Goal: Information Seeking & Learning: Learn about a topic

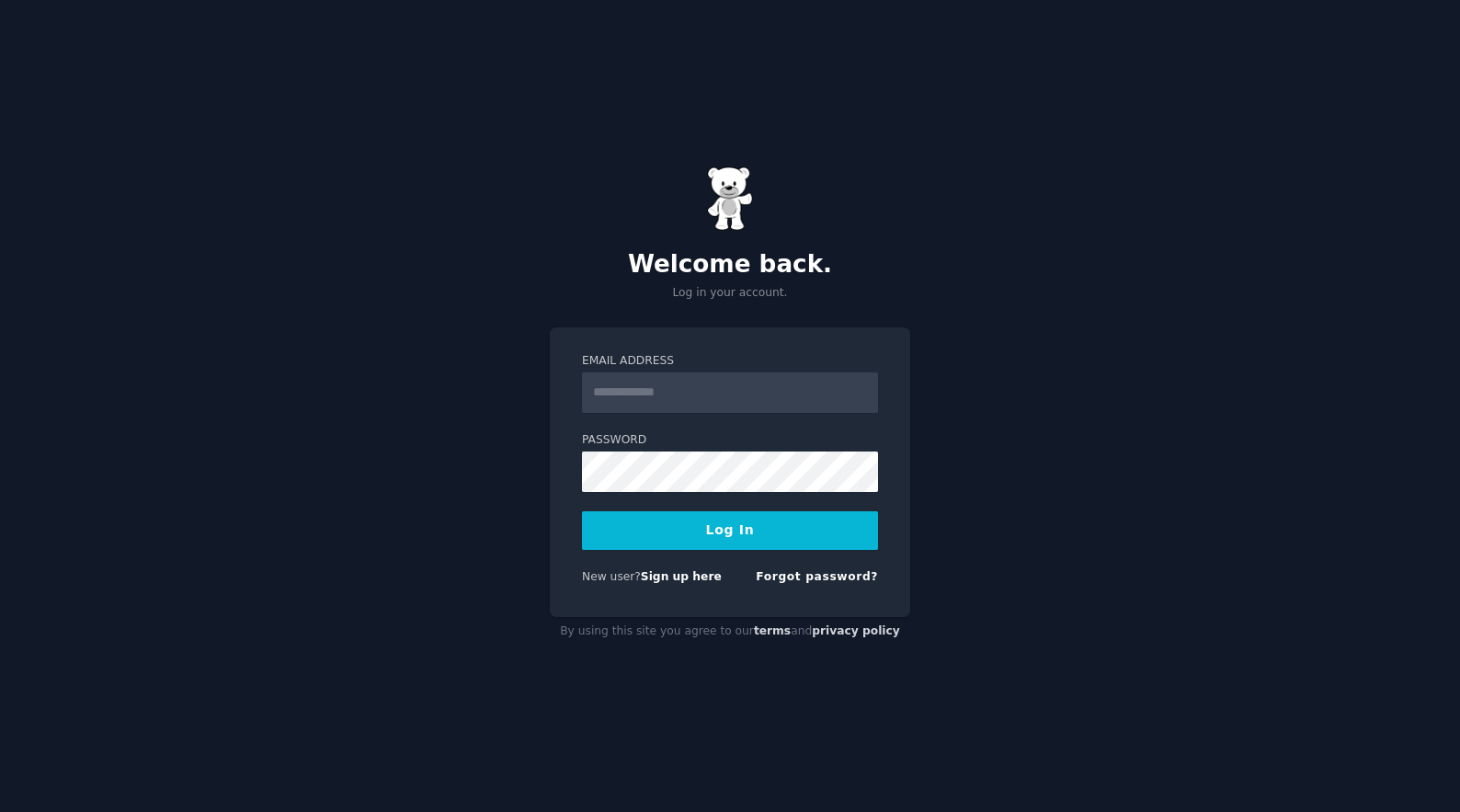
click at [691, 398] on input "Email Address" at bounding box center [730, 392] width 296 height 40
click at [582, 511] on button "Log In" at bounding box center [730, 530] width 296 height 38
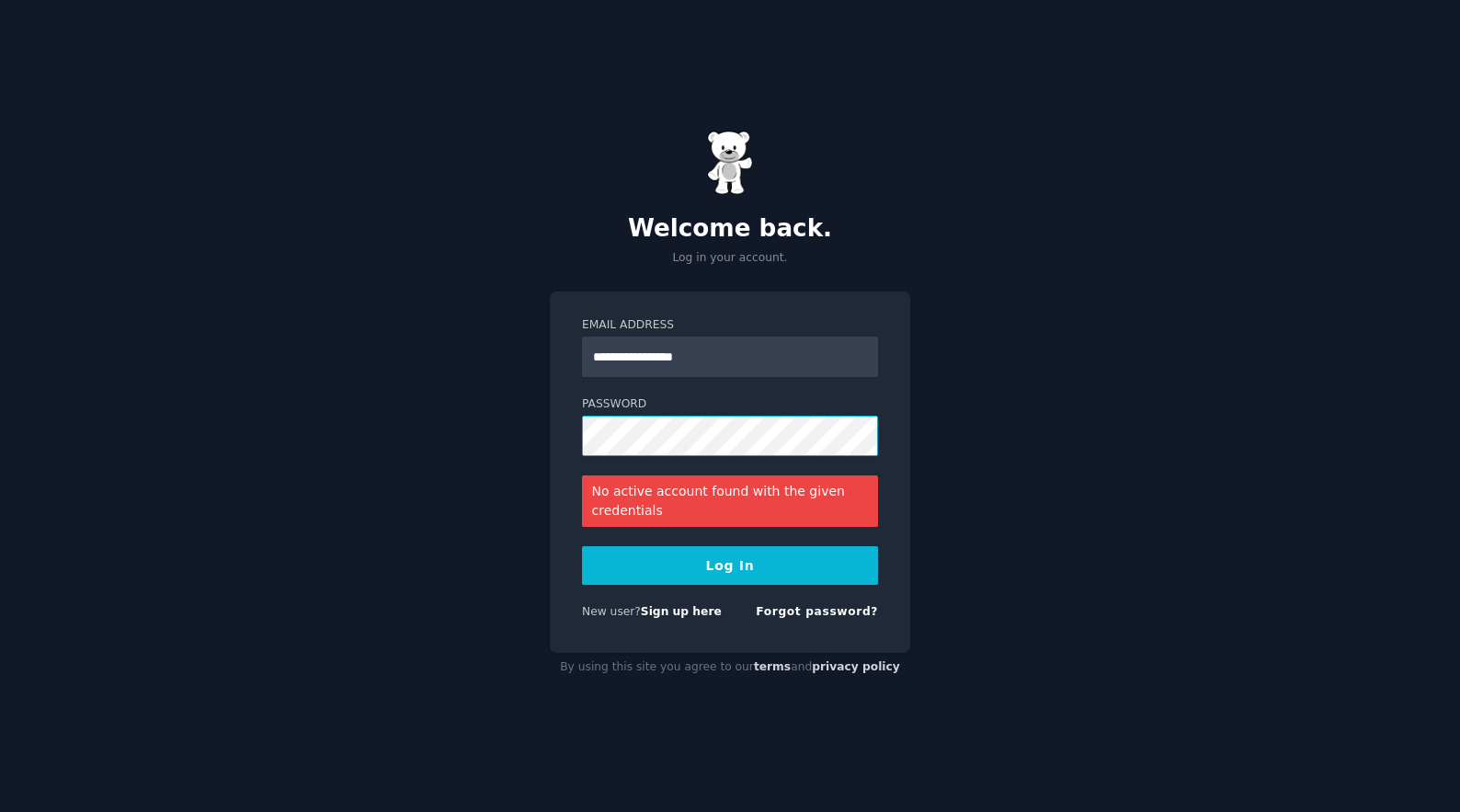
click at [512, 441] on div "**********" at bounding box center [730, 406] width 1460 height 812
drag, startPoint x: 633, startPoint y: 359, endPoint x: 430, endPoint y: 353, distance: 203.1
click at [430, 353] on div "**********" at bounding box center [730, 406] width 1460 height 812
type input "**********"
click at [716, 574] on button "Log In" at bounding box center [730, 564] width 296 height 38
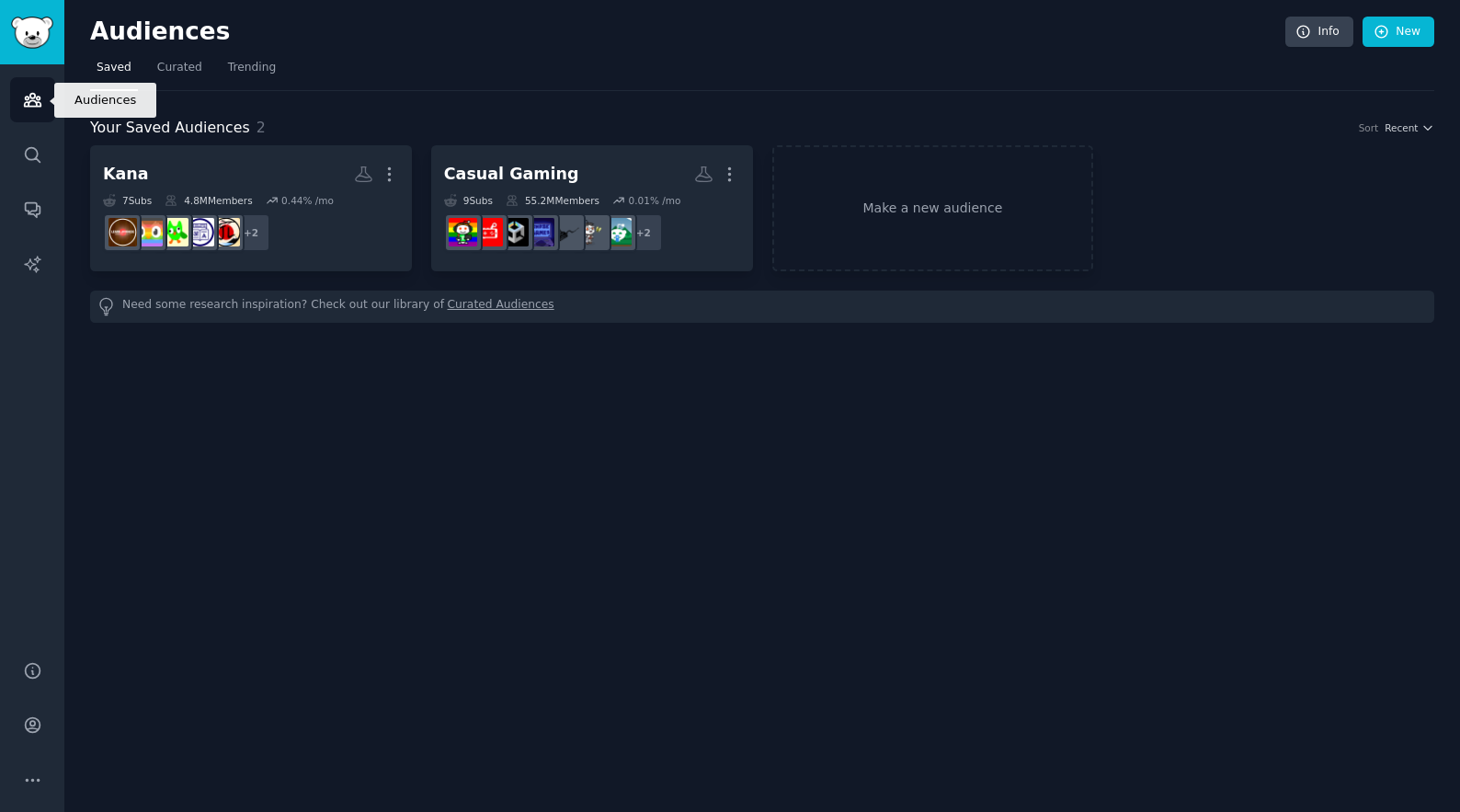
click at [35, 99] on icon "Sidebar" at bounding box center [33, 99] width 20 height 20
click at [924, 197] on link "Make a new audience" at bounding box center [933, 208] width 322 height 126
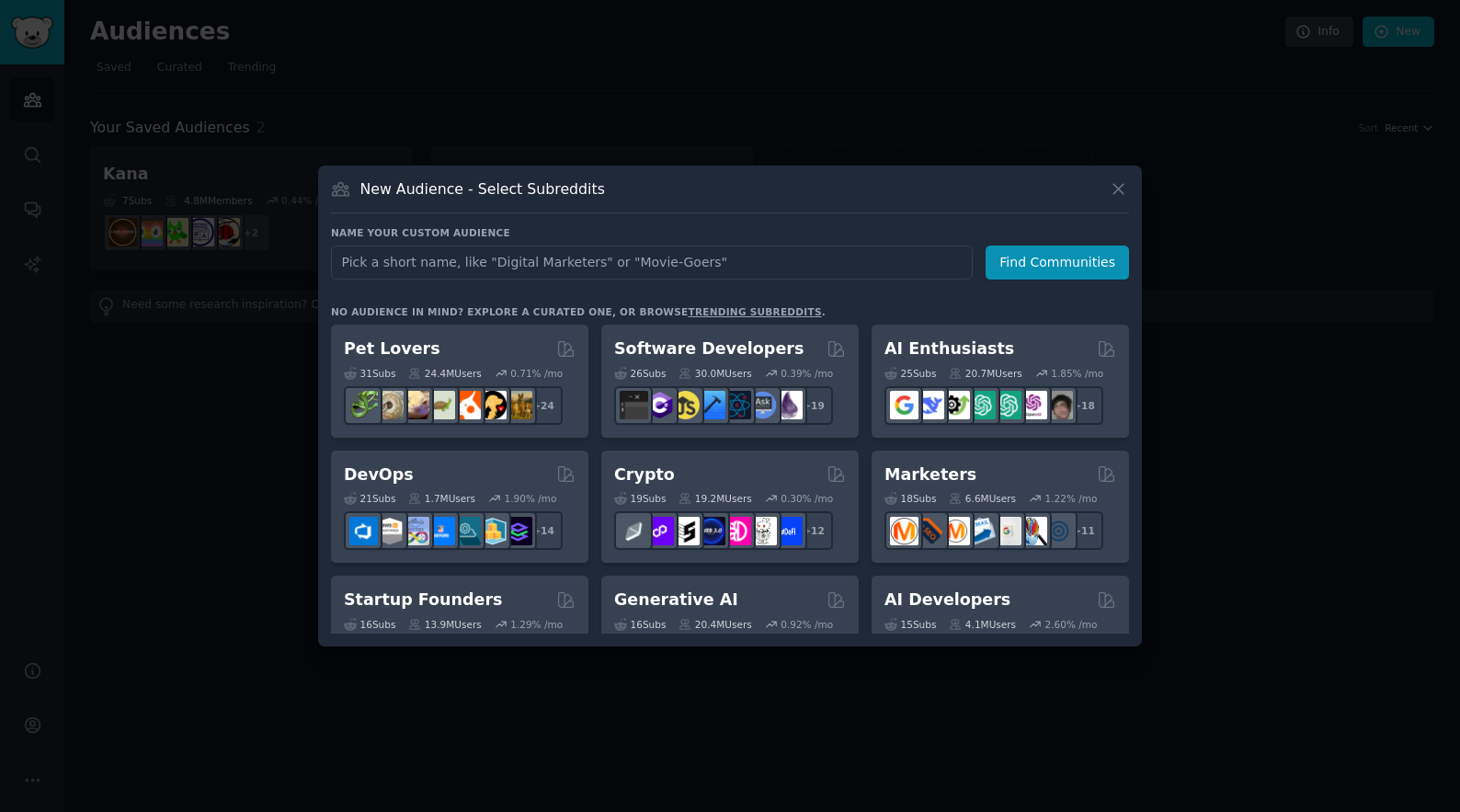
click at [375, 260] on input "text" at bounding box center [652, 263] width 641 height 34
click at [384, 262] on input "text" at bounding box center [652, 263] width 641 height 34
type input "interior styling"
click at [1032, 263] on button "Find Communities" at bounding box center [1057, 263] width 143 height 34
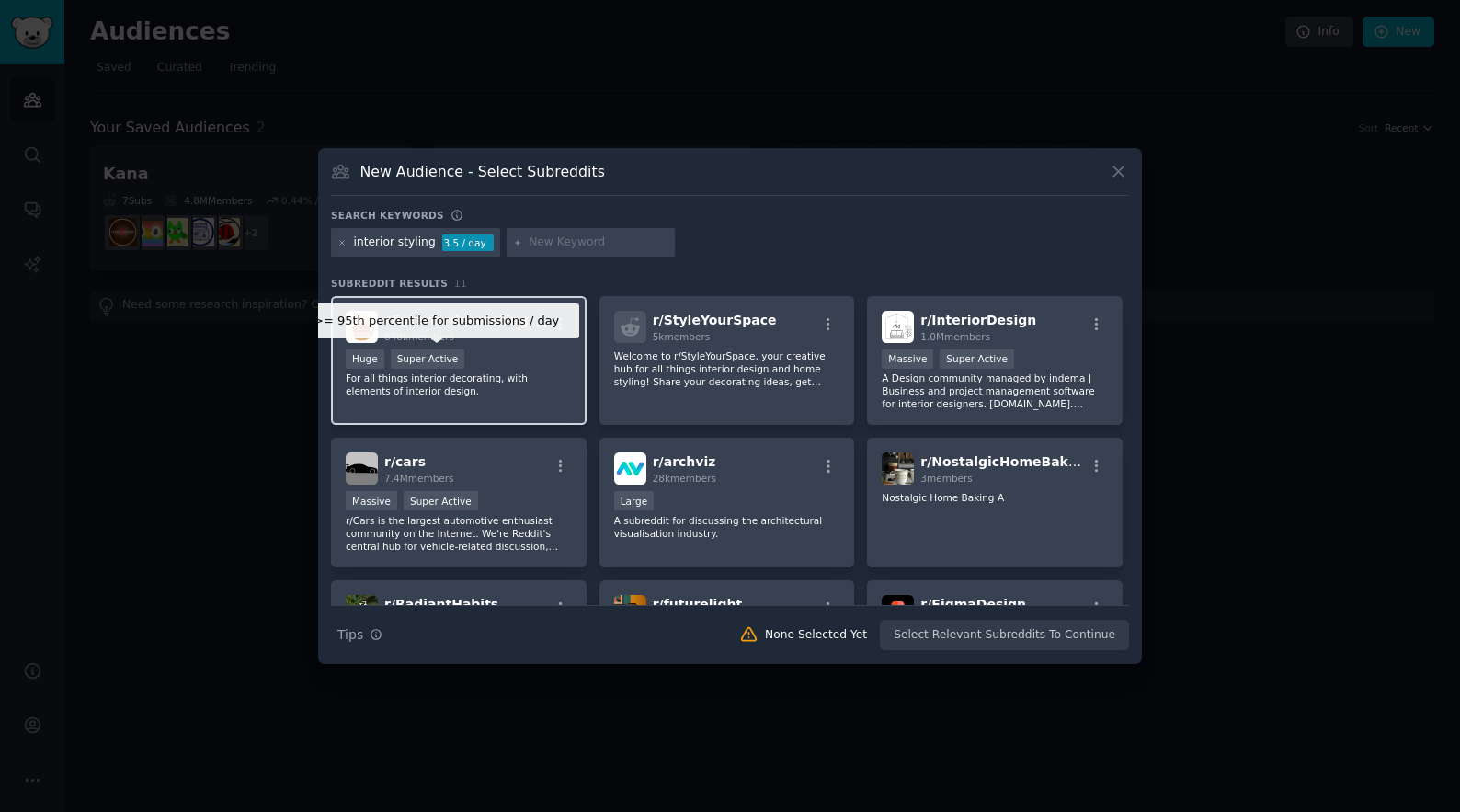
click at [423, 352] on div "Super Active" at bounding box center [428, 359] width 74 height 20
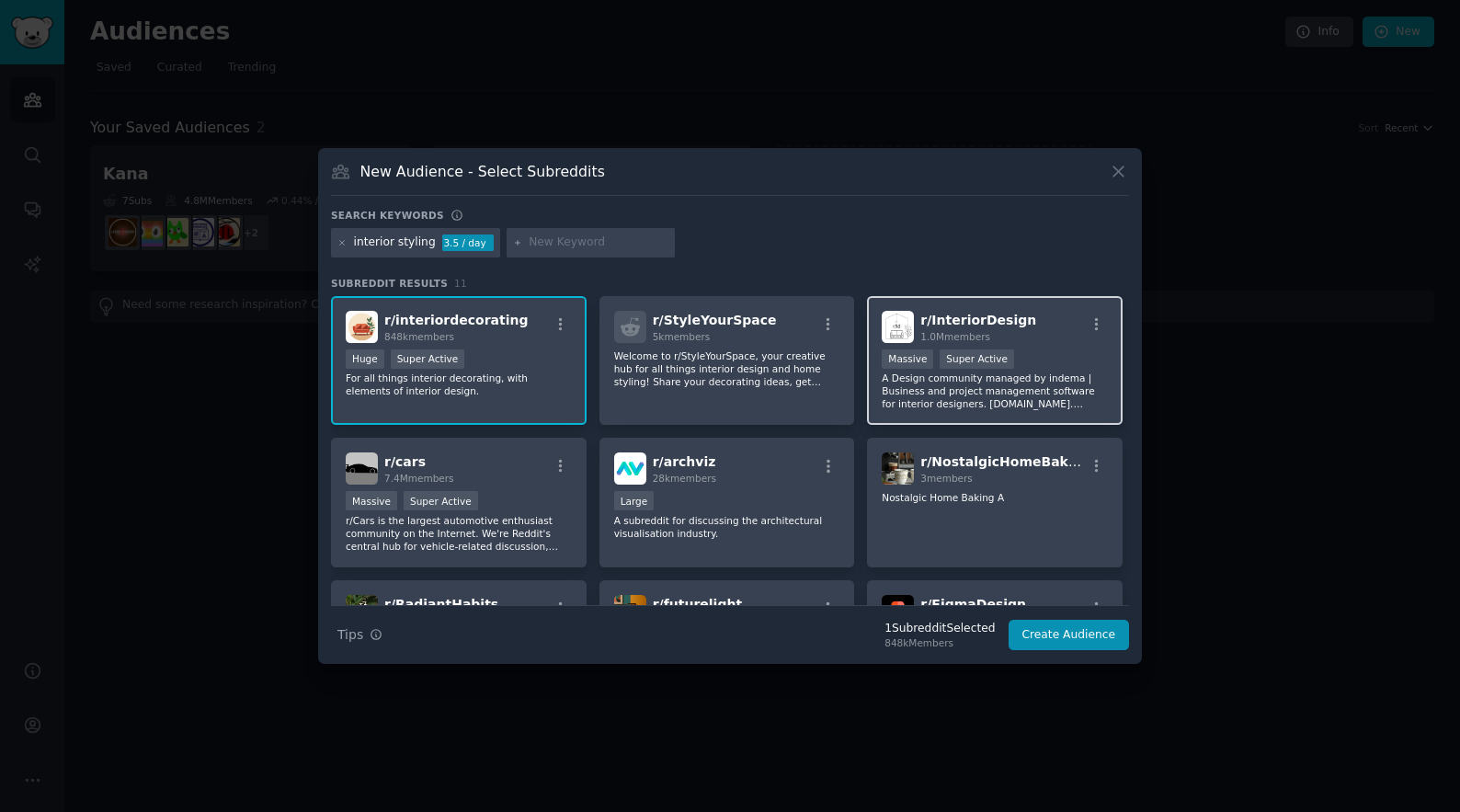
click at [1026, 371] on p "A Design community managed by indema | Business and project management software…" at bounding box center [994, 390] width 226 height 38
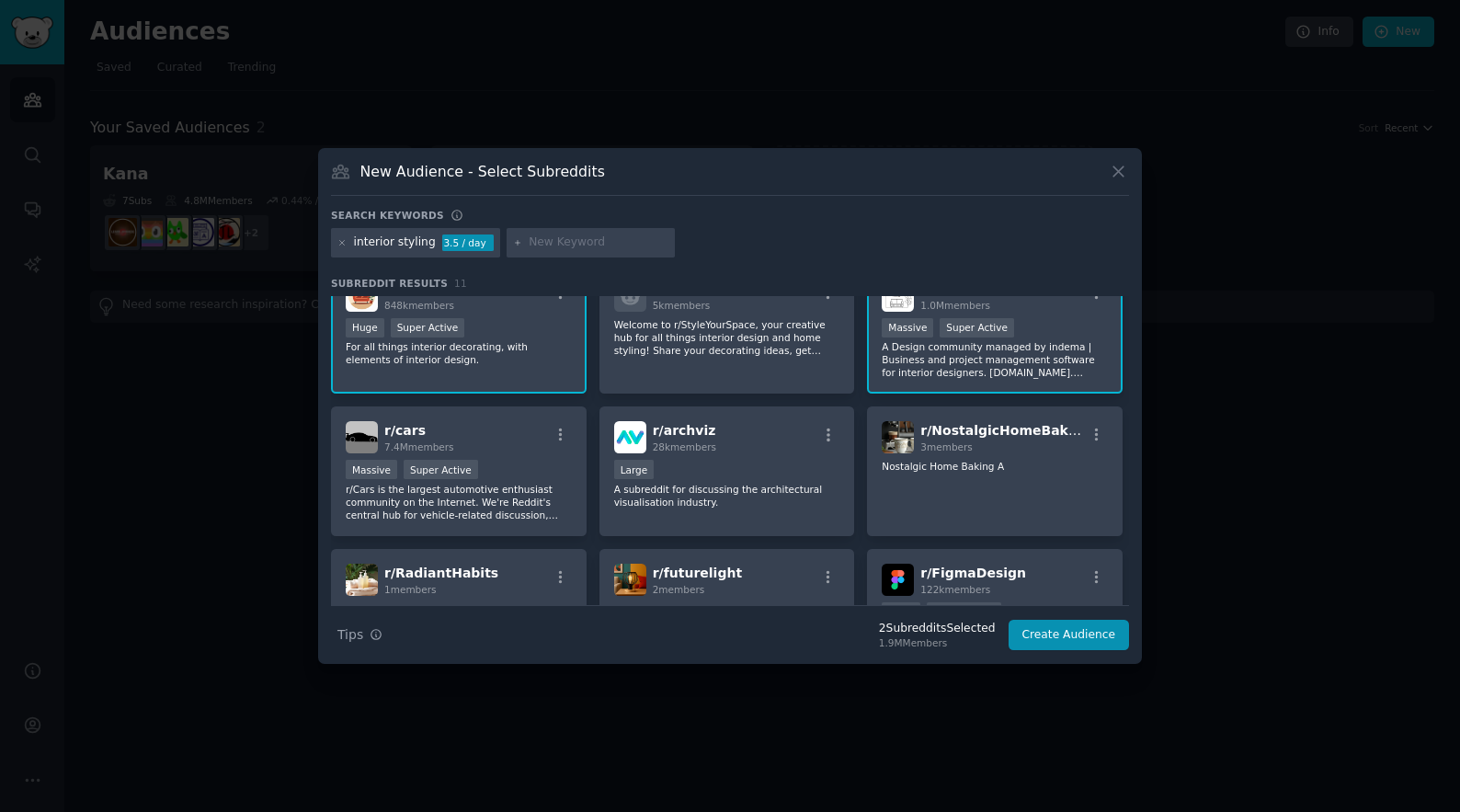
scroll to position [72, 0]
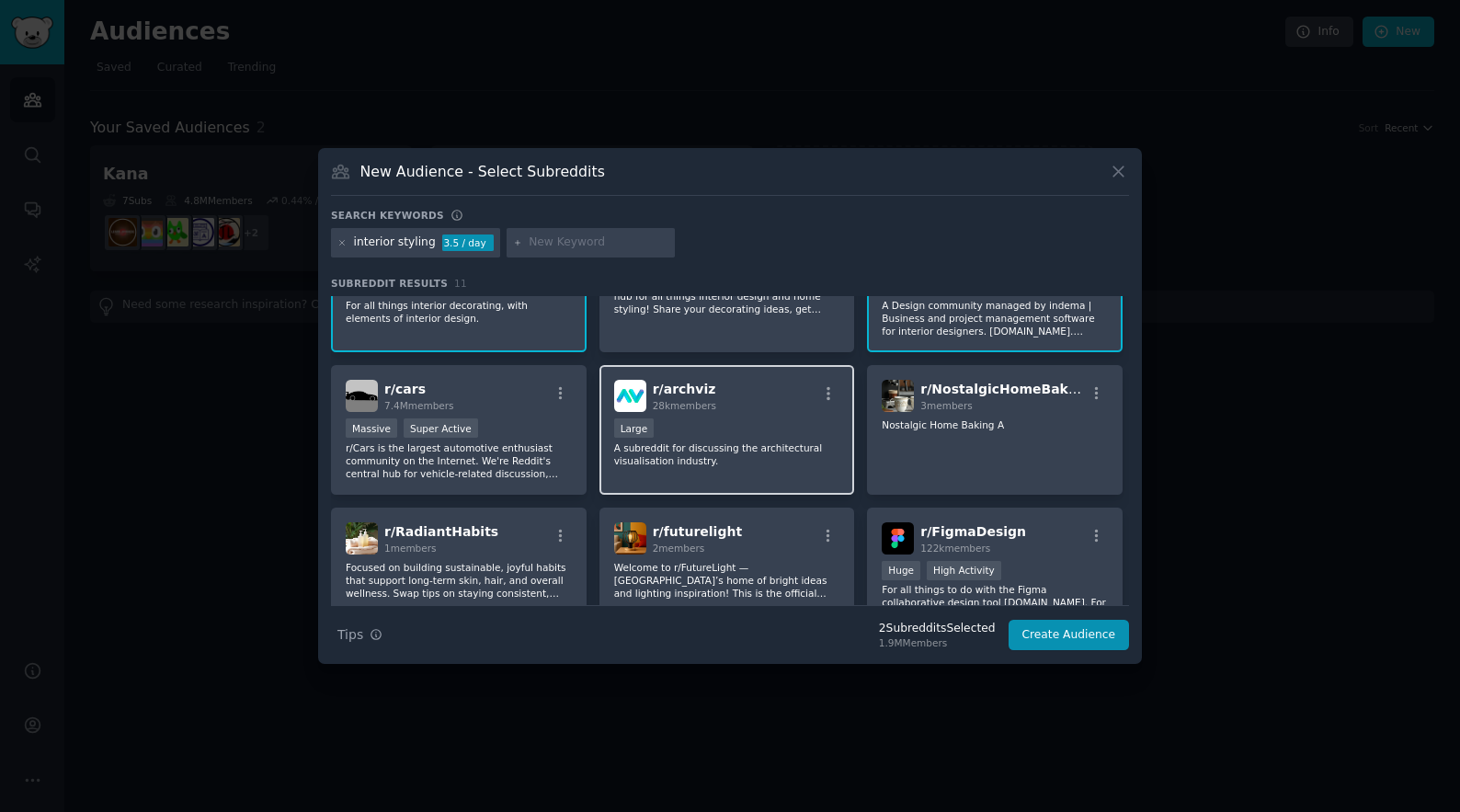
click at [803, 419] on div "10,000 - 100,000 members Large" at bounding box center [727, 429] width 226 height 23
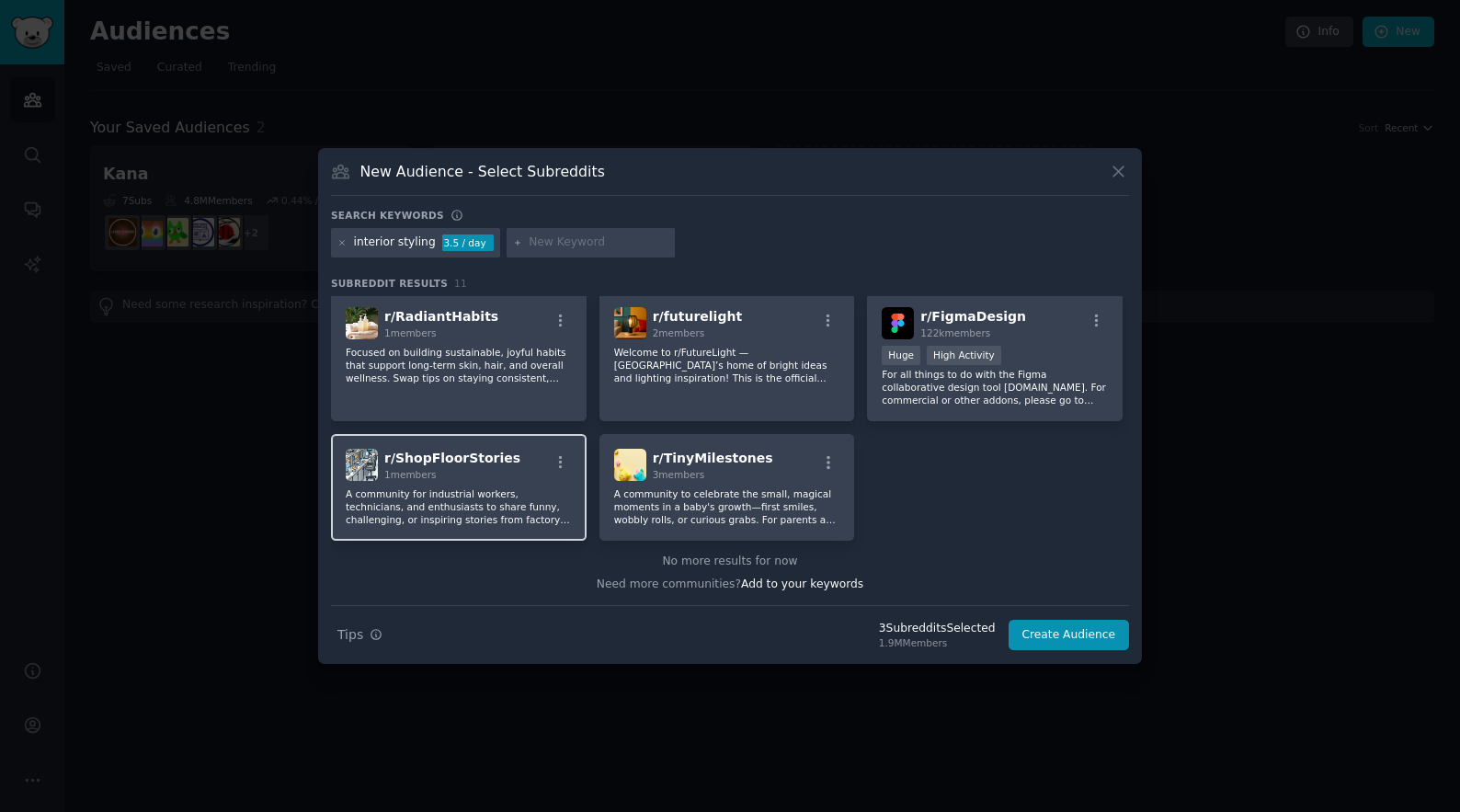
scroll to position [0, 0]
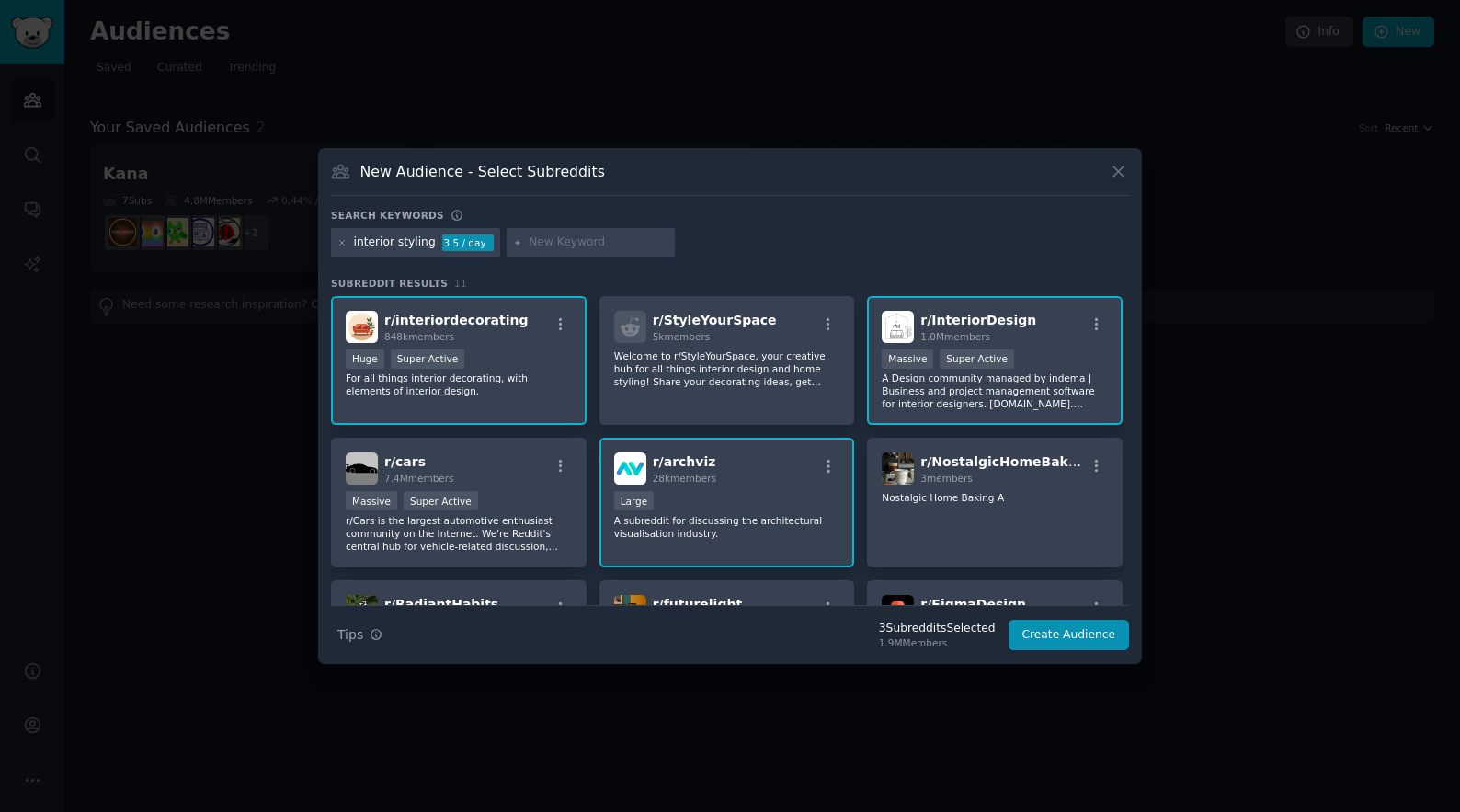
click at [408, 245] on div "interior styling" at bounding box center [394, 243] width 82 height 17
click at [544, 239] on input "text" at bounding box center [598, 243] width 140 height 17
type input "interior design"
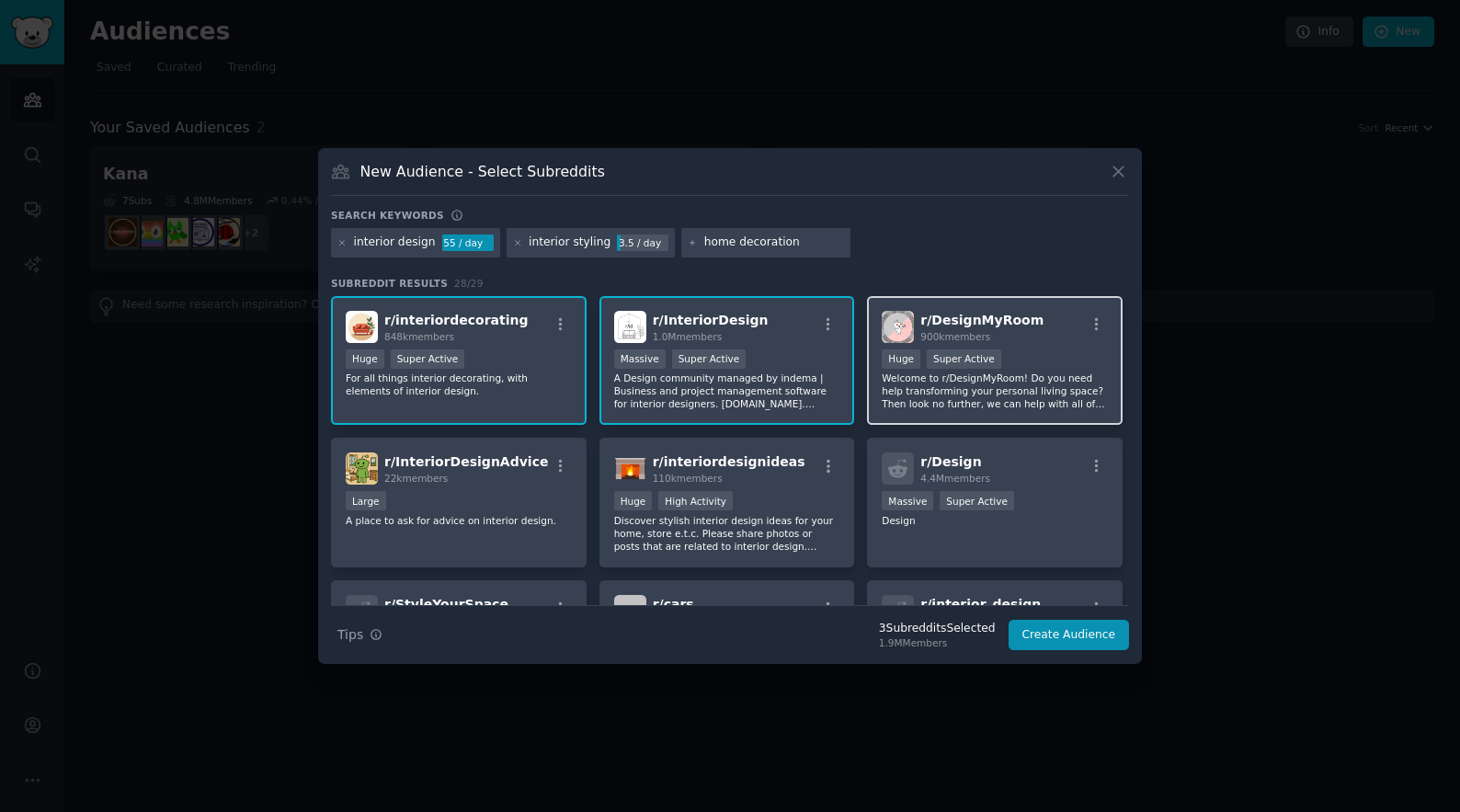
type input "home decoration"
click at [1025, 394] on p "Welcome to r/DesignMyRoom! Do you need help transforming your personal living s…" at bounding box center [994, 390] width 226 height 38
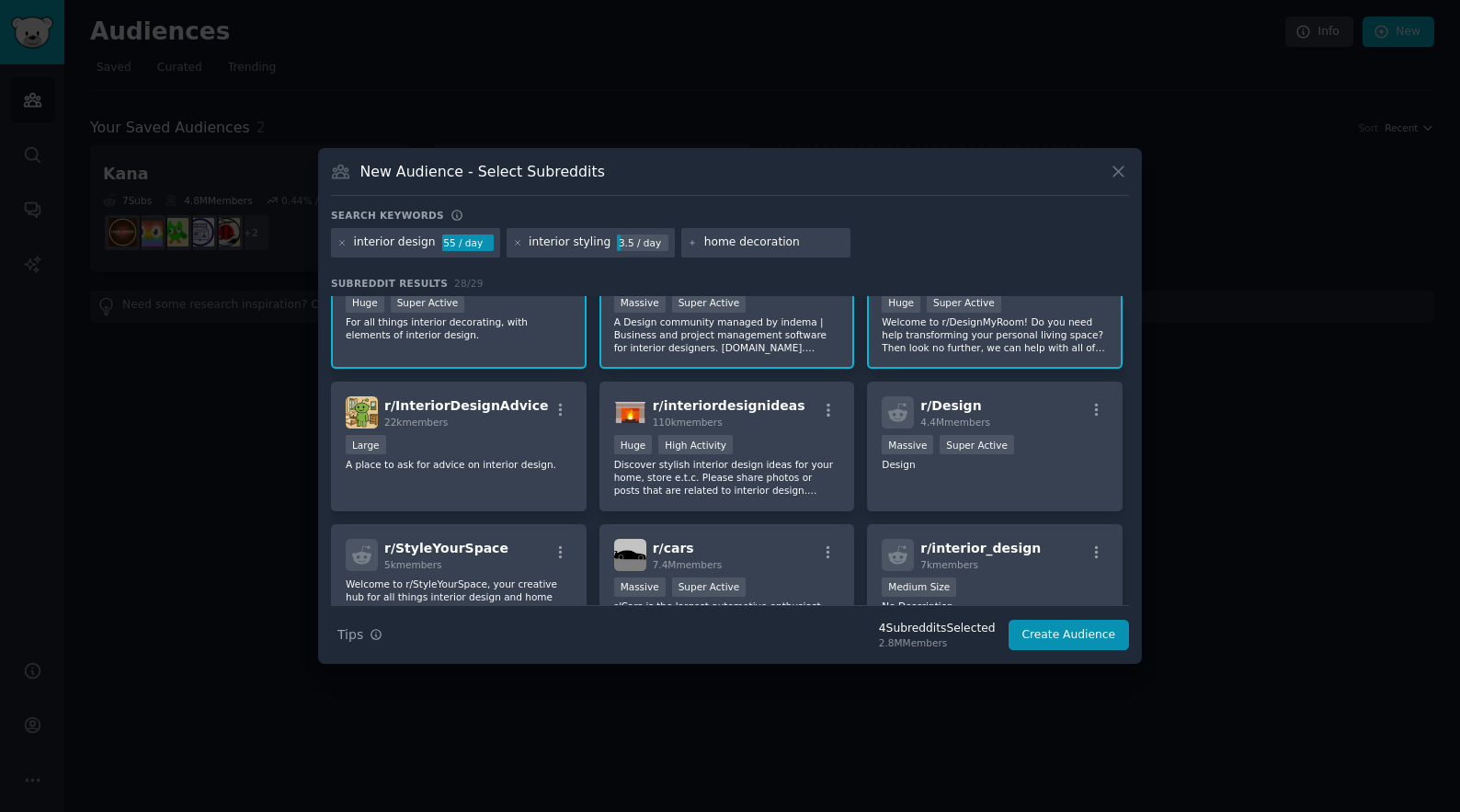
scroll to position [66, 0]
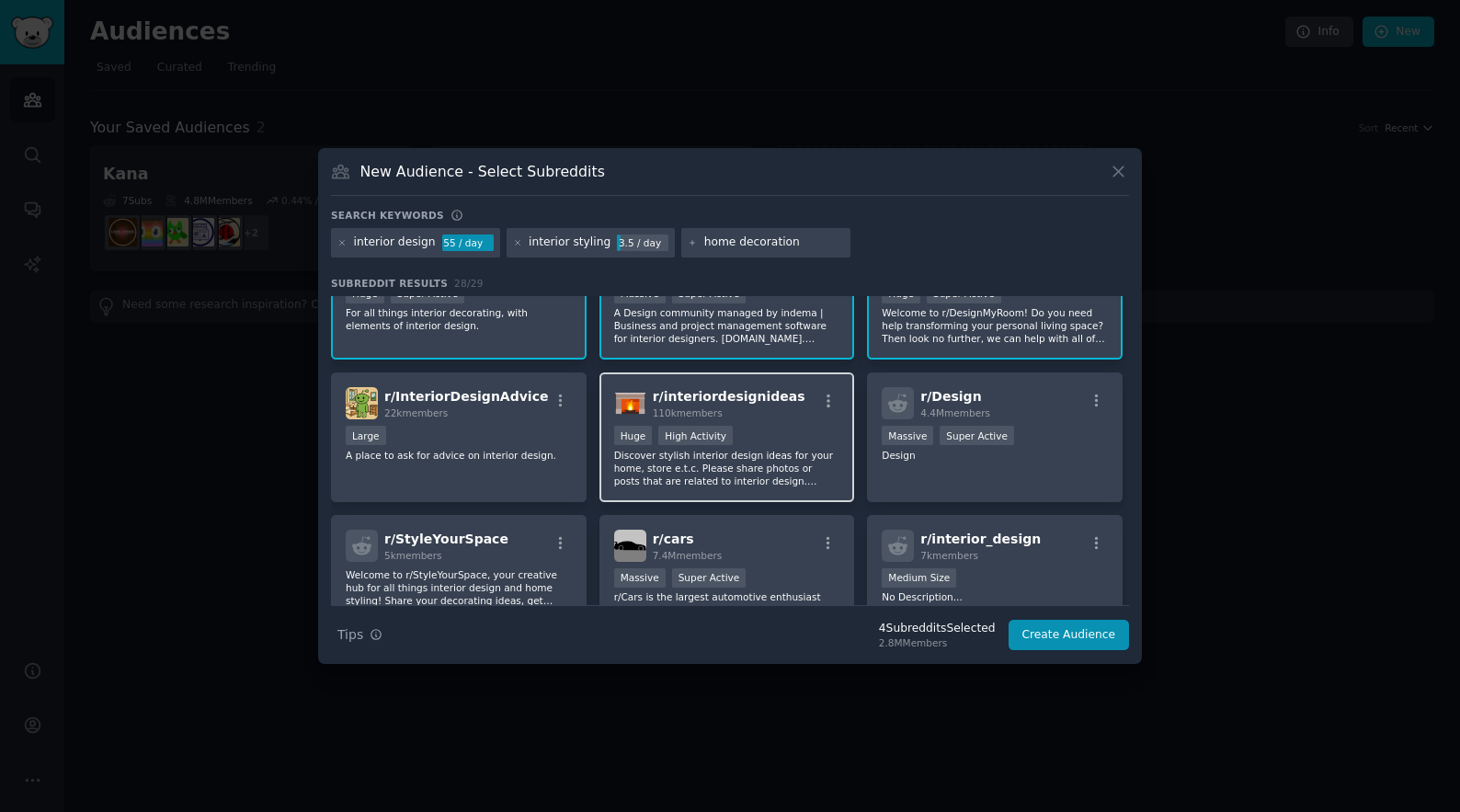
click at [773, 454] on p "Discover stylish interior design ideas for your home, store e.t.c. Please share…" at bounding box center [727, 467] width 226 height 38
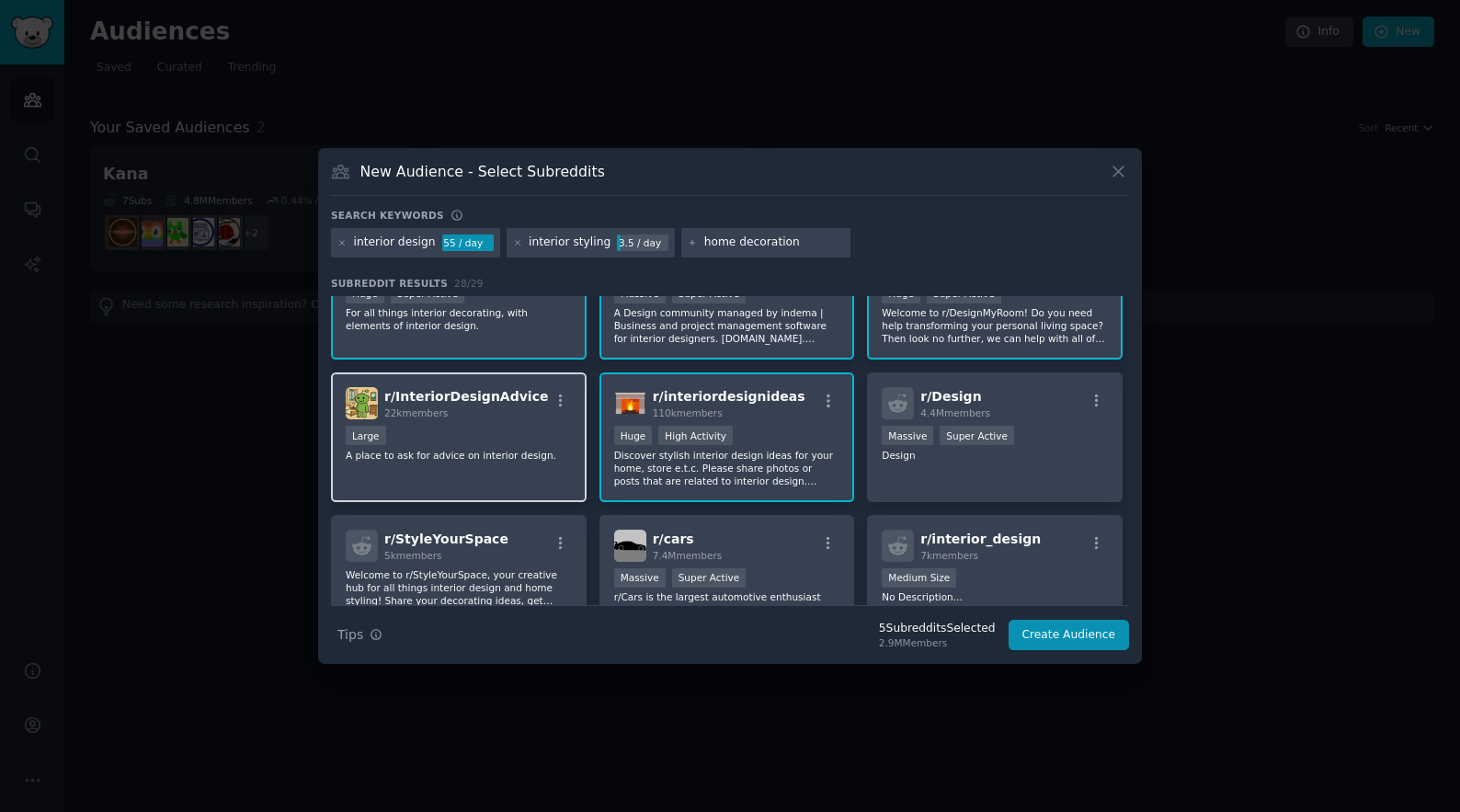
scroll to position [93, 0]
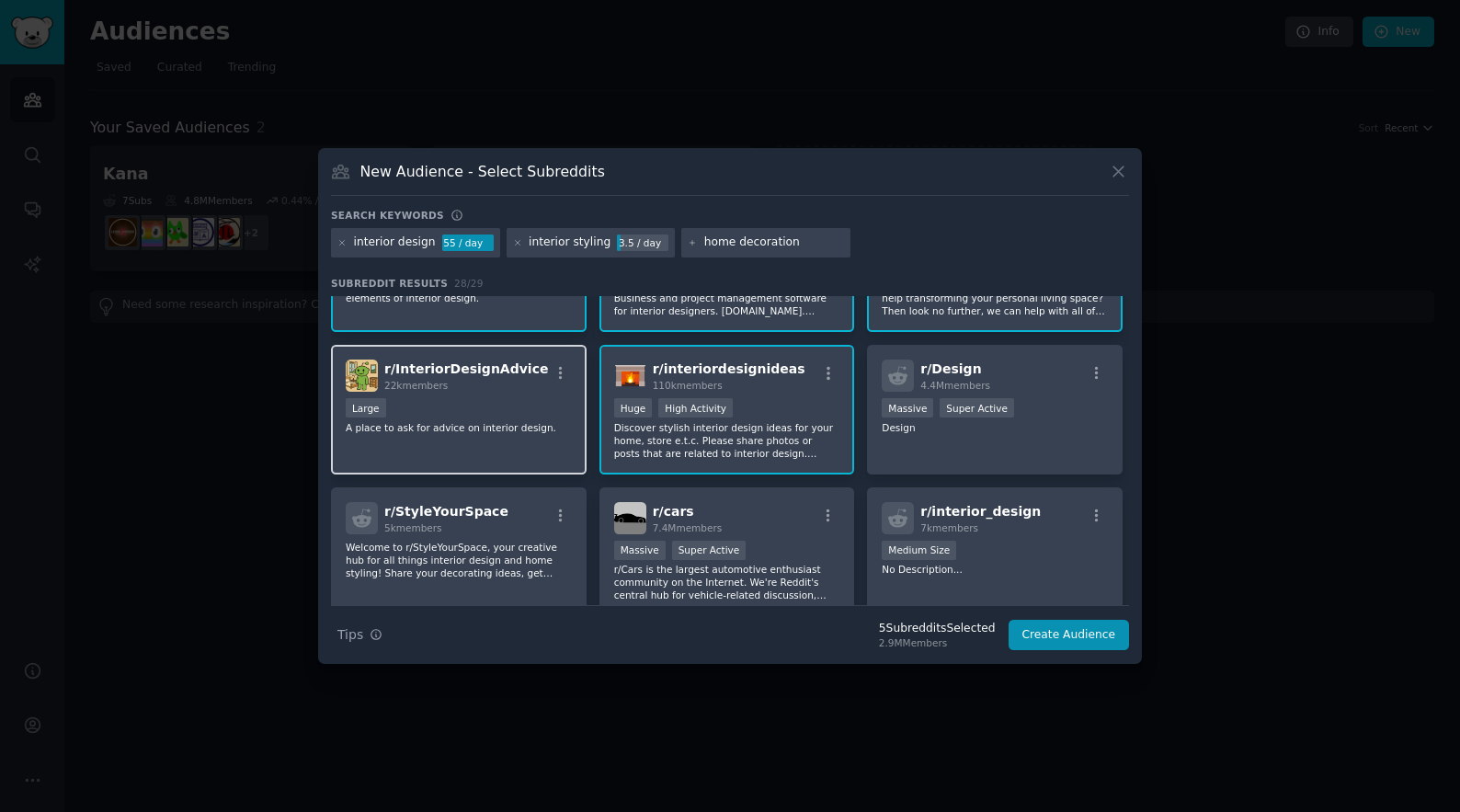
click at [471, 421] on p "A place to ask for advice on interior design." at bounding box center [459, 428] width 226 height 13
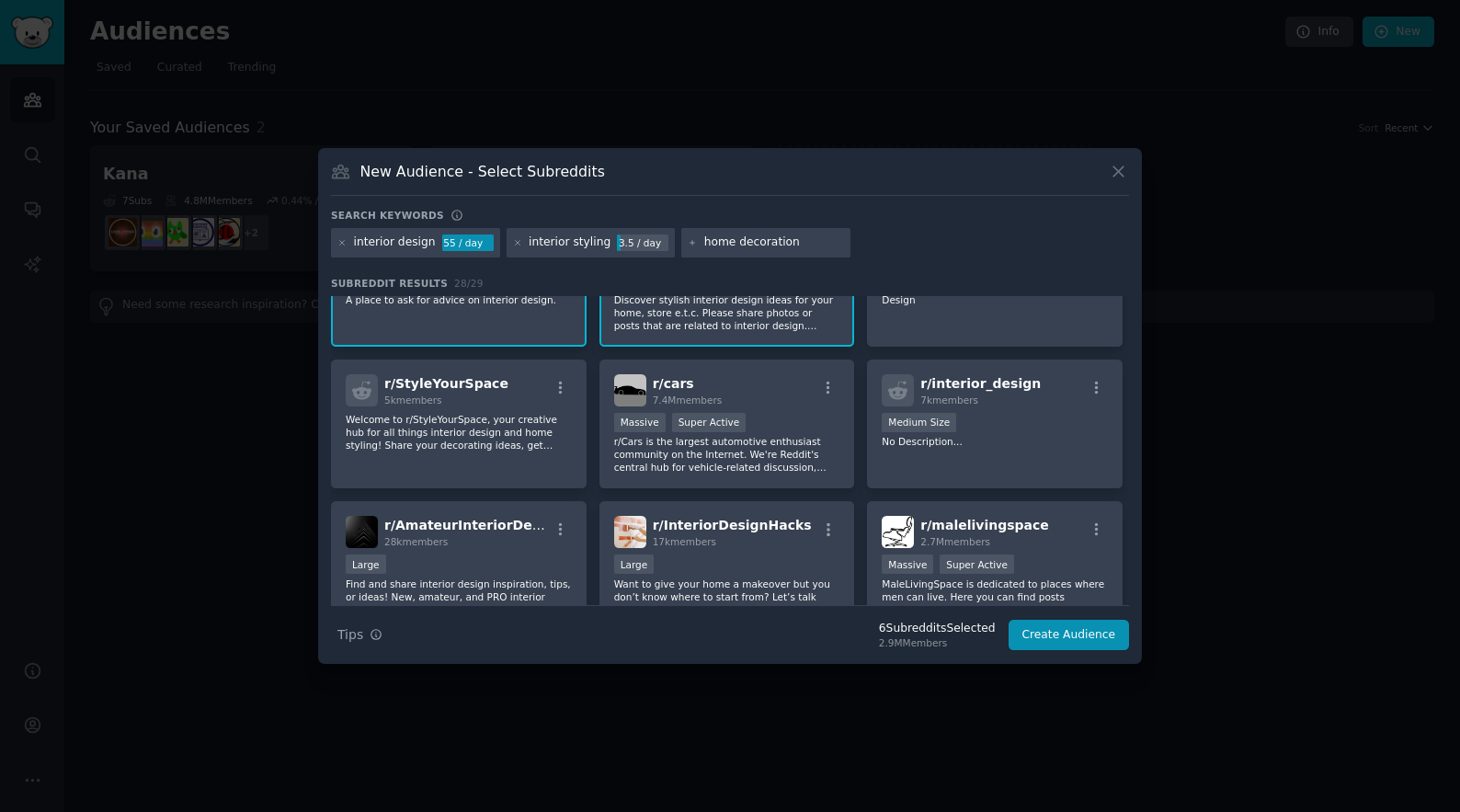
scroll to position [226, 0]
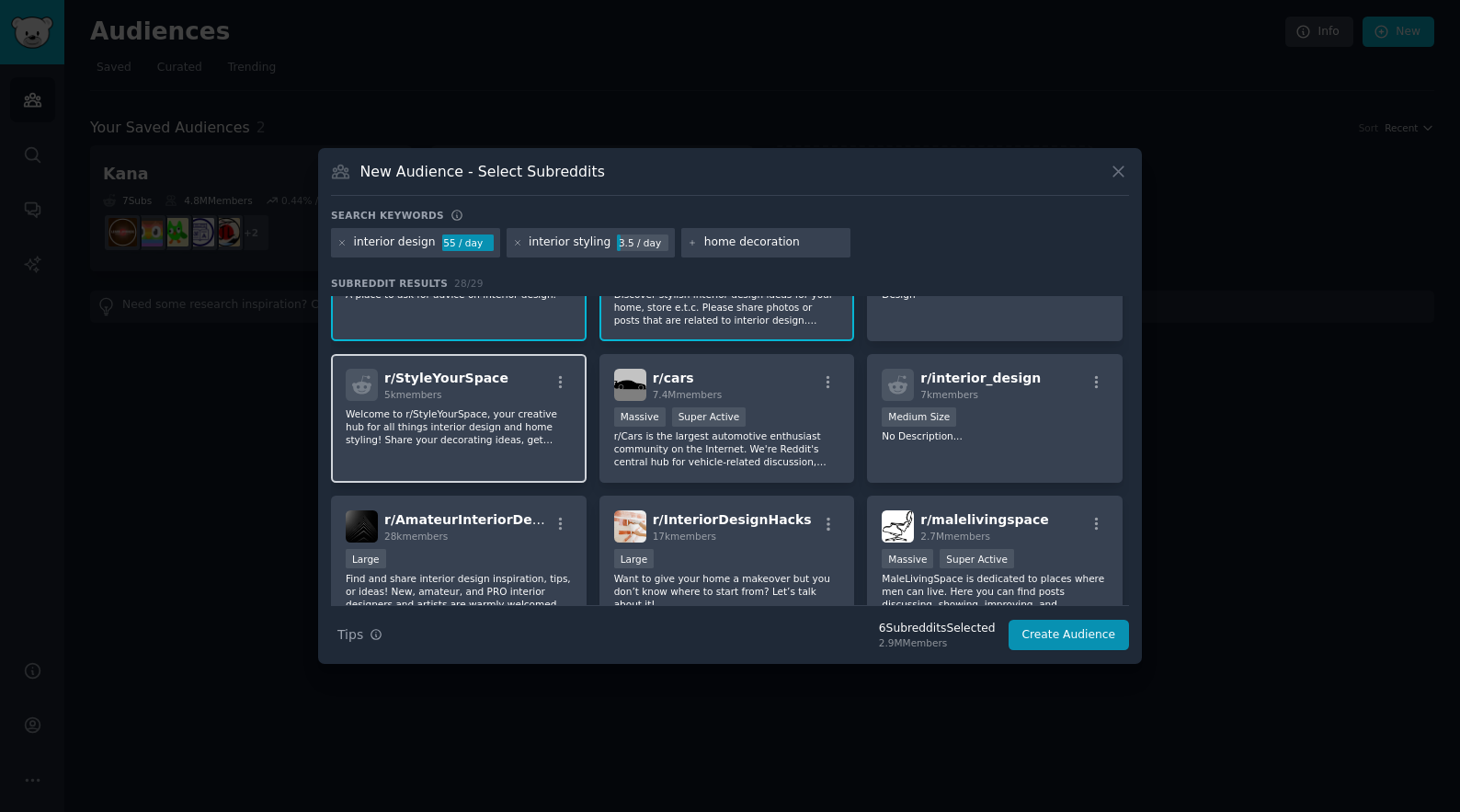
click at [504, 427] on p "Welcome to r/StyleYourSpace, your creative hub for all things interior design a…" at bounding box center [459, 426] width 226 height 38
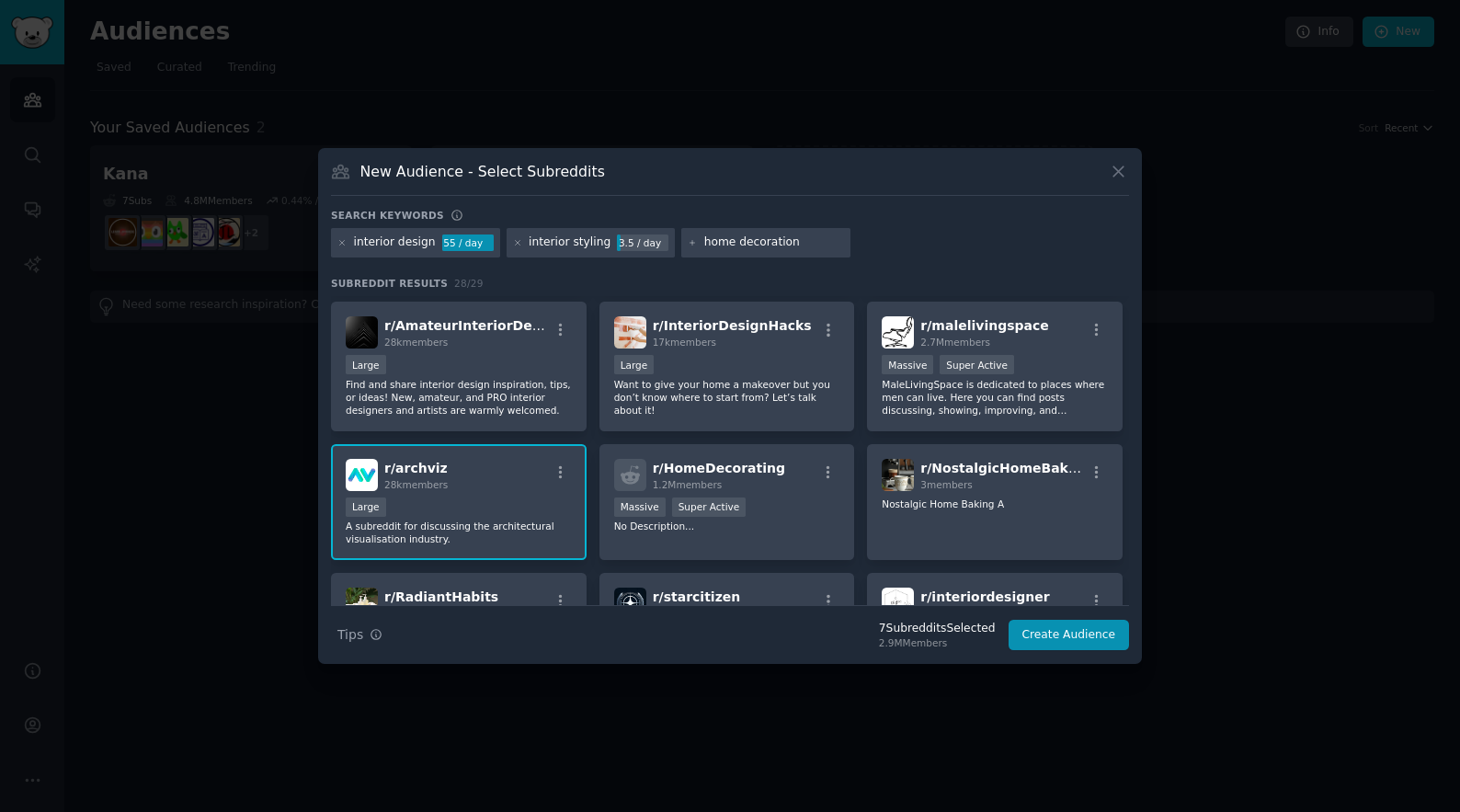
scroll to position [421, 0]
click at [758, 465] on span "r/ HomeDecorating" at bounding box center [718, 467] width 132 height 15
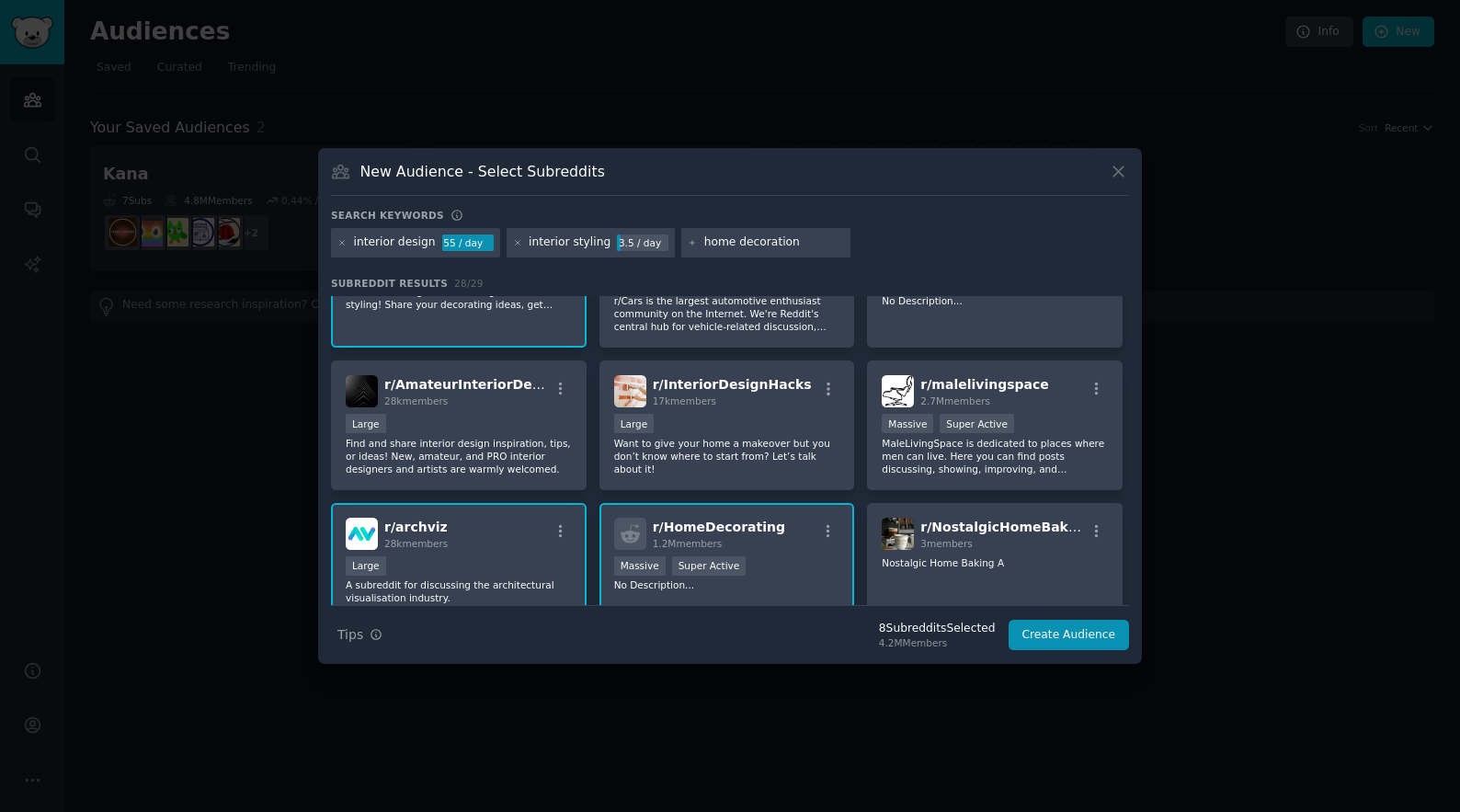
scroll to position [351, 0]
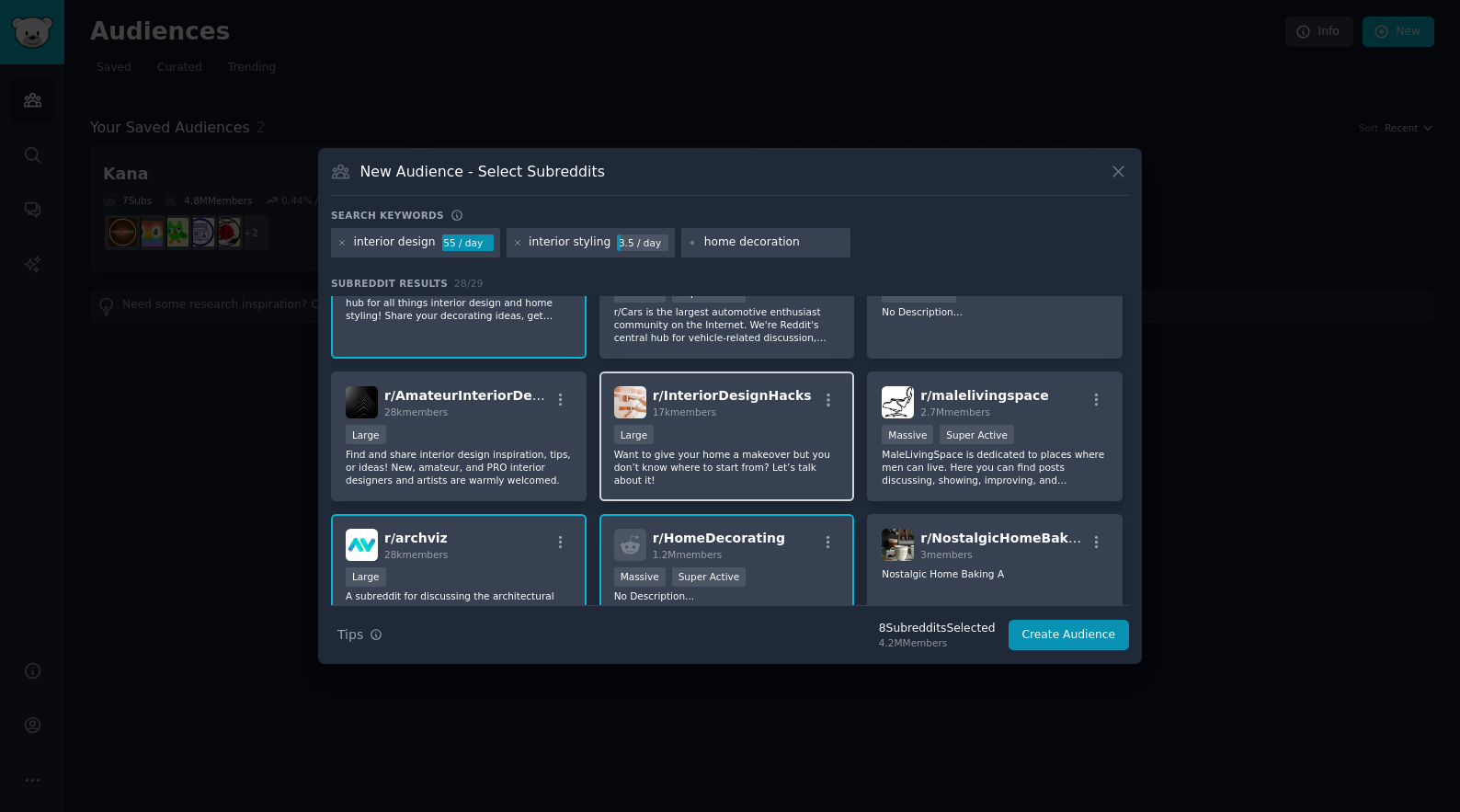
click at [805, 453] on p "Want to give your home a makeover but you don’t know where to start from? Let’s…" at bounding box center [727, 466] width 226 height 38
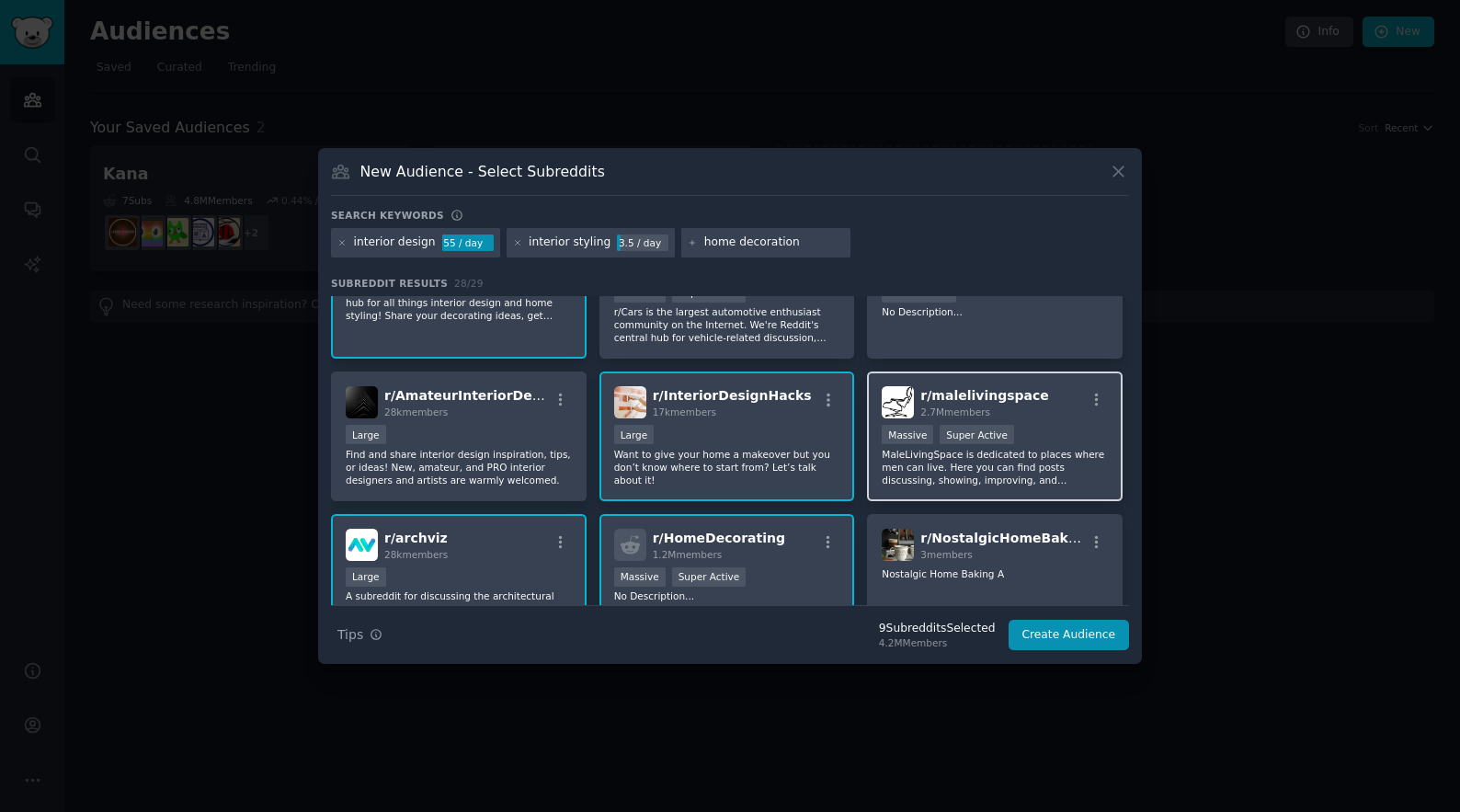
click at [1061, 416] on div "r/ malelivingspace 2.7M members" at bounding box center [994, 402] width 226 height 32
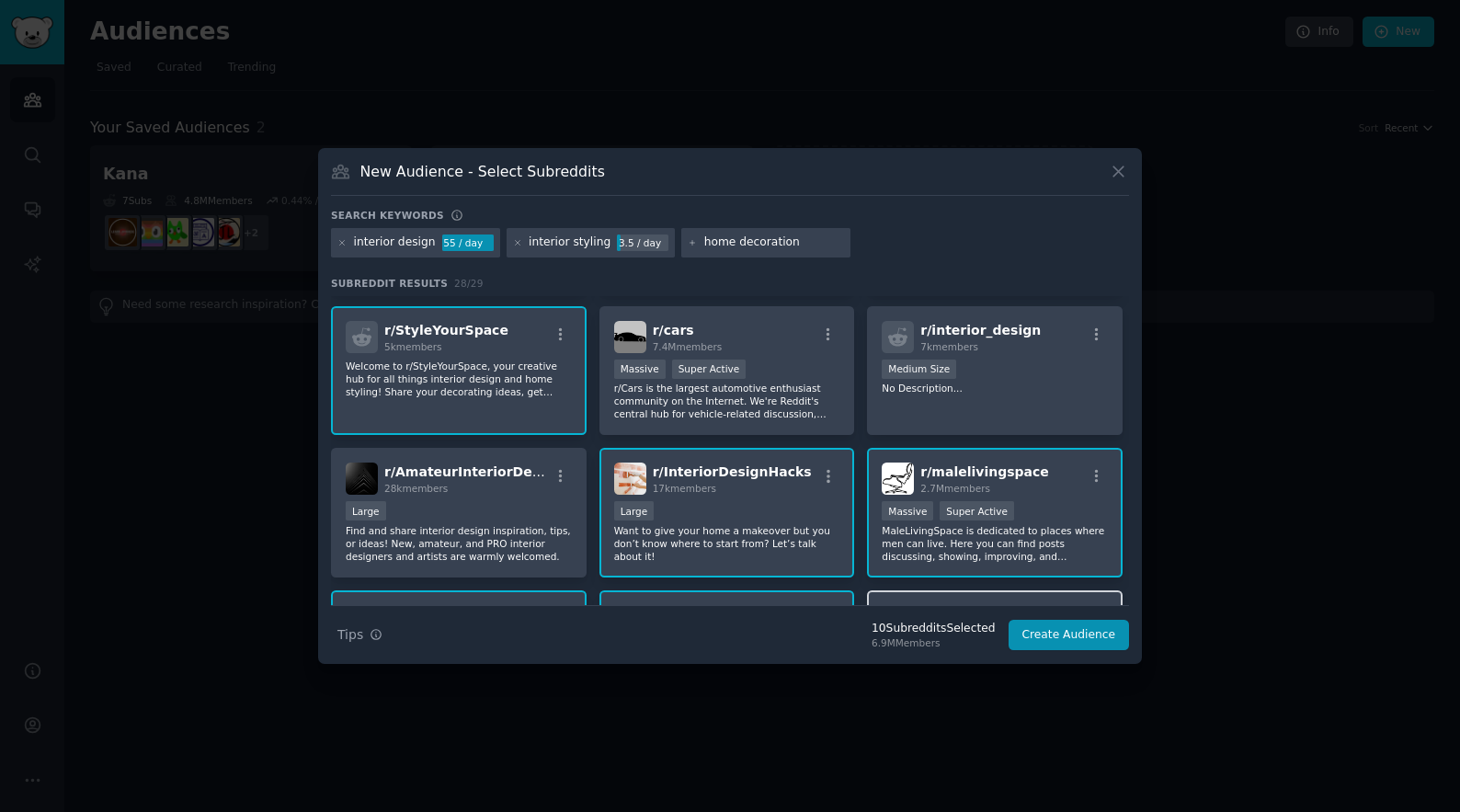
scroll to position [279, 0]
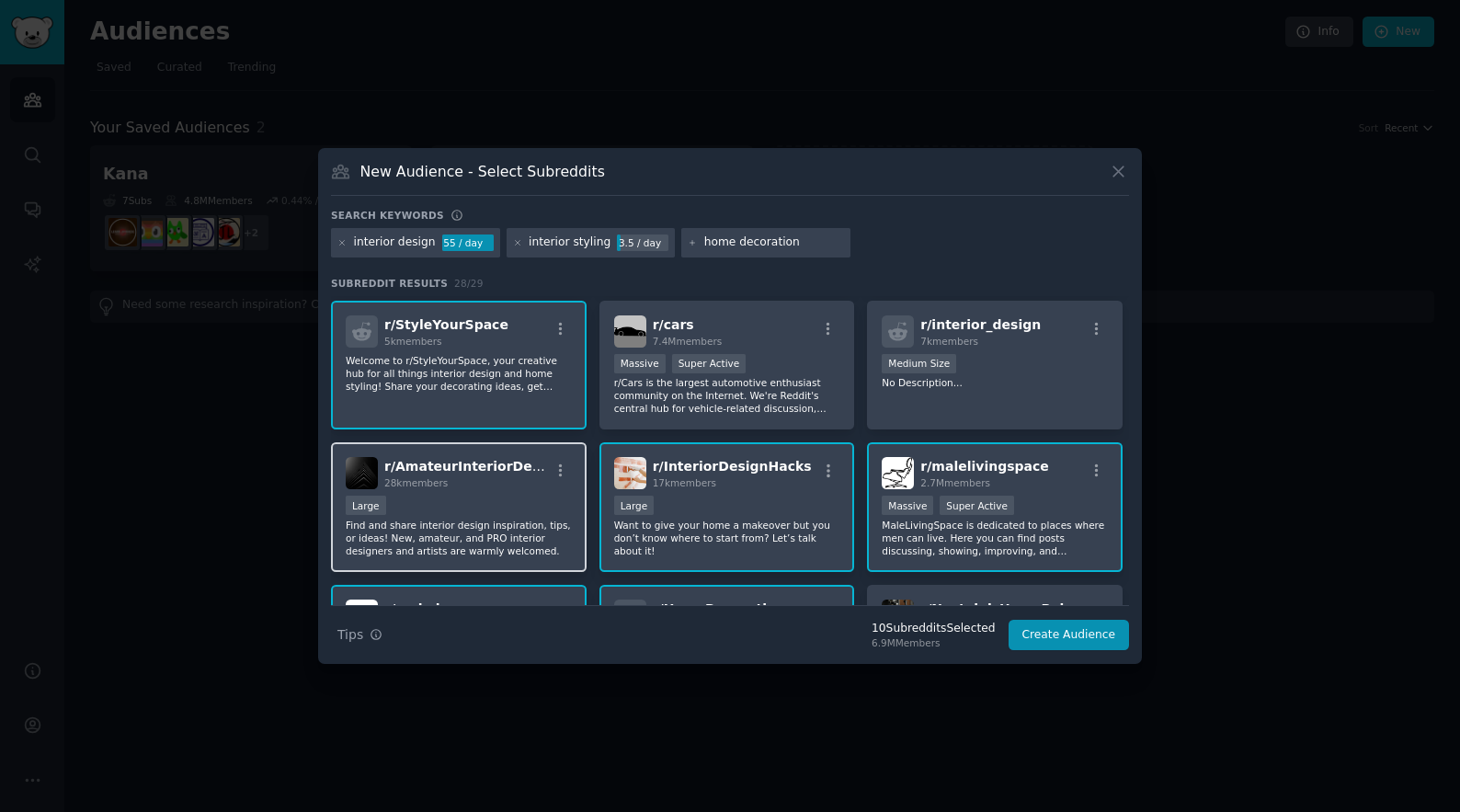
click at [482, 549] on p "Find and share interior design inspiration, tips, or ideas! New, amateur, and P…" at bounding box center [459, 537] width 226 height 38
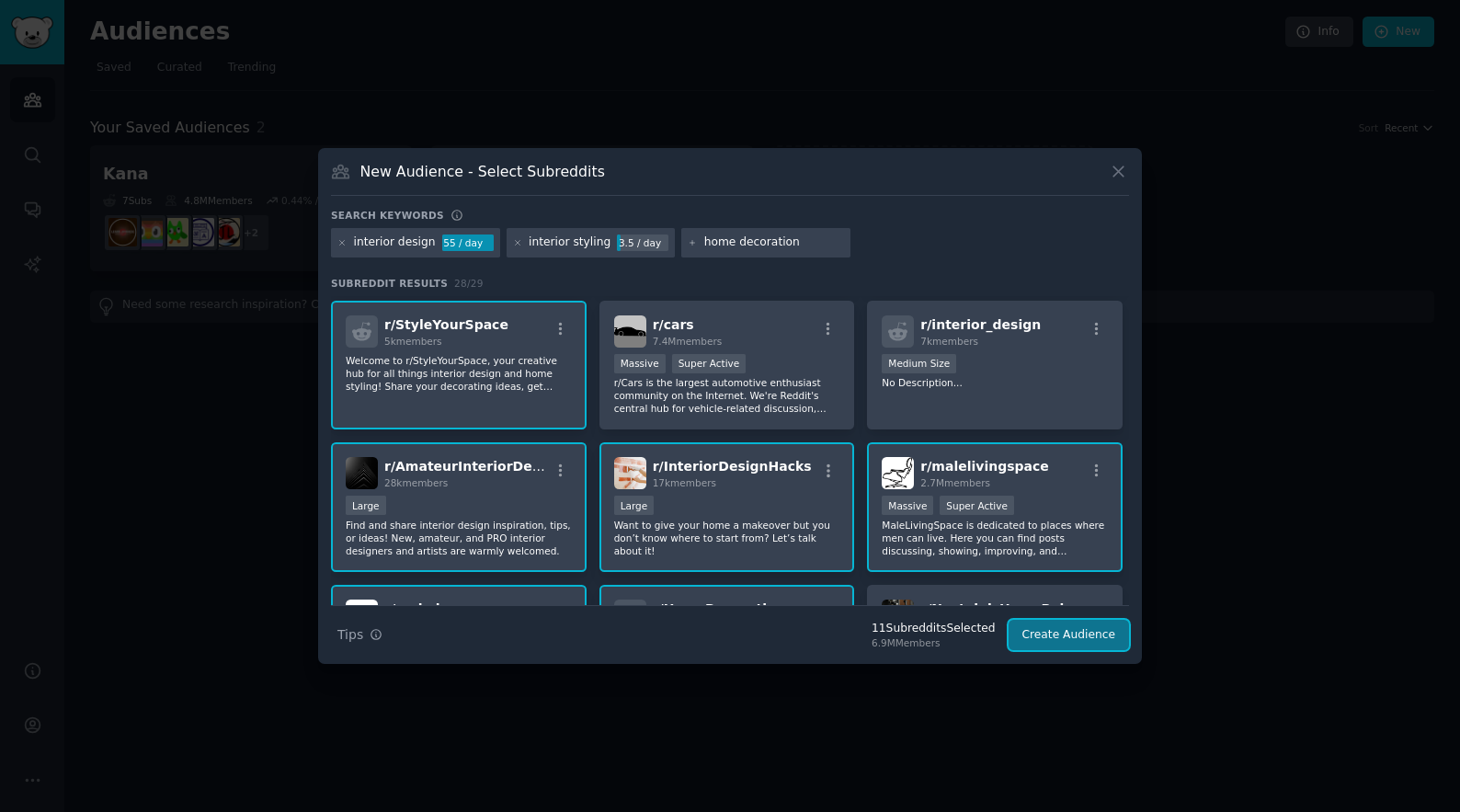
click at [1058, 640] on button "Create Audience" at bounding box center [1069, 635] width 121 height 31
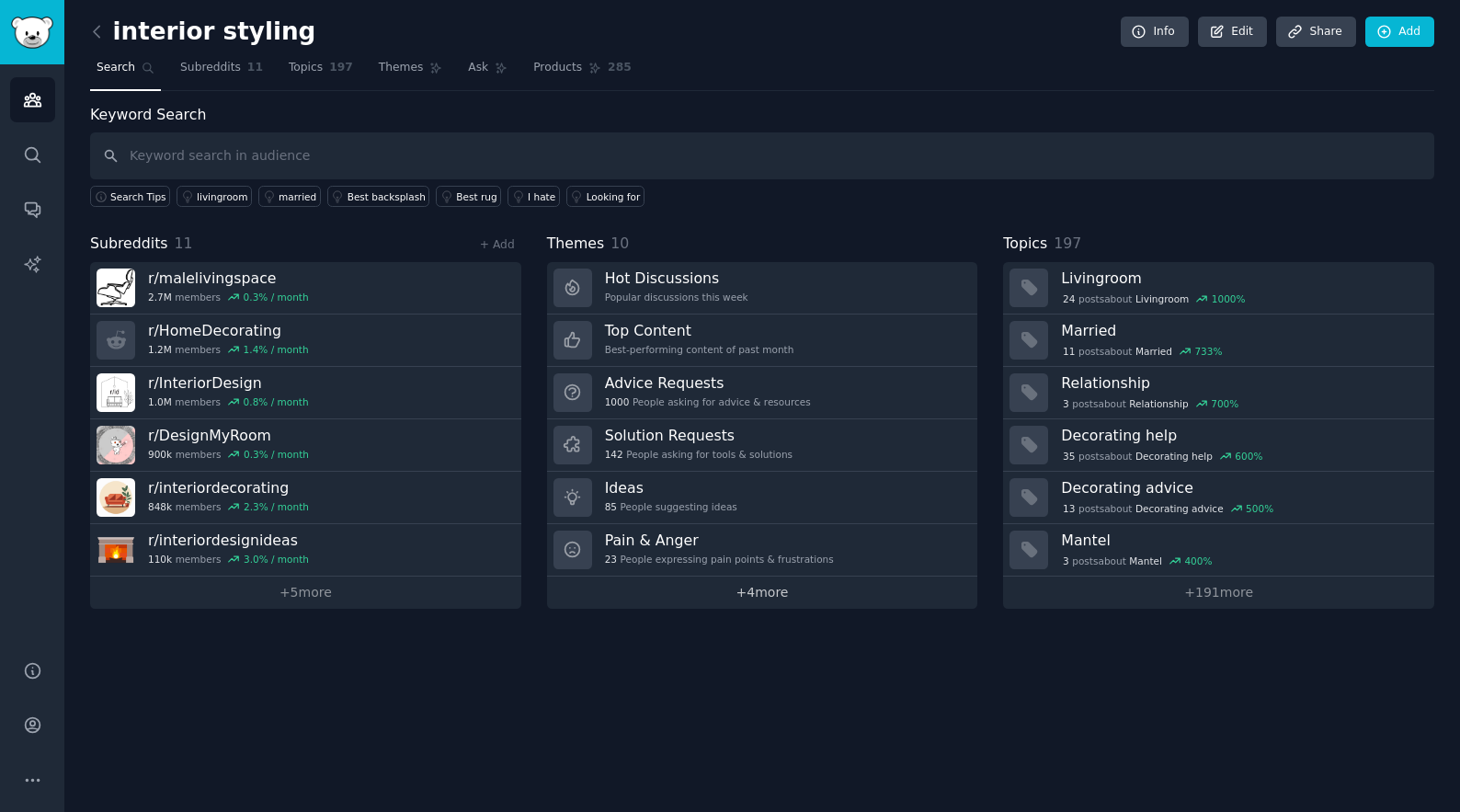
click at [772, 580] on link "+ 4 more" at bounding box center [762, 593] width 431 height 32
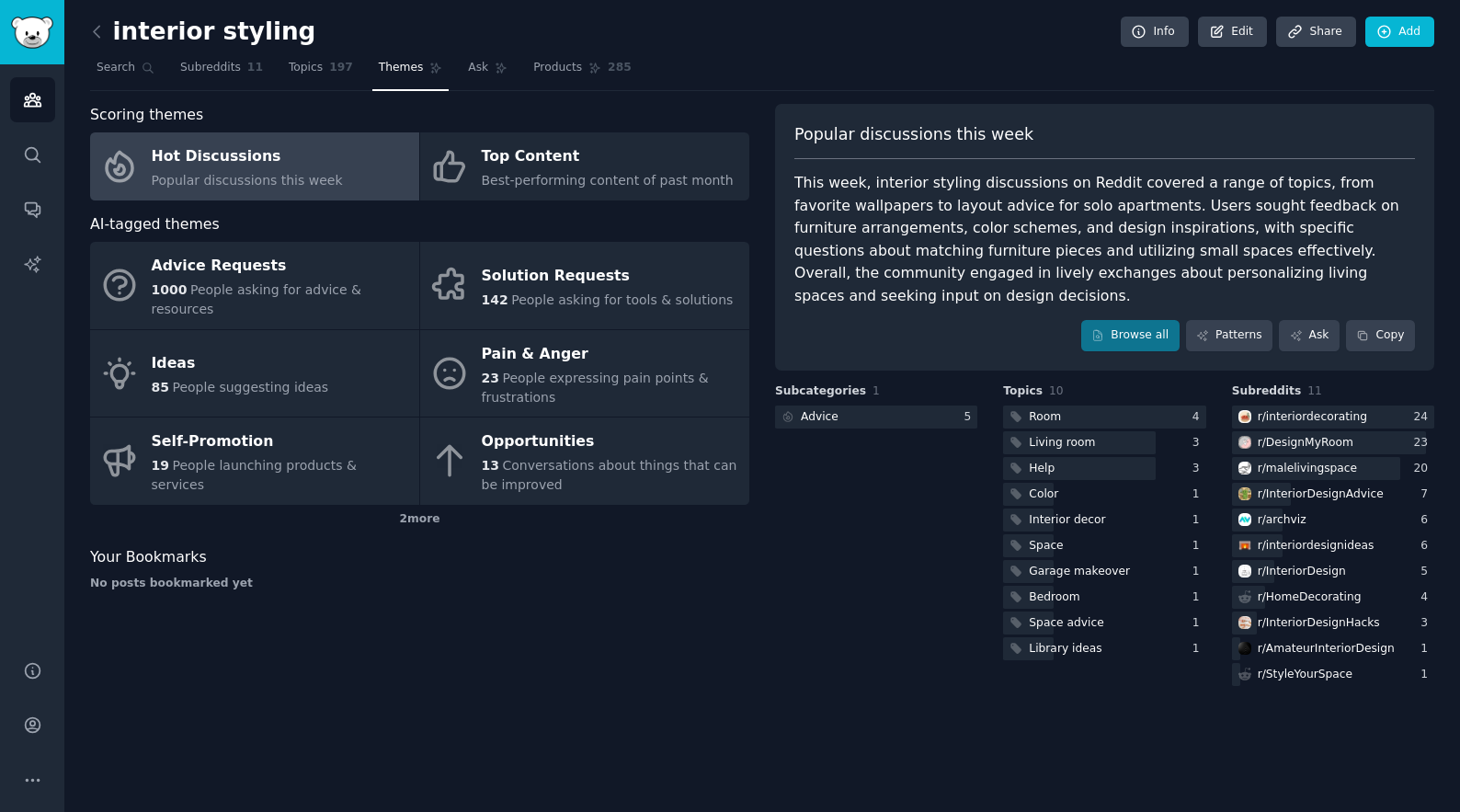
click at [251, 173] on span "Popular discussions this week" at bounding box center [248, 180] width 191 height 15
drag, startPoint x: 798, startPoint y: 128, endPoint x: 1023, endPoint y: 128, distance: 225.0
click at [1023, 128] on div "Popular discussions this week" at bounding box center [1105, 141] width 621 height 37
drag, startPoint x: 803, startPoint y: 180, endPoint x: 1082, endPoint y: 180, distance: 279.0
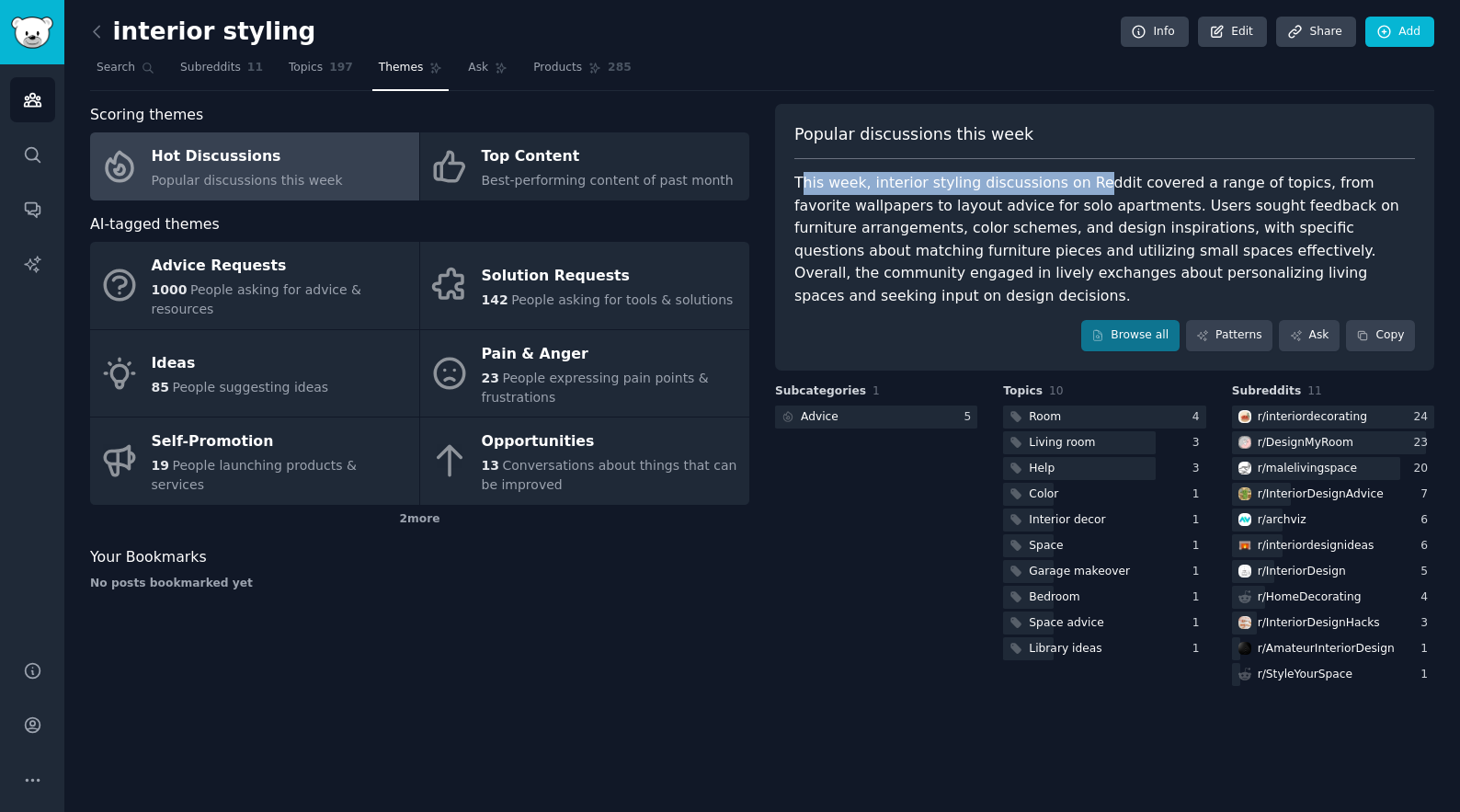
click at [1082, 180] on div "This week, interior styling discussions on Reddit covered a range of topics, fr…" at bounding box center [1105, 239] width 621 height 135
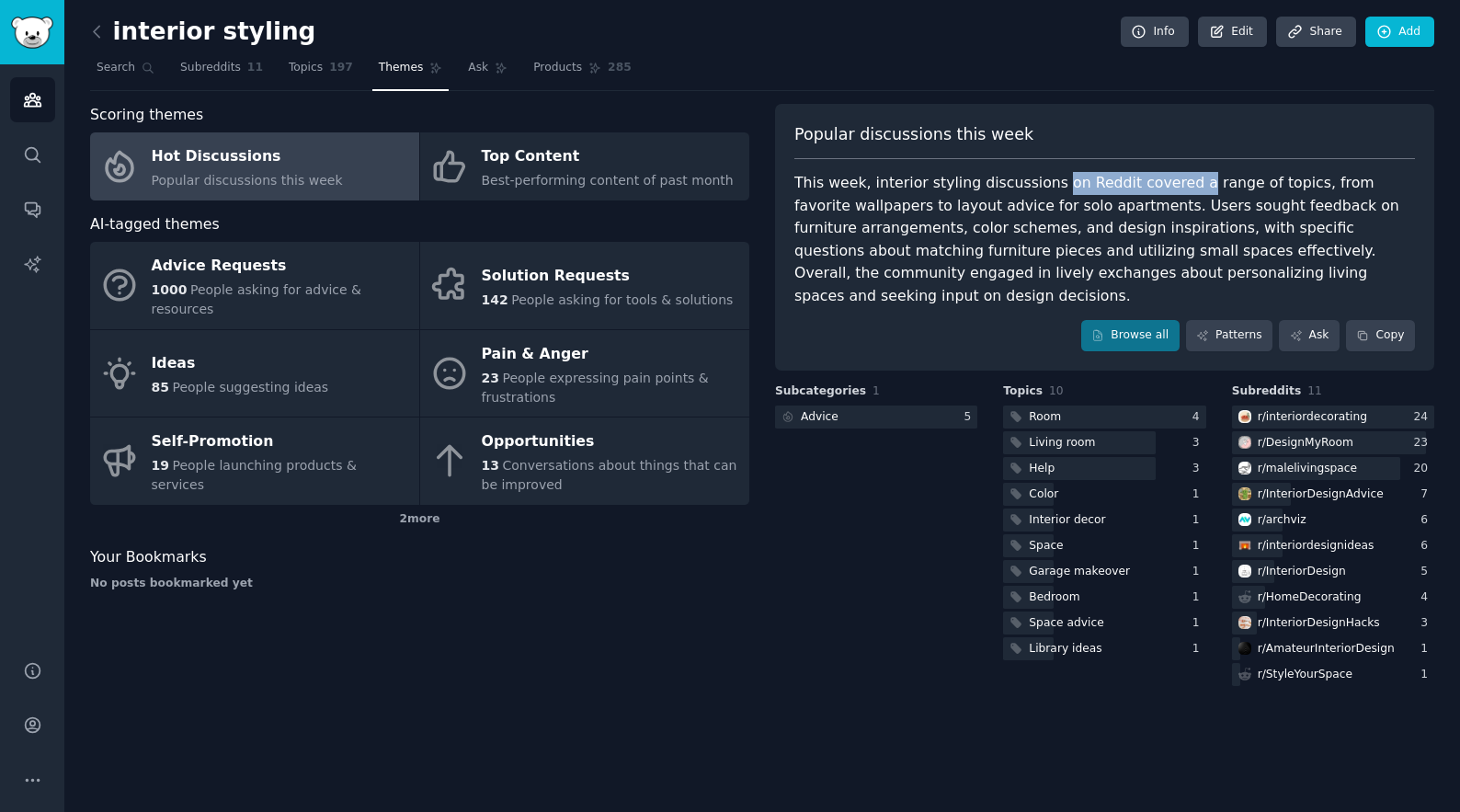
drag, startPoint x: 1175, startPoint y: 173, endPoint x: 1045, endPoint y: 174, distance: 130.0
click at [1045, 174] on div "This week, interior styling discussions on Reddit covered a range of topics, fr…" at bounding box center [1105, 239] width 621 height 135
drag, startPoint x: 1339, startPoint y: 187, endPoint x: 1172, endPoint y: 187, distance: 167.0
click at [1172, 187] on div "This week, interior styling discussions on Reddit covered a range of topics, fr…" at bounding box center [1105, 239] width 621 height 135
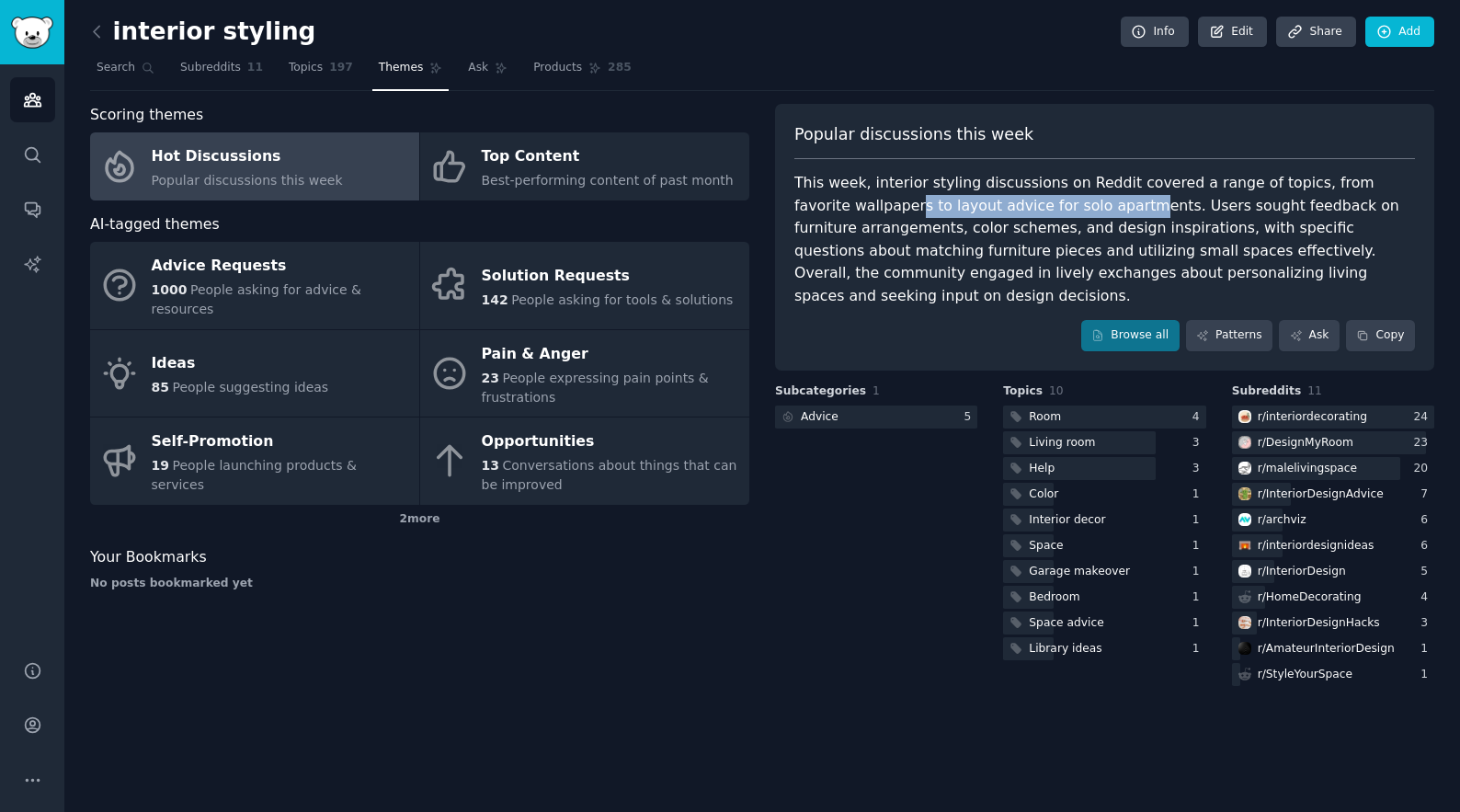
drag, startPoint x: 861, startPoint y: 208, endPoint x: 1123, endPoint y: 207, distance: 262.0
click at [1116, 208] on div "This week, interior styling discussions on Reddit covered a range of topics, fr…" at bounding box center [1105, 239] width 621 height 135
drag, startPoint x: 1166, startPoint y: 207, endPoint x: 957, endPoint y: 198, distance: 209.2
click at [957, 198] on div "This week, interior styling discussions on Reddit covered a range of topics, fr…" at bounding box center [1105, 239] width 621 height 135
click at [942, 198] on div "This week, interior styling discussions on Reddit covered a range of topics, fr…" at bounding box center [1105, 239] width 621 height 135
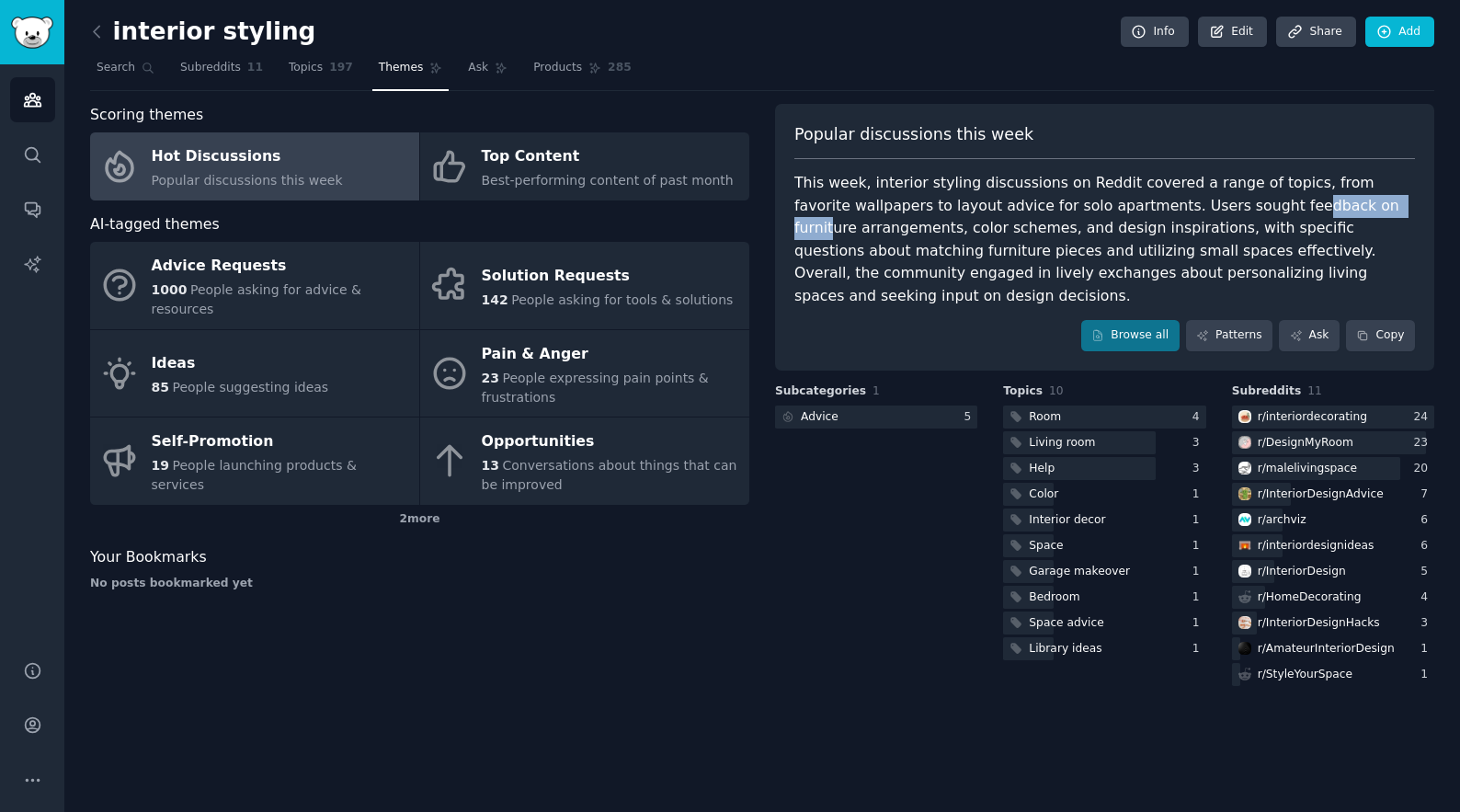
drag, startPoint x: 1321, startPoint y: 203, endPoint x: 1215, endPoint y: 203, distance: 106.0
click at [1220, 203] on div "This week, interior styling discussions on Reddit covered a range of topics, fr…" at bounding box center [1105, 239] width 621 height 135
drag, startPoint x: 852, startPoint y: 233, endPoint x: 1022, endPoint y: 235, distance: 170.0
click at [1022, 235] on div "This week, interior styling discussions on Reddit covered a range of topics, fr…" at bounding box center [1105, 239] width 621 height 135
drag, startPoint x: 1192, startPoint y: 229, endPoint x: 1026, endPoint y: 229, distance: 166.0
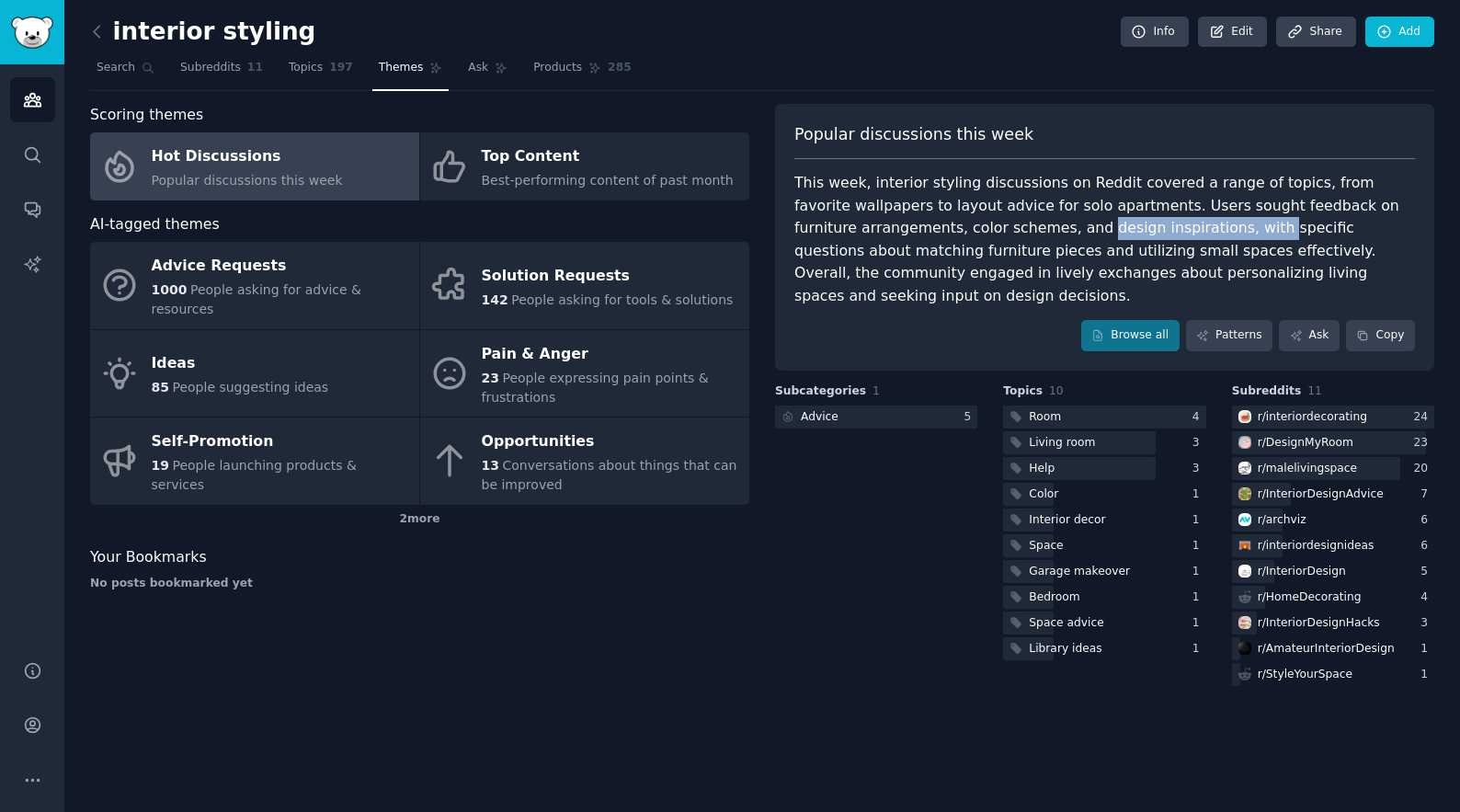
click at [1026, 229] on div "This week, interior styling discussions on Reddit covered a range of topics, fr…" at bounding box center [1105, 239] width 621 height 135
drag, startPoint x: 1002, startPoint y: 229, endPoint x: 1184, endPoint y: 229, distance: 182.0
click at [1184, 229] on div "This week, interior styling discussions on Reddit covered a range of topics, fr…" at bounding box center [1105, 239] width 621 height 135
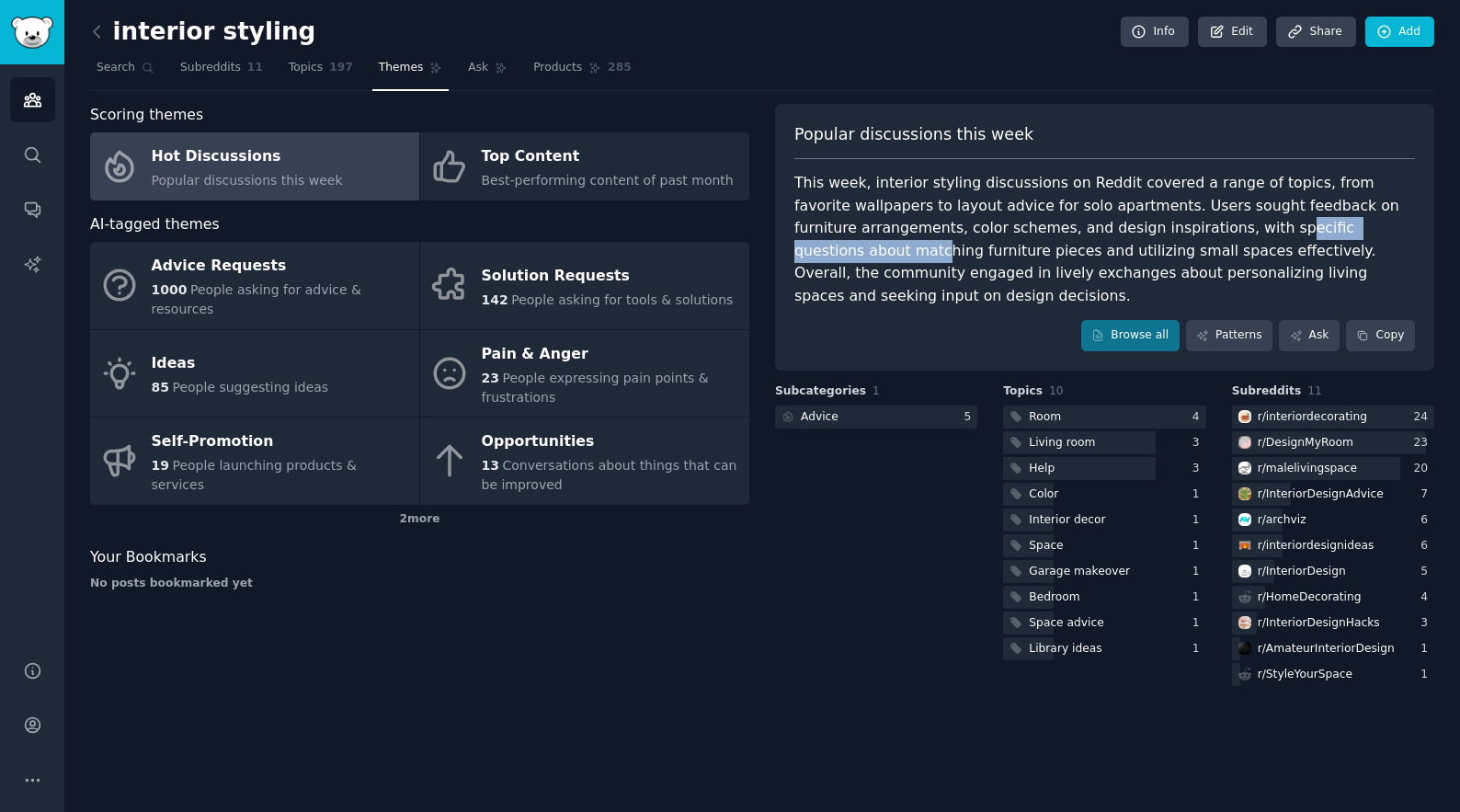
drag, startPoint x: 1384, startPoint y: 227, endPoint x: 1207, endPoint y: 227, distance: 177.0
click at [1207, 227] on div "This week, interior styling discussions on Reddit covered a range of topics, fr…" at bounding box center [1105, 239] width 621 height 135
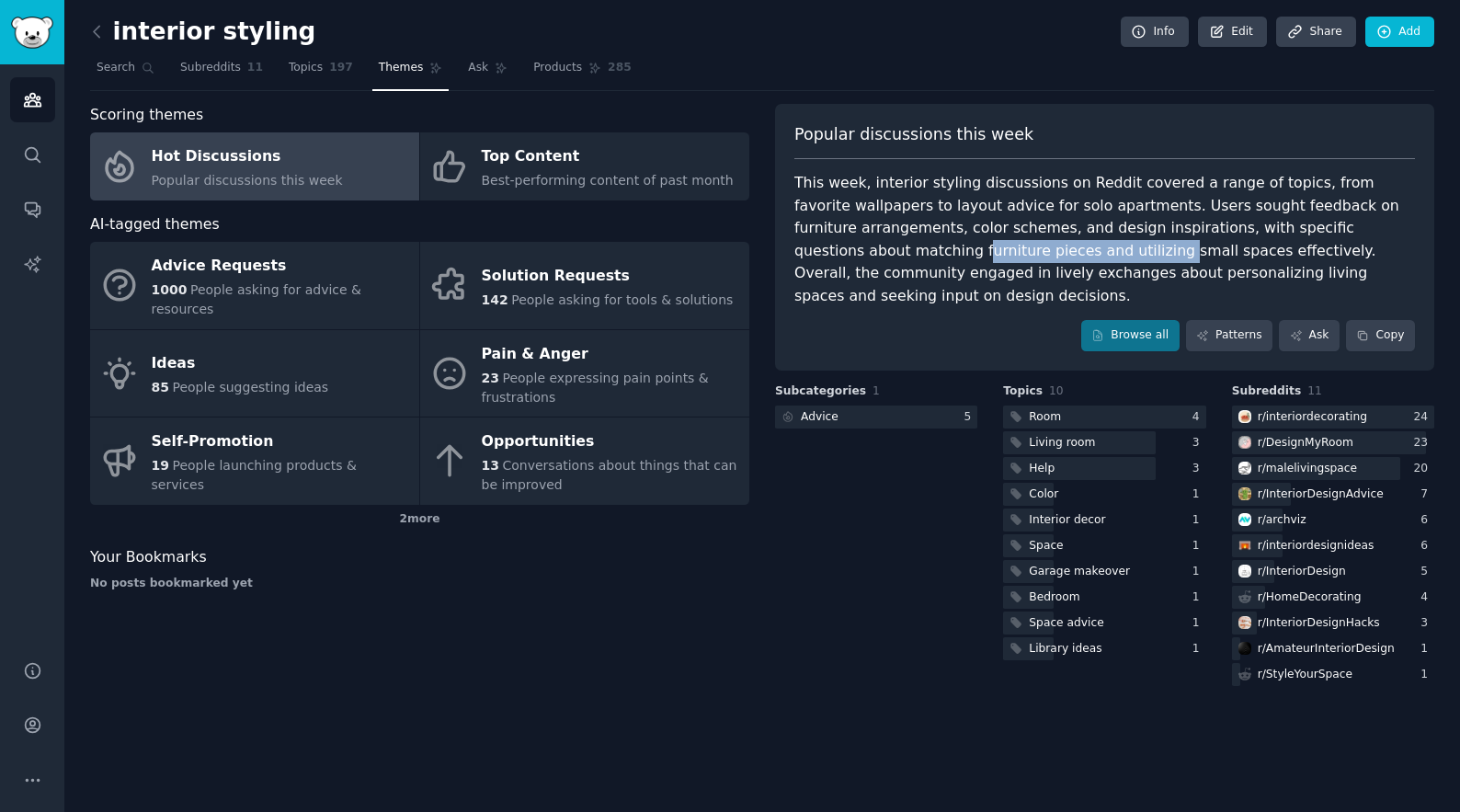
drag, startPoint x: 798, startPoint y: 249, endPoint x: 985, endPoint y: 249, distance: 187.0
click at [985, 249] on div "This week, interior styling discussions on Reddit covered a range of topics, fr…" at bounding box center [1105, 239] width 621 height 135
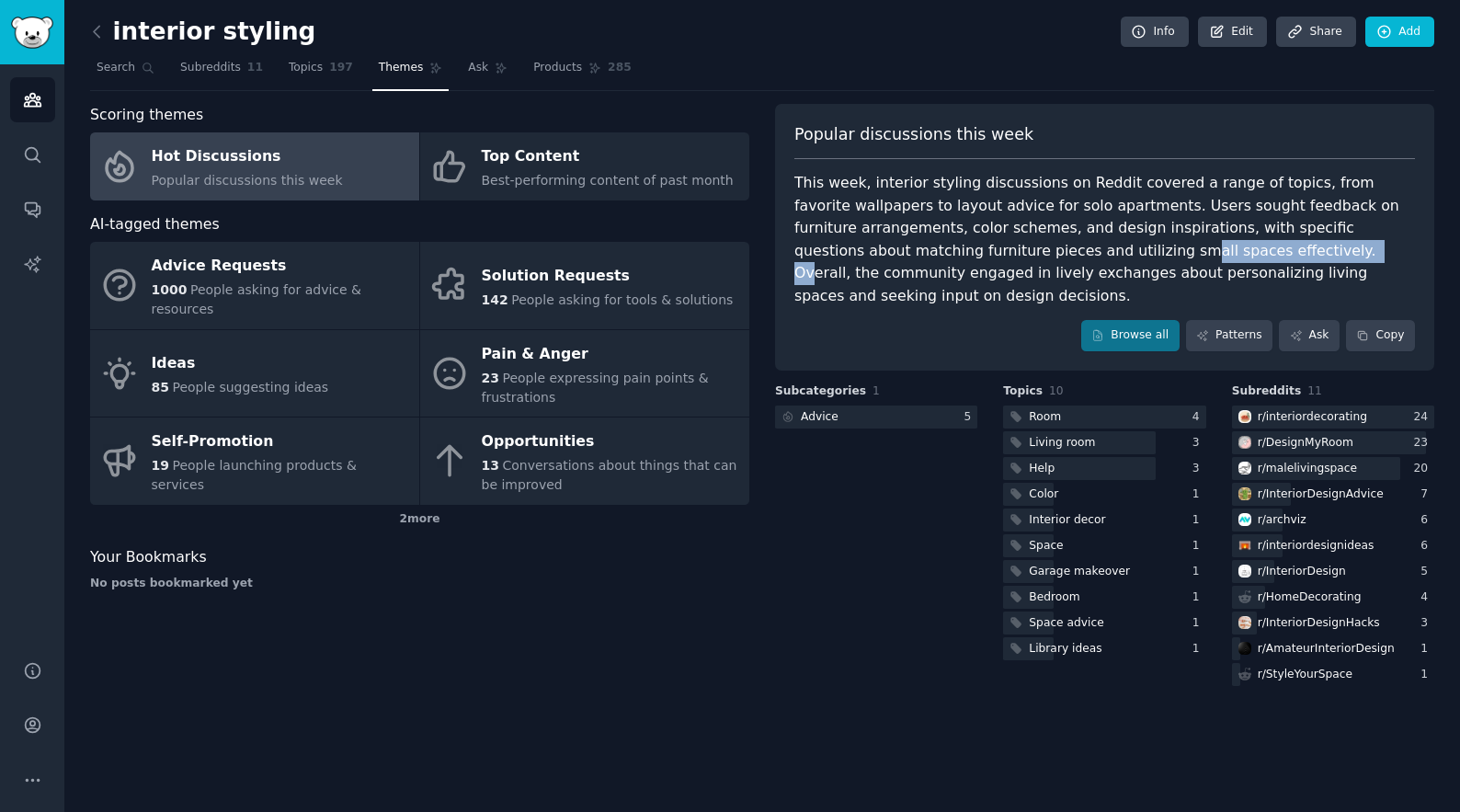
drag, startPoint x: 1162, startPoint y: 247, endPoint x: 1004, endPoint y: 247, distance: 158.0
click at [1004, 247] on div "This week, interior styling discussions on Reddit covered a range of topics, fr…" at bounding box center [1105, 239] width 621 height 135
drag, startPoint x: 1004, startPoint y: 247, endPoint x: 1128, endPoint y: 247, distance: 124.0
click at [1129, 247] on div "This week, interior styling discussions on Reddit covered a range of topics, fr…" at bounding box center [1105, 239] width 621 height 135
click at [1234, 253] on div "This week, interior styling discussions on Reddit covered a range of topics, fr…" at bounding box center [1105, 239] width 621 height 135
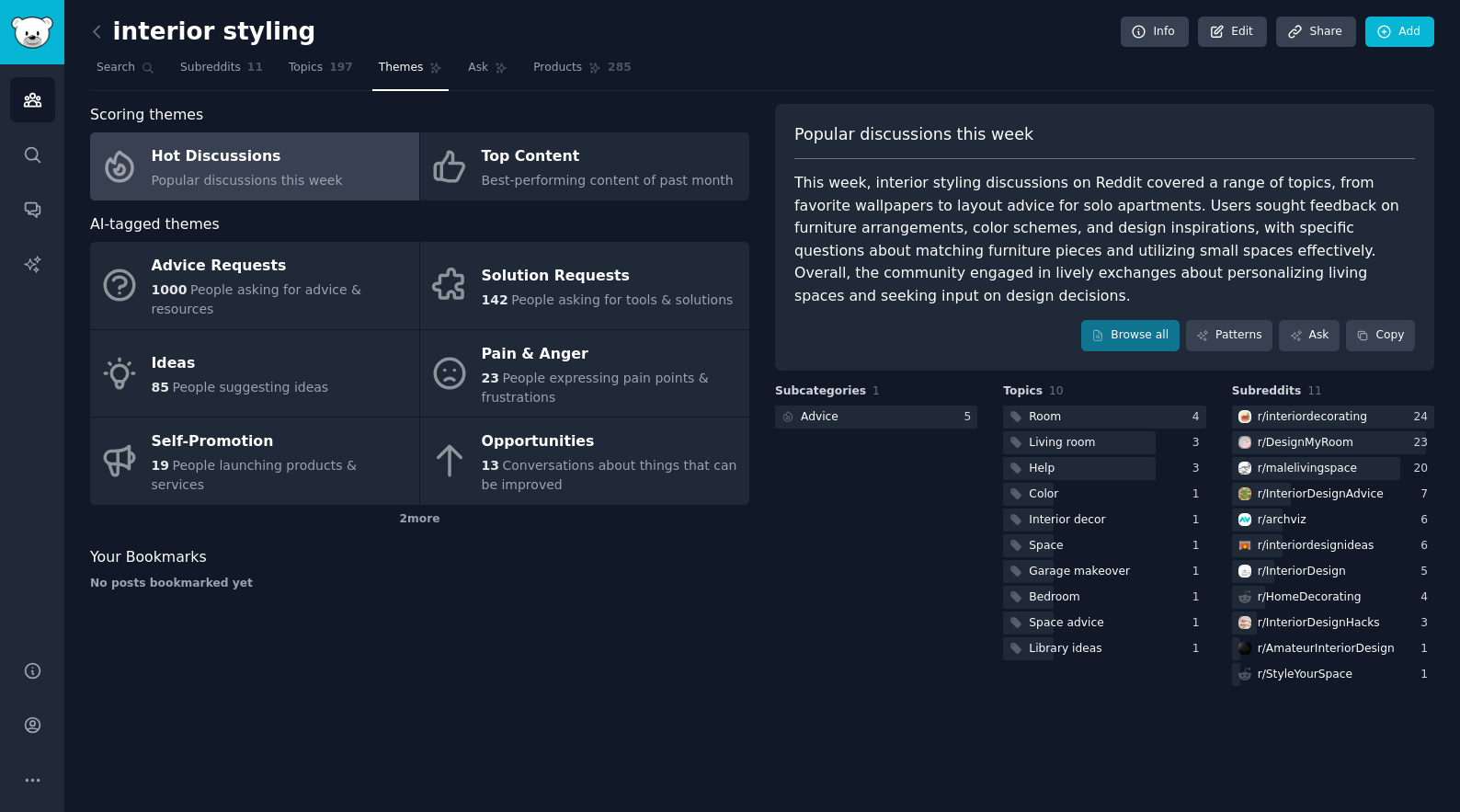
click at [1363, 247] on div "This week, interior styling discussions on Reddit covered a range of topics, fr…" at bounding box center [1105, 239] width 621 height 135
drag, startPoint x: 794, startPoint y: 275, endPoint x: 1109, endPoint y: 275, distance: 315.0
click at [1109, 275] on div "This week, interior styling discussions on Reddit covered a range of topics, fr…" at bounding box center [1105, 239] width 621 height 135
drag, startPoint x: 1249, startPoint y: 274, endPoint x: 1129, endPoint y: 275, distance: 120.0
click at [1129, 275] on div "This week, interior styling discussions on Reddit covered a range of topics, fr…" at bounding box center [1105, 239] width 621 height 135
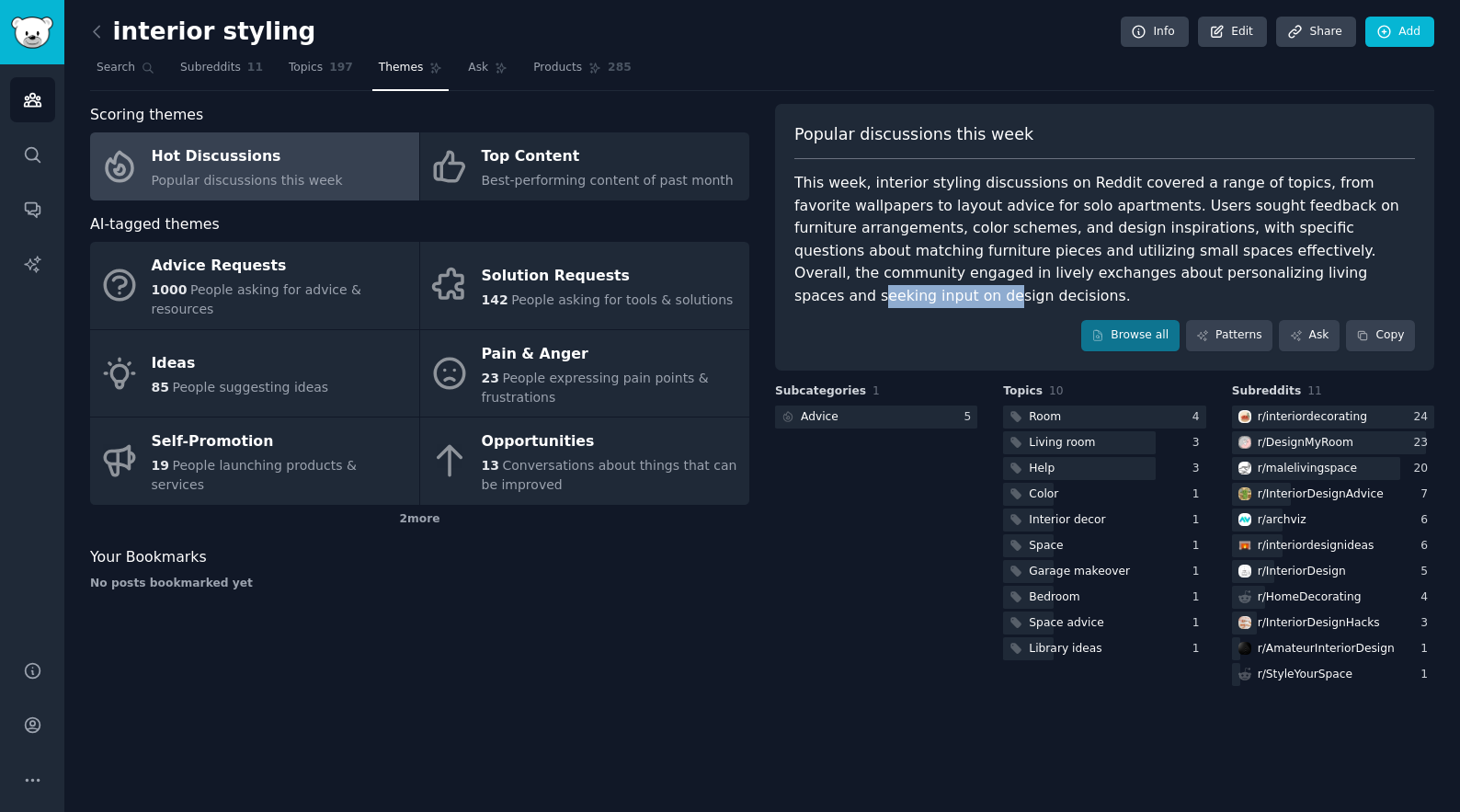
click at [1129, 275] on div "This week, interior styling discussions on Reddit covered a range of topics, fr…" at bounding box center [1105, 239] width 621 height 135
drag, startPoint x: 1326, startPoint y: 272, endPoint x: 1086, endPoint y: 272, distance: 240.0
click at [1086, 272] on div "This week, interior styling discussions on Reddit covered a range of topics, fr…" at bounding box center [1105, 239] width 621 height 135
click at [1043, 271] on div "This week, interior styling discussions on Reddit covered a range of topics, fr…" at bounding box center [1105, 239] width 621 height 135
click at [1240, 320] on link "Patterns" at bounding box center [1229, 335] width 86 height 31
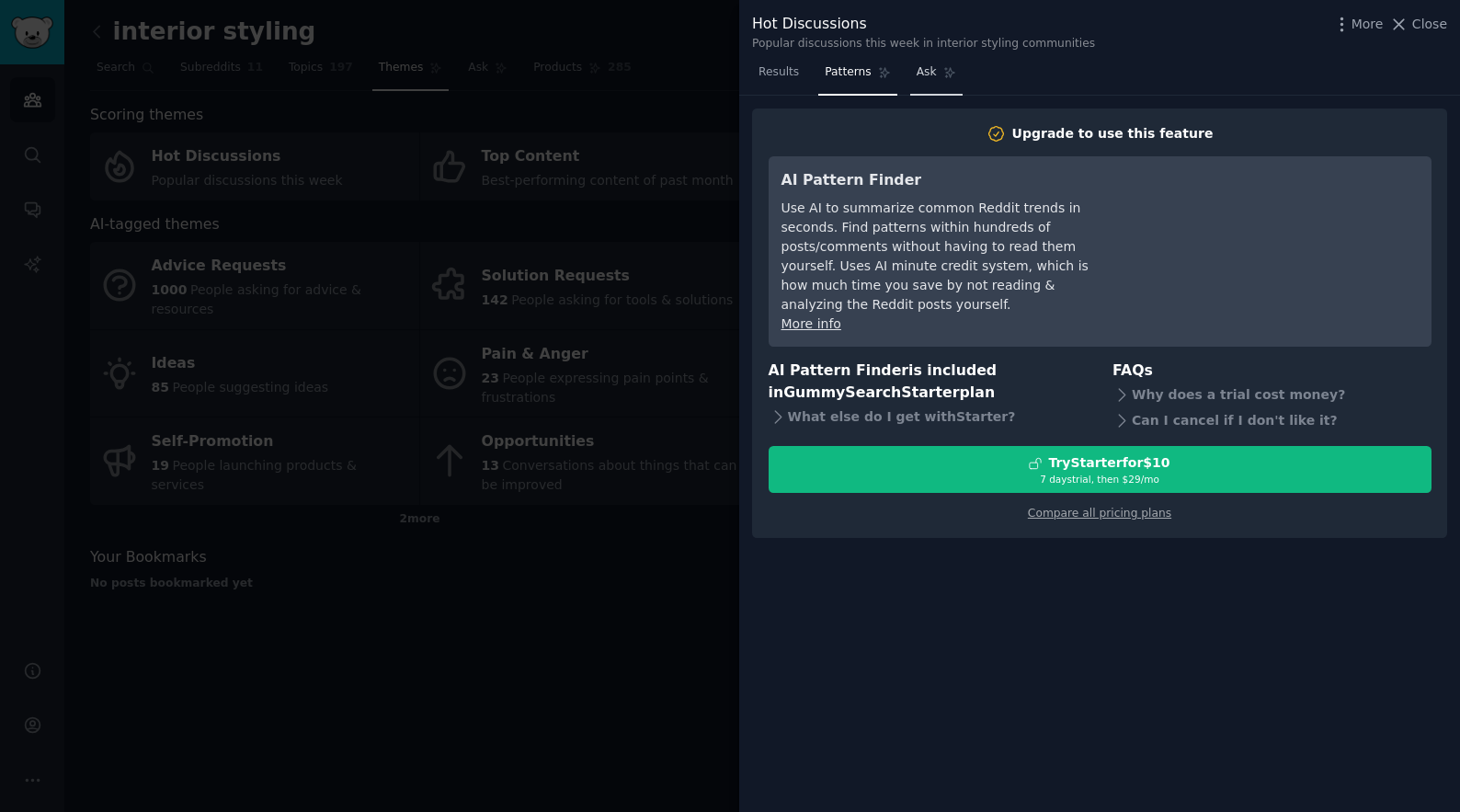
click at [935, 73] on link "Ask" at bounding box center [937, 77] width 53 height 38
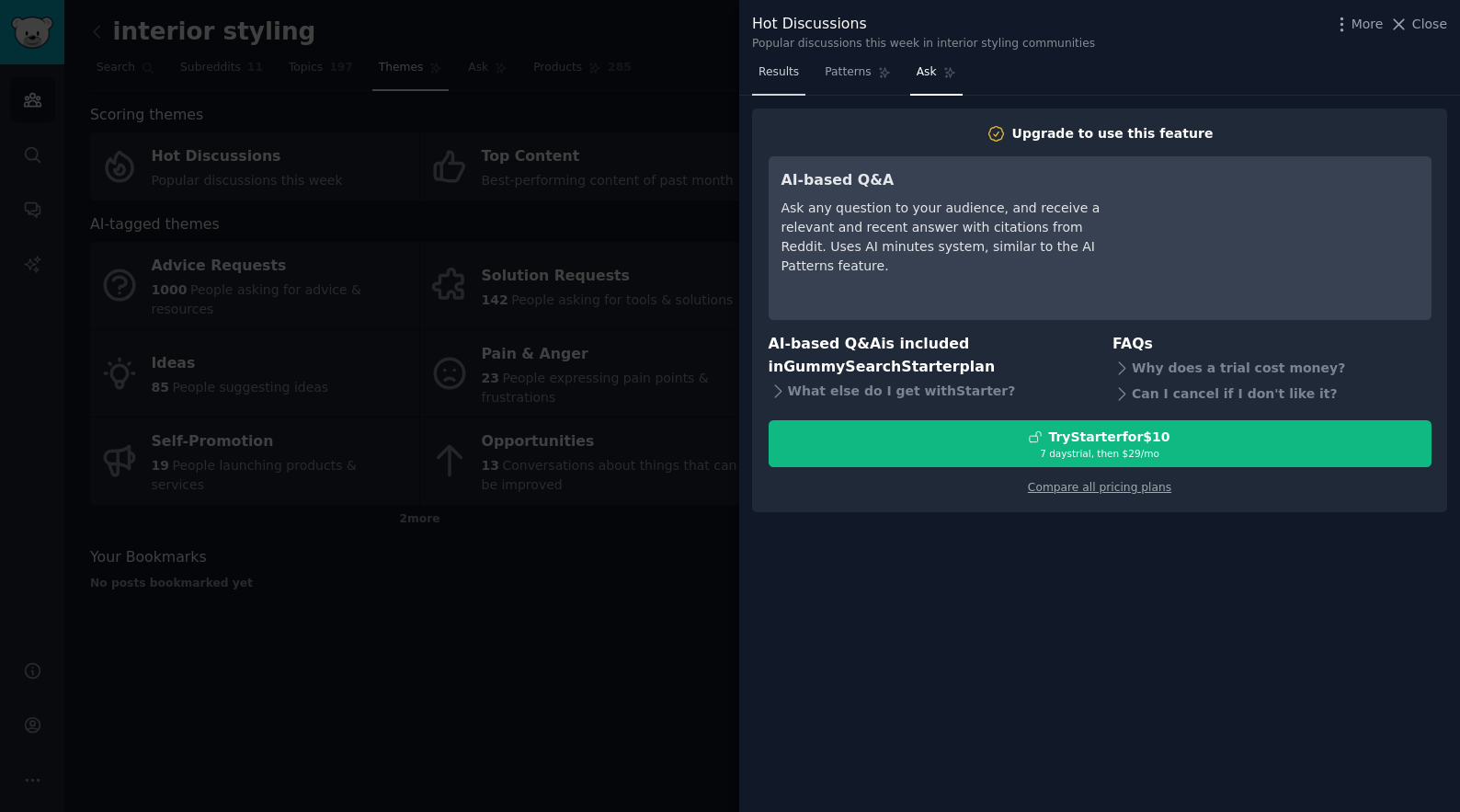
click at [761, 88] on link "Results" at bounding box center [778, 77] width 53 height 38
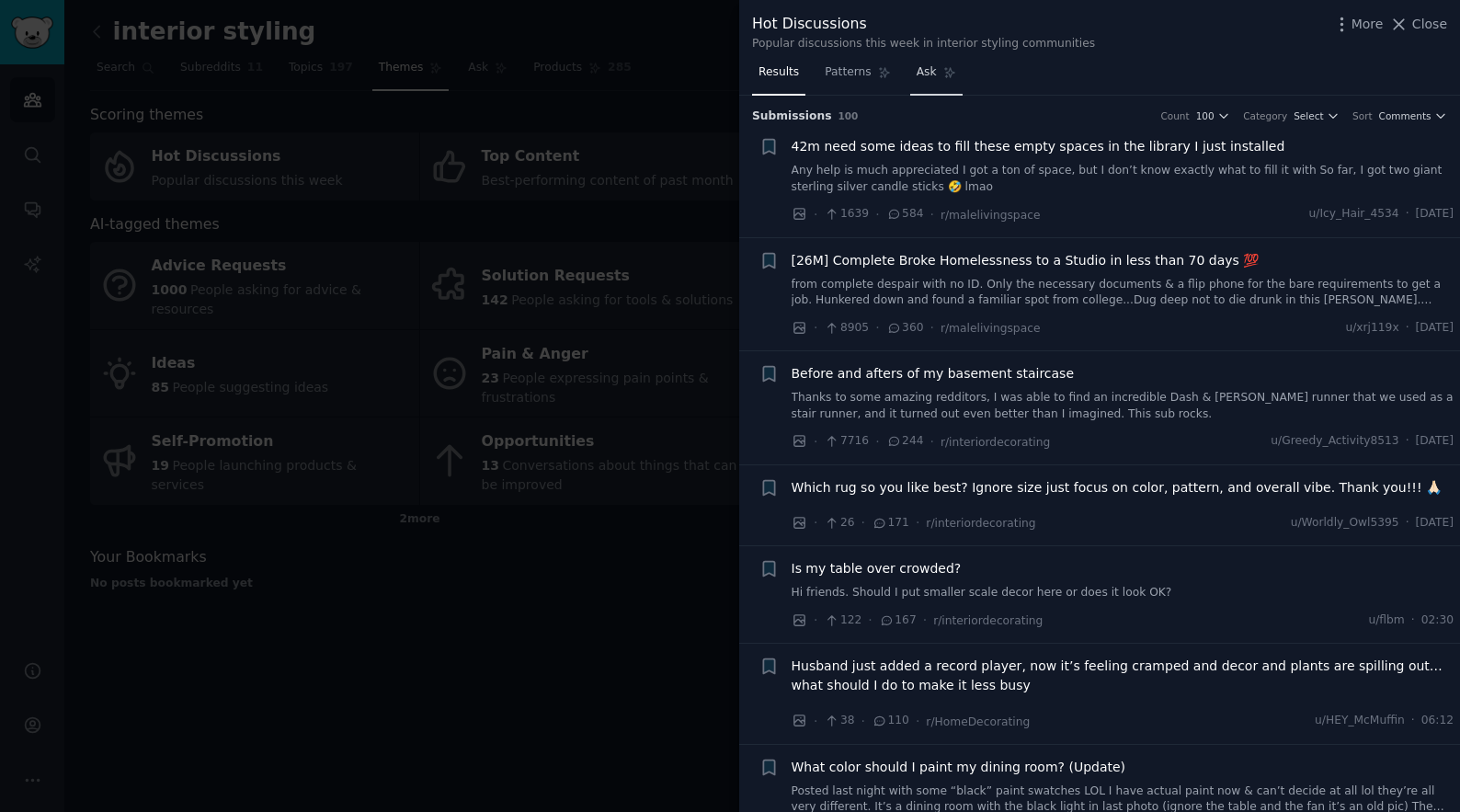
click at [933, 69] on span "Ask" at bounding box center [926, 73] width 21 height 17
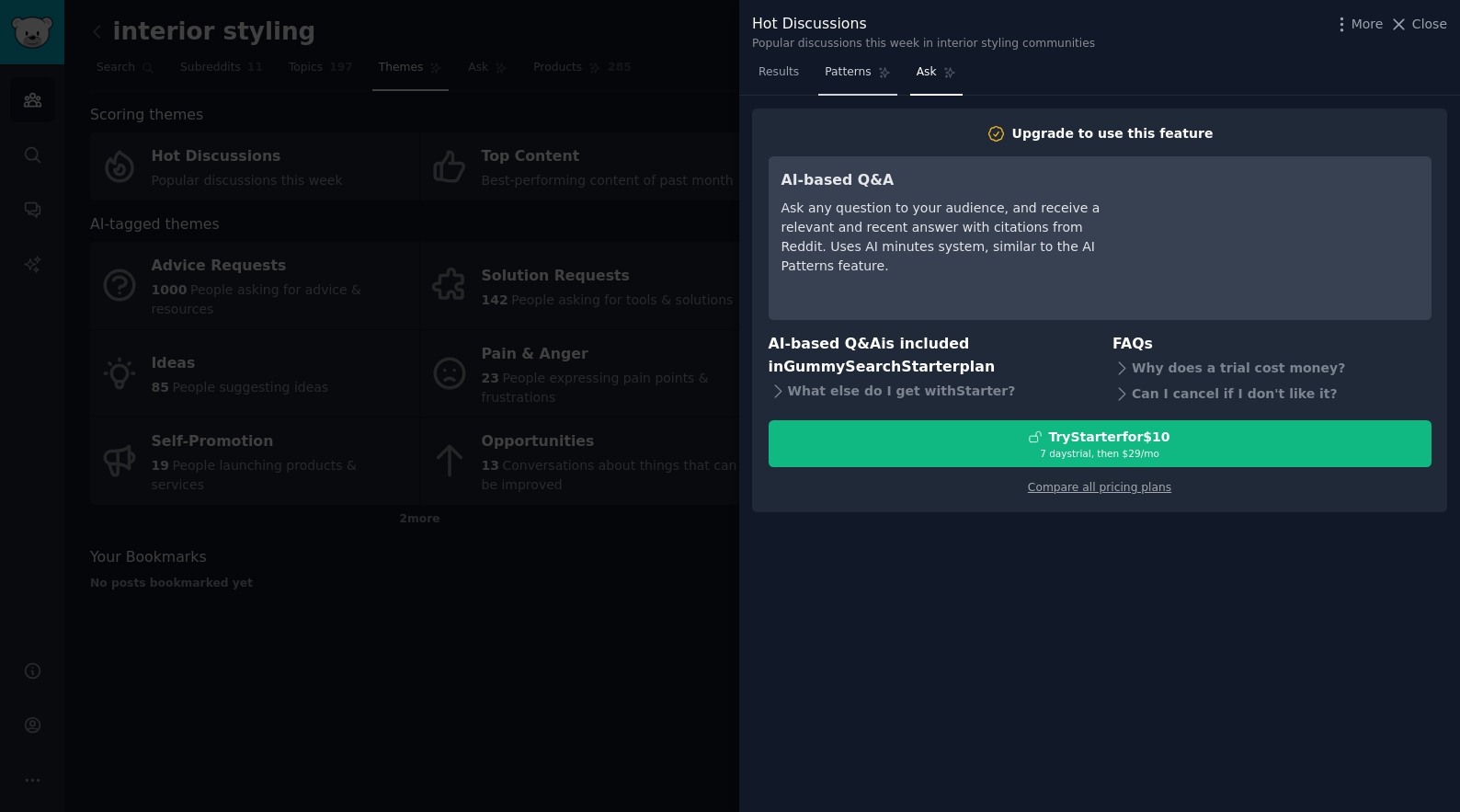
click at [838, 84] on link "Patterns" at bounding box center [857, 77] width 78 height 38
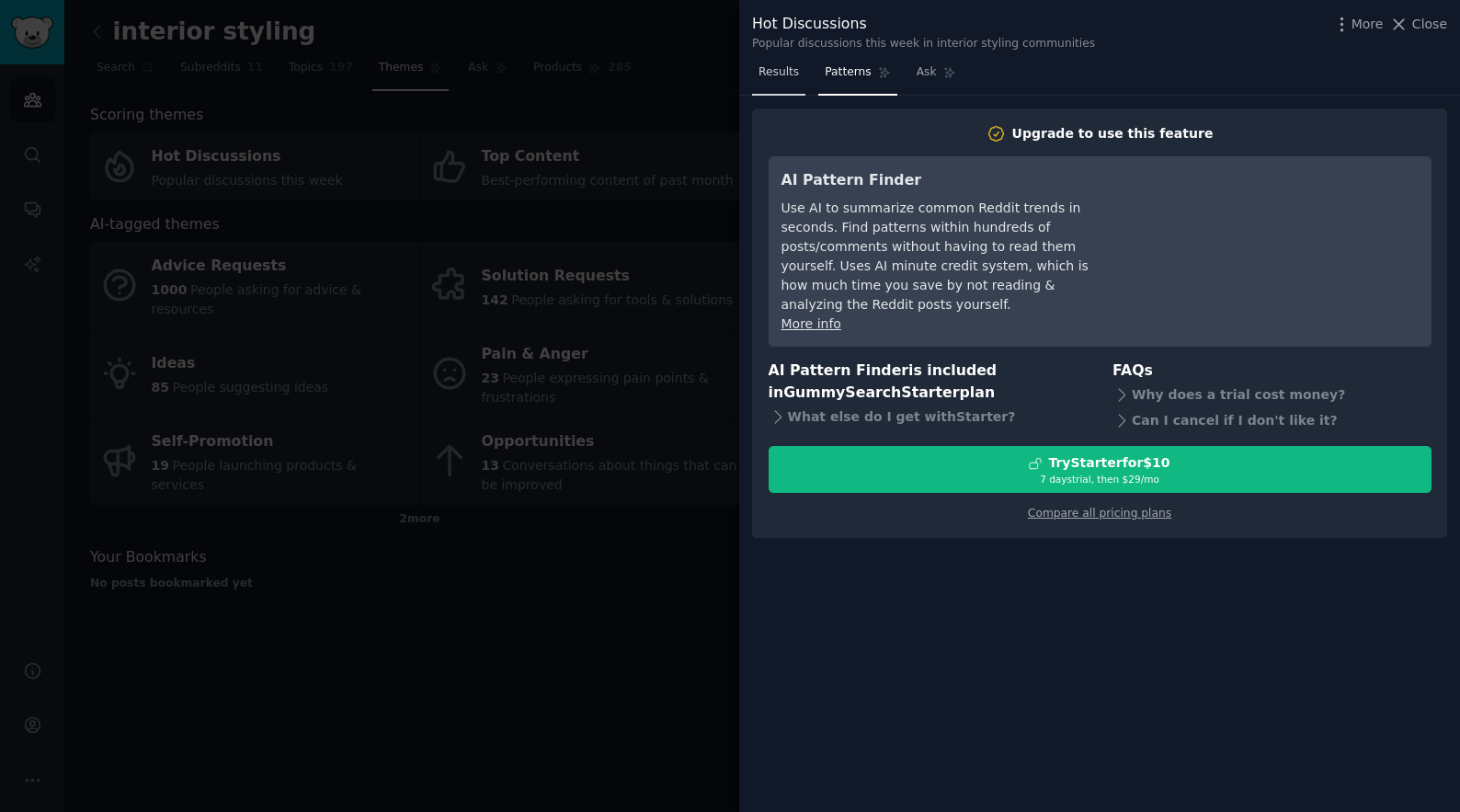
click at [759, 76] on span "Results" at bounding box center [778, 73] width 40 height 17
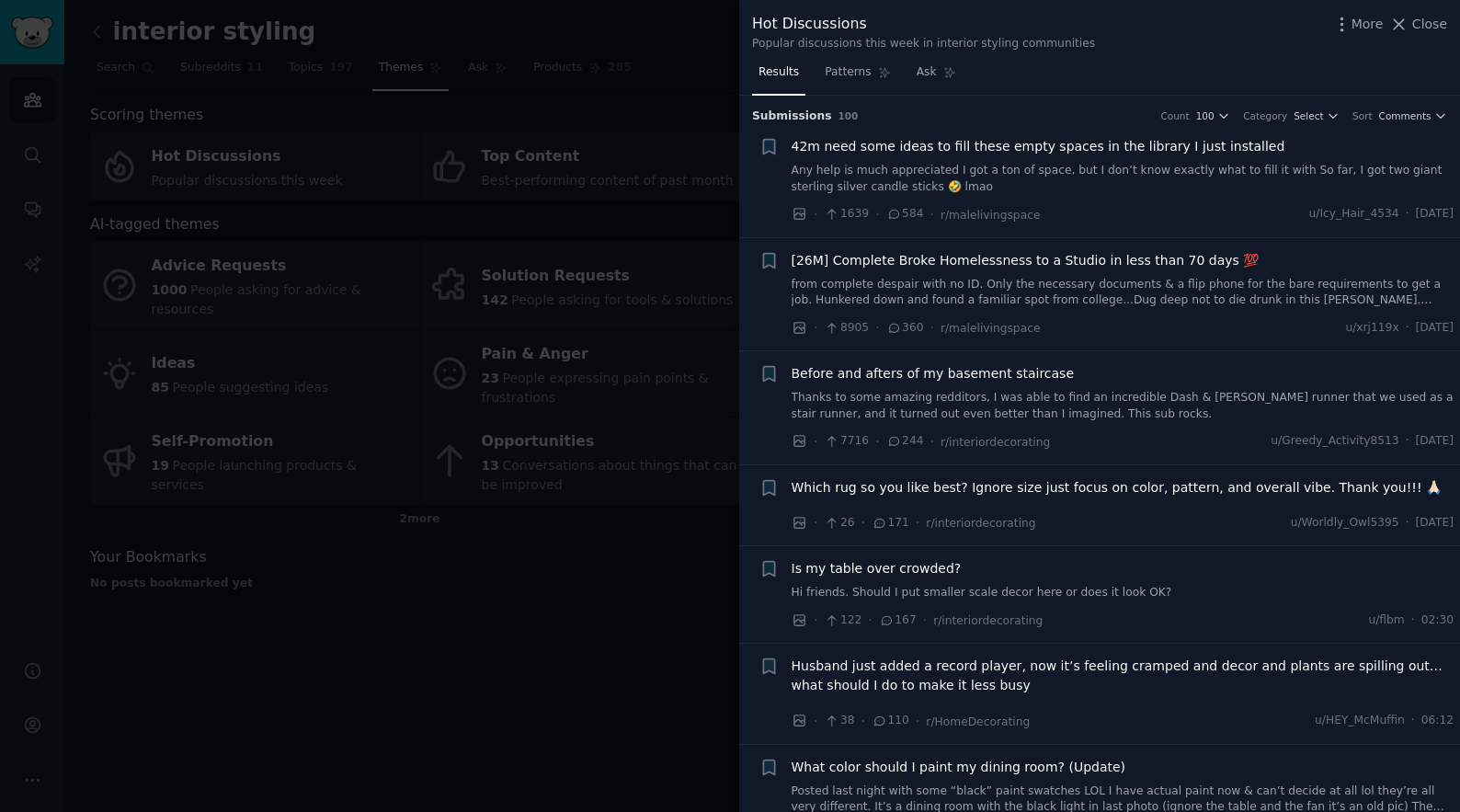
click at [538, 578] on div at bounding box center [730, 406] width 1460 height 812
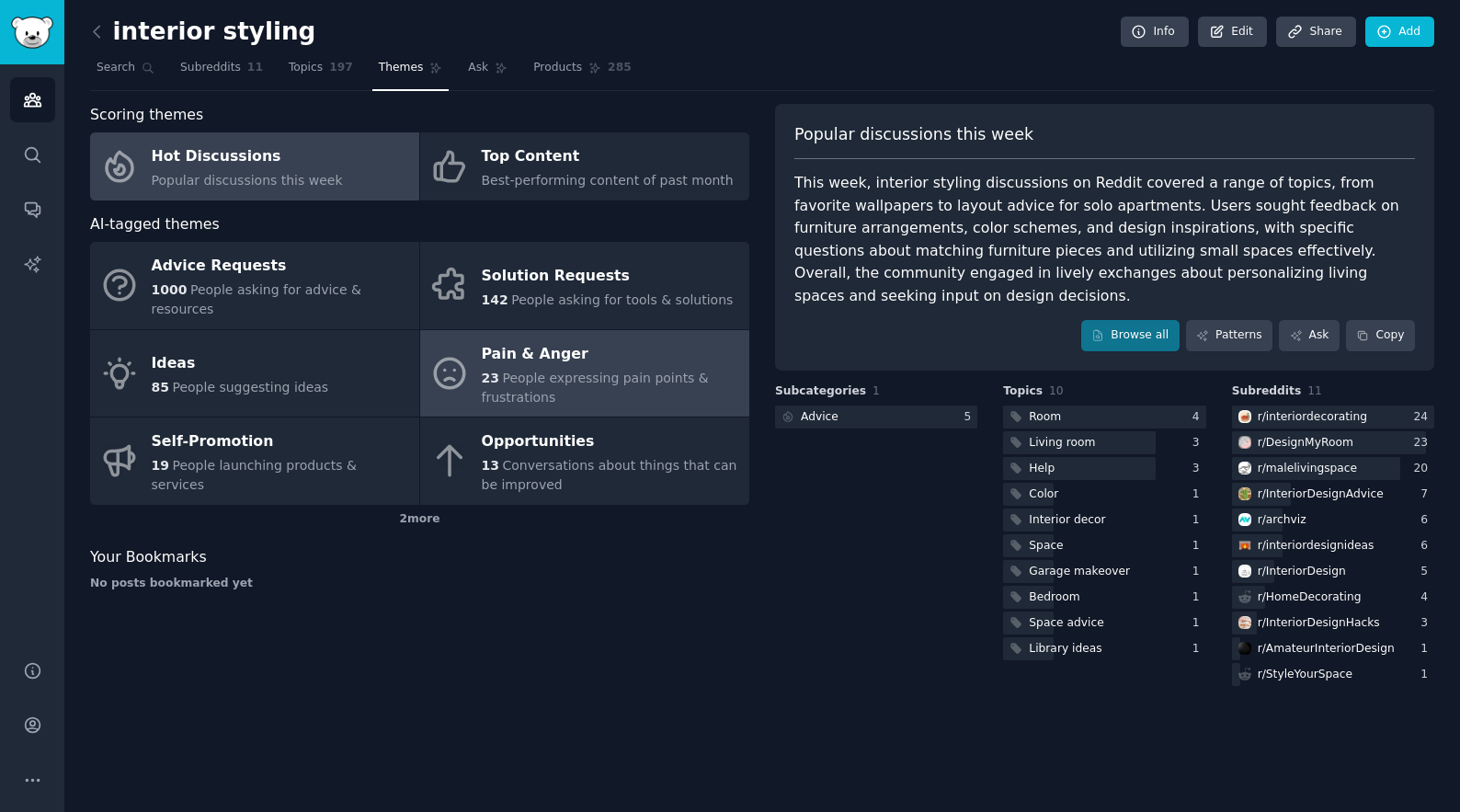
click at [575, 348] on div "Pain & Anger" at bounding box center [611, 353] width 259 height 29
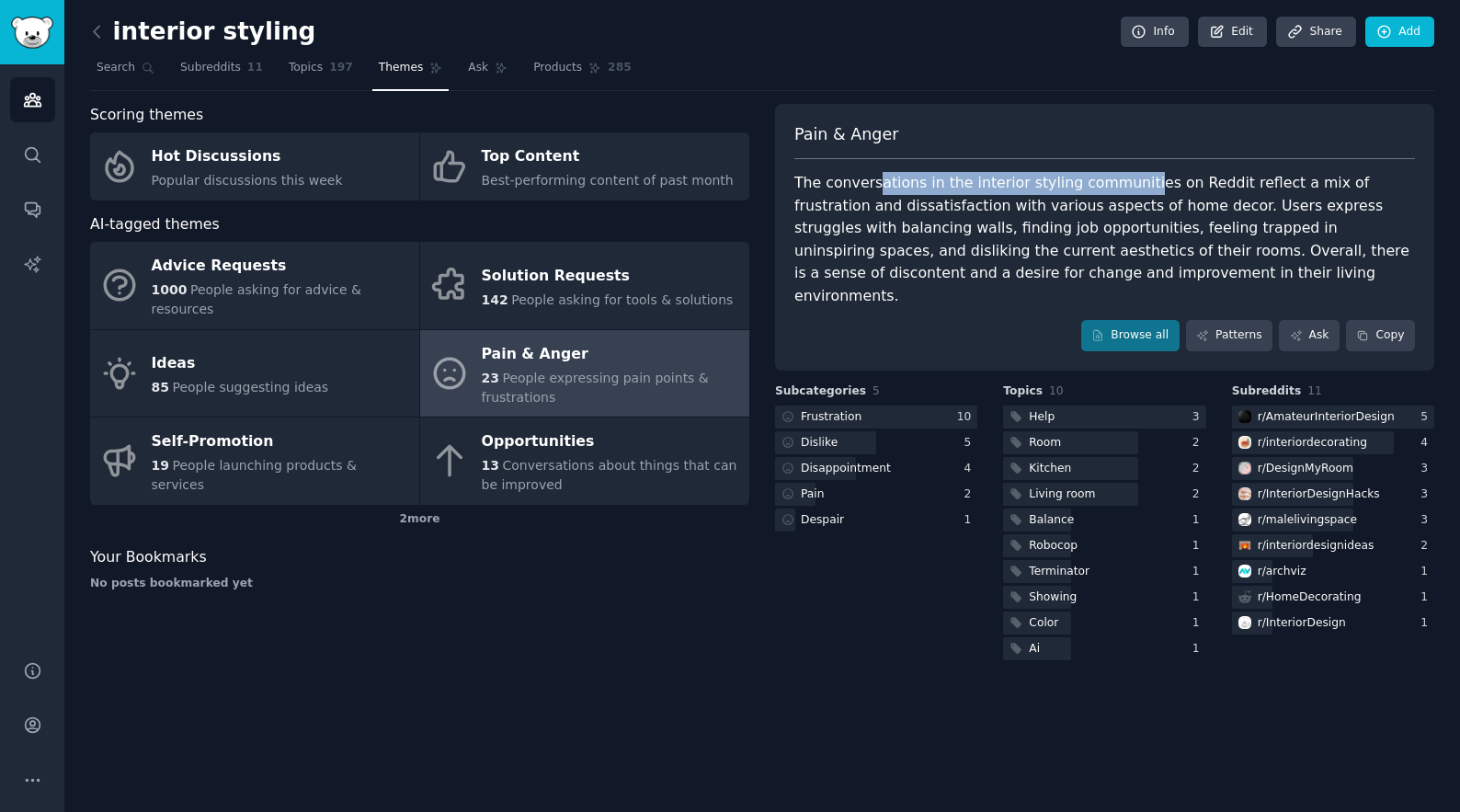
drag, startPoint x: 871, startPoint y: 182, endPoint x: 1124, endPoint y: 182, distance: 253.0
click at [1125, 182] on div "The conversations in the interior styling communities on Reddit reflect a mix o…" at bounding box center [1105, 239] width 621 height 135
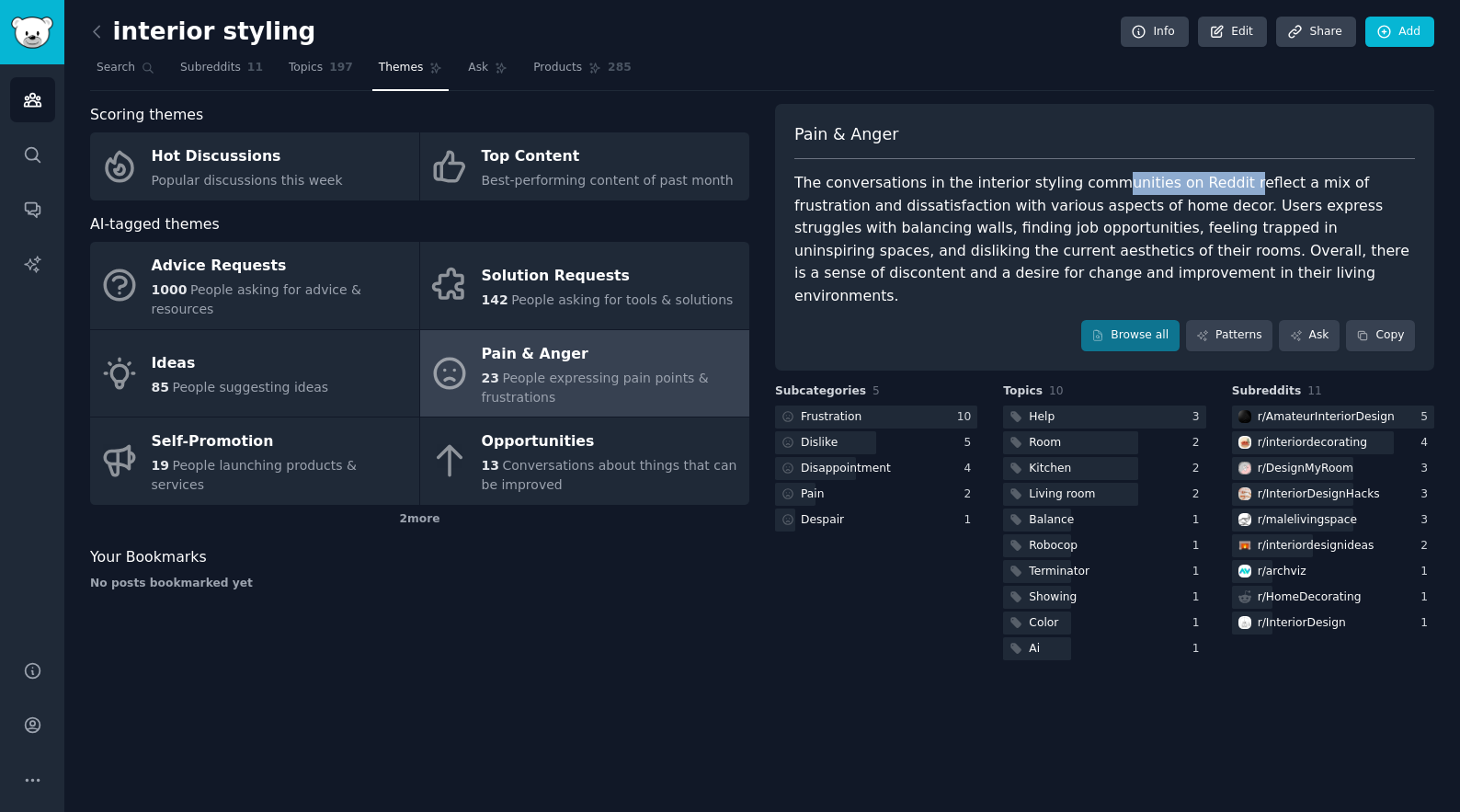
drag, startPoint x: 1218, startPoint y: 182, endPoint x: 1093, endPoint y: 182, distance: 125.0
click at [1093, 182] on div "The conversations in the interior styling communities on Reddit reflect a mix o…" at bounding box center [1105, 239] width 621 height 135
click at [1067, 182] on div "The conversations in the interior styling communities on Reddit reflect a mix o…" at bounding box center [1105, 239] width 621 height 135
drag, startPoint x: 1391, startPoint y: 185, endPoint x: 1249, endPoint y: 185, distance: 142.0
click at [1249, 185] on div "The conversations in the interior styling communities on Reddit reflect a mix o…" at bounding box center [1105, 239] width 621 height 135
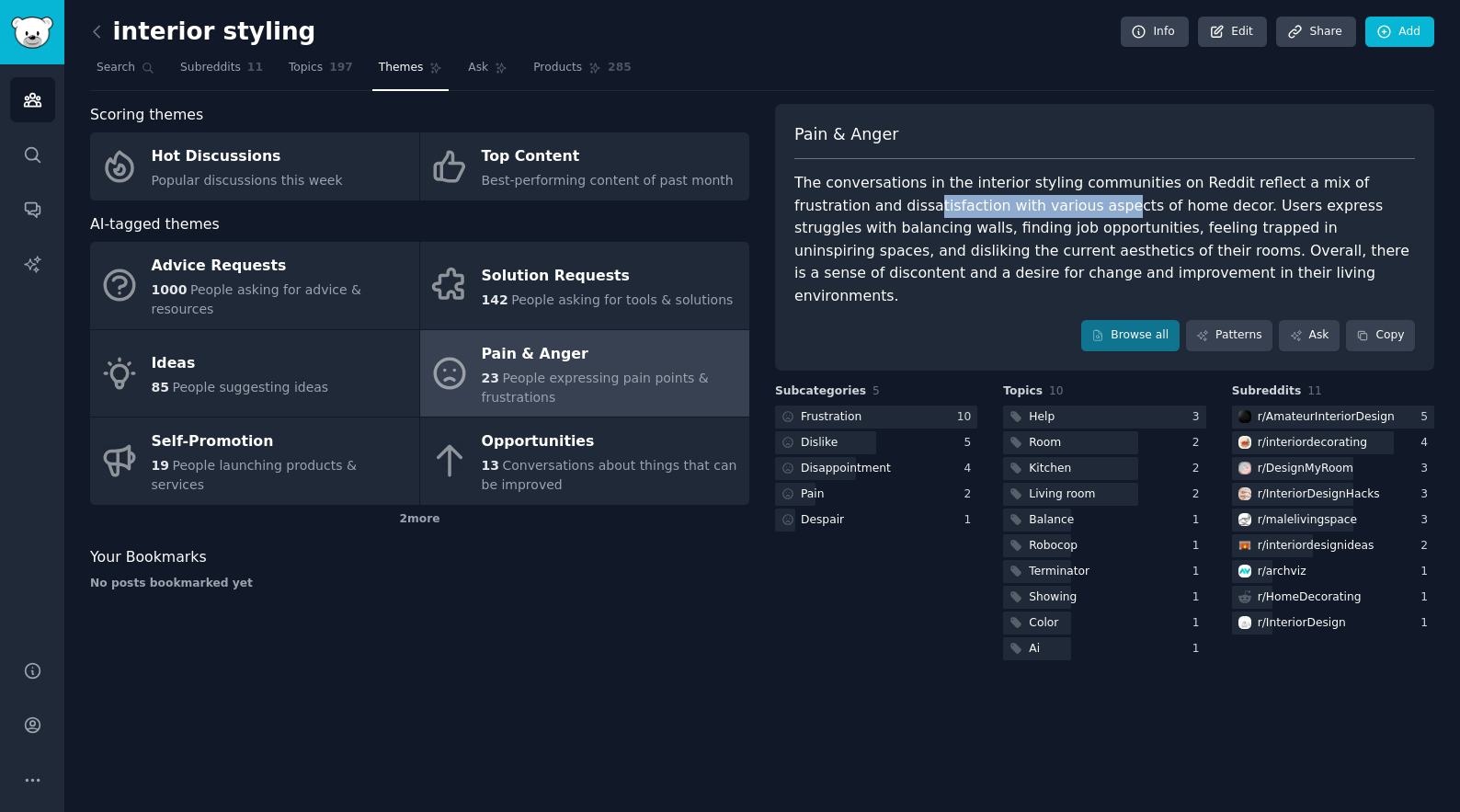
drag, startPoint x: 826, startPoint y: 211, endPoint x: 1009, endPoint y: 211, distance: 183.0
click at [1008, 211] on div "The conversations in the interior styling communities on Reddit reflect a mix o…" at bounding box center [1105, 239] width 621 height 135
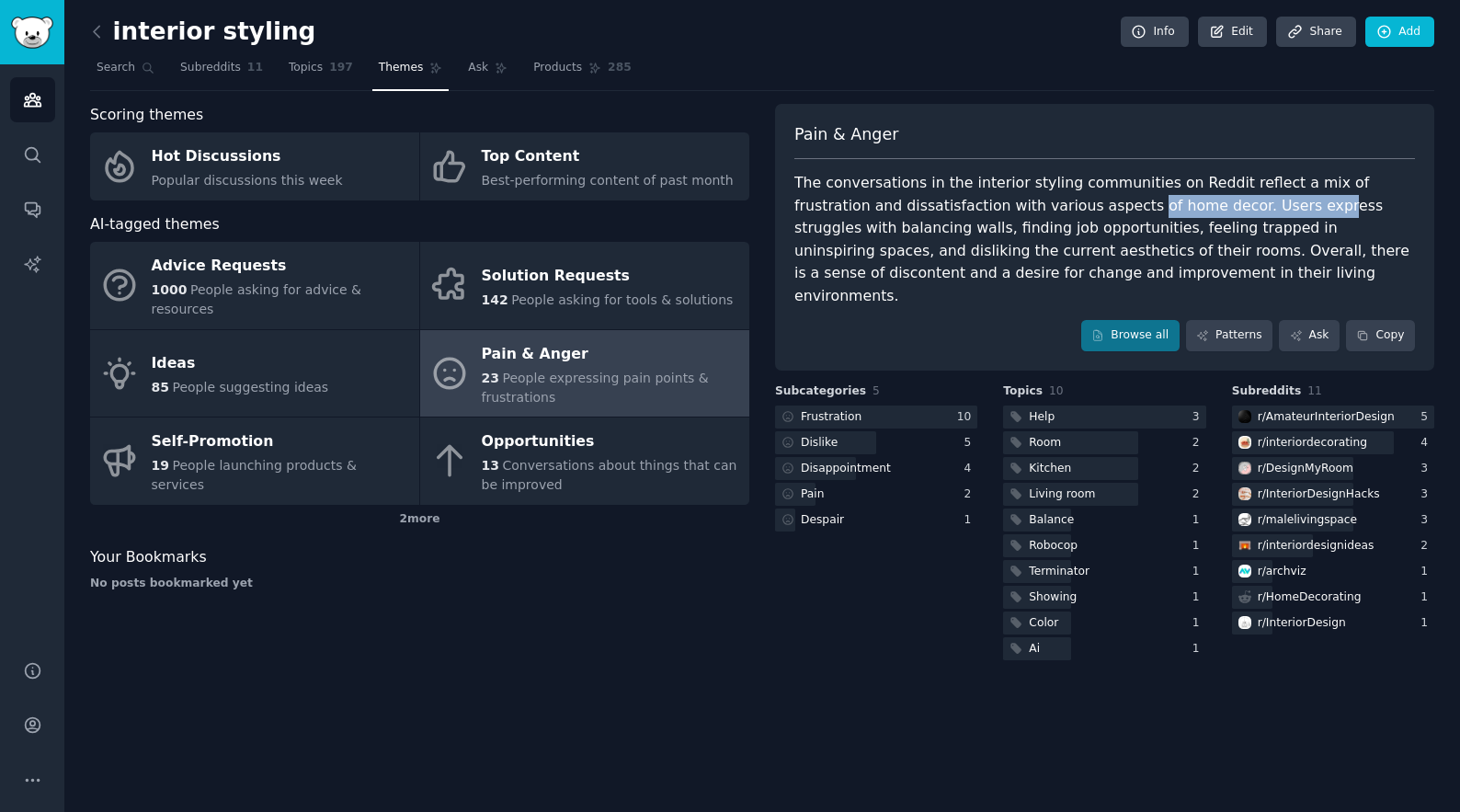
drag, startPoint x: 1207, startPoint y: 205, endPoint x: 1029, endPoint y: 205, distance: 178.0
click at [1029, 205] on div "The conversations in the interior styling communities on Reddit reflect a mix o…" at bounding box center [1105, 239] width 621 height 135
click at [1010, 205] on div "The conversations in the interior styling communities on Reddit reflect a mix o…" at bounding box center [1105, 239] width 621 height 135
drag, startPoint x: 1138, startPoint y: 205, endPoint x: 1326, endPoint y: 205, distance: 188.0
click at [1326, 205] on div "The conversations in the interior styling communities on Reddit reflect a mix o…" at bounding box center [1105, 239] width 621 height 135
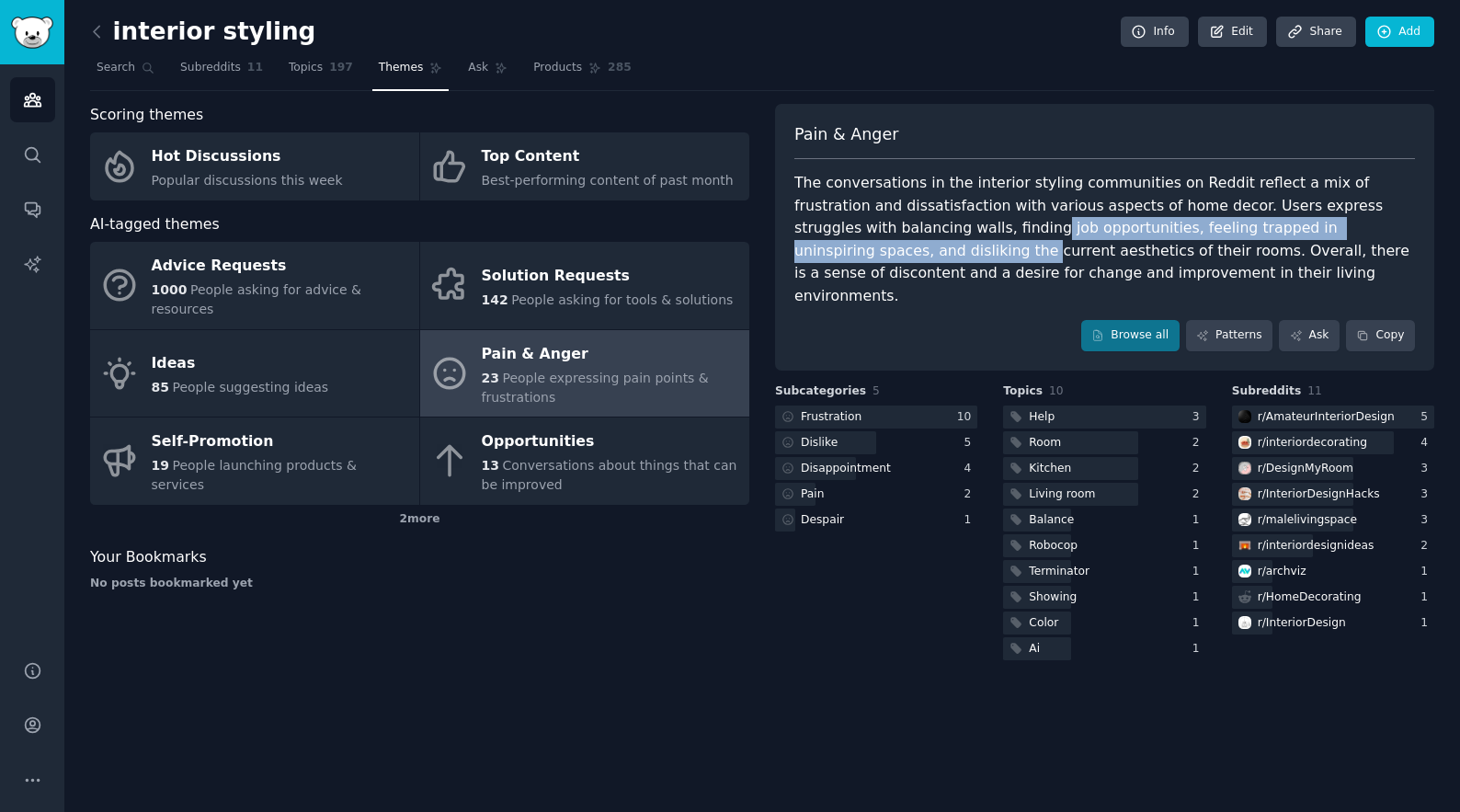
drag, startPoint x: 1364, startPoint y: 231, endPoint x: 879, endPoint y: 233, distance: 485.0
click at [880, 233] on div "The conversations in the interior styling communities on Reddit reflect a mix o…" at bounding box center [1105, 239] width 621 height 135
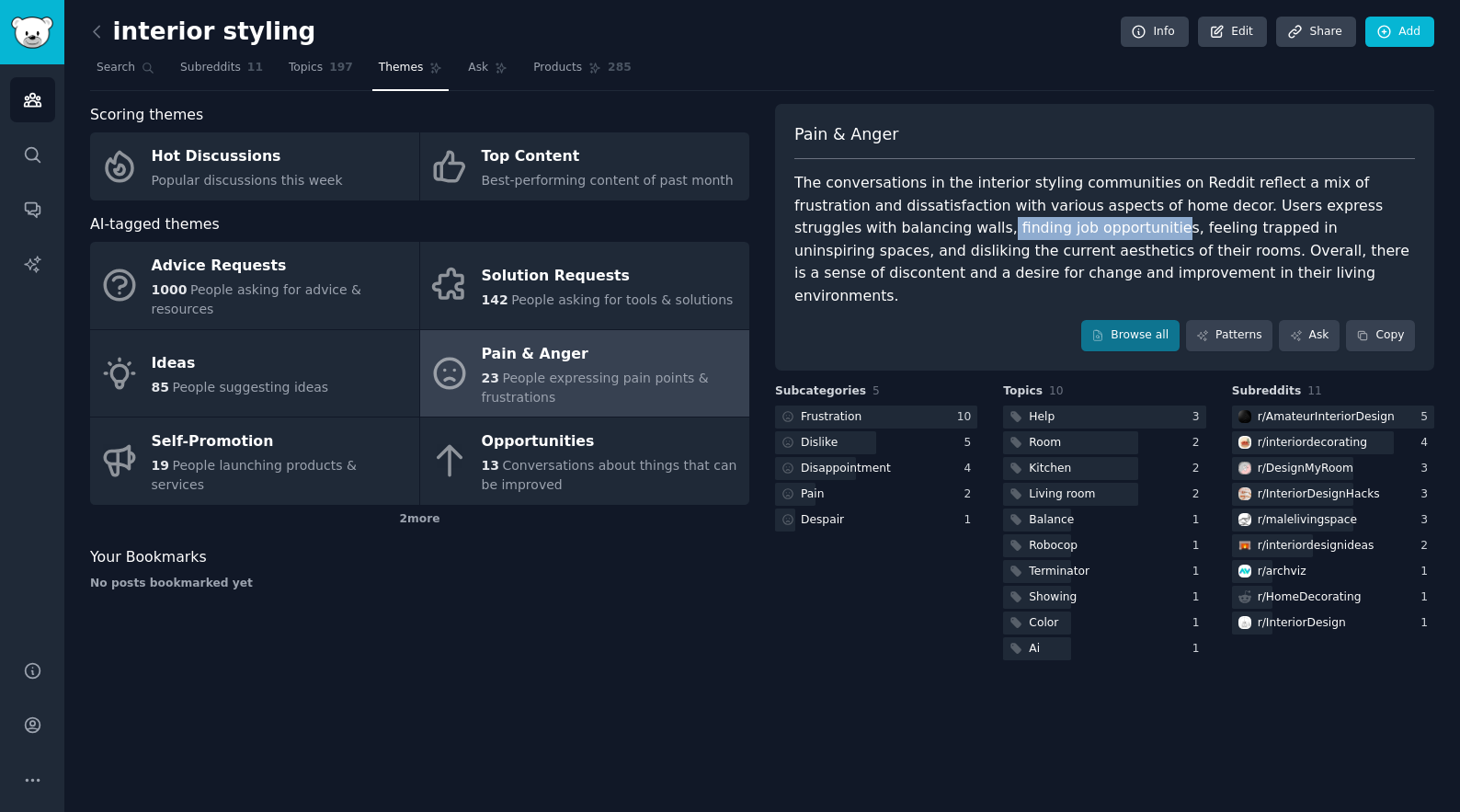
drag, startPoint x: 830, startPoint y: 230, endPoint x: 986, endPoint y: 230, distance: 156.0
click at [986, 230] on div "The conversations in the interior styling communities on Reddit reflect a mix o…" at bounding box center [1105, 239] width 621 height 135
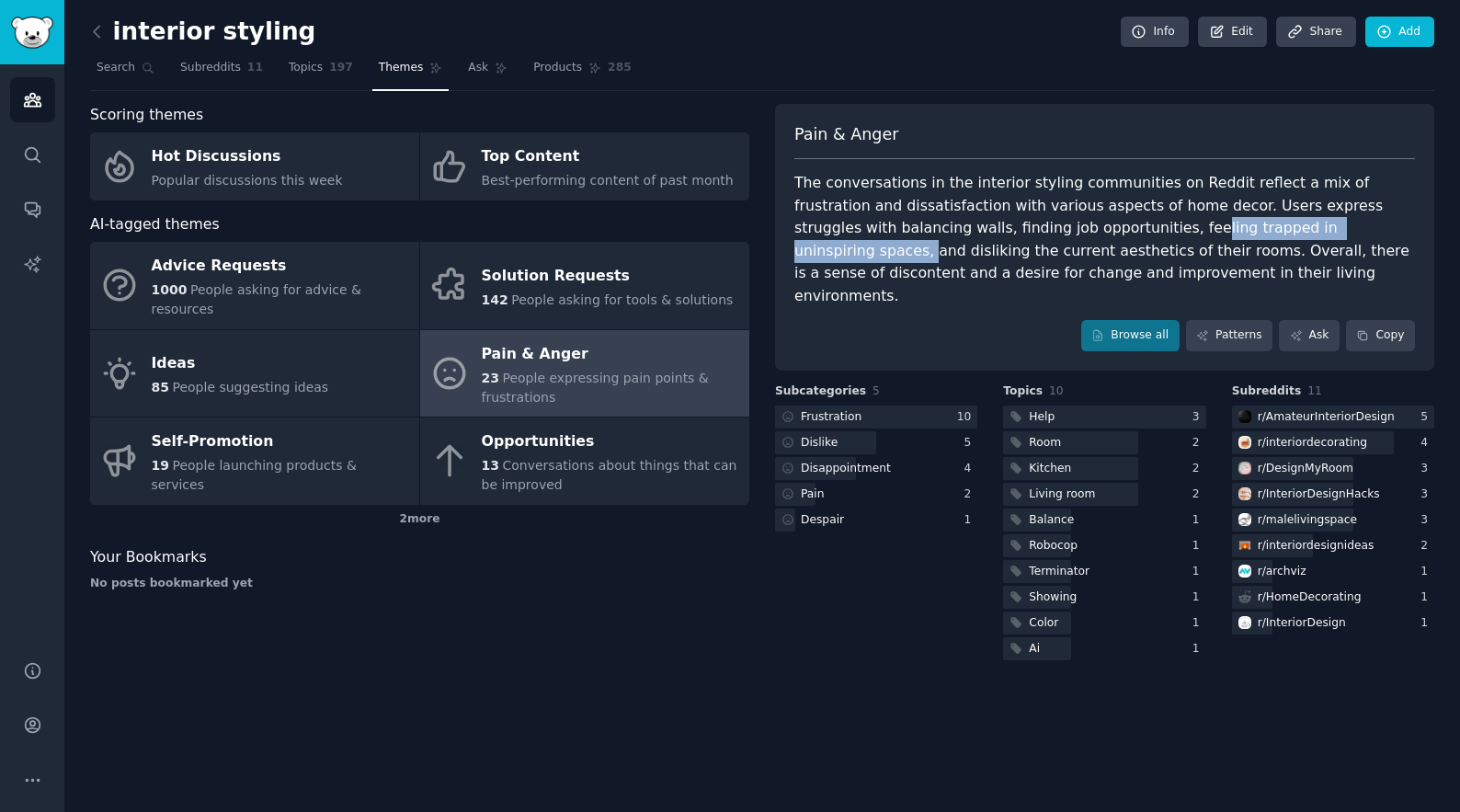
drag, startPoint x: 1251, startPoint y: 227, endPoint x: 1022, endPoint y: 226, distance: 229.0
click at [1022, 226] on div "The conversations in the interior styling communities on Reddit reflect a mix o…" at bounding box center [1105, 239] width 621 height 135
drag, startPoint x: 1010, startPoint y: 226, endPoint x: 1234, endPoint y: 226, distance: 224.0
click at [1235, 226] on div "The conversations in the interior styling communities on Reddit reflect a mix o…" at bounding box center [1105, 239] width 621 height 135
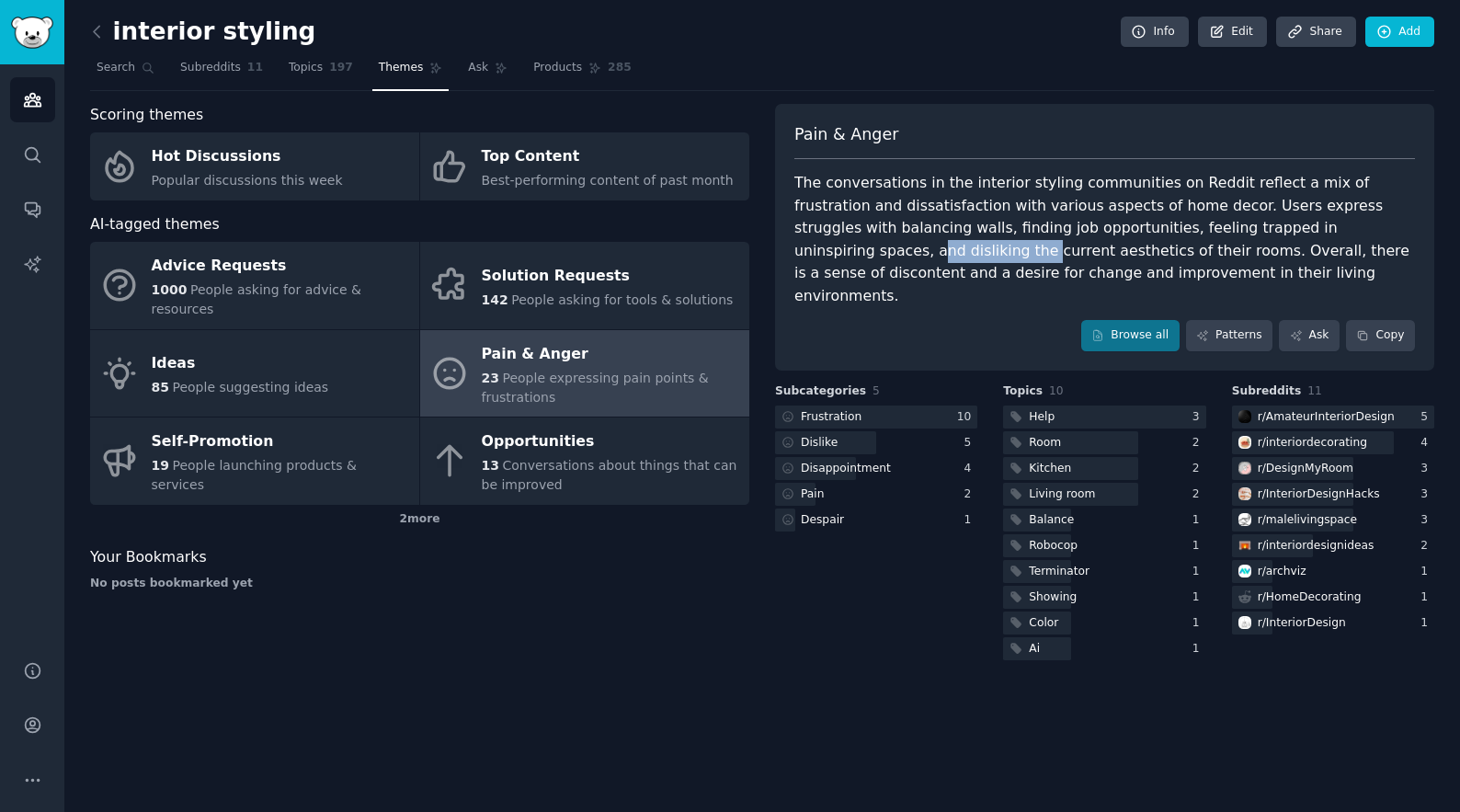
drag, startPoint x: 1364, startPoint y: 230, endPoint x: 1260, endPoint y: 230, distance: 104.0
click at [1260, 230] on div "The conversations in the interior styling communities on Reddit reflect a mix o…" at bounding box center [1105, 239] width 621 height 135
click at [1251, 230] on div "The conversations in the interior styling communities on Reddit reflect a mix o…" at bounding box center [1105, 239] width 621 height 135
drag, startPoint x: 820, startPoint y: 260, endPoint x: 983, endPoint y: 260, distance: 163.0
click at [983, 260] on div "The conversations in the interior styling communities on Reddit reflect a mix o…" at bounding box center [1105, 239] width 621 height 135
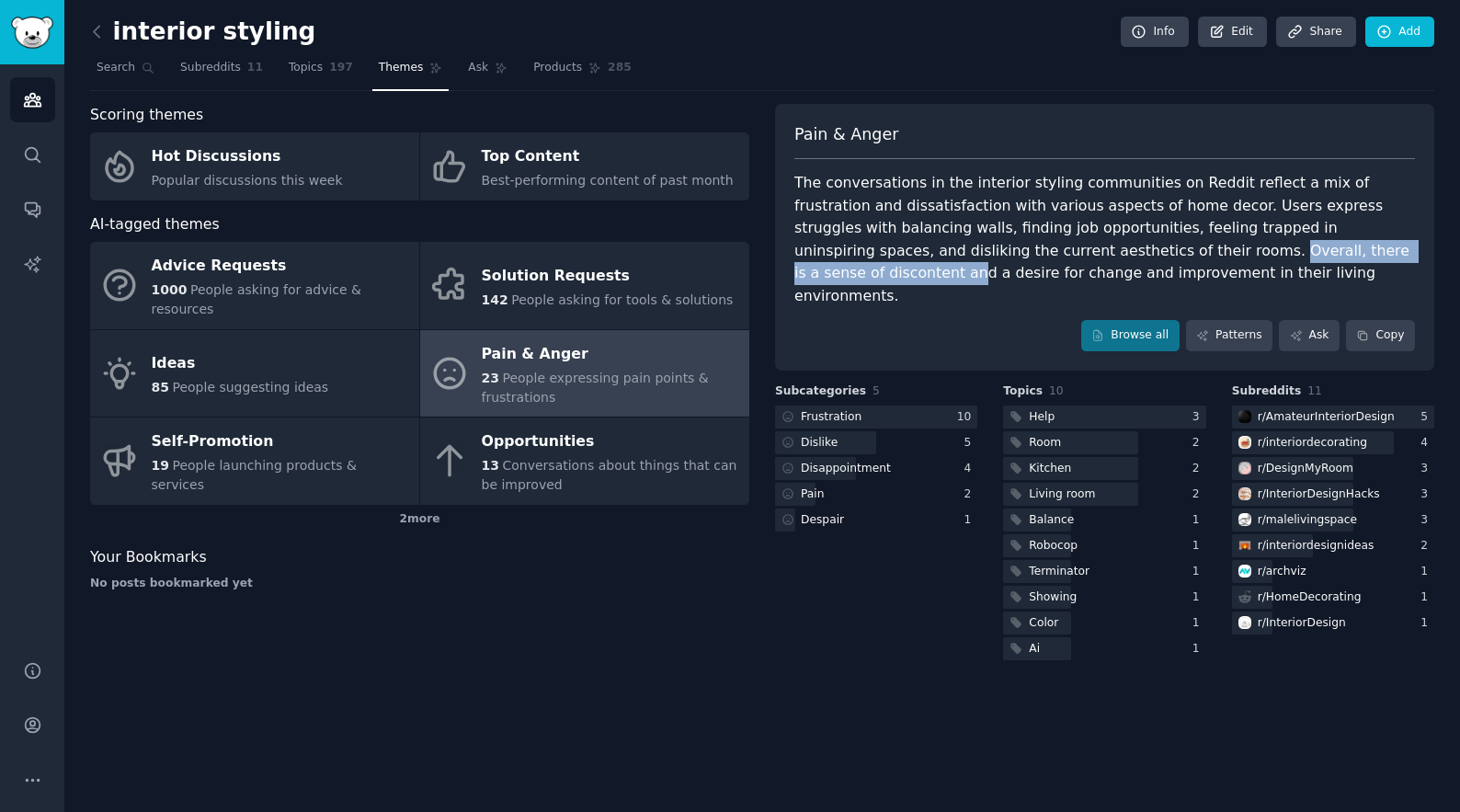
drag, startPoint x: 1234, startPoint y: 256, endPoint x: 964, endPoint y: 256, distance: 270.0
click at [965, 256] on div "The conversations in the interior styling communities on Reddit reflect a mix o…" at bounding box center [1105, 239] width 621 height 135
click at [964, 256] on div "The conversations in the interior styling communities on Reddit reflect a mix o…" at bounding box center [1105, 239] width 621 height 135
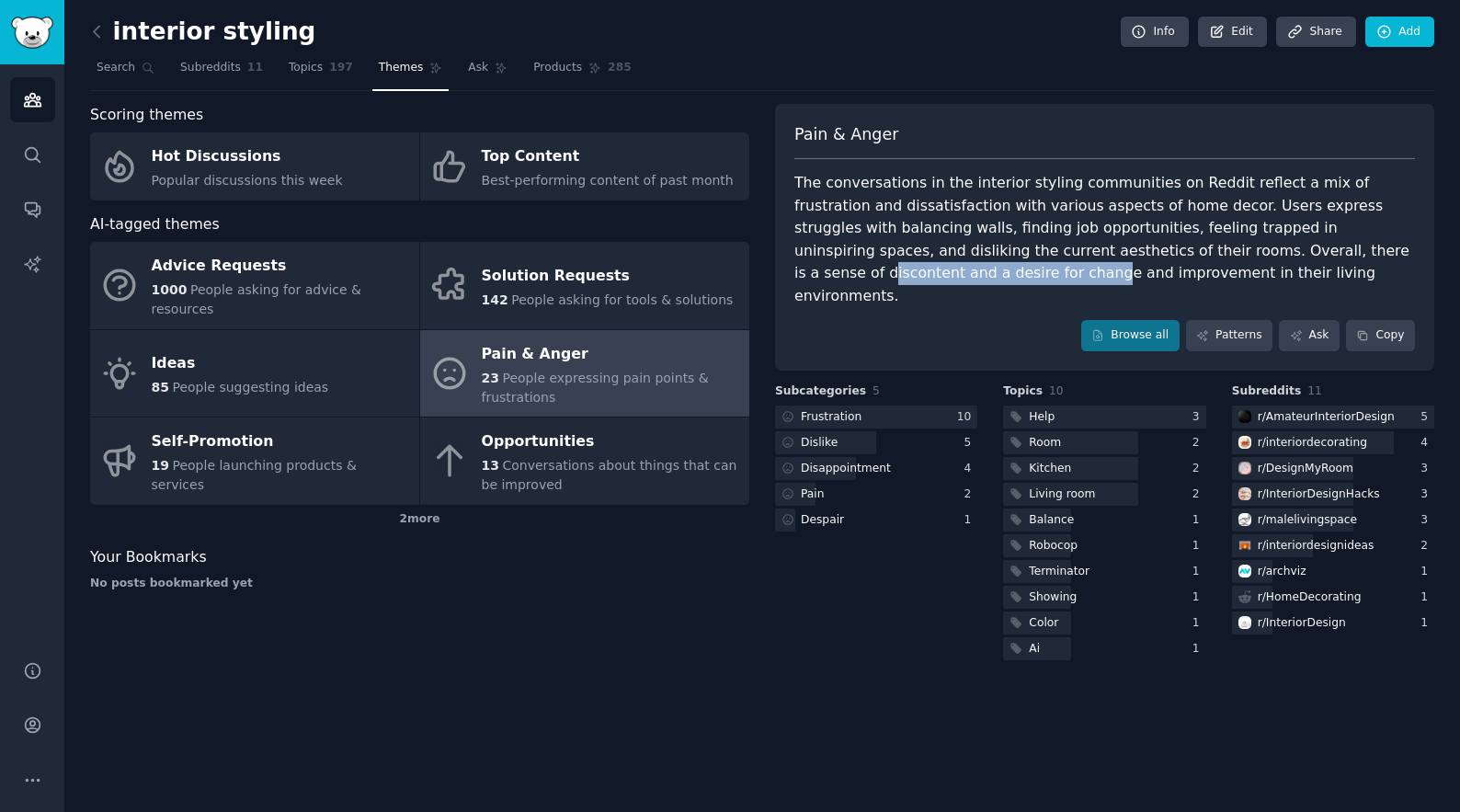
drag, startPoint x: 1363, startPoint y: 254, endPoint x: 1151, endPoint y: 254, distance: 212.0
click at [1151, 254] on div "The conversations in the interior styling communities on Reddit reflect a mix o…" at bounding box center [1105, 239] width 621 height 135
click at [1132, 254] on div "The conversations in the interior styling communities on Reddit reflect a mix o…" at bounding box center [1105, 239] width 621 height 135
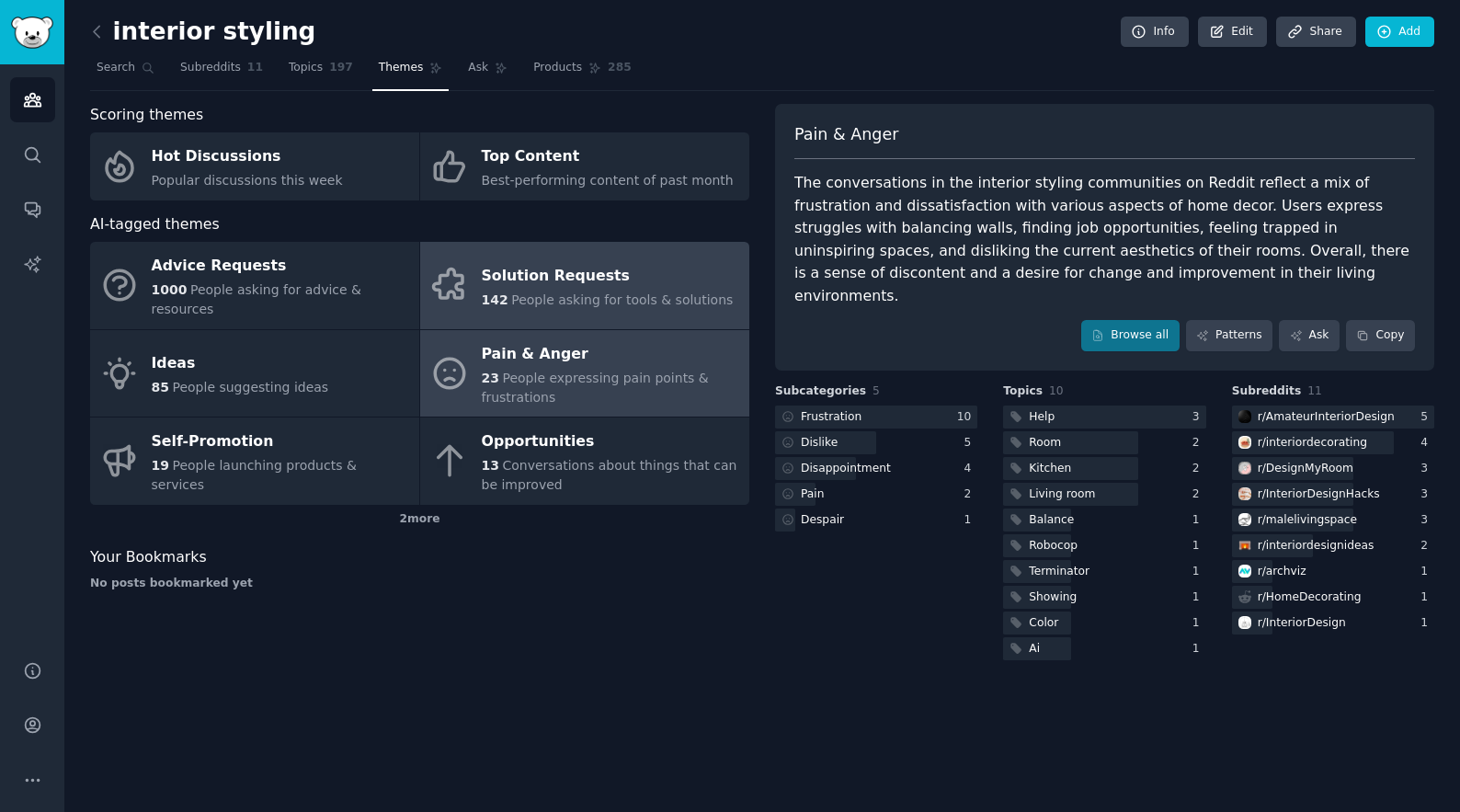
click at [557, 293] on span "People asking for tools & solutions" at bounding box center [622, 300] width 221 height 15
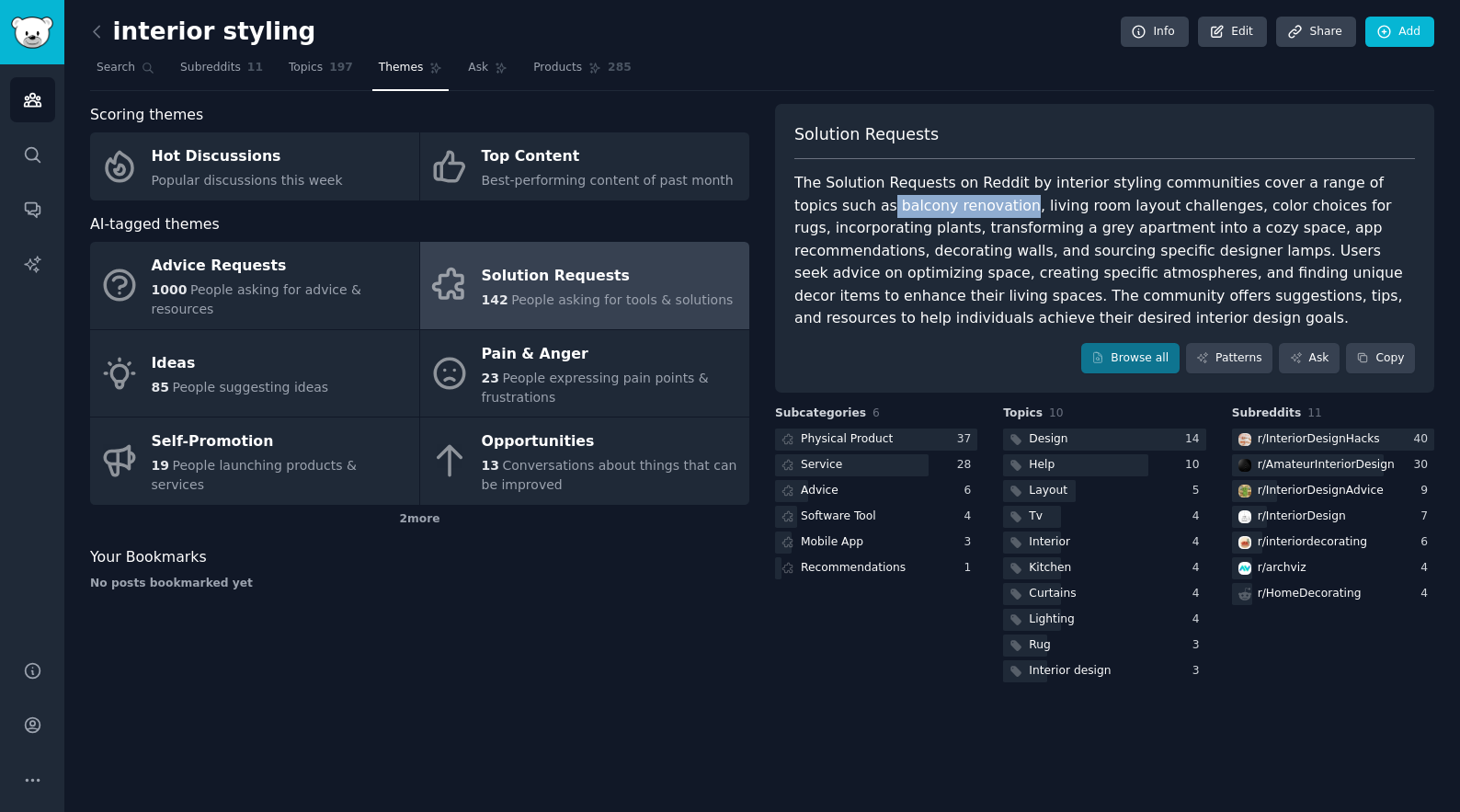
drag, startPoint x: 805, startPoint y: 205, endPoint x: 936, endPoint y: 205, distance: 131.0
click at [936, 205] on div "The Solution Requests on Reddit by interior styling communities cover a range o…" at bounding box center [1105, 250] width 621 height 158
drag, startPoint x: 1113, startPoint y: 204, endPoint x: 963, endPoint y: 204, distance: 150.0
click at [963, 204] on div "The Solution Requests on Reddit by interior styling communities cover a range o…" at bounding box center [1105, 250] width 621 height 158
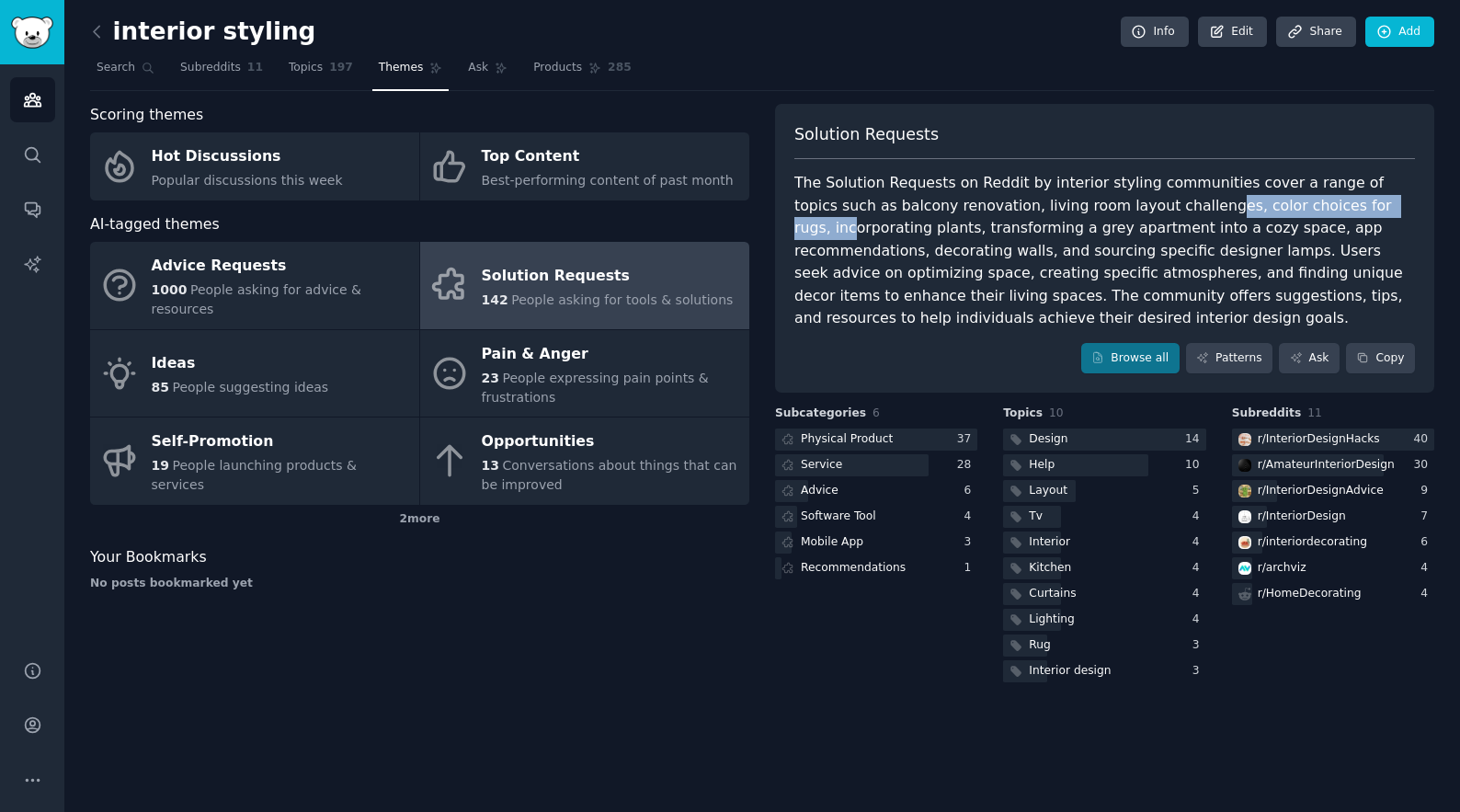
drag, startPoint x: 1309, startPoint y: 207, endPoint x: 1121, endPoint y: 203, distance: 188.0
click at [1121, 203] on div "The Solution Requests on Reddit by interior styling communities cover a range o…" at bounding box center [1105, 250] width 621 height 158
drag, startPoint x: 1141, startPoint y: 203, endPoint x: 1267, endPoint y: 203, distance: 126.0
click at [1267, 203] on div "The Solution Requests on Reddit by interior styling communities cover a range o…" at bounding box center [1105, 250] width 621 height 158
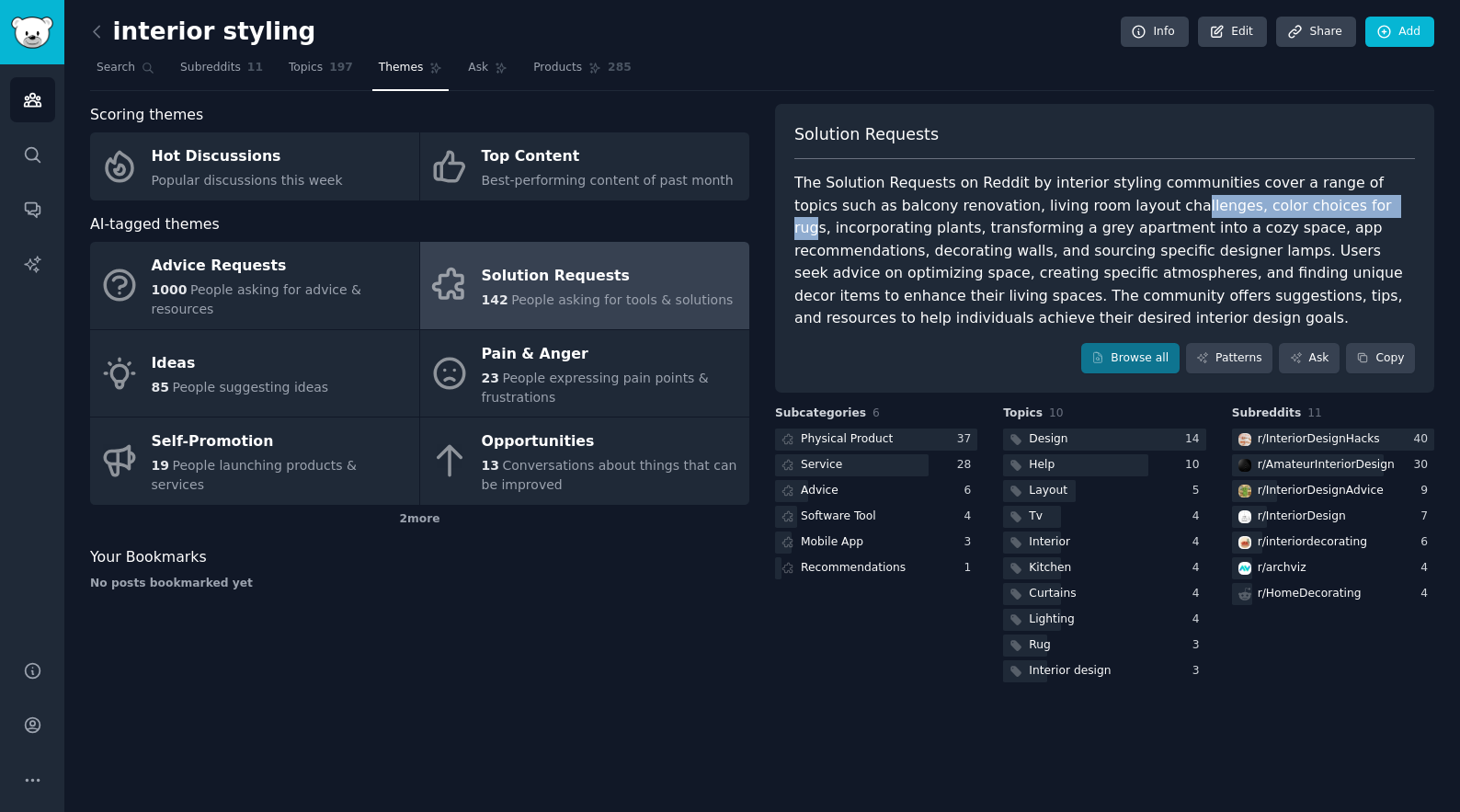
drag, startPoint x: 1275, startPoint y: 203, endPoint x: 1086, endPoint y: 203, distance: 189.0
click at [1086, 203] on div "The Solution Requests on Reddit by interior styling communities cover a range o…" at bounding box center [1105, 250] width 621 height 158
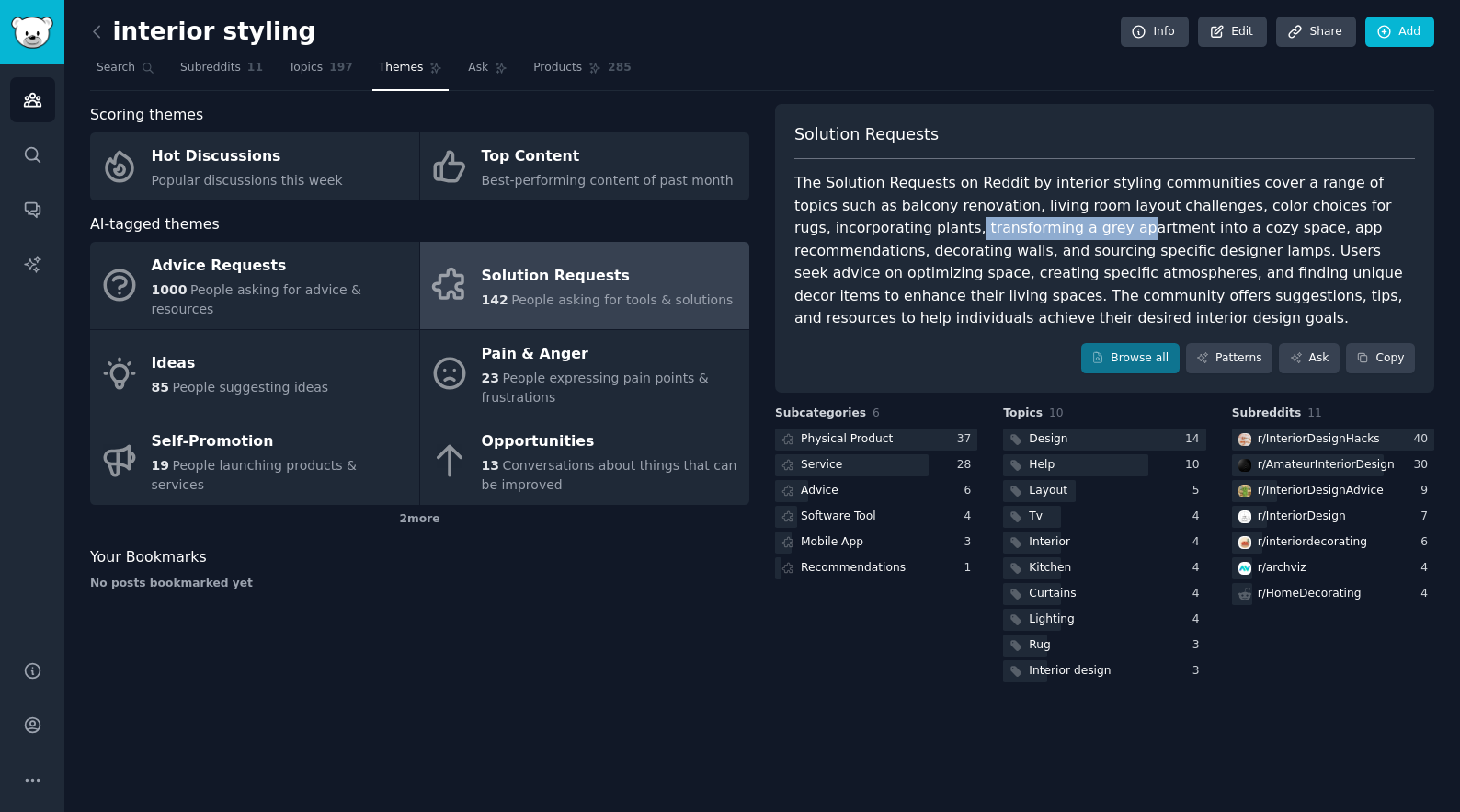
drag, startPoint x: 838, startPoint y: 229, endPoint x: 986, endPoint y: 229, distance: 148.0
click at [986, 229] on div "The Solution Requests on Reddit by interior styling communities cover a range o…" at bounding box center [1105, 250] width 621 height 158
drag, startPoint x: 1103, startPoint y: 230, endPoint x: 989, endPoint y: 230, distance: 114.0
click at [990, 230] on div "The Solution Requests on Reddit by interior styling communities cover a range o…" at bounding box center [1105, 250] width 621 height 158
drag, startPoint x: 970, startPoint y: 230, endPoint x: 1172, endPoint y: 229, distance: 202.0
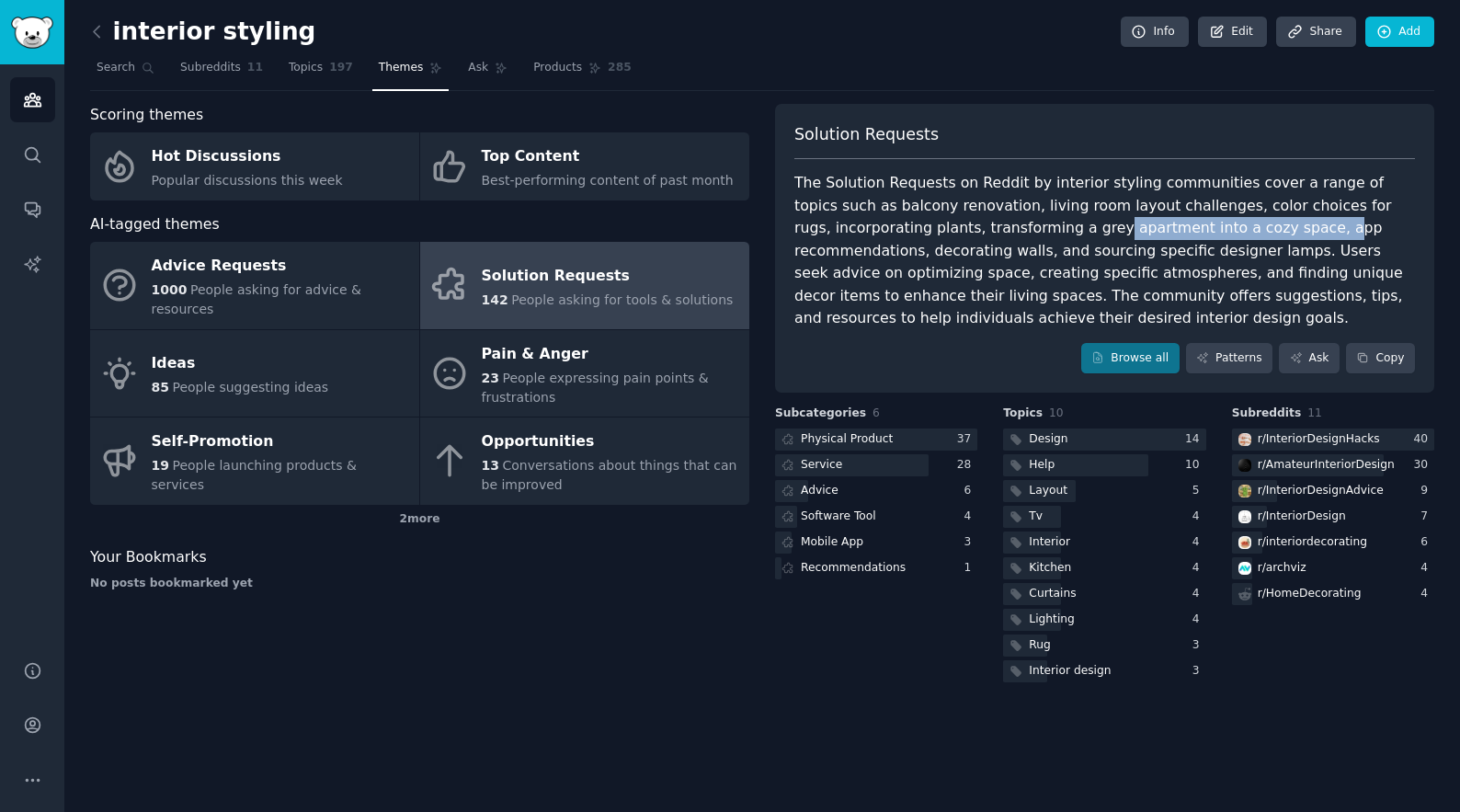
click at [1172, 229] on div "The Solution Requests on Reddit by interior styling communities cover a range o…" at bounding box center [1105, 250] width 621 height 158
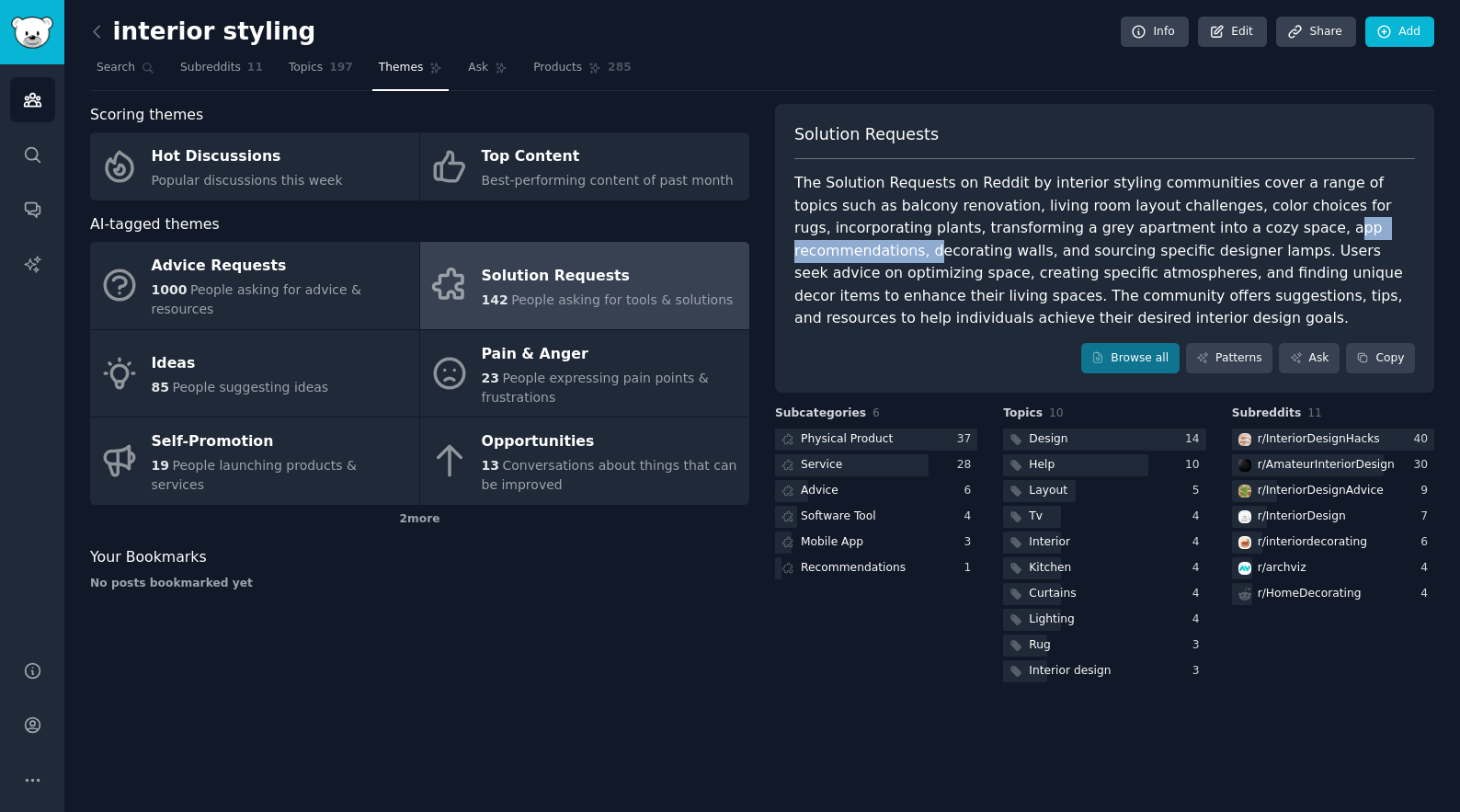
drag, startPoint x: 1332, startPoint y: 230, endPoint x: 1175, endPoint y: 230, distance: 157.0
click at [1175, 230] on div "The Solution Requests on Reddit by interior styling communities cover a range o…" at bounding box center [1105, 250] width 621 height 158
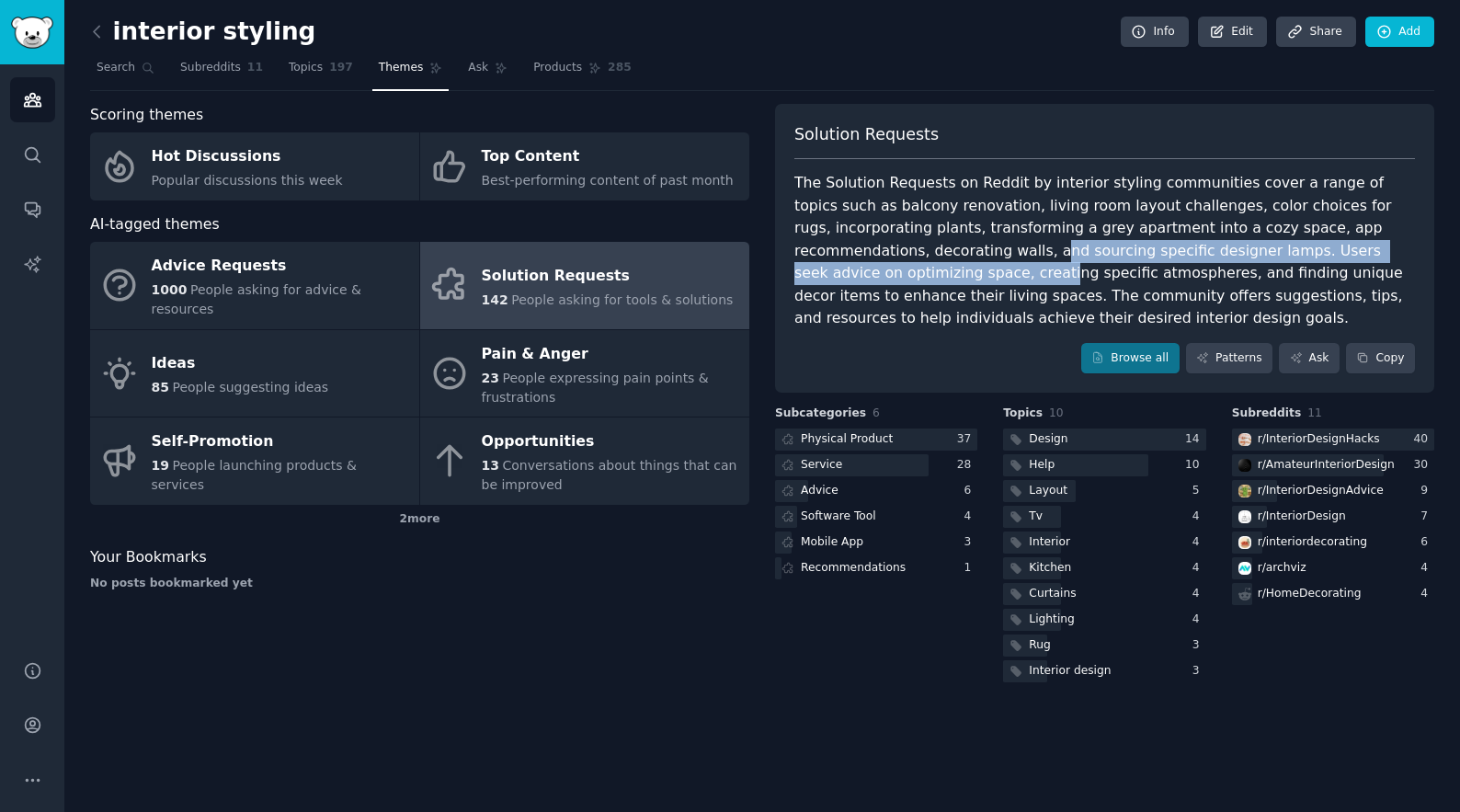
drag, startPoint x: 1386, startPoint y: 250, endPoint x: 843, endPoint y: 250, distance: 543.0
click at [843, 250] on div "The Solution Requests on Reddit by interior styling communities cover a range o…" at bounding box center [1105, 250] width 621 height 158
click at [843, 251] on div "The Solution Requests on Reddit by interior styling communities cover a range o…" at bounding box center [1105, 250] width 621 height 158
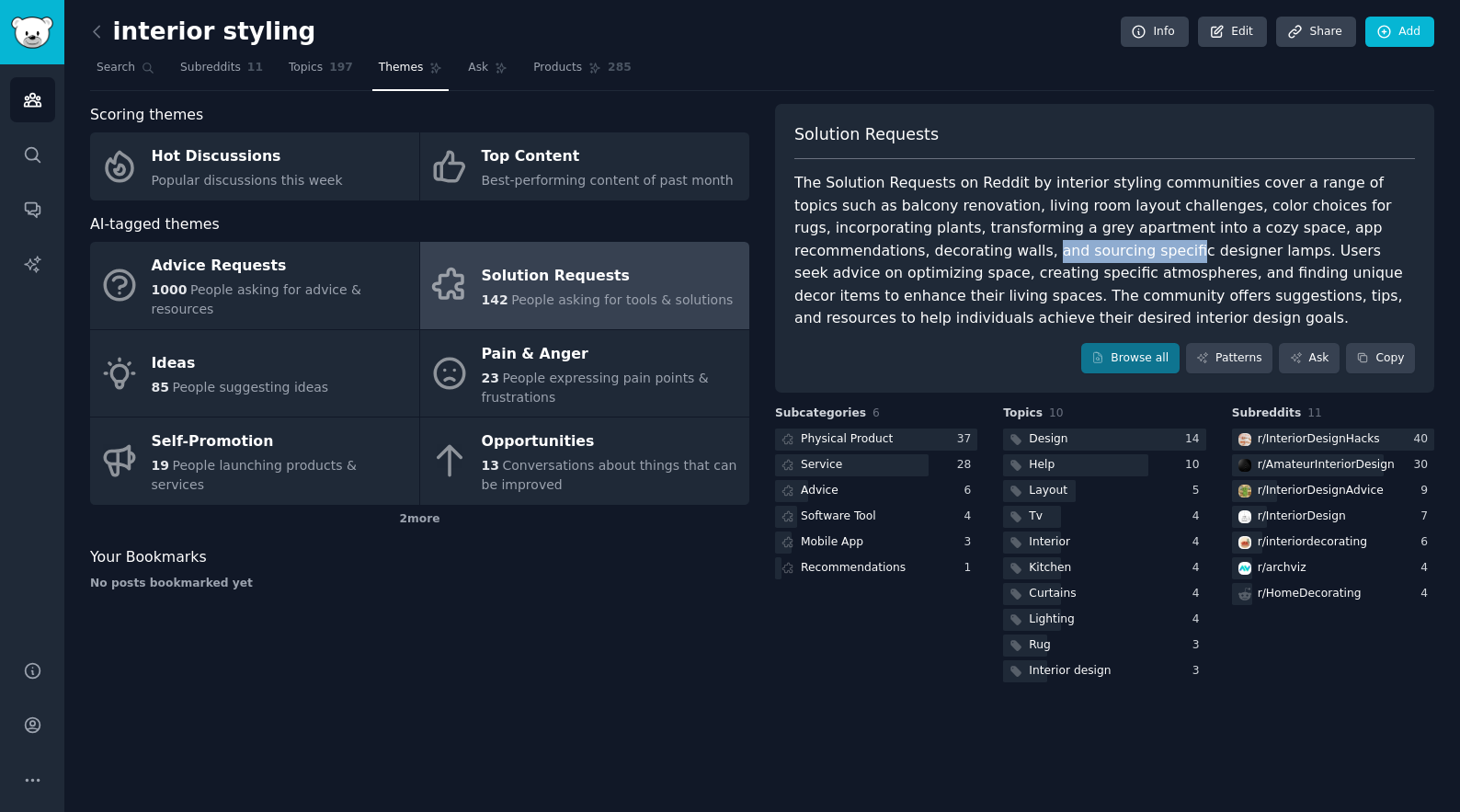
drag, startPoint x: 835, startPoint y: 251, endPoint x: 968, endPoint y: 248, distance: 133.0
click at [968, 248] on div "The Solution Requests on Reddit by interior styling communities cover a range o…" at bounding box center [1105, 250] width 621 height 158
click at [1010, 250] on div "The Solution Requests on Reddit by interior styling communities cover a range o…" at bounding box center [1105, 250] width 621 height 158
drag, startPoint x: 833, startPoint y: 252, endPoint x: 1017, endPoint y: 250, distance: 184.0
click at [1017, 250] on div "The Solution Requests on Reddit by interior styling communities cover a range o…" at bounding box center [1105, 250] width 621 height 158
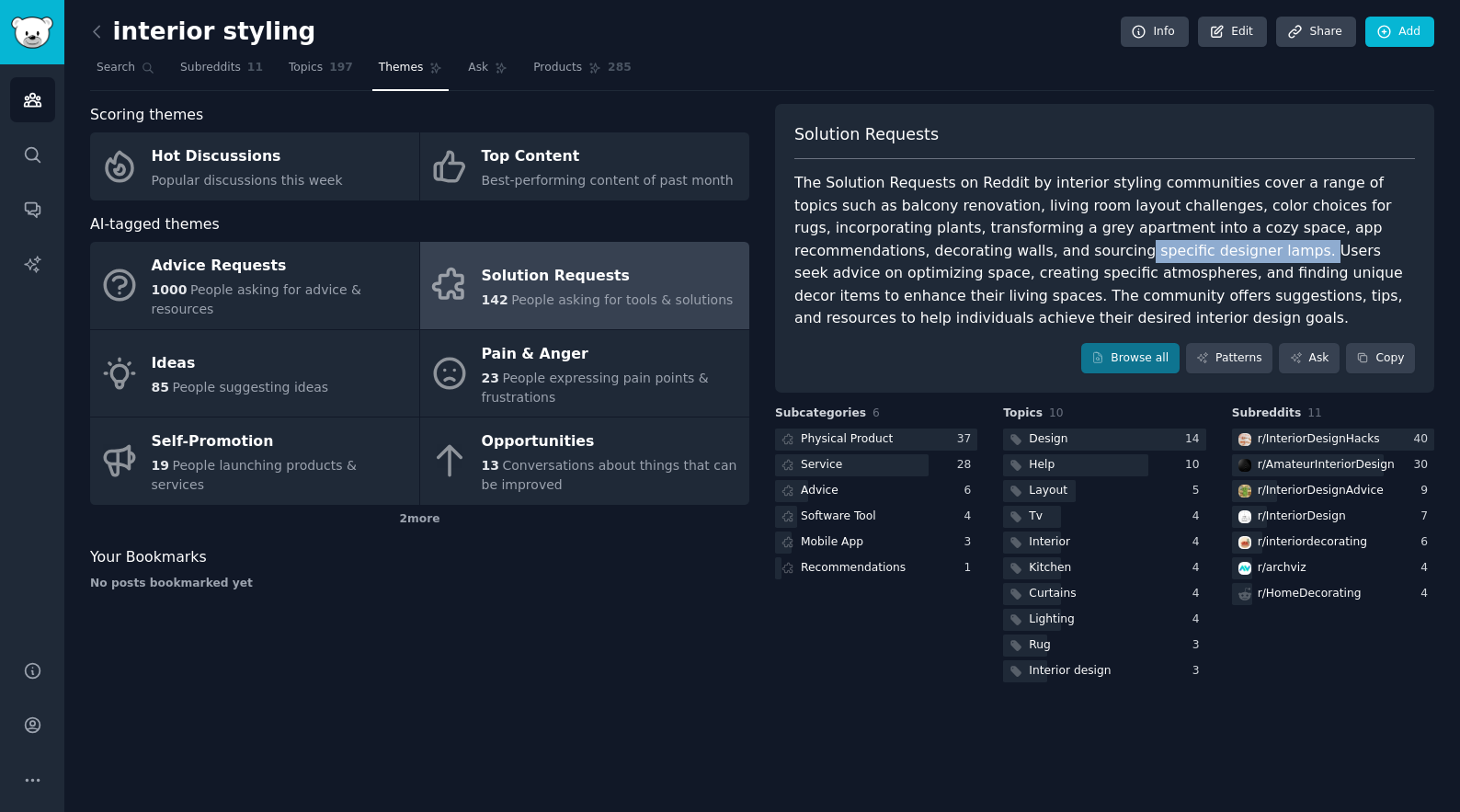
drag, startPoint x: 1088, startPoint y: 250, endPoint x: 905, endPoint y: 252, distance: 183.0
click at [909, 250] on div "The Solution Requests on Reddit by interior styling communities cover a range o…" at bounding box center [1105, 250] width 621 height 158
click at [905, 252] on div "The Solution Requests on Reddit by interior styling communities cover a range o…" at bounding box center [1105, 250] width 621 height 158
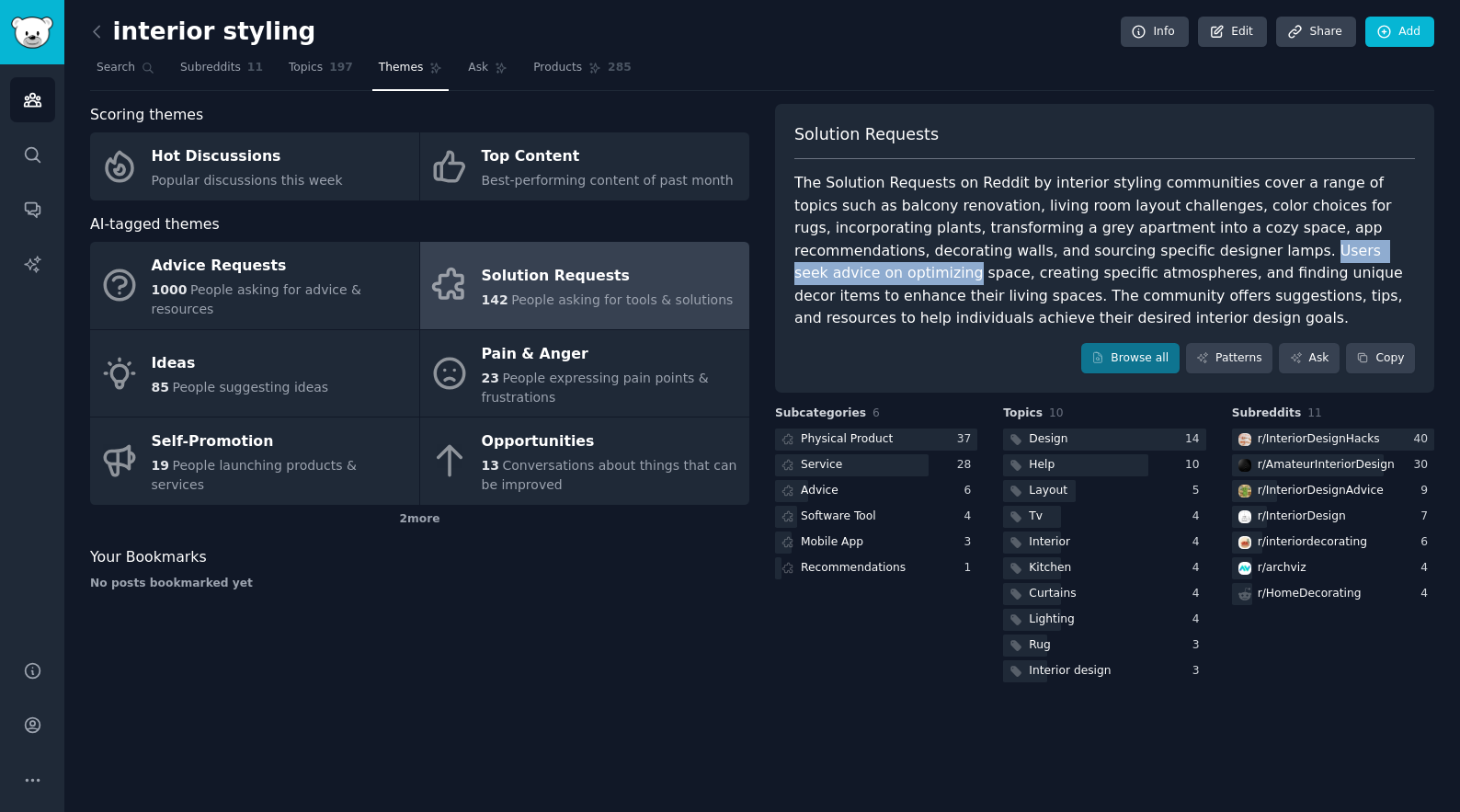
drag, startPoint x: 1091, startPoint y: 249, endPoint x: 1296, endPoint y: 249, distance: 205.0
click at [1296, 249] on div "The Solution Requests on Reddit by interior styling communities cover a range o…" at bounding box center [1105, 250] width 621 height 158
drag, startPoint x: 1334, startPoint y: 249, endPoint x: 1204, endPoint y: 249, distance: 130.0
click at [1205, 249] on div "The Solution Requests on Reddit by interior styling communities cover a range o…" at bounding box center [1105, 250] width 621 height 158
click at [1200, 249] on div "The Solution Requests on Reddit by interior styling communities cover a range o…" at bounding box center [1105, 250] width 621 height 158
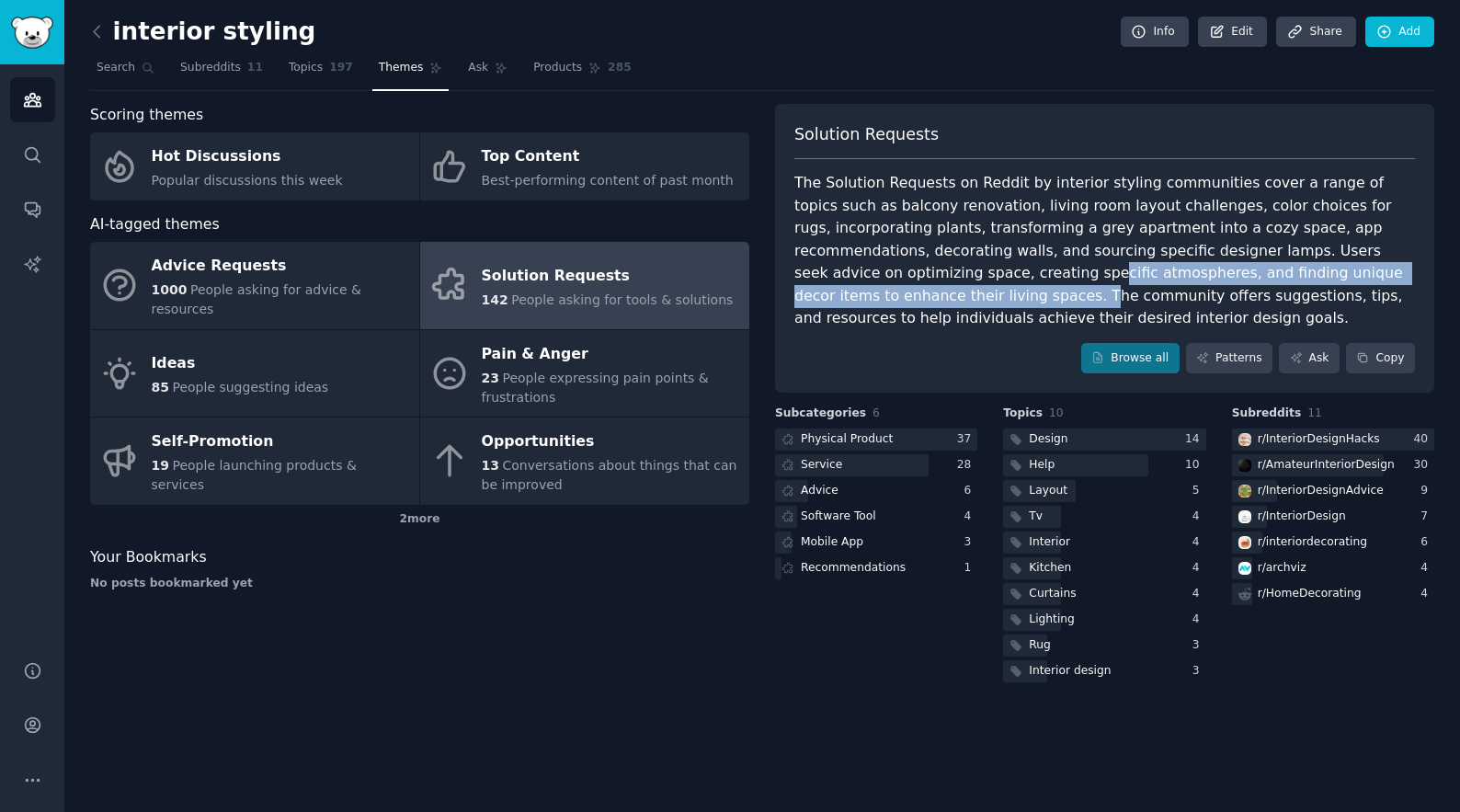
drag, startPoint x: 1360, startPoint y: 272, endPoint x: 820, endPoint y: 270, distance: 540.0
click at [820, 269] on div "The Solution Requests on Reddit by interior styling communities cover a range o…" at bounding box center [1105, 250] width 621 height 158
click at [820, 270] on div "The Solution Requests on Reddit by interior styling communities cover a range o…" at bounding box center [1105, 250] width 621 height 158
drag
click at [1109, 270] on div "The Solution Requests on Reddit by interior styling communities cover a range o…" at bounding box center [1105, 250] width 621 height 158
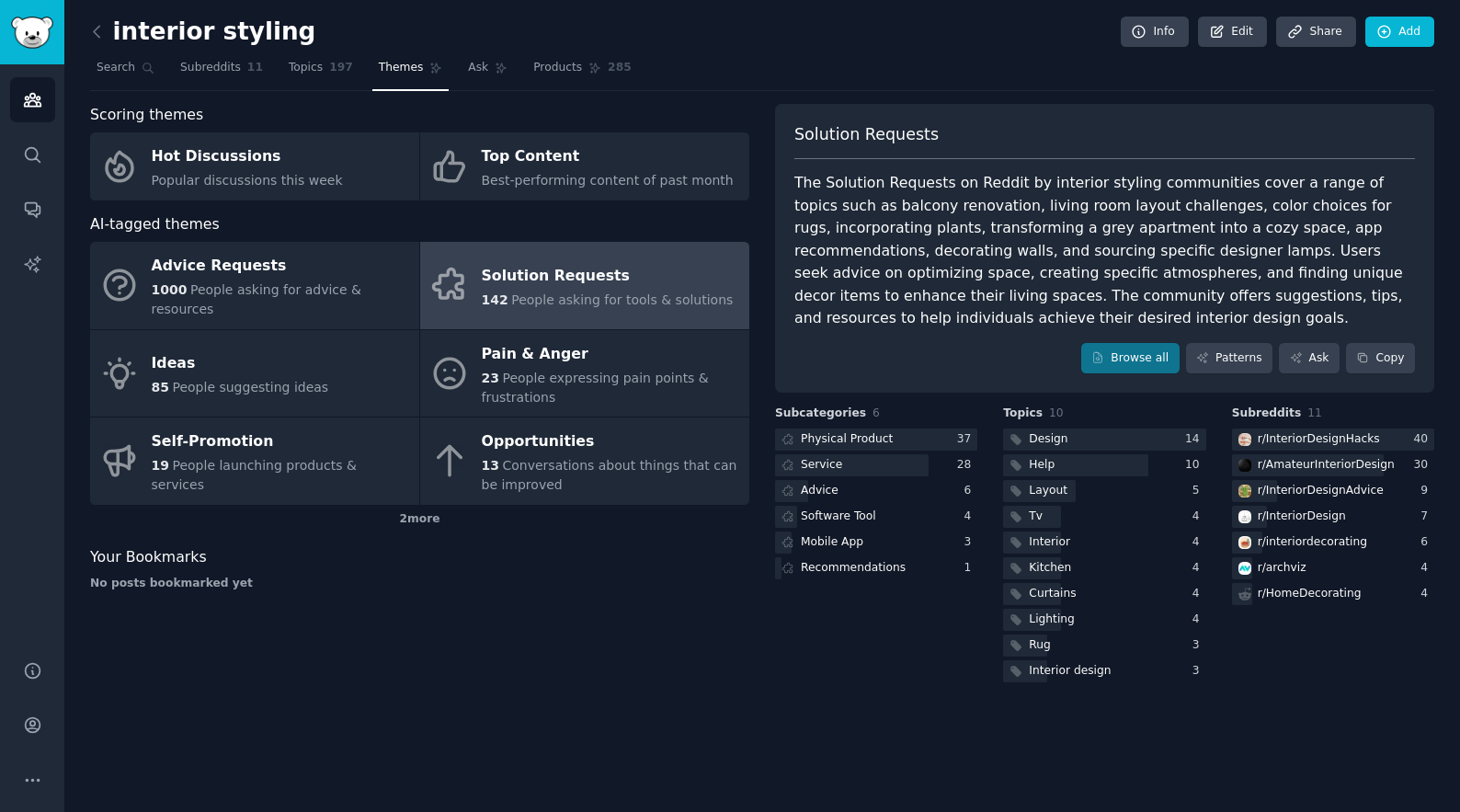
click at [1257, 277] on div "The Solution Requests on Reddit by interior styling communities cover a range o…" at bounding box center [1105, 250] width 621 height 158
click at [836, 543] on div "Mobile App" at bounding box center [832, 543] width 63 height 17
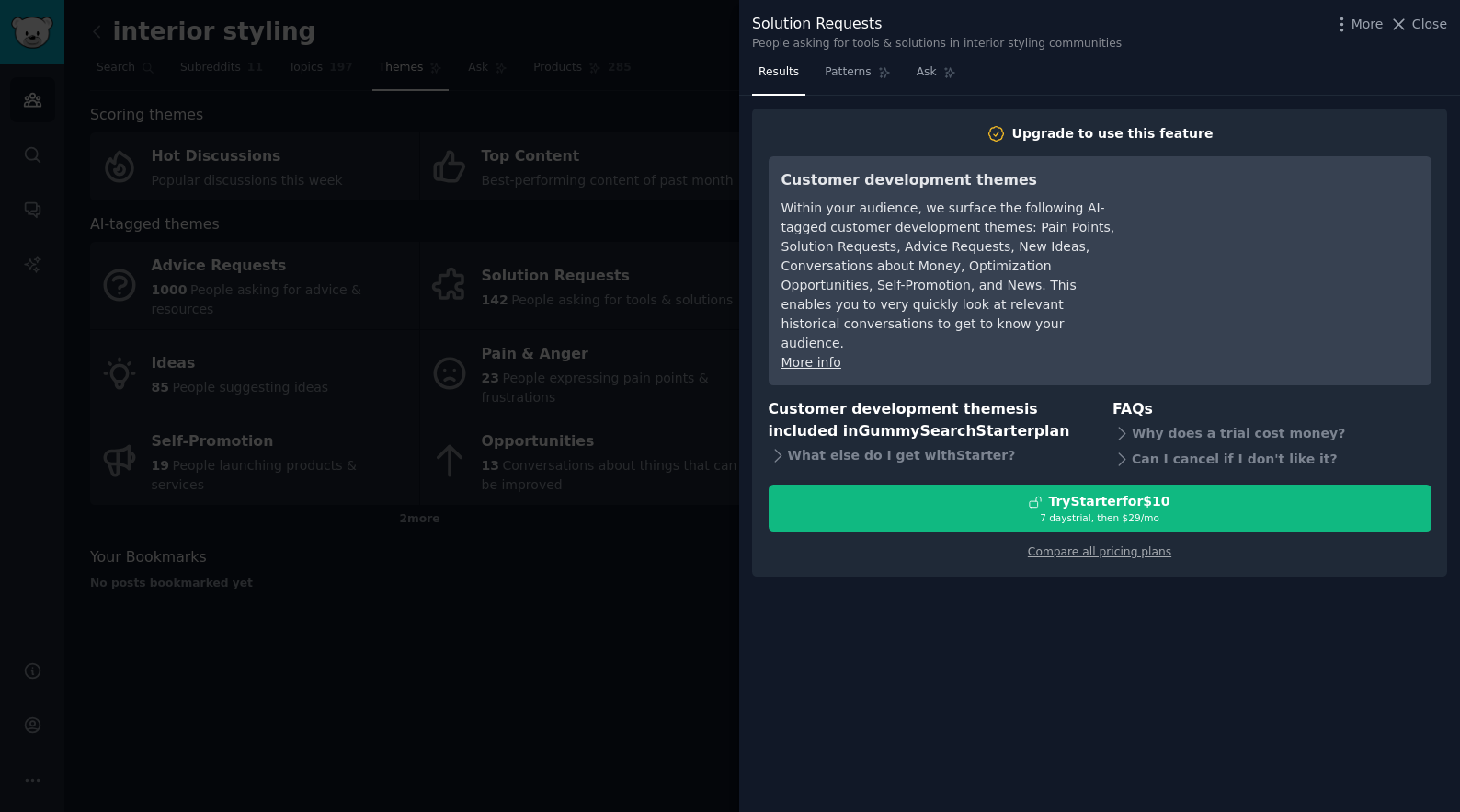
click at [601, 598] on div at bounding box center [730, 406] width 1460 height 812
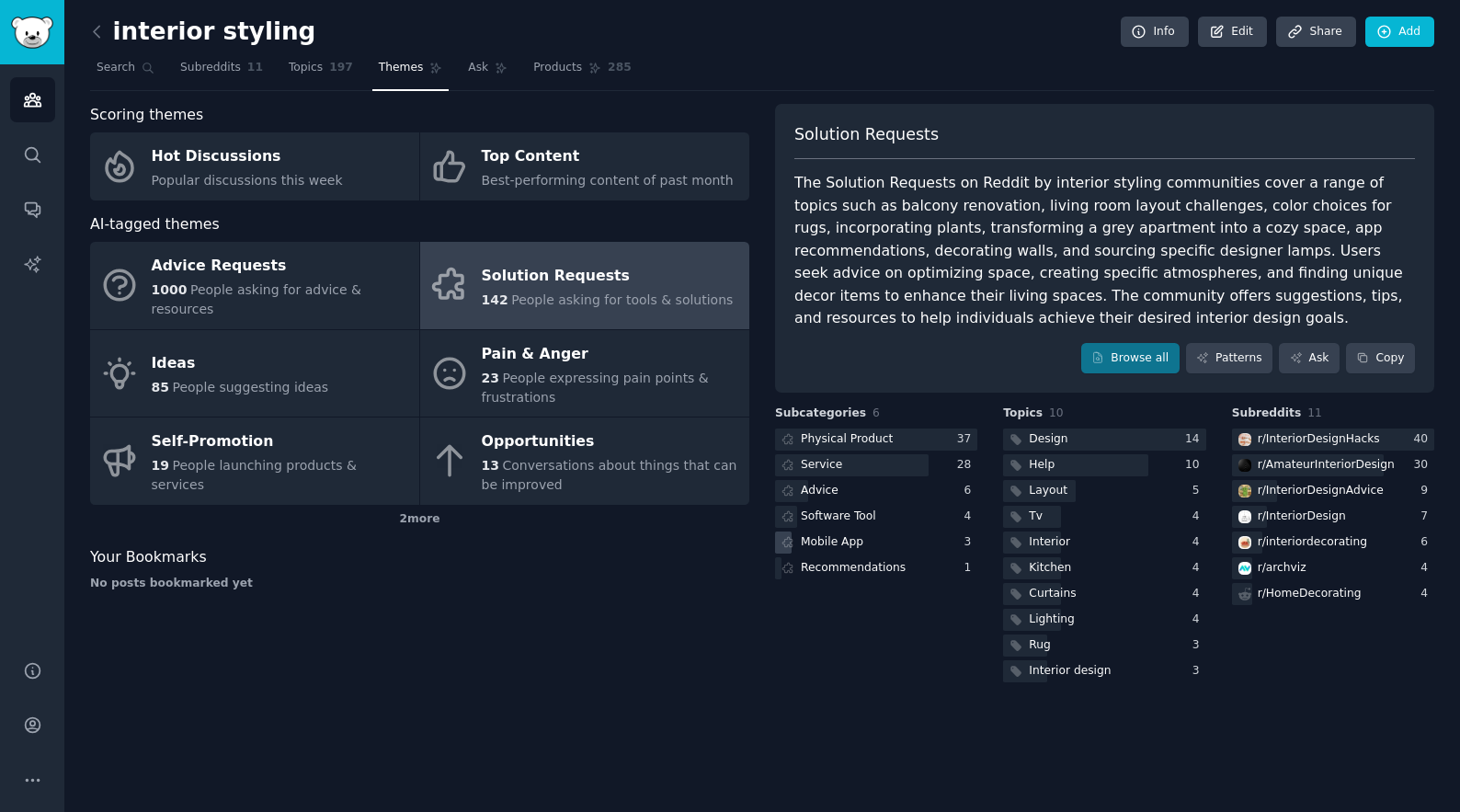
click at [844, 544] on div "Mobile App" at bounding box center [832, 543] width 63 height 17
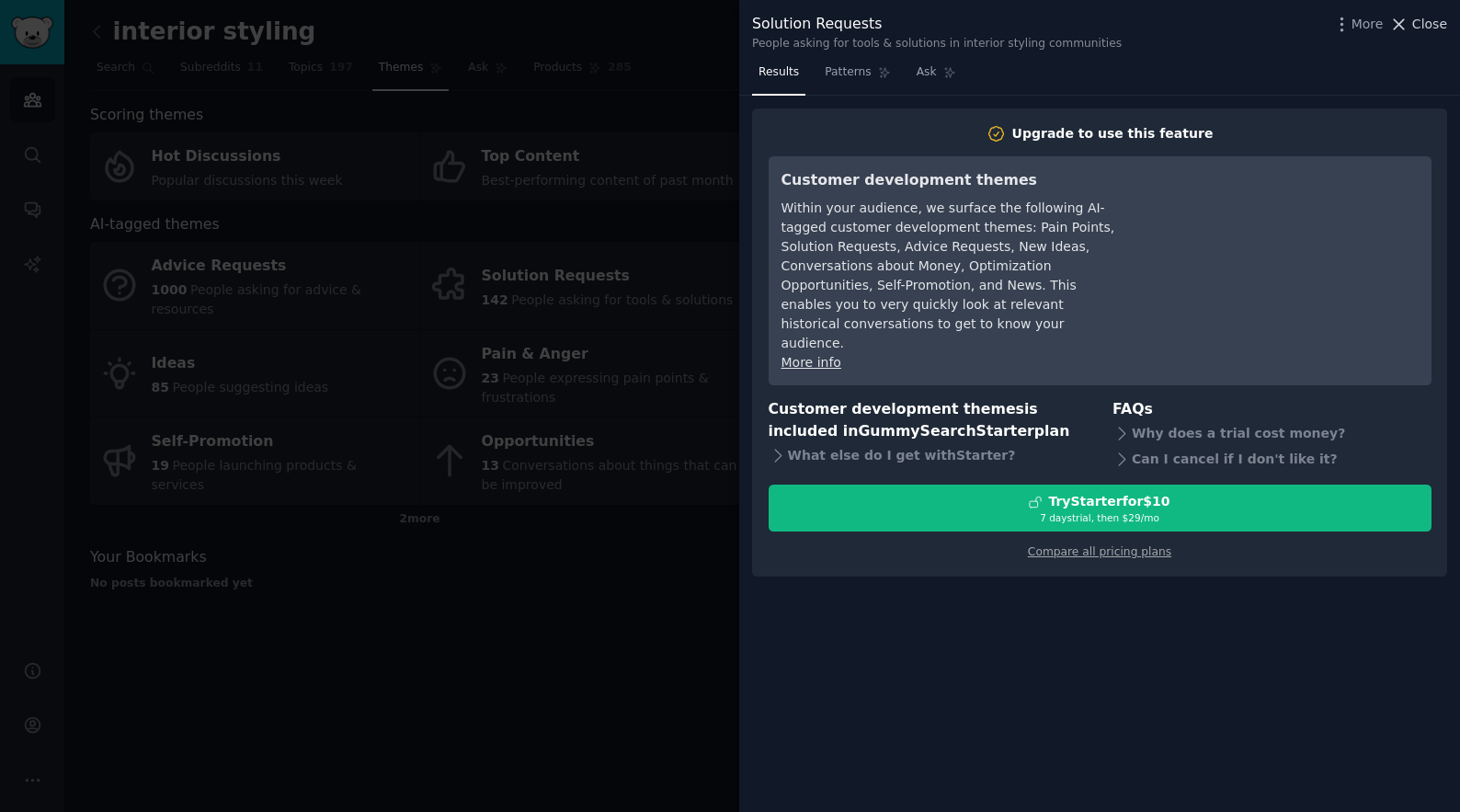
click at [1425, 24] on span "Close" at bounding box center [1429, 24] width 35 height 20
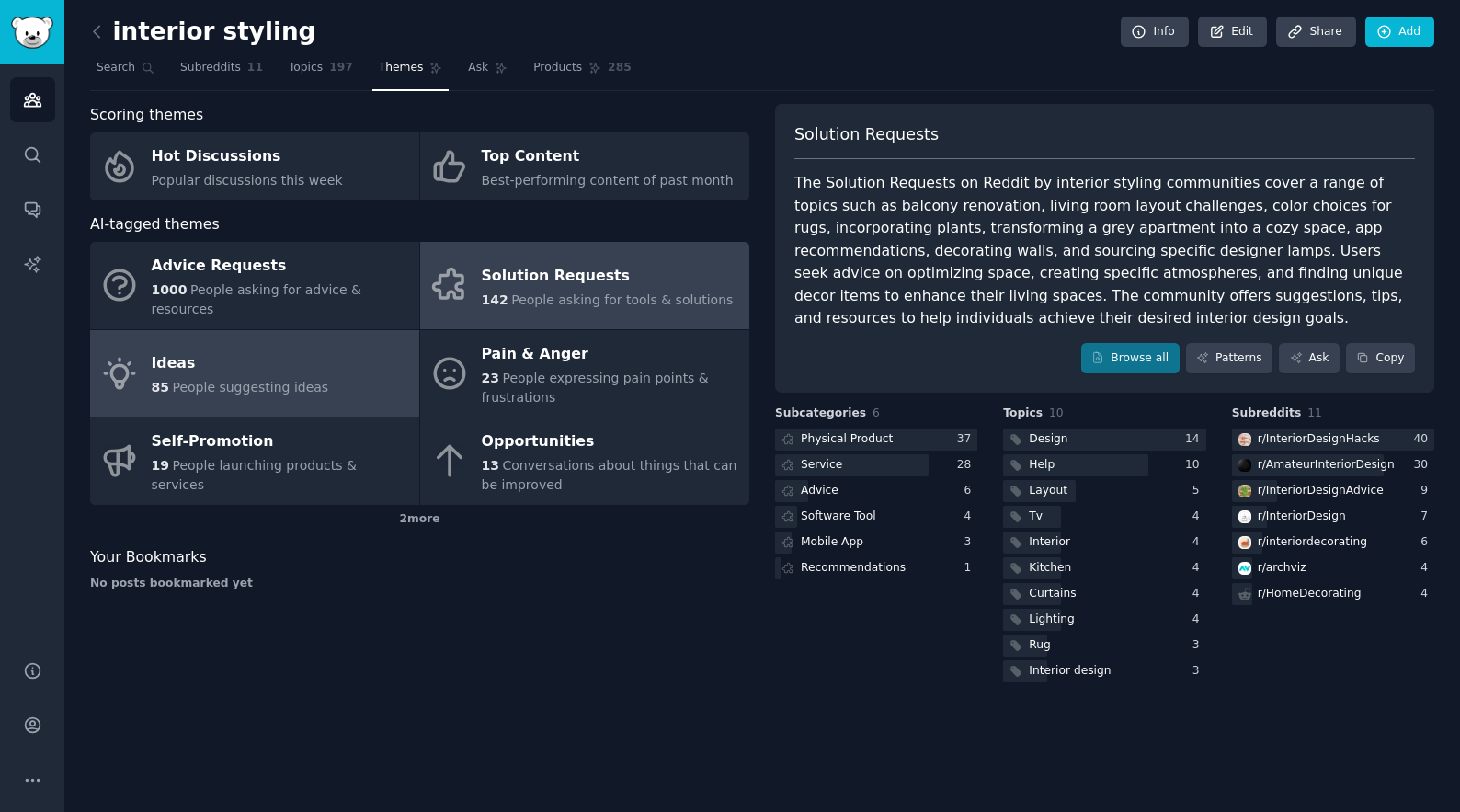
click at [329, 360] on link "Ideas 85 People suggesting ideas" at bounding box center [254, 373] width 329 height 87
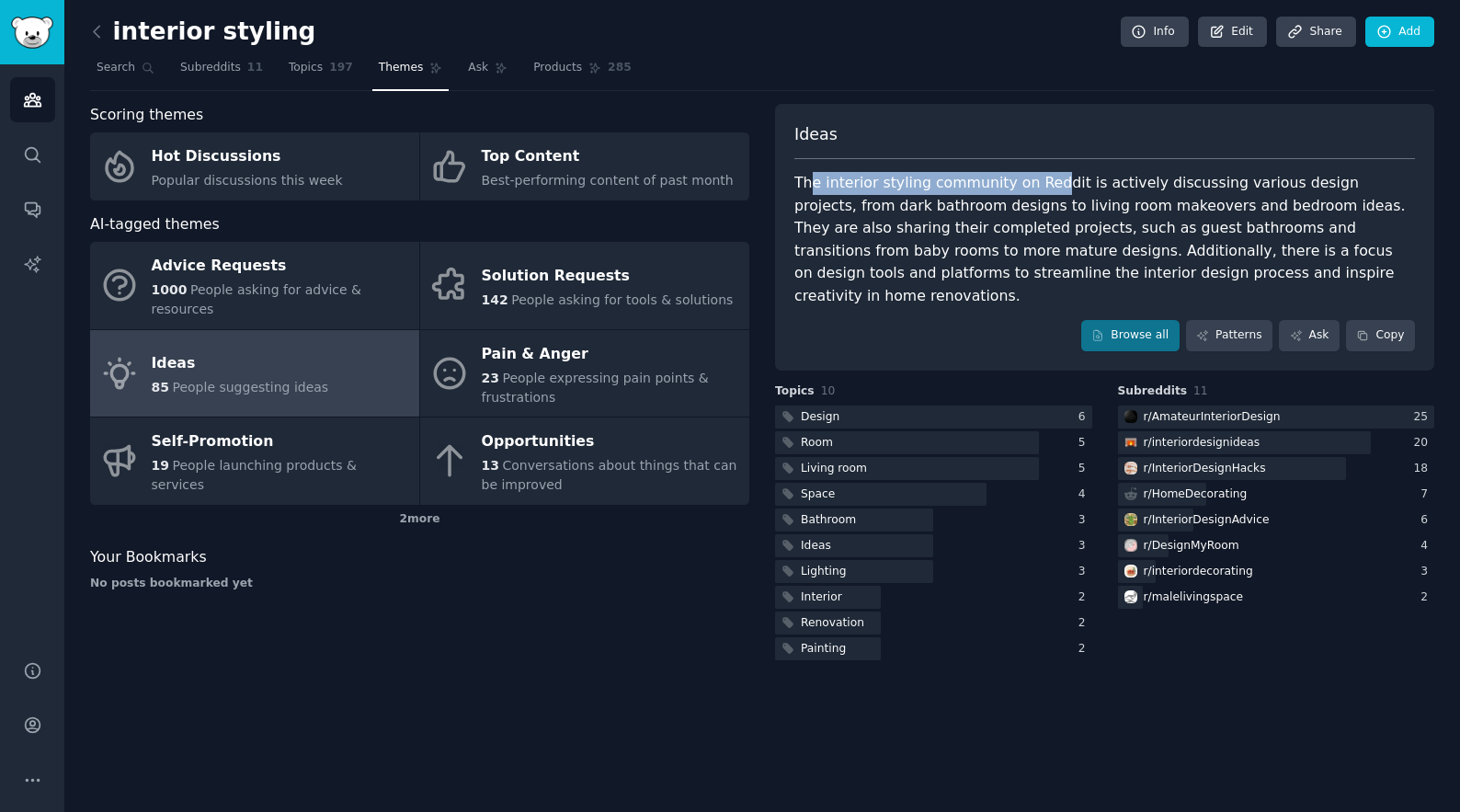
drag, startPoint x: 809, startPoint y: 187, endPoint x: 1054, endPoint y: 188, distance: 245.0
click at [1054, 187] on div "The interior styling community on Reddit is actively discussing various design …" at bounding box center [1105, 239] width 621 height 135
click at [1169, 181] on div "The interior styling community on Reddit is actively discussing various design …" at bounding box center [1105, 239] width 621 height 135
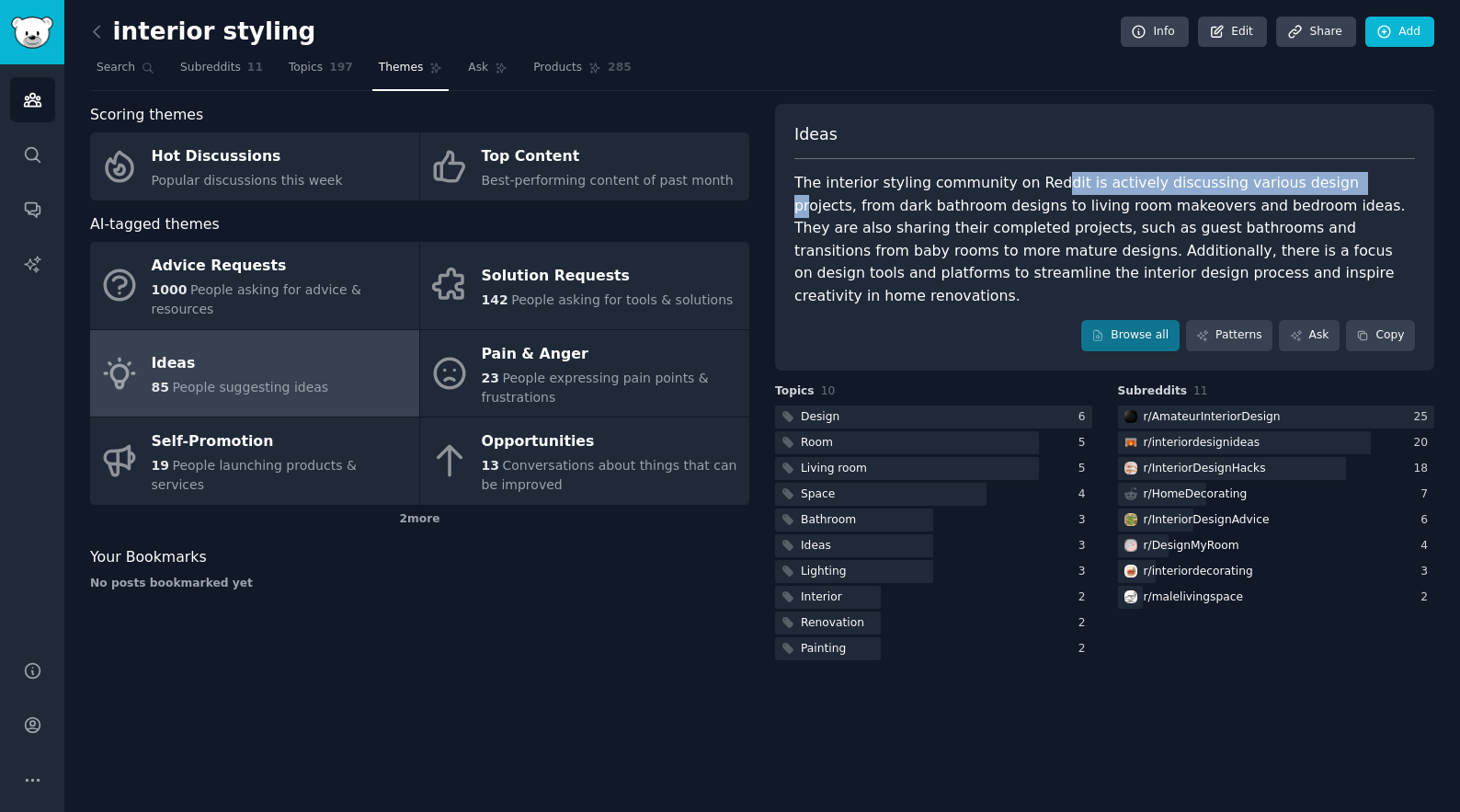
drag, startPoint x: 1317, startPoint y: 180, endPoint x: 1039, endPoint y: 180, distance: 278.0
click at [1039, 180] on div "The interior styling community on Reddit is actively discussing various design …" at bounding box center [1105, 239] width 621 height 135
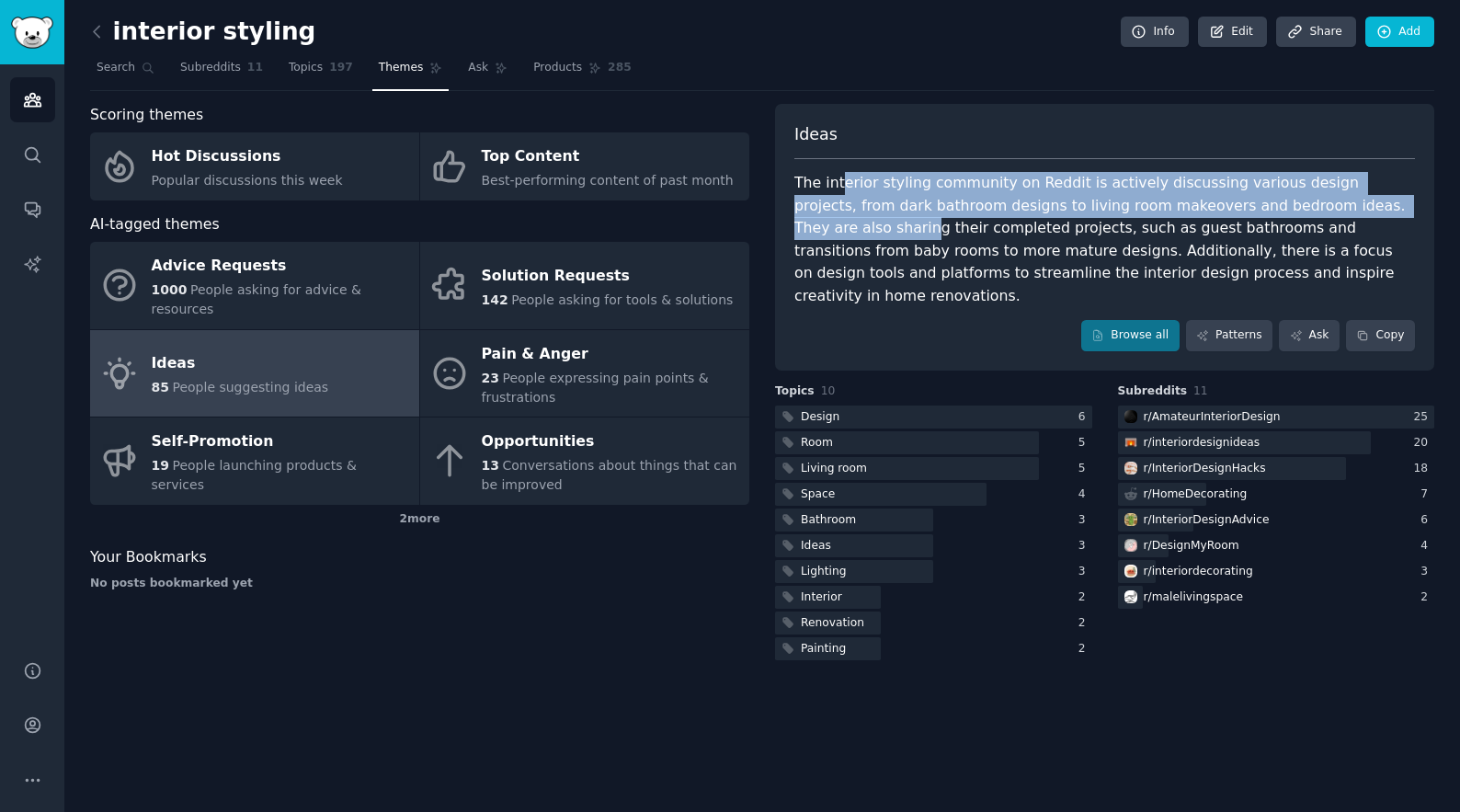
drag, startPoint x: 1381, startPoint y: 203, endPoint x: 837, endPoint y: 192, distance: 544.1
click at [838, 192] on div "The interior styling community on Reddit is actively discussing various design …" at bounding box center [1105, 239] width 621 height 135
click at [821, 211] on div "The interior styling community on Reddit is actively discussing various design …" at bounding box center [1105, 239] width 621 height 135
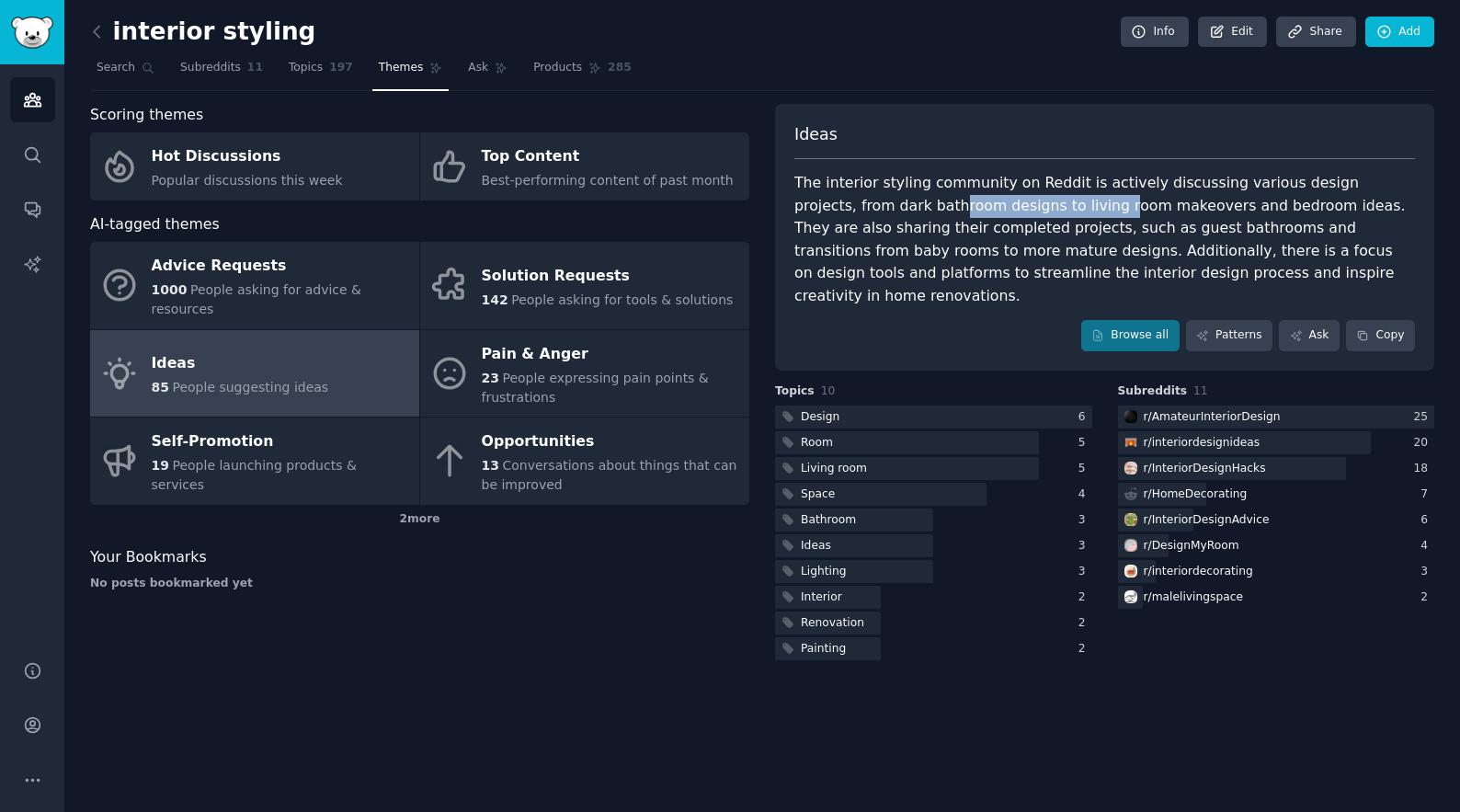
drag, startPoint x: 857, startPoint y: 210, endPoint x: 1021, endPoint y: 209, distance: 164.0
click at [1020, 209] on div "The interior styling community on Reddit is actively discussing various design …" at bounding box center [1105, 239] width 621 height 135
drag, startPoint x: 1201, startPoint y: 205, endPoint x: 1057, endPoint y: 204, distance: 144.0
click at [1057, 204] on div "The interior styling community on Reddit is actively discussing various design …" at bounding box center [1105, 239] width 621 height 135
drag, startPoint x: 1362, startPoint y: 210, endPoint x: 1255, endPoint y: 210, distance: 107.0
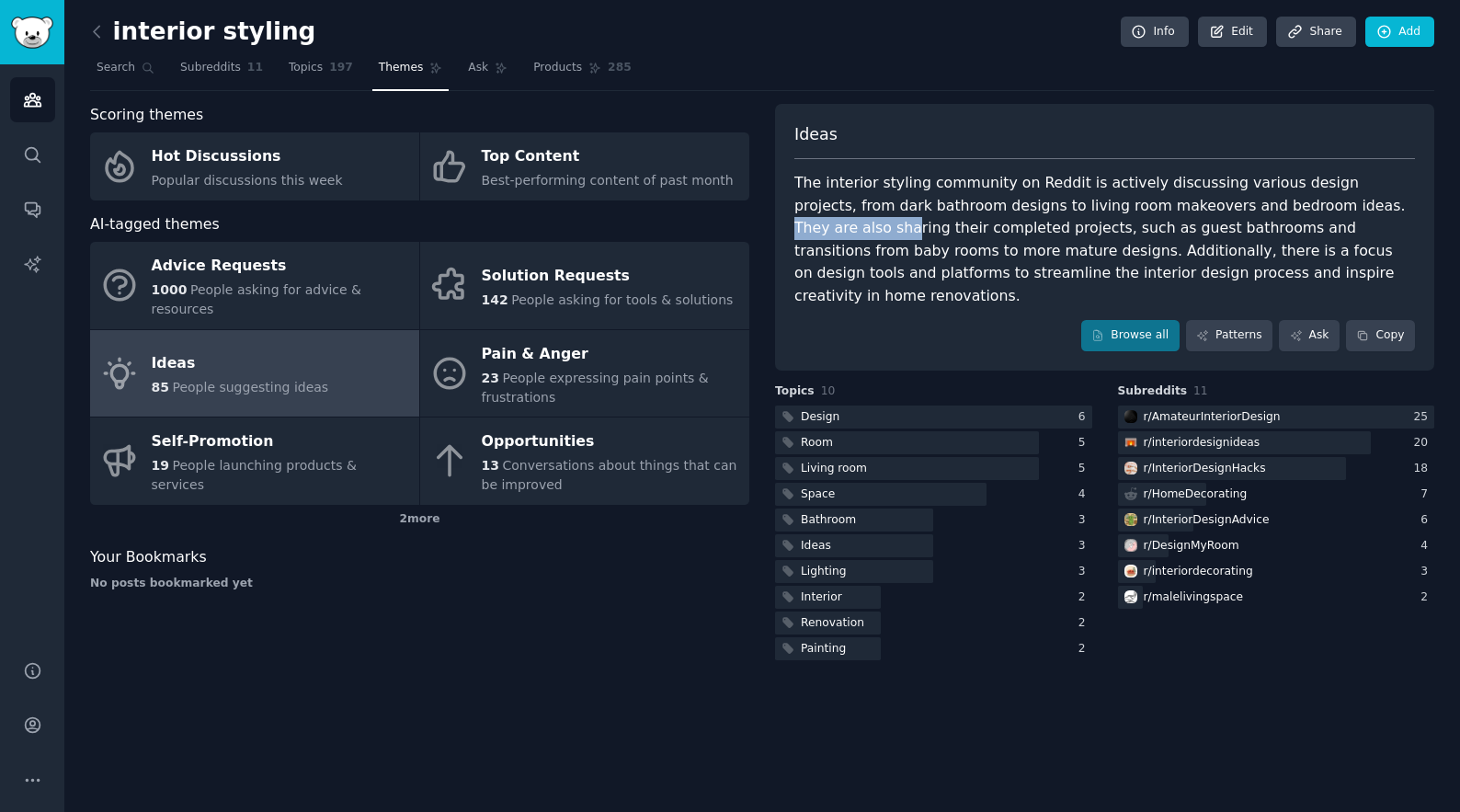
click at [1255, 210] on div "The interior styling community on Reddit is actively discussing various design …" at bounding box center [1105, 239] width 621 height 135
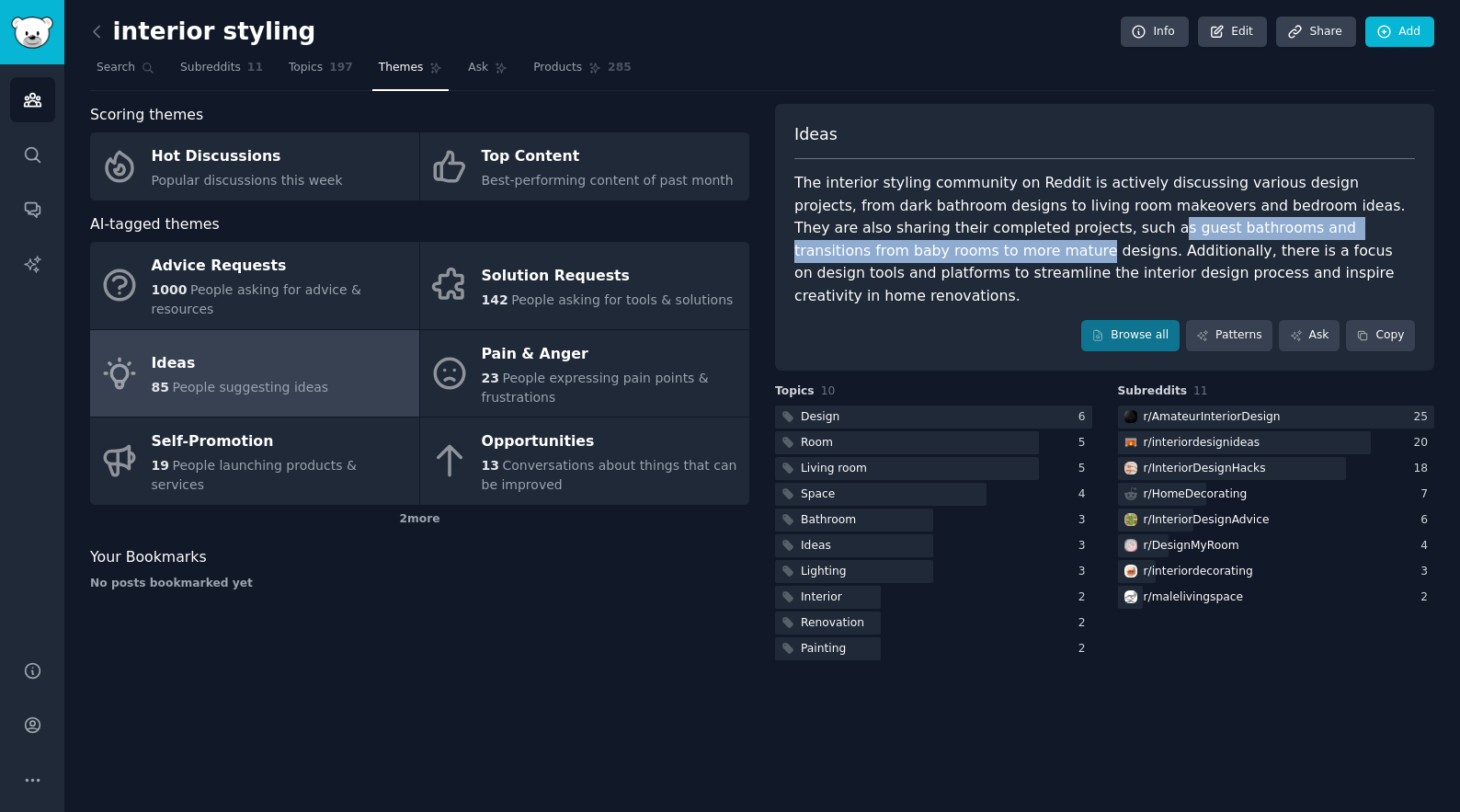
drag, startPoint x: 841, startPoint y: 239, endPoint x: 1013, endPoint y: 239, distance: 172.0
click at [1013, 239] on div "The interior styling community on Reddit is actively discussing various design …" at bounding box center [1105, 239] width 621 height 135
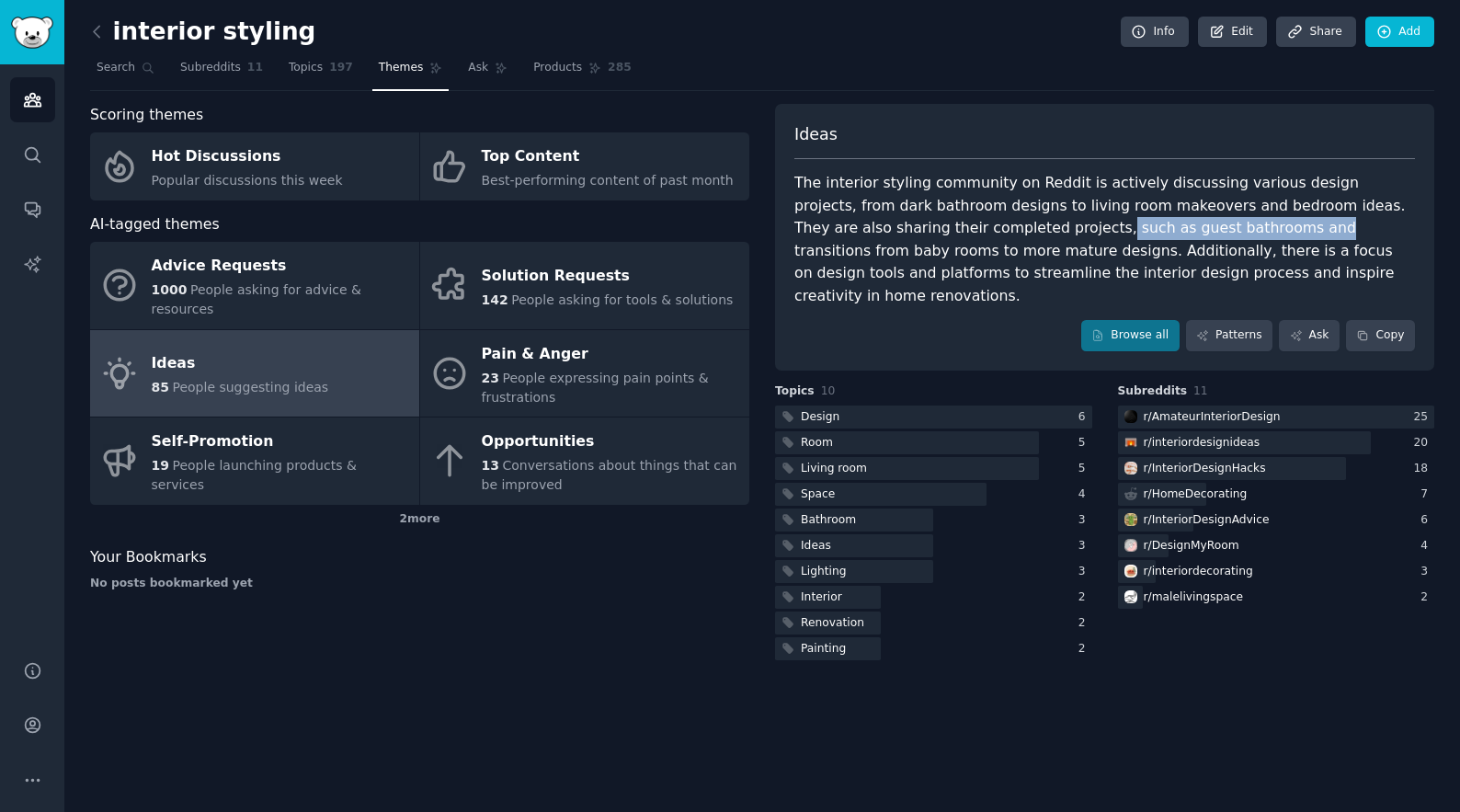
drag, startPoint x: 961, startPoint y: 235, endPoint x: 1154, endPoint y: 234, distance: 193.0
click at [1154, 234] on div "The interior styling community on Reddit is actively discussing various design …" at bounding box center [1105, 239] width 621 height 135
drag, startPoint x: 1255, startPoint y: 232, endPoint x: 1031, endPoint y: 232, distance: 224.0
click at [1031, 232] on div "The interior styling community on Reddit is actively discussing various design …" at bounding box center [1105, 239] width 621 height 135
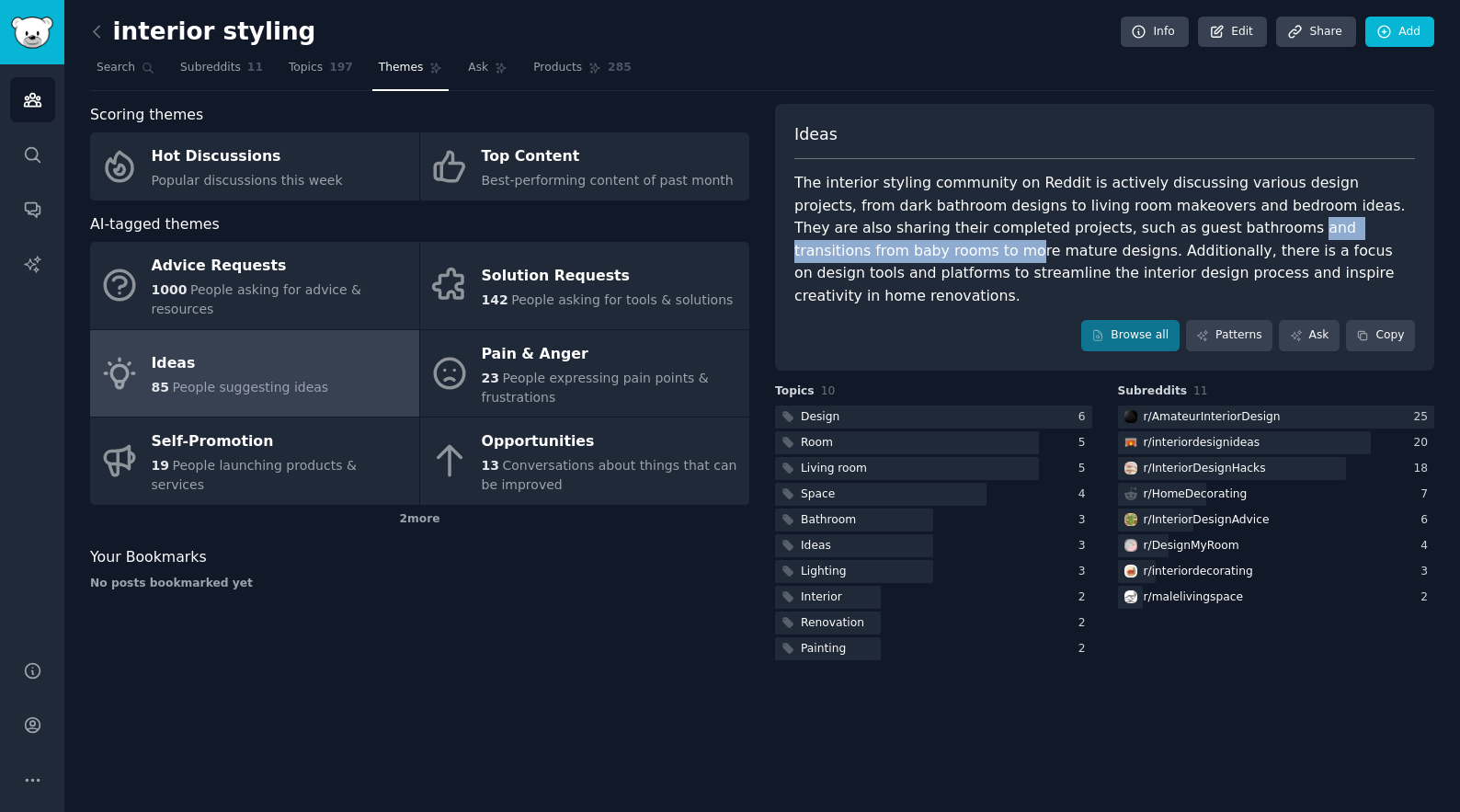
drag, startPoint x: 1384, startPoint y: 231, endPoint x: 1135, endPoint y: 230, distance: 249.0
click at [1135, 230] on div "The interior styling community on Reddit is actively discussing various design …" at bounding box center [1105, 239] width 621 height 135
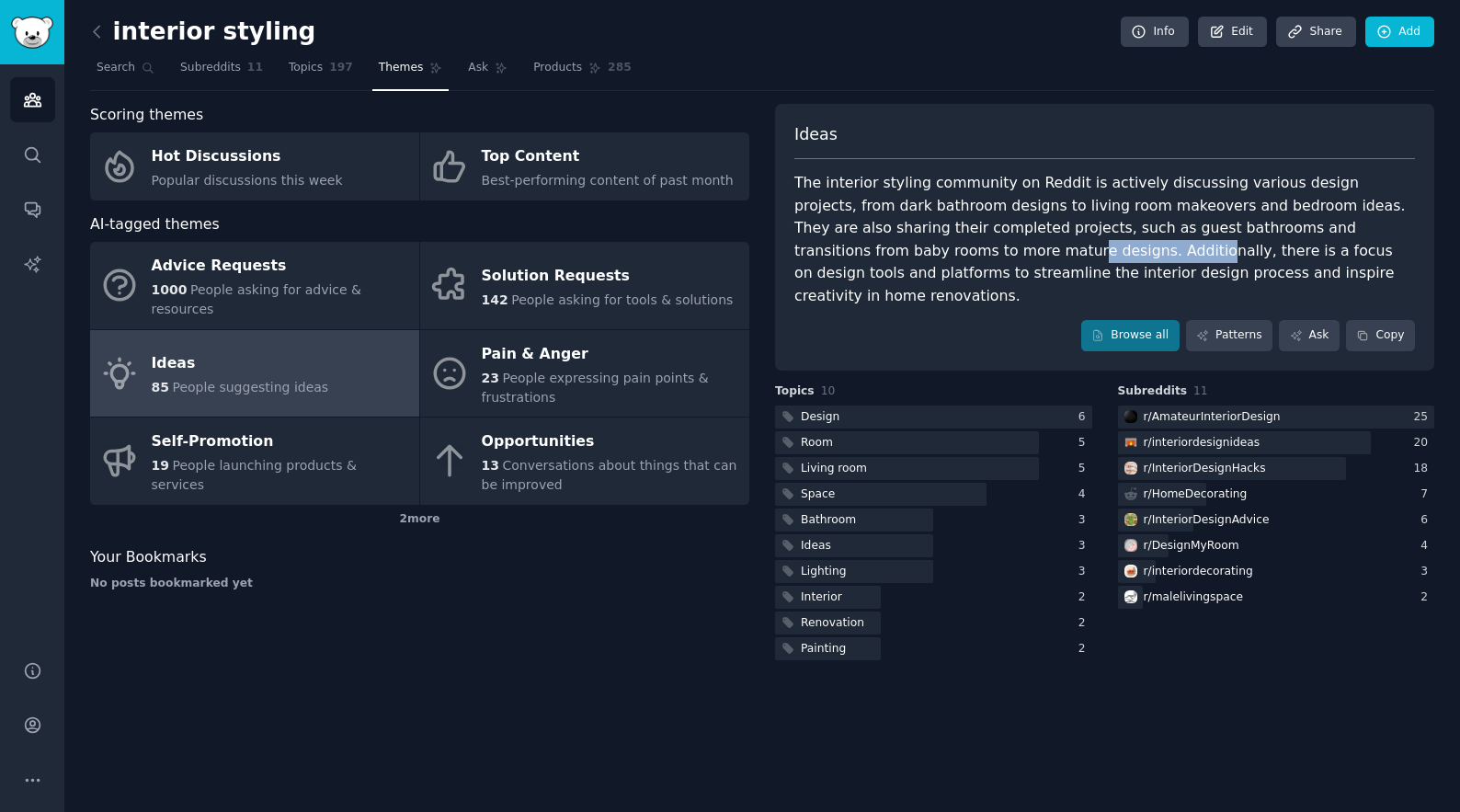
drag, startPoint x: 830, startPoint y: 258, endPoint x: 946, endPoint y: 258, distance: 116.0
click at [946, 258] on div "The interior styling community on Reddit is actively discussing various design …" at bounding box center [1105, 239] width 621 height 135
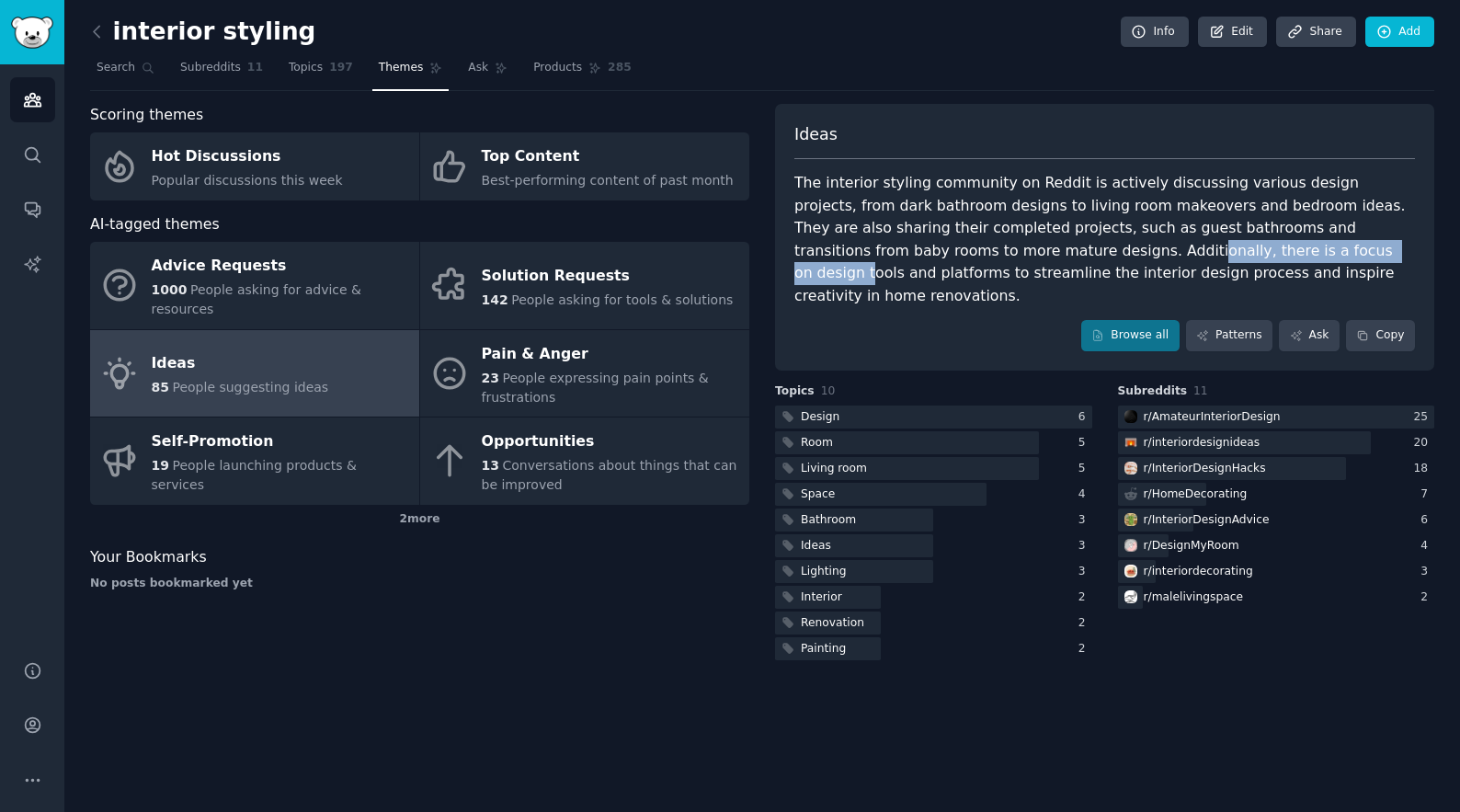
drag, startPoint x: 1163, startPoint y: 250, endPoint x: 940, endPoint y: 250, distance: 223.0
click at [940, 250] on div "The interior styling community on Reddit is actively discussing various design …" at bounding box center [1105, 239] width 621 height 135
drag, startPoint x: 911, startPoint y: 251, endPoint x: 1172, endPoint y: 251, distance: 261.0
click at [1172, 251] on div "The interior styling community on Reddit is actively discussing various design …" at bounding box center [1105, 239] width 621 height 135
drag, startPoint x: 1312, startPoint y: 250, endPoint x: 1029, endPoint y: 247, distance: 283.0
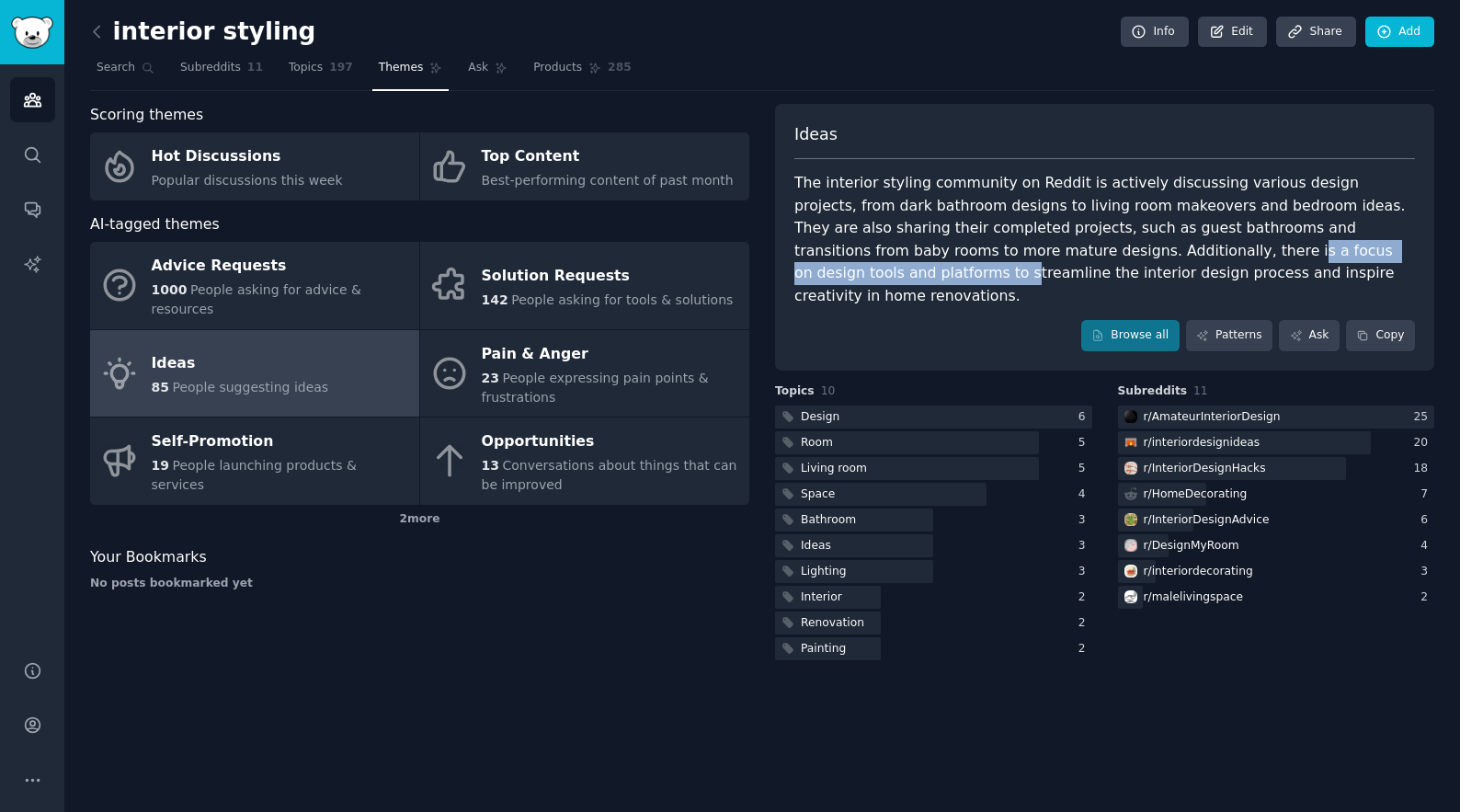
click at [1029, 247] on div "The interior styling community on Reddit is actively discussing various design …" at bounding box center [1105, 239] width 621 height 135
drag, startPoint x: 1351, startPoint y: 252, endPoint x: 1173, endPoint y: 252, distance: 178.0
click at [1173, 252] on div "The interior styling community on Reddit is actively discussing various design …" at bounding box center [1105, 239] width 621 height 135
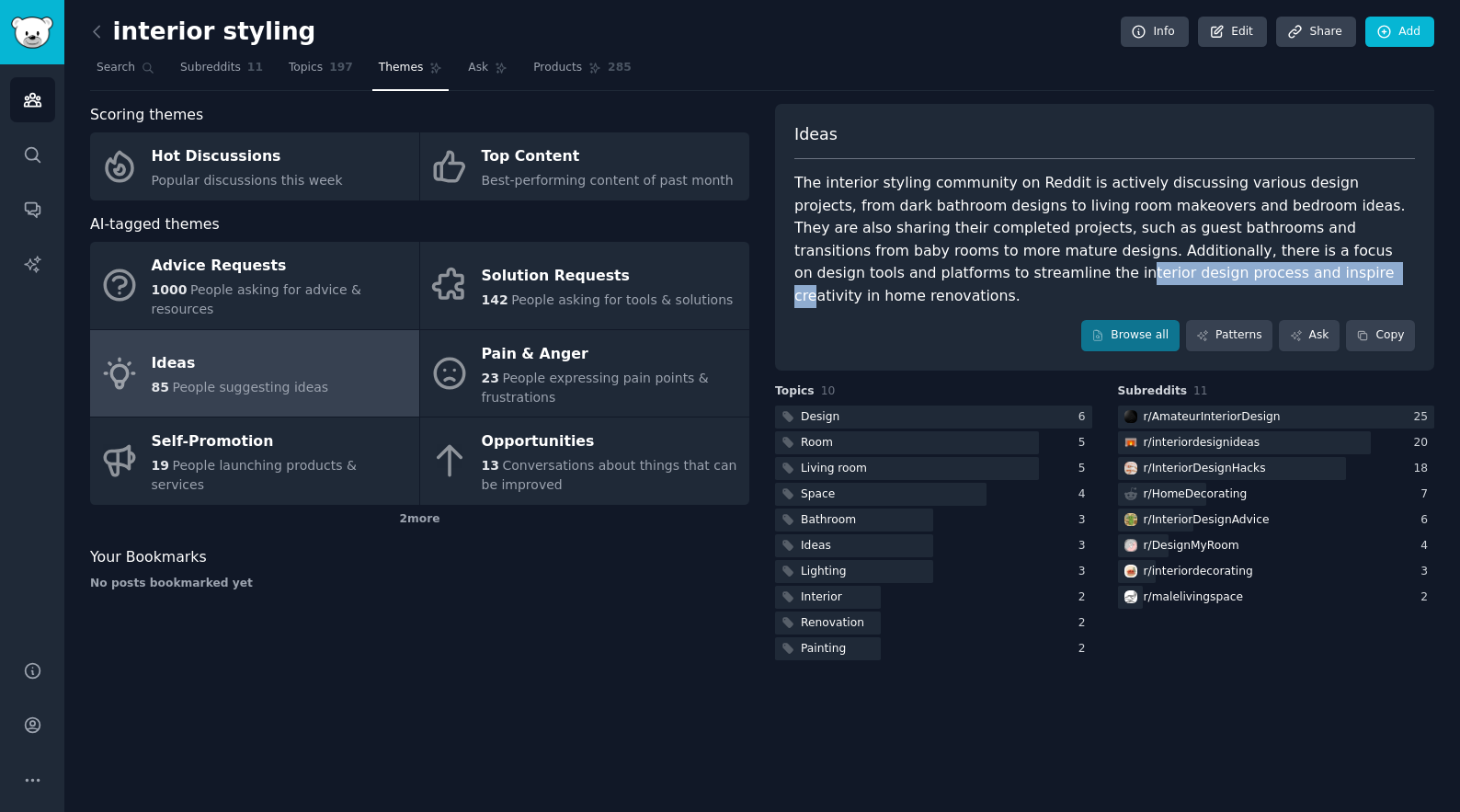
drag, startPoint x: 805, startPoint y: 273, endPoint x: 1049, endPoint y: 273, distance: 244.0
click at [1049, 273] on div "The interior styling community on Reddit is actively discussing various design …" at bounding box center [1105, 239] width 621 height 135
drag, startPoint x: 1087, startPoint y: 272, endPoint x: 941, endPoint y: 272, distance: 146.0
click at [941, 272] on div "The interior styling community on Reddit is actively discussing various design …" at bounding box center [1105, 239] width 621 height 135
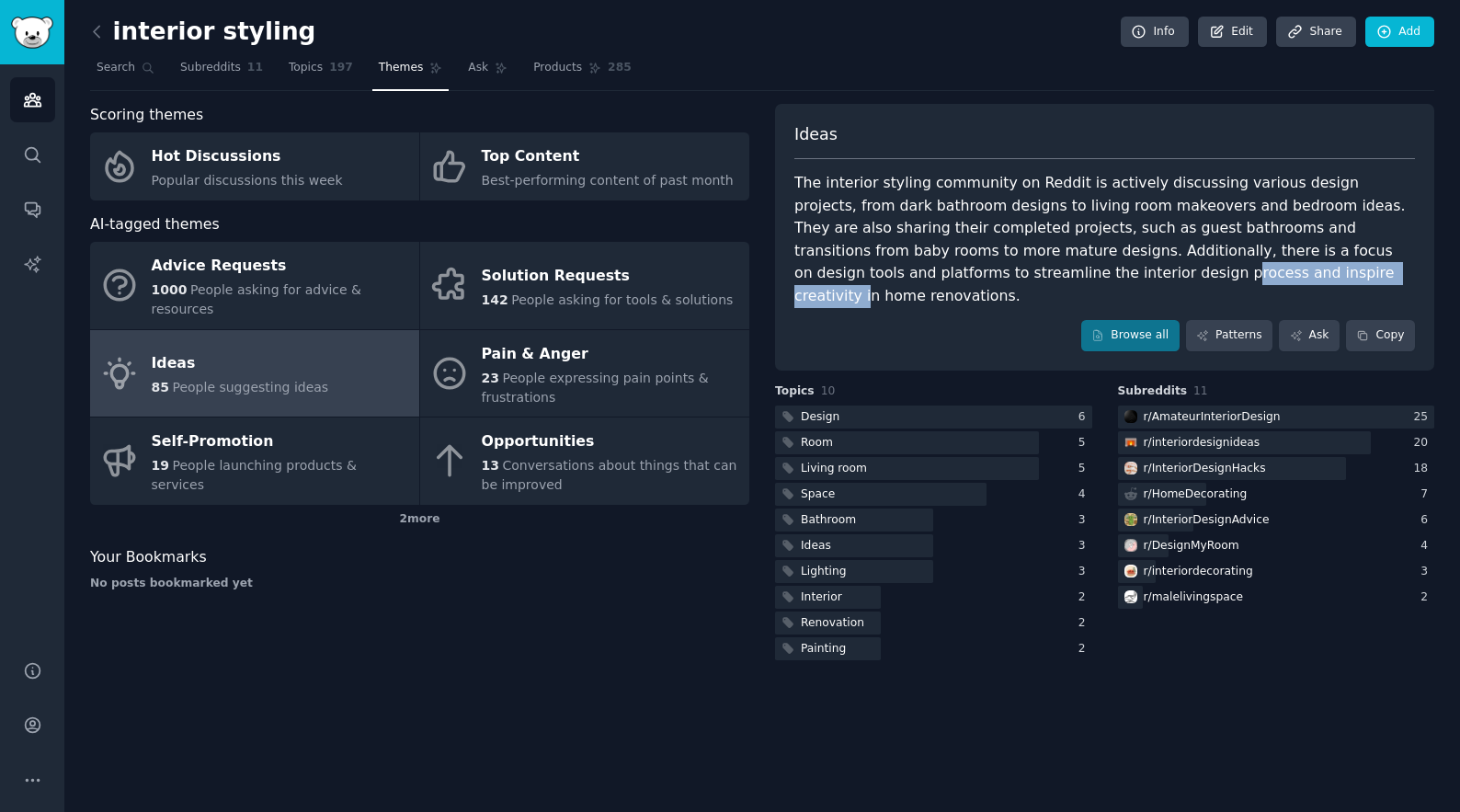
drag, startPoint x: 903, startPoint y: 272, endPoint x: 1091, endPoint y: 271, distance: 188.0
click at [1091, 271] on div "The interior styling community on Reddit is actively discussing various design …" at bounding box center [1105, 239] width 621 height 135
drag, startPoint x: 1203, startPoint y: 267, endPoint x: 1009, endPoint y: 267, distance: 194.0
click at [1009, 267] on div "The interior styling community on Reddit is actively discussing various design …" at bounding box center [1105, 239] width 621 height 135
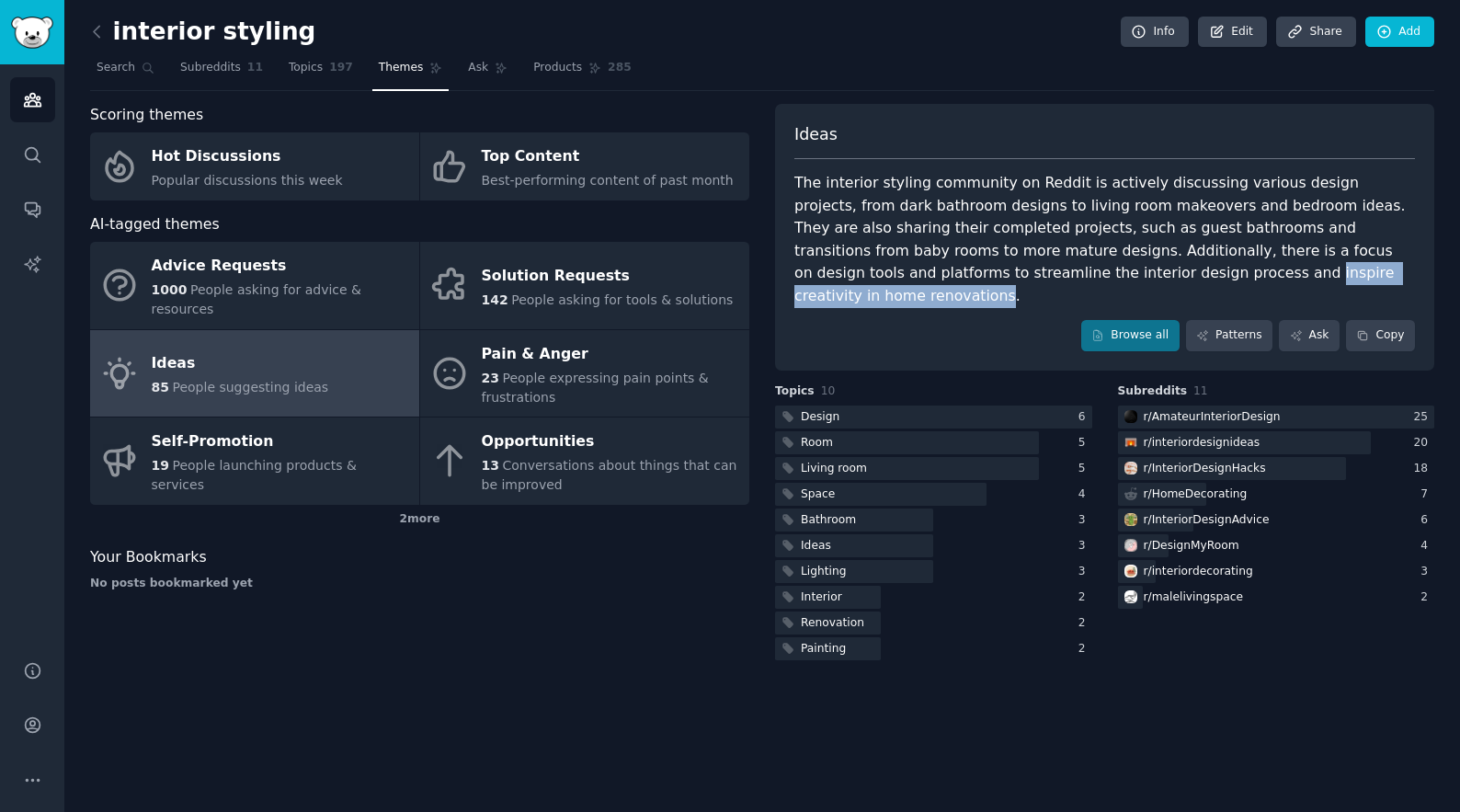
drag, startPoint x: 1217, startPoint y: 267, endPoint x: 977, endPoint y: 267, distance: 240.0
click at [977, 267] on div "The interior styling community on Reddit is actively discussing various design …" at bounding box center [1105, 239] width 621 height 135
click at [412, 504] on div "2 more" at bounding box center [419, 519] width 659 height 29
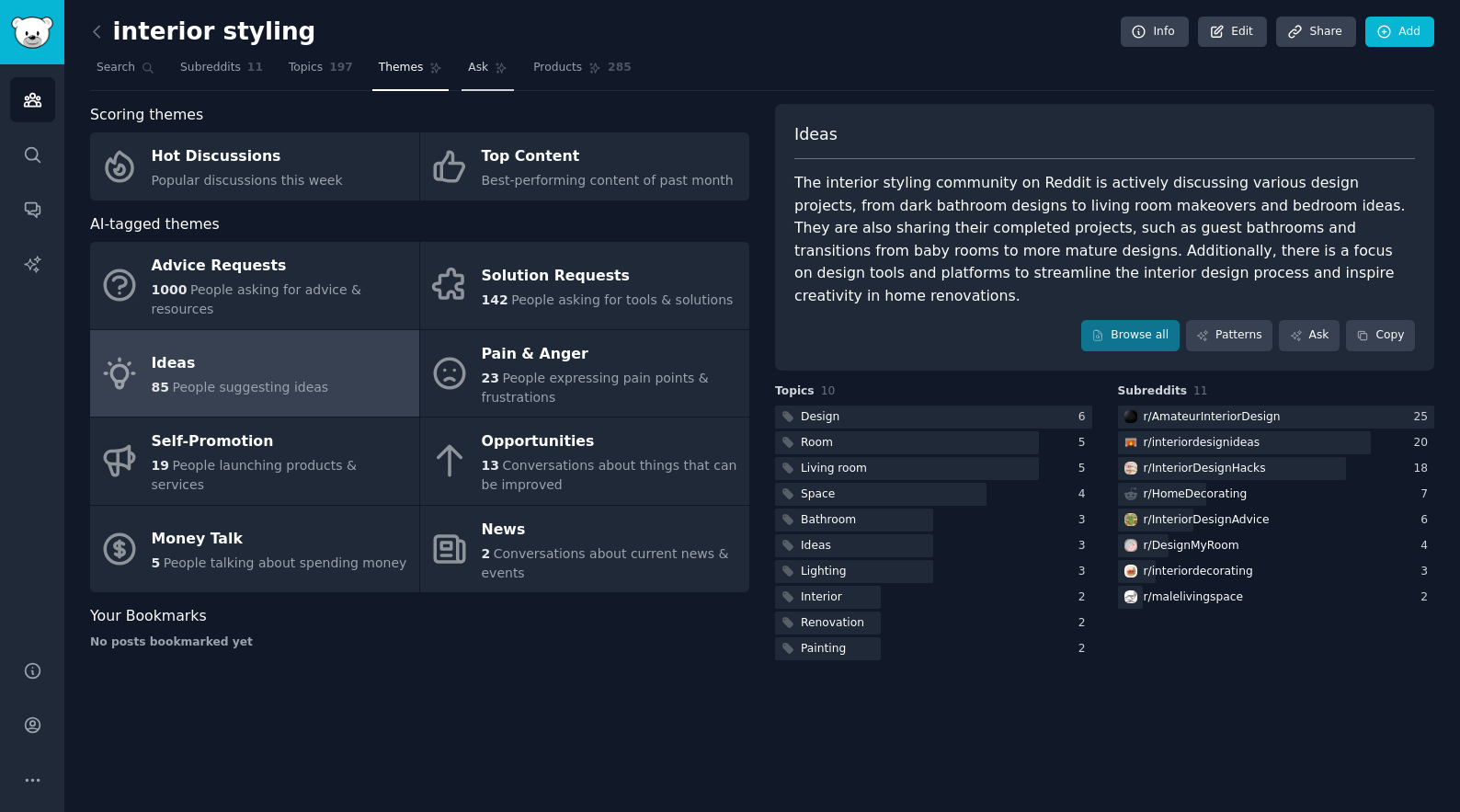
click at [468, 69] on span "Ask" at bounding box center [478, 68] width 21 height 17
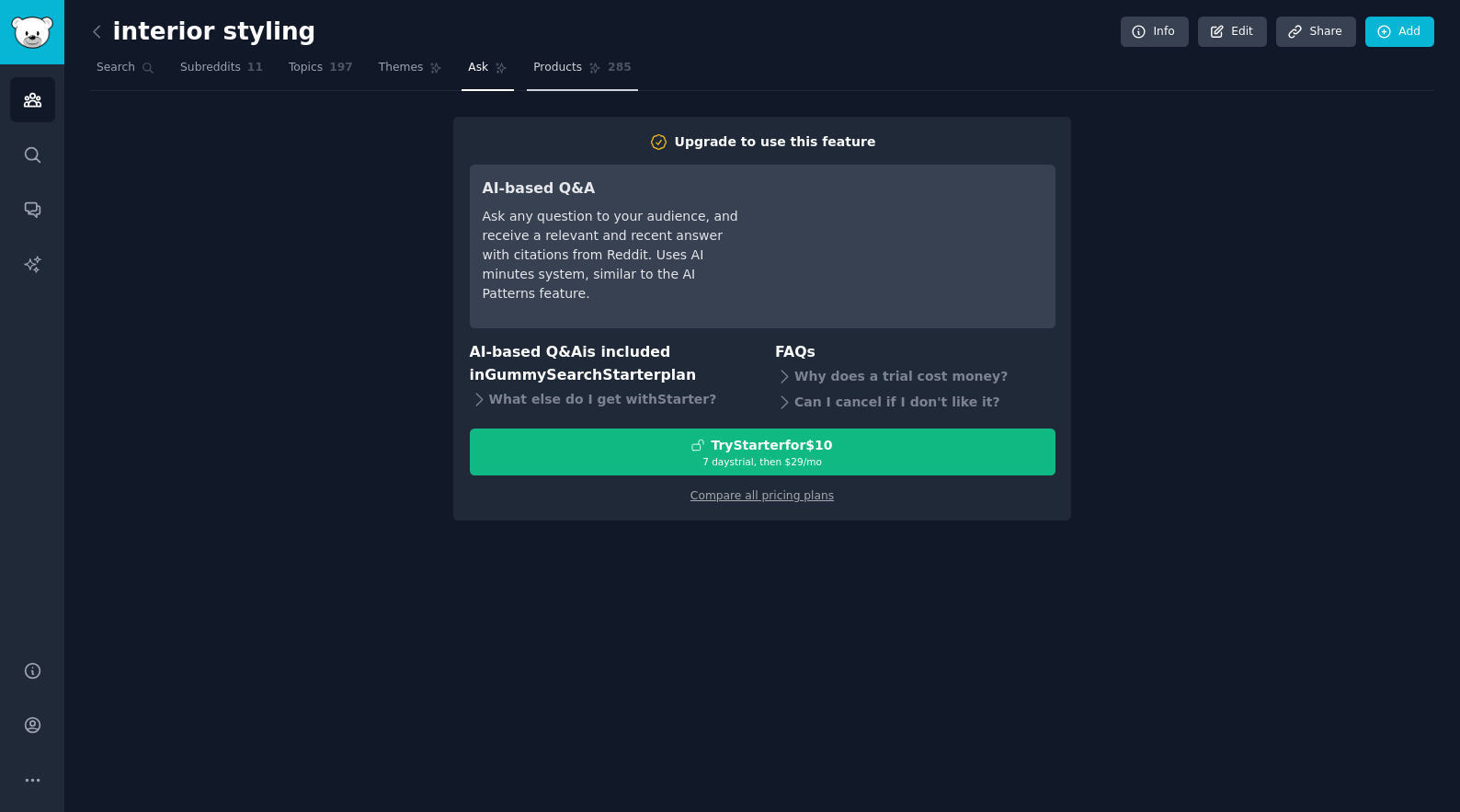
click at [553, 68] on span "Products" at bounding box center [558, 68] width 49 height 17
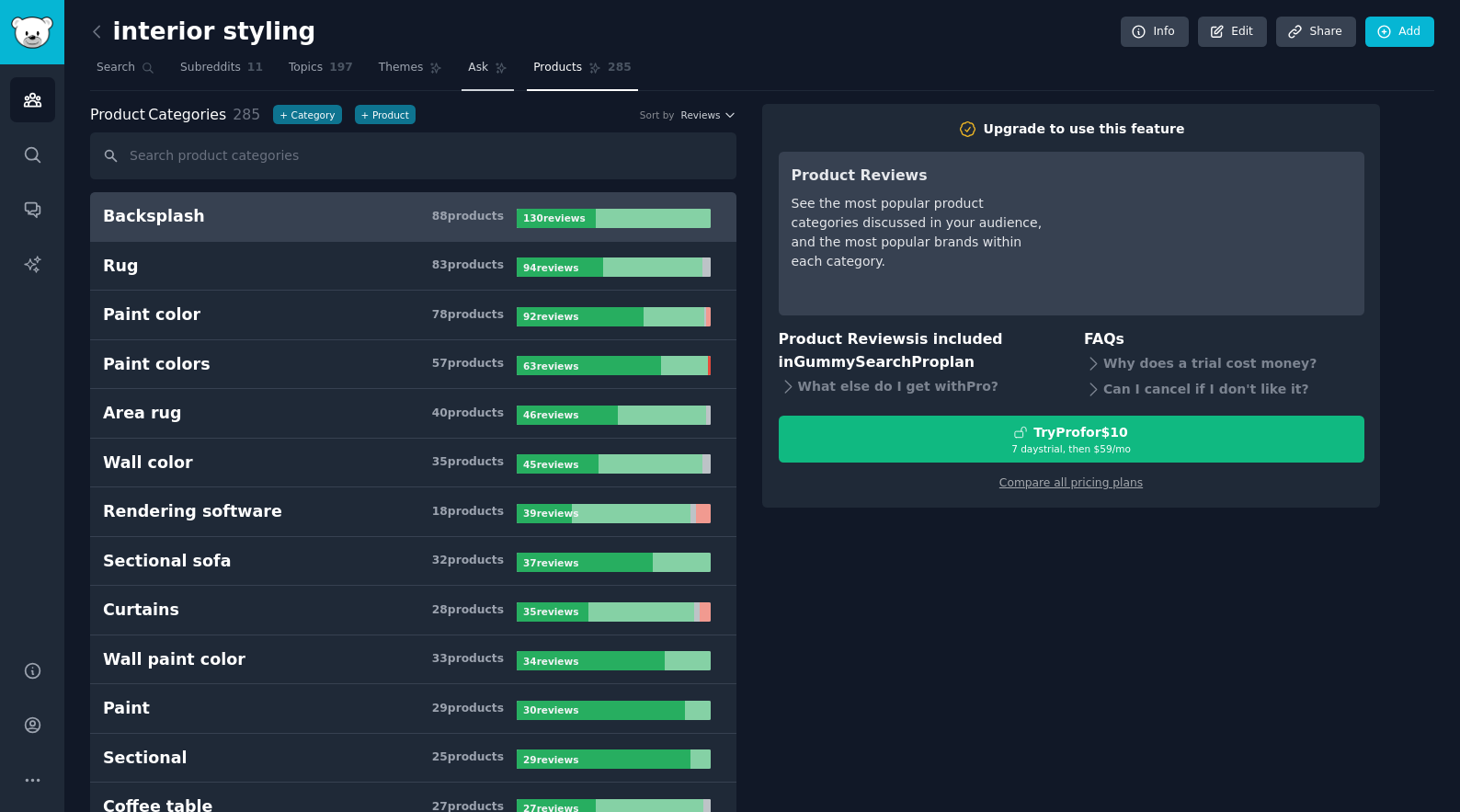
click at [468, 61] on span "Ask" at bounding box center [478, 68] width 21 height 17
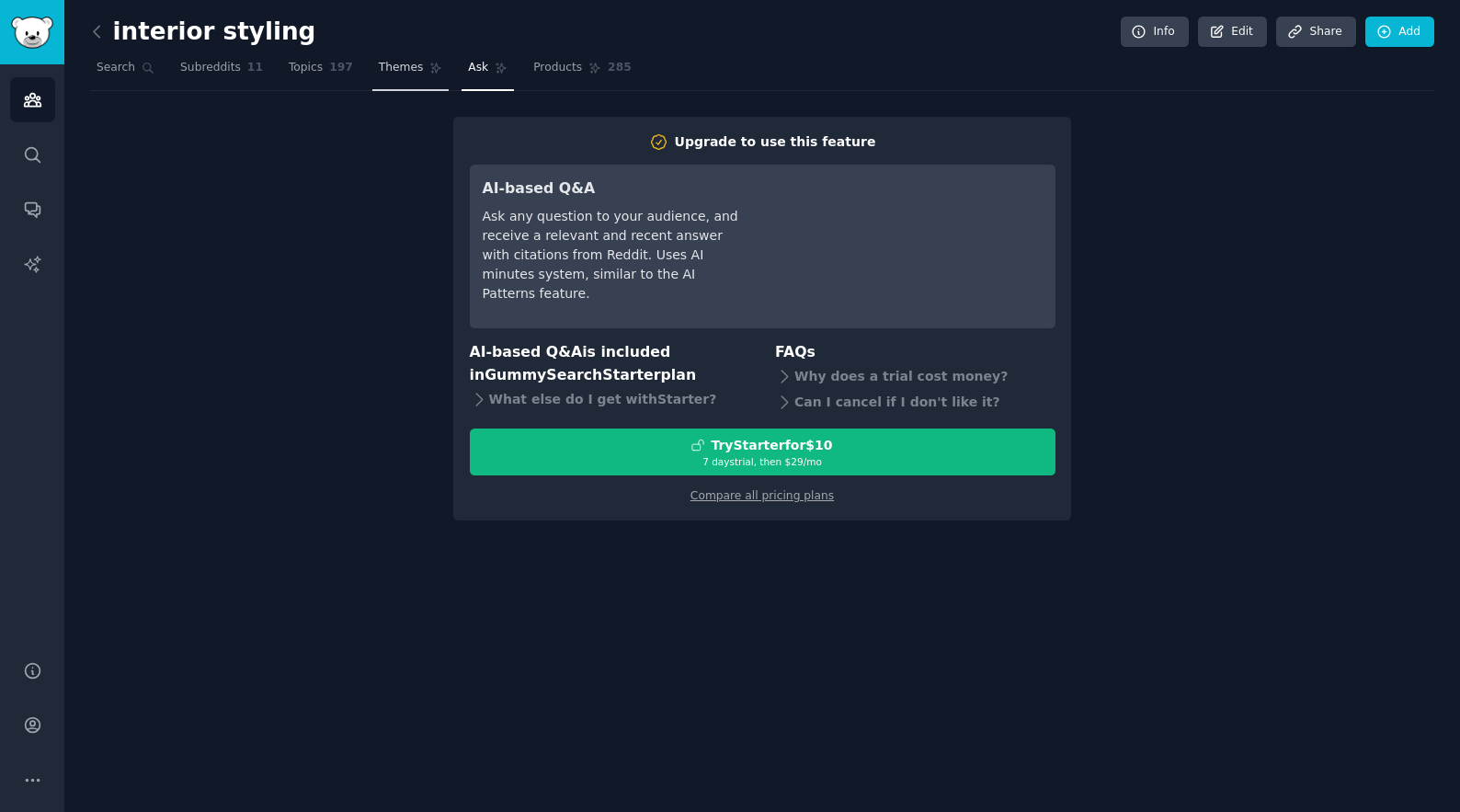
click at [395, 66] on span "Themes" at bounding box center [401, 68] width 45 height 17
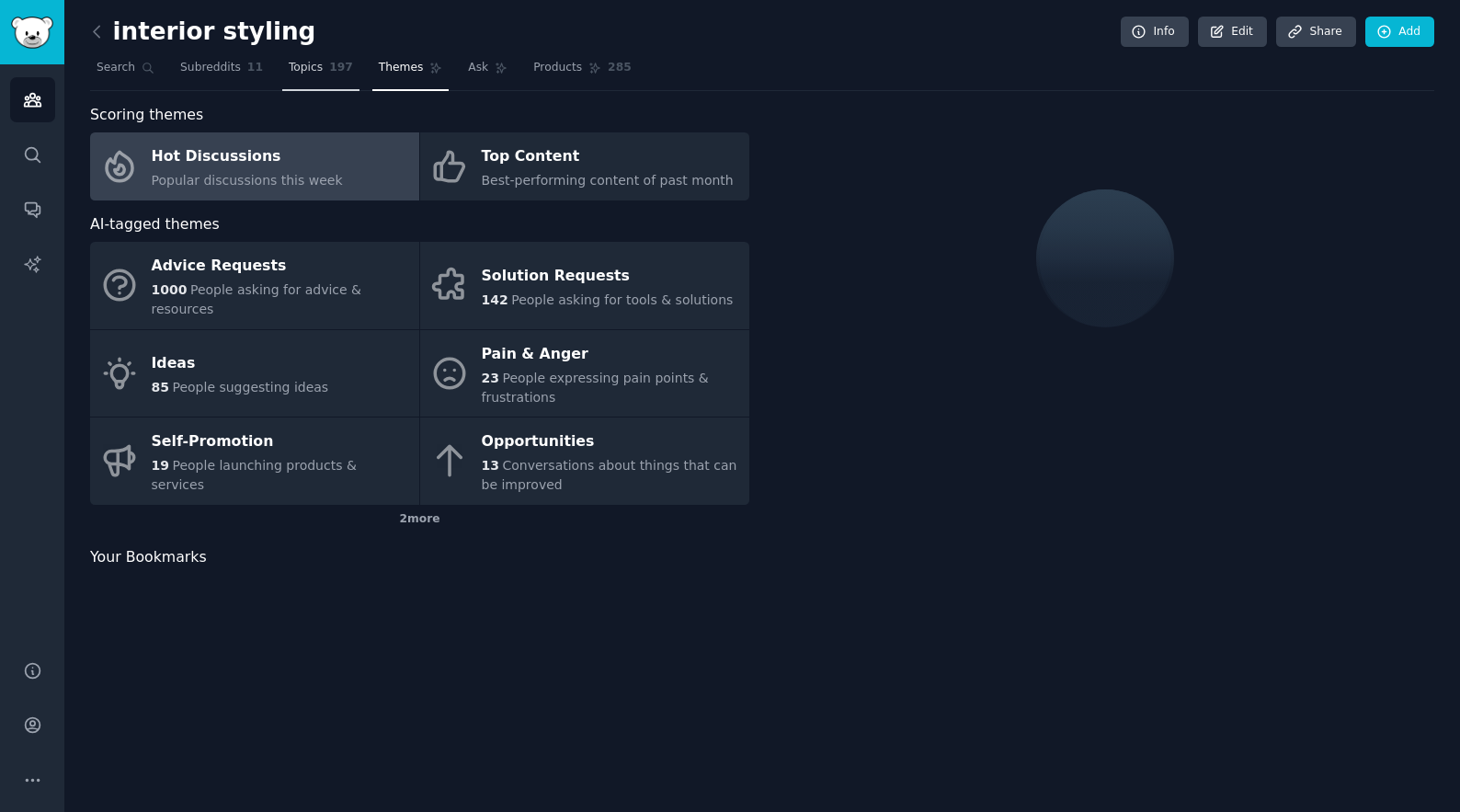
click at [307, 65] on span "Topics" at bounding box center [306, 68] width 34 height 17
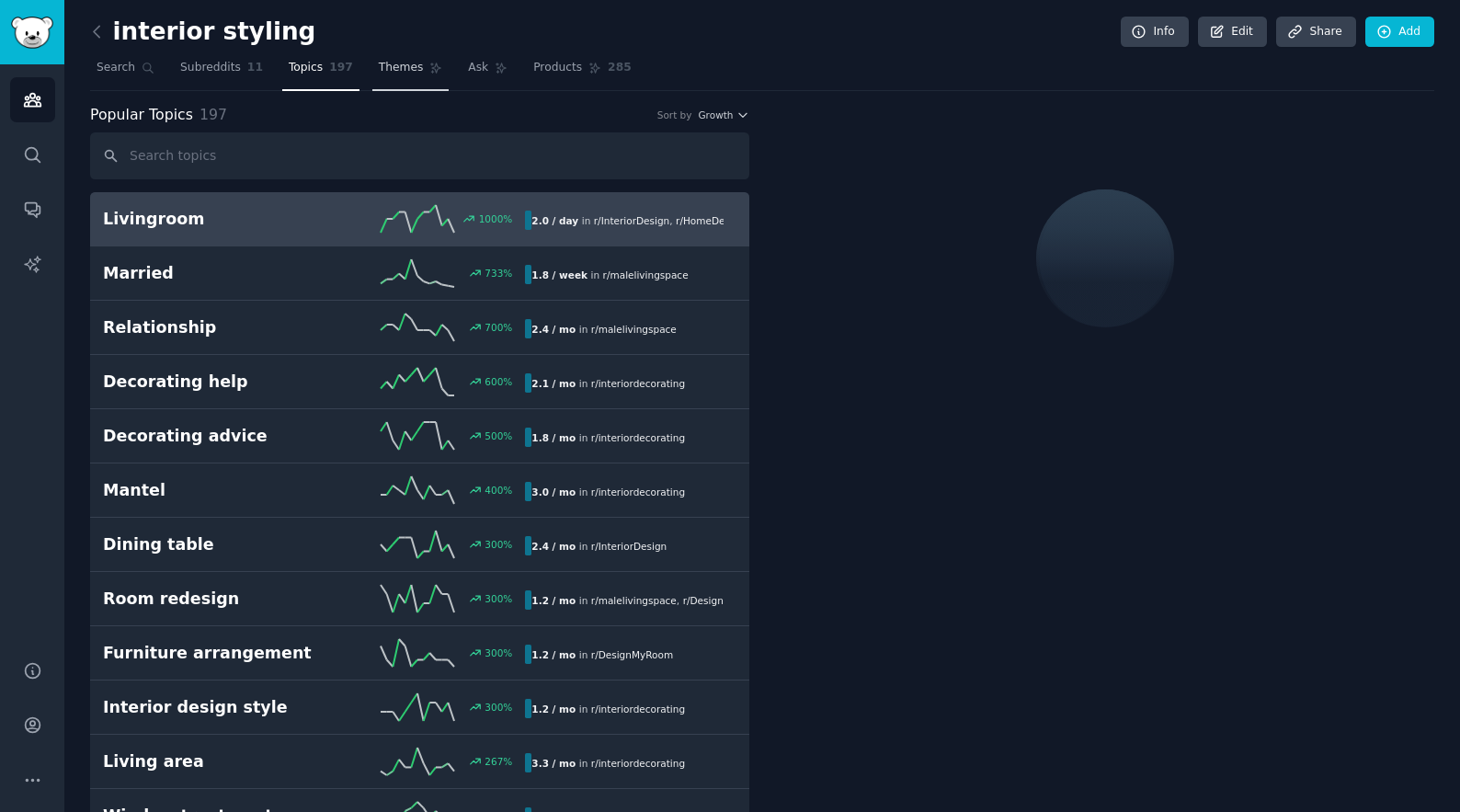
click at [397, 65] on span "Themes" at bounding box center [401, 68] width 45 height 17
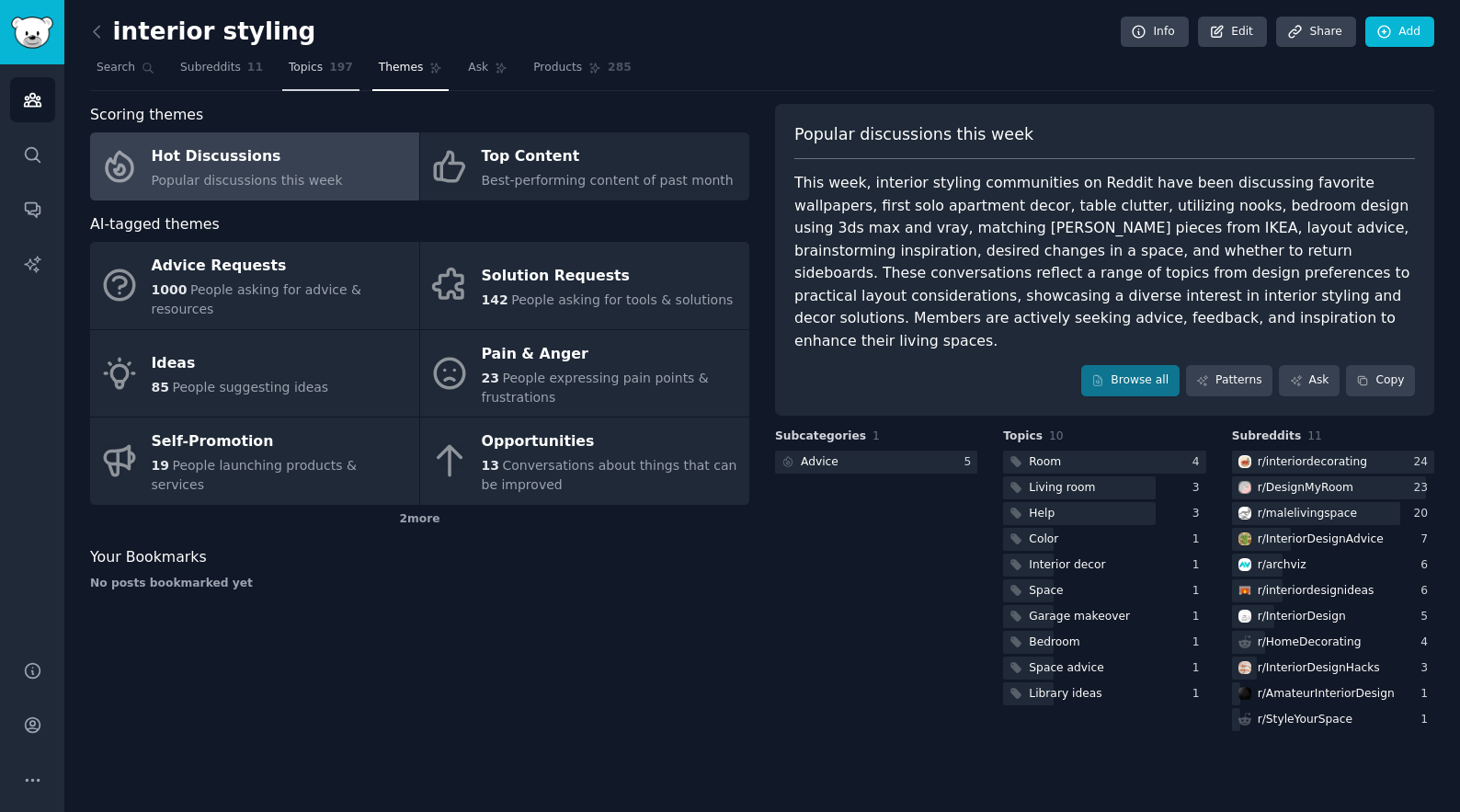
click at [297, 71] on span "Topics" at bounding box center [306, 68] width 34 height 17
click at [412, 69] on link "Themes" at bounding box center [411, 72] width 77 height 38
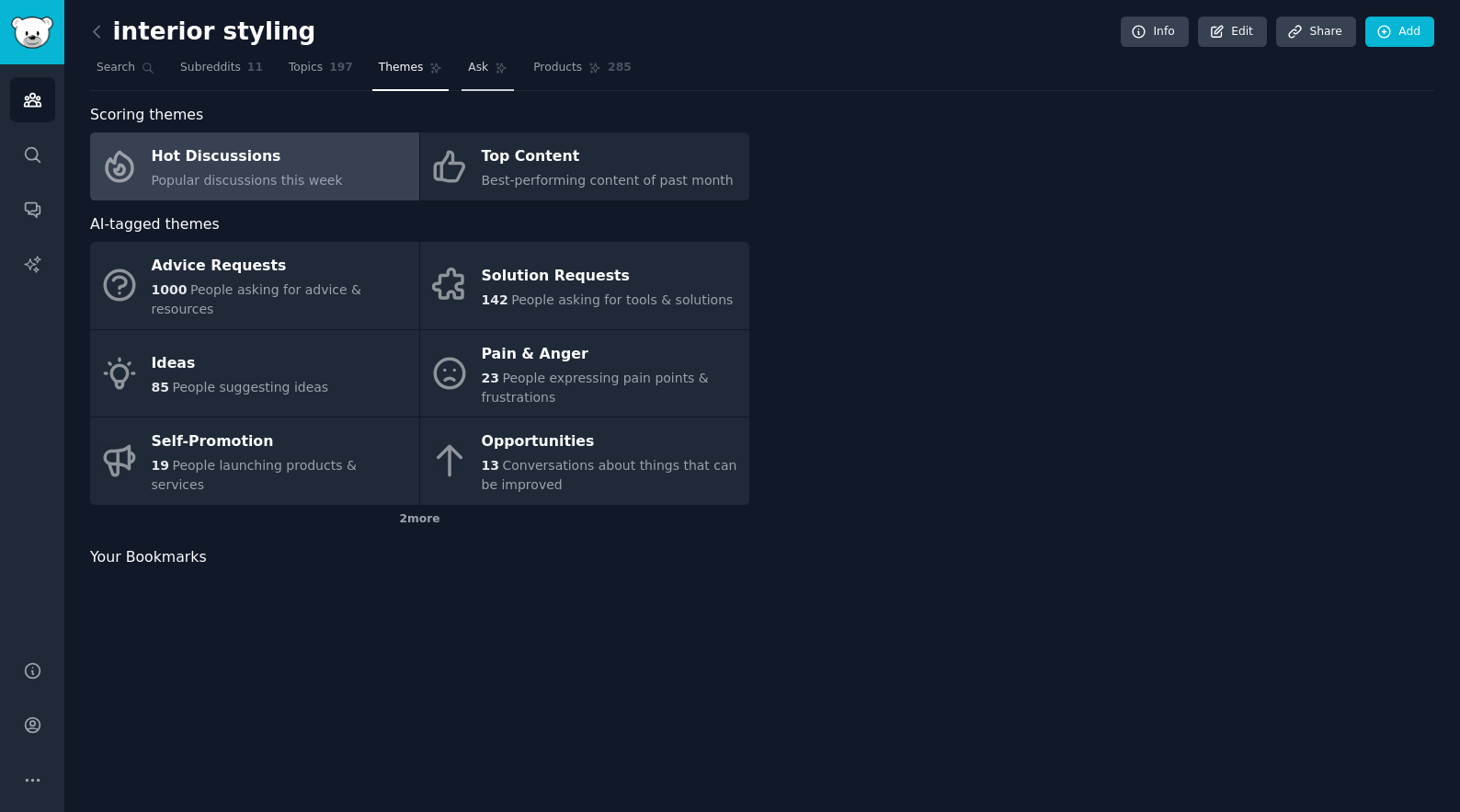
click at [468, 69] on span "Ask" at bounding box center [478, 68] width 21 height 17
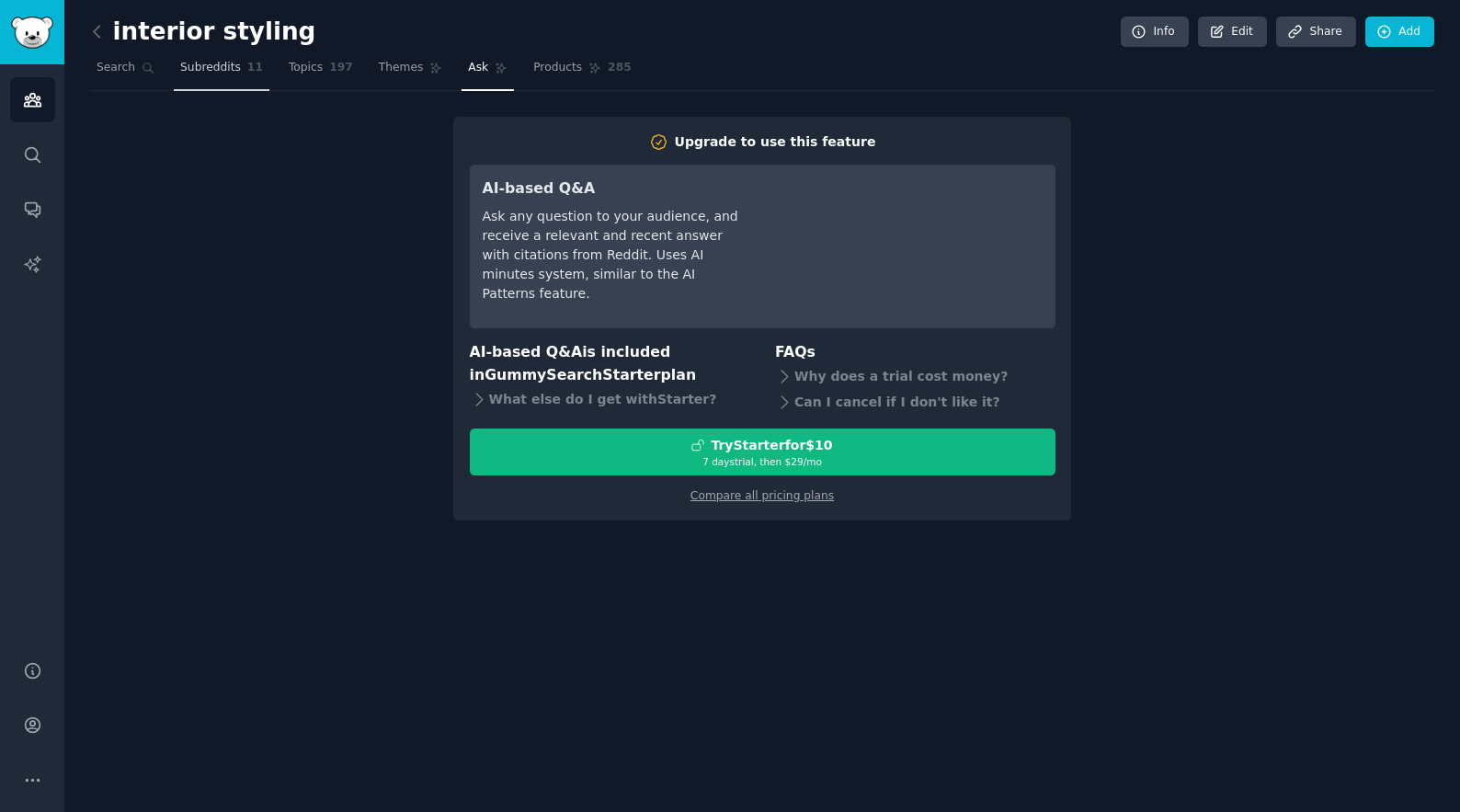
click at [223, 77] on link "Subreddits 11" at bounding box center [221, 72] width 96 height 38
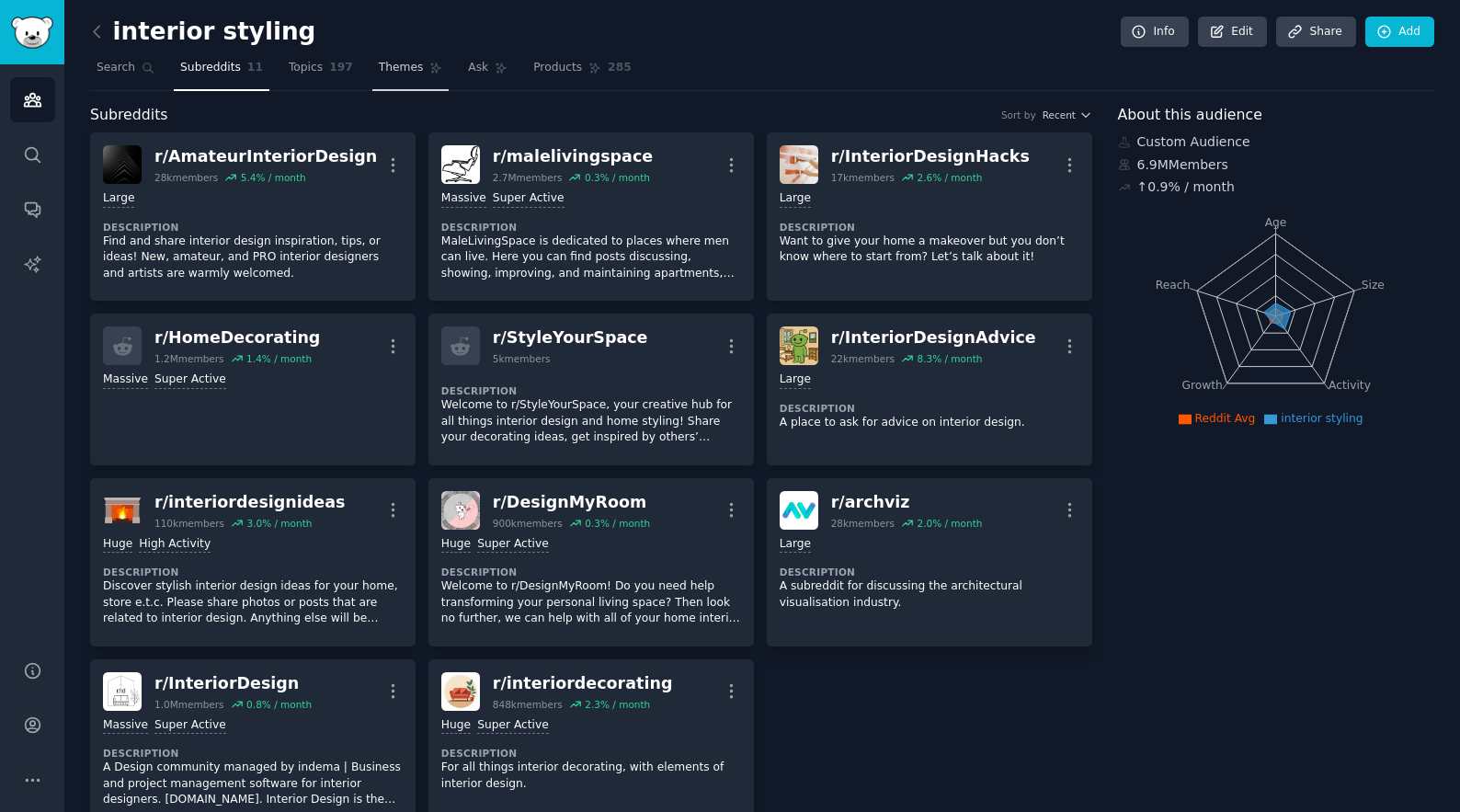
drag, startPoint x: 319, startPoint y: 69, endPoint x: 416, endPoint y: 77, distance: 97.3
click at [319, 68] on link "Topics 197" at bounding box center [321, 72] width 77 height 38
click at [416, 77] on link "Themes" at bounding box center [411, 72] width 77 height 38
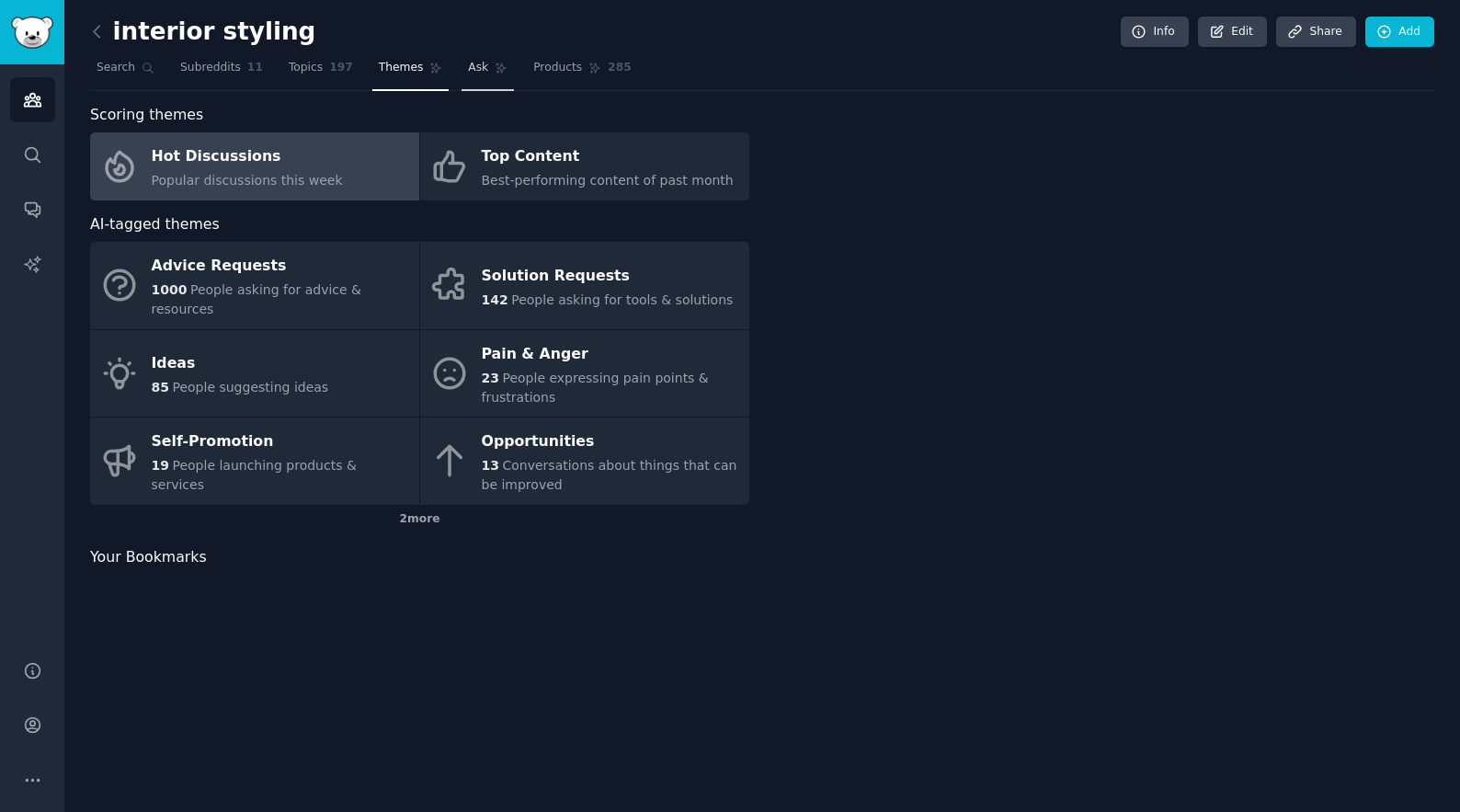
click at [496, 69] on icon at bounding box center [501, 68] width 10 height 10
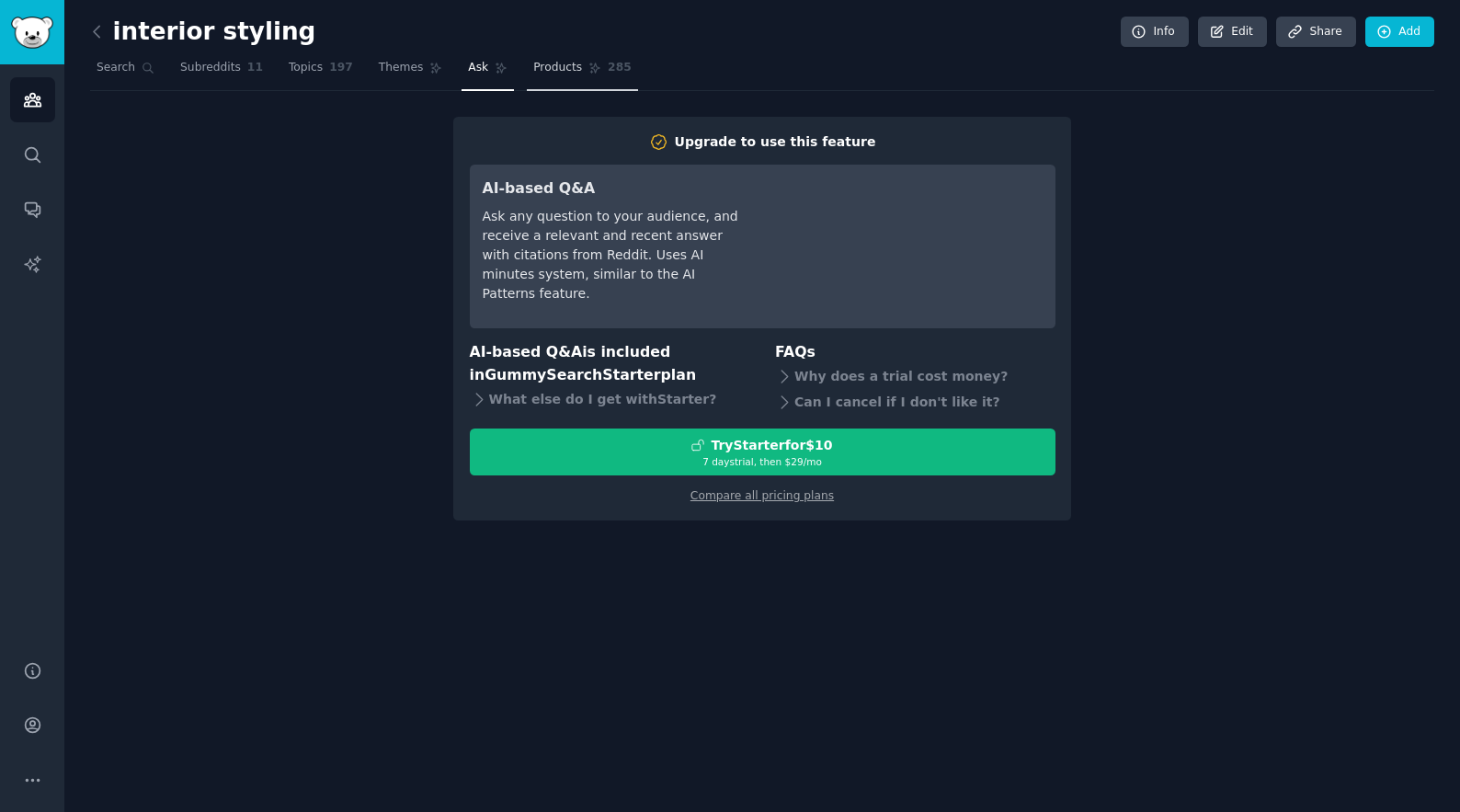
click at [561, 68] on span "Products" at bounding box center [558, 68] width 49 height 17
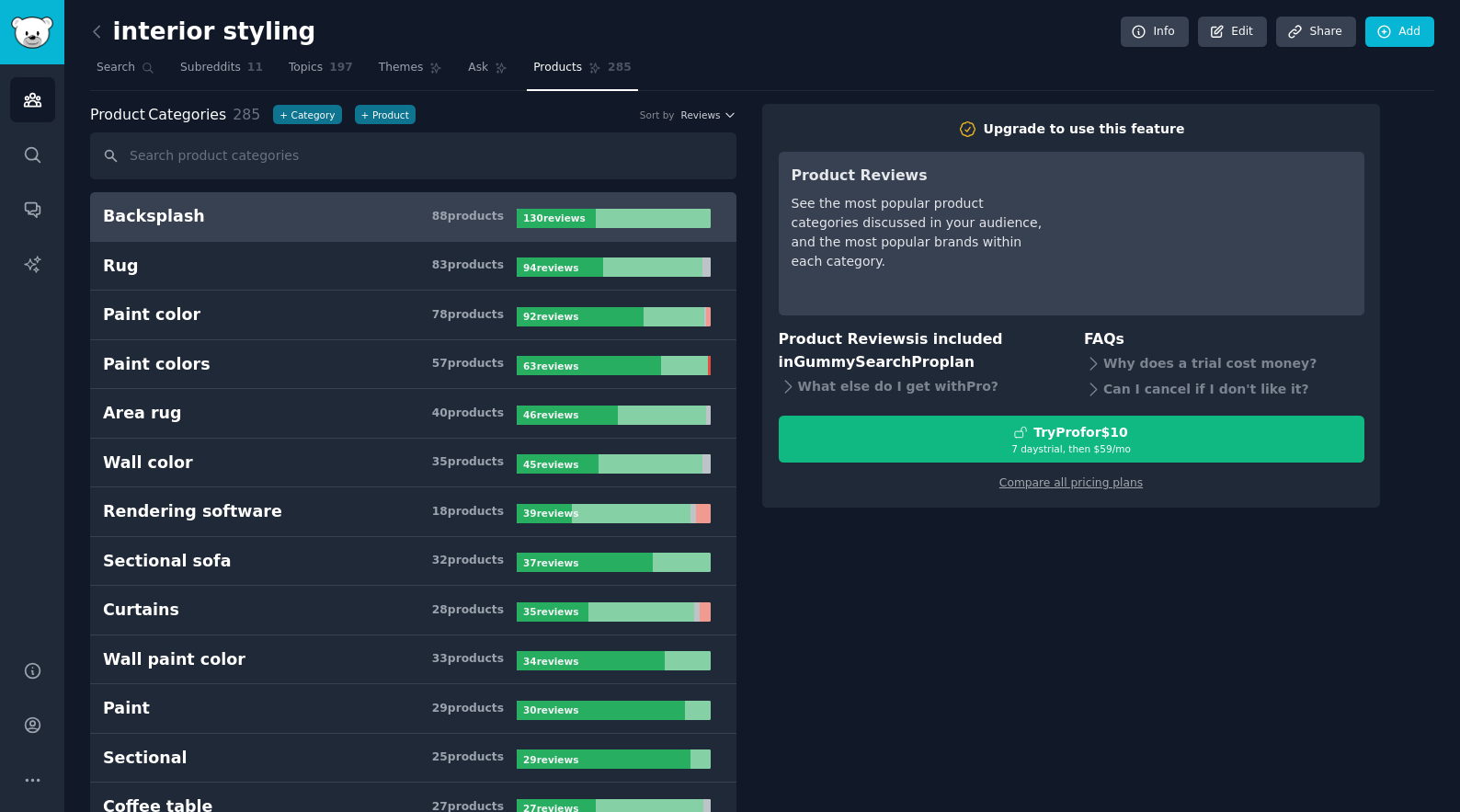
click at [663, 61] on nav "Search Subreddits 11 Topics 197 Themes Ask Products 285" at bounding box center [761, 72] width 1344 height 38
click at [492, 60] on link "Ask" at bounding box center [488, 72] width 53 height 38
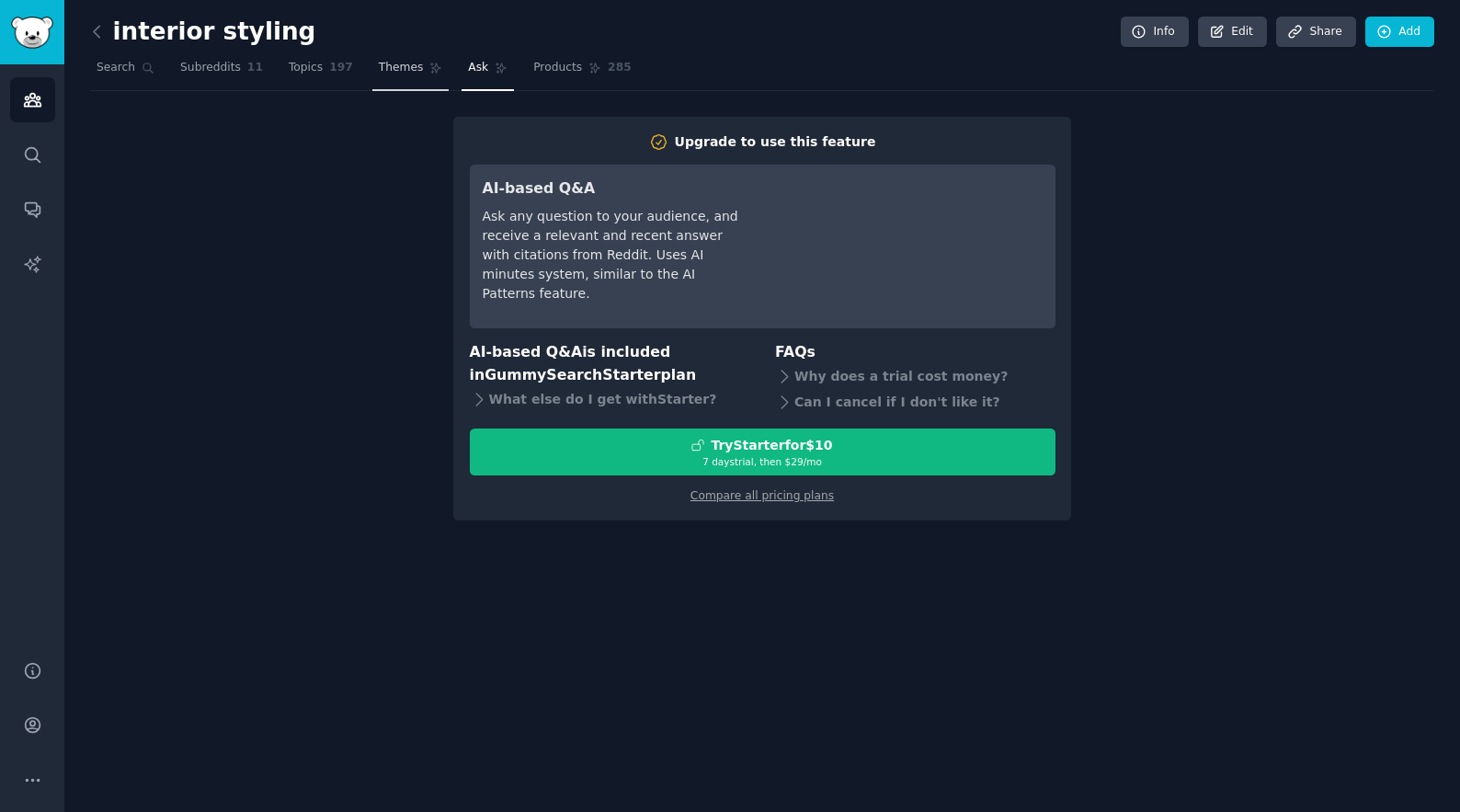
click at [403, 68] on span "Themes" at bounding box center [401, 68] width 45 height 17
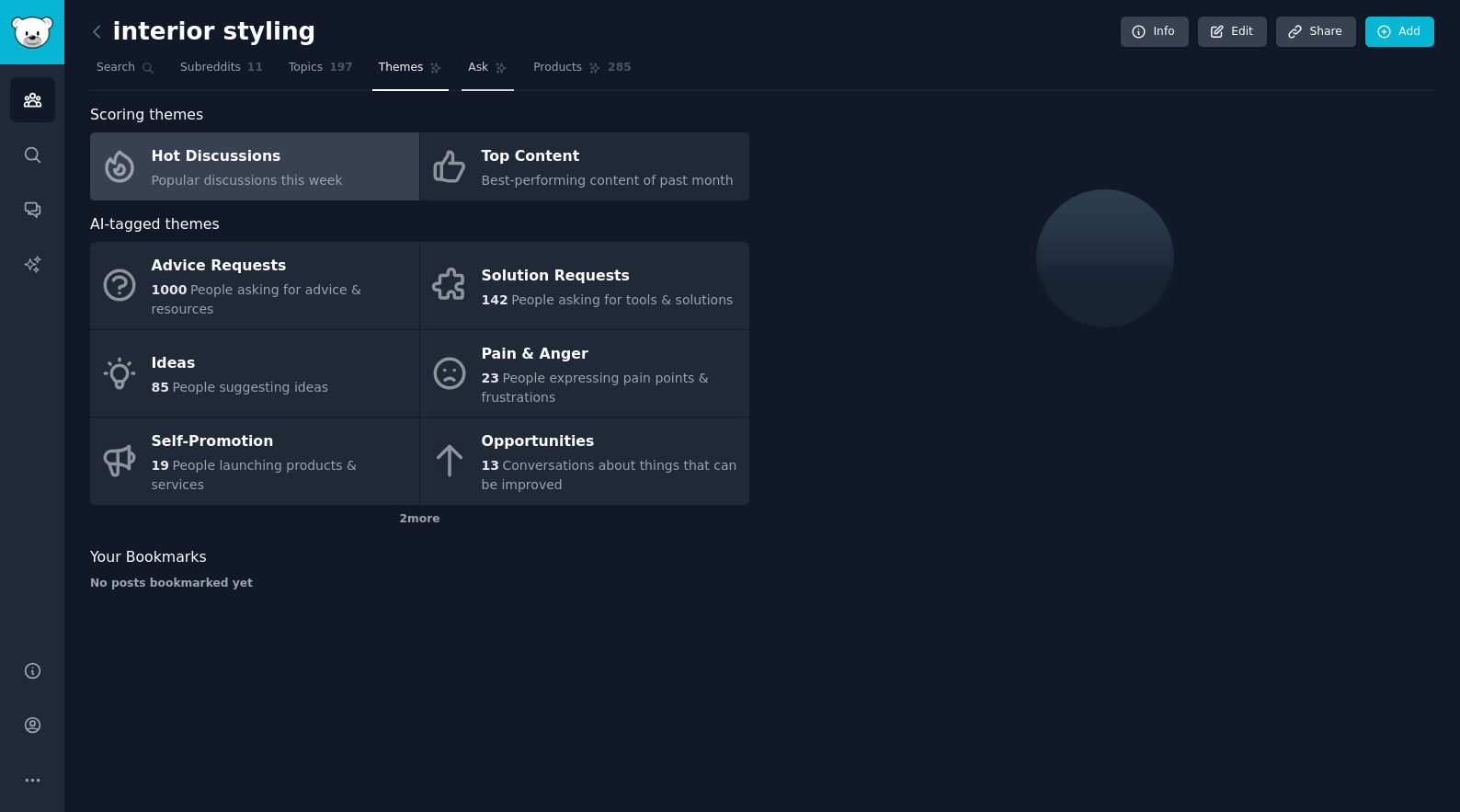
click at [480, 66] on link "Ask" at bounding box center [488, 72] width 53 height 38
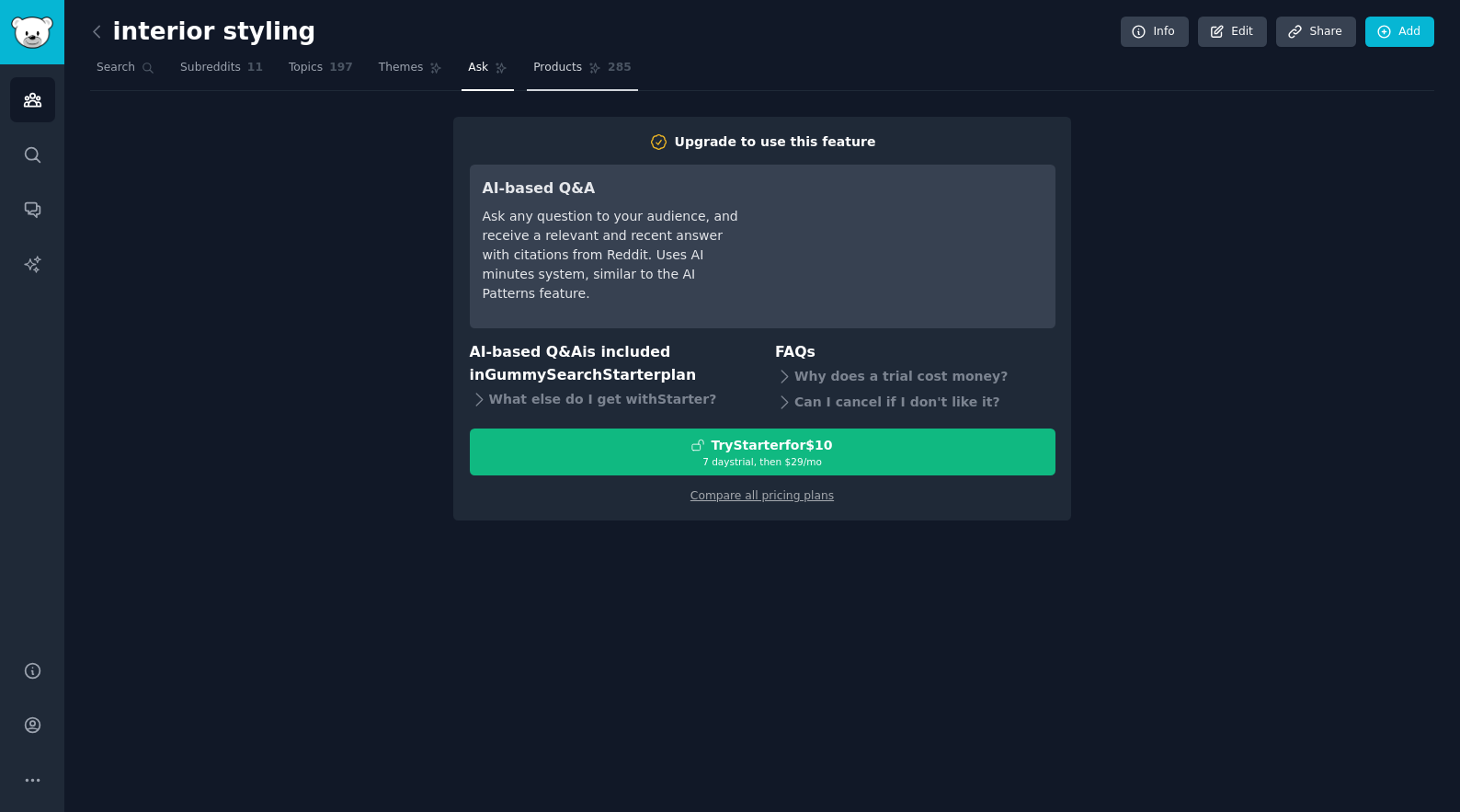
click at [547, 65] on span "Products" at bounding box center [558, 68] width 49 height 17
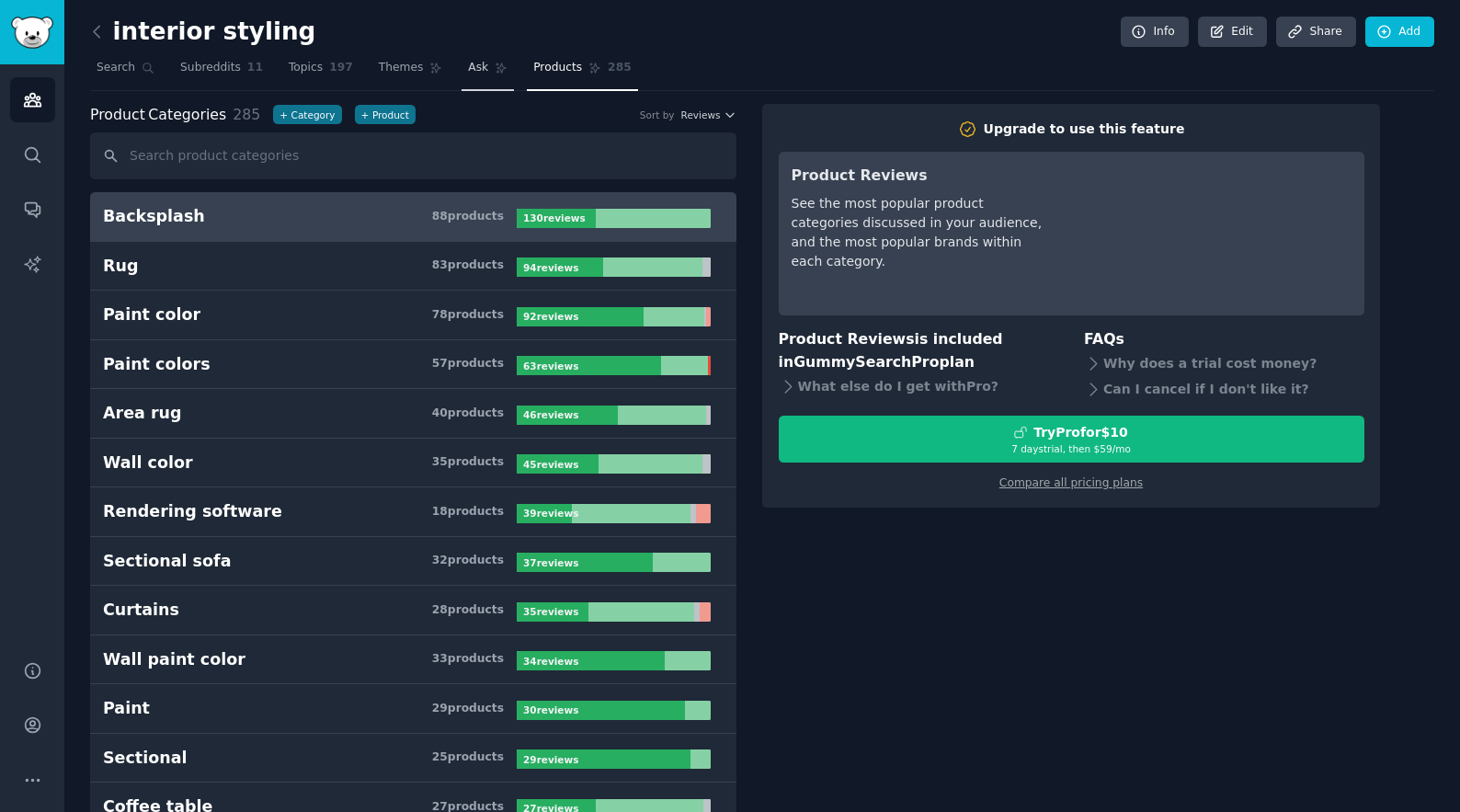
click at [477, 65] on span "Ask" at bounding box center [478, 68] width 21 height 17
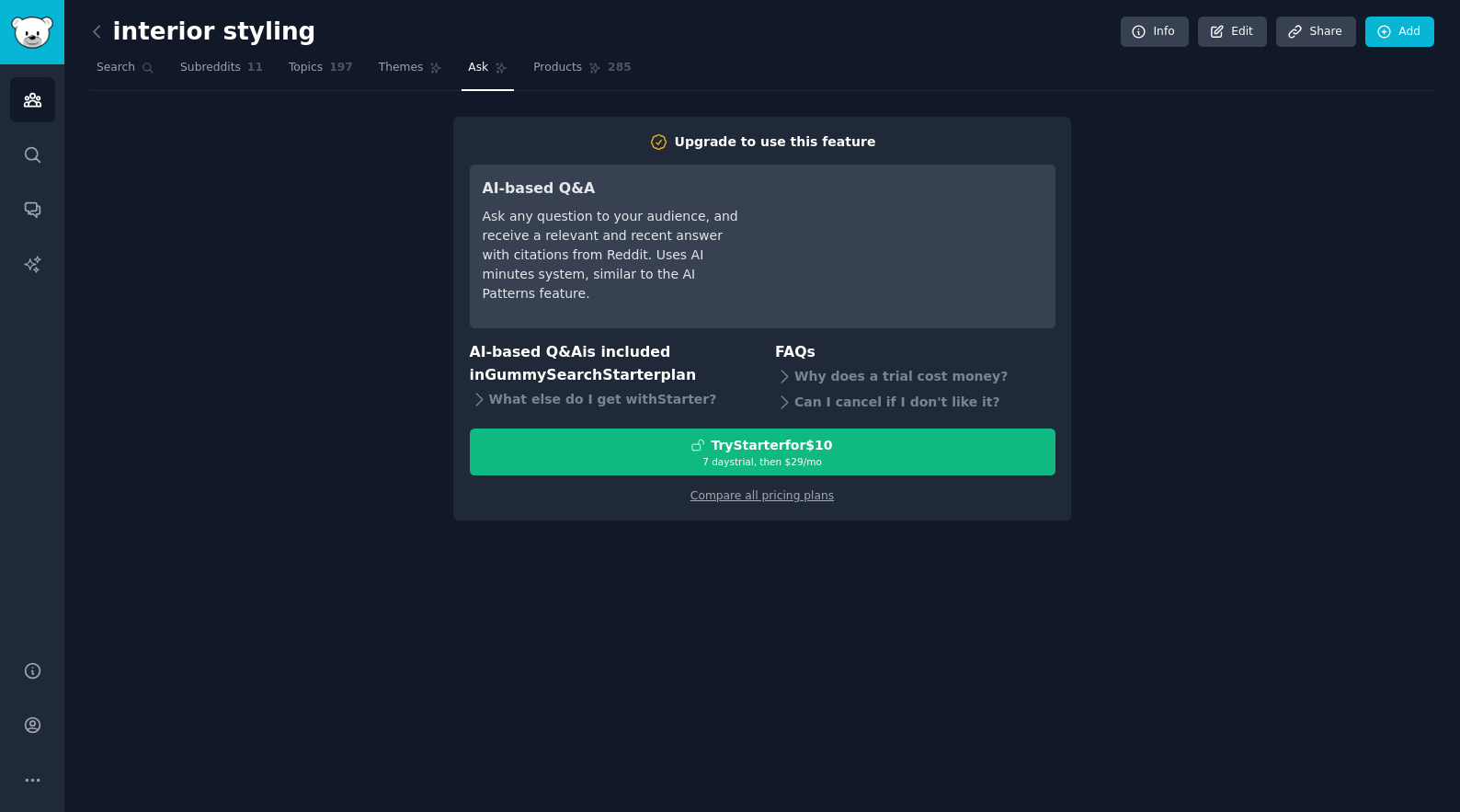
click at [356, 72] on nav "Search Subreddits 11 Topics 197 Themes Ask Products 285" at bounding box center [761, 72] width 1344 height 38
click at [329, 72] on span "197" at bounding box center [340, 68] width 23 height 17
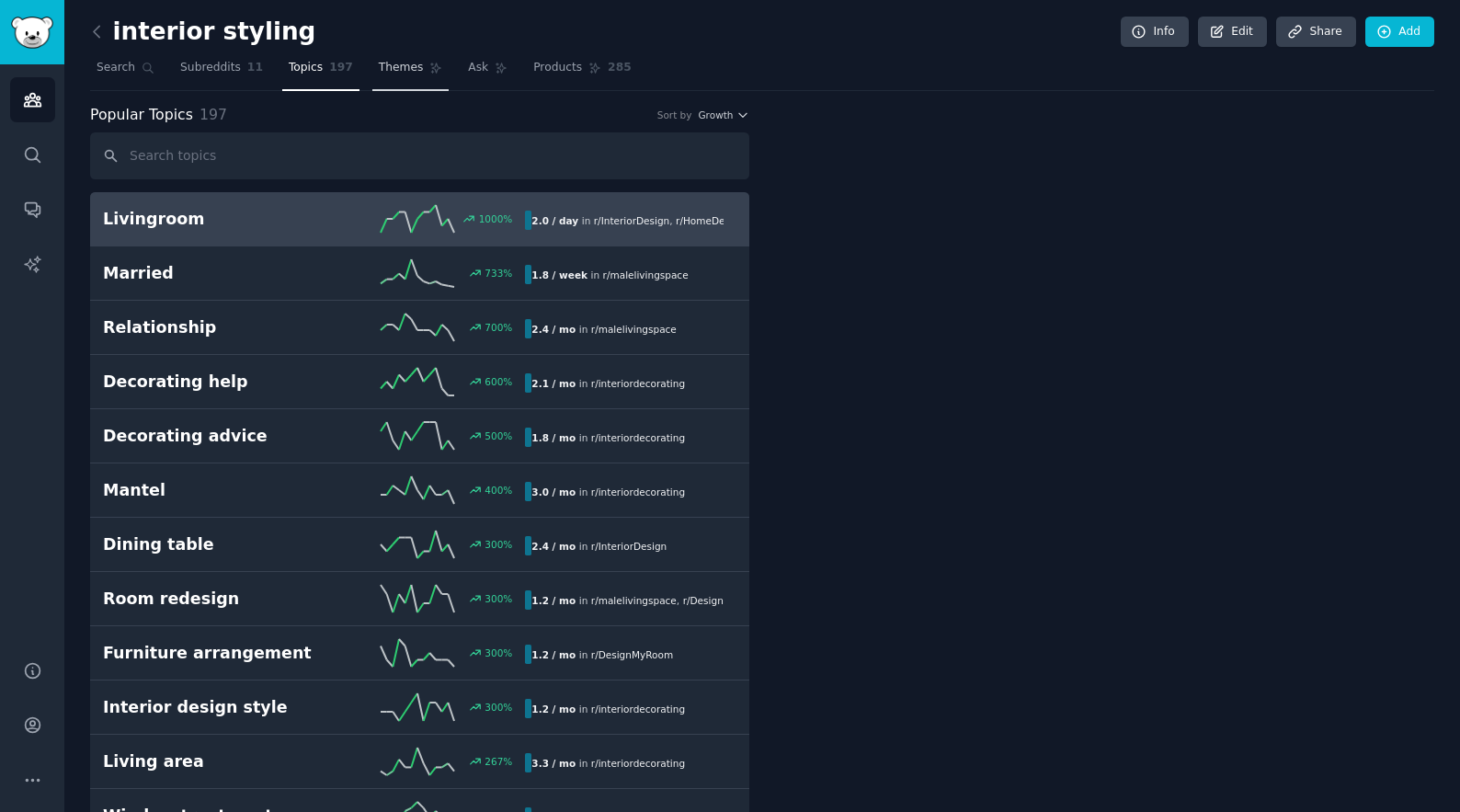
click at [398, 73] on span "Themes" at bounding box center [401, 68] width 45 height 17
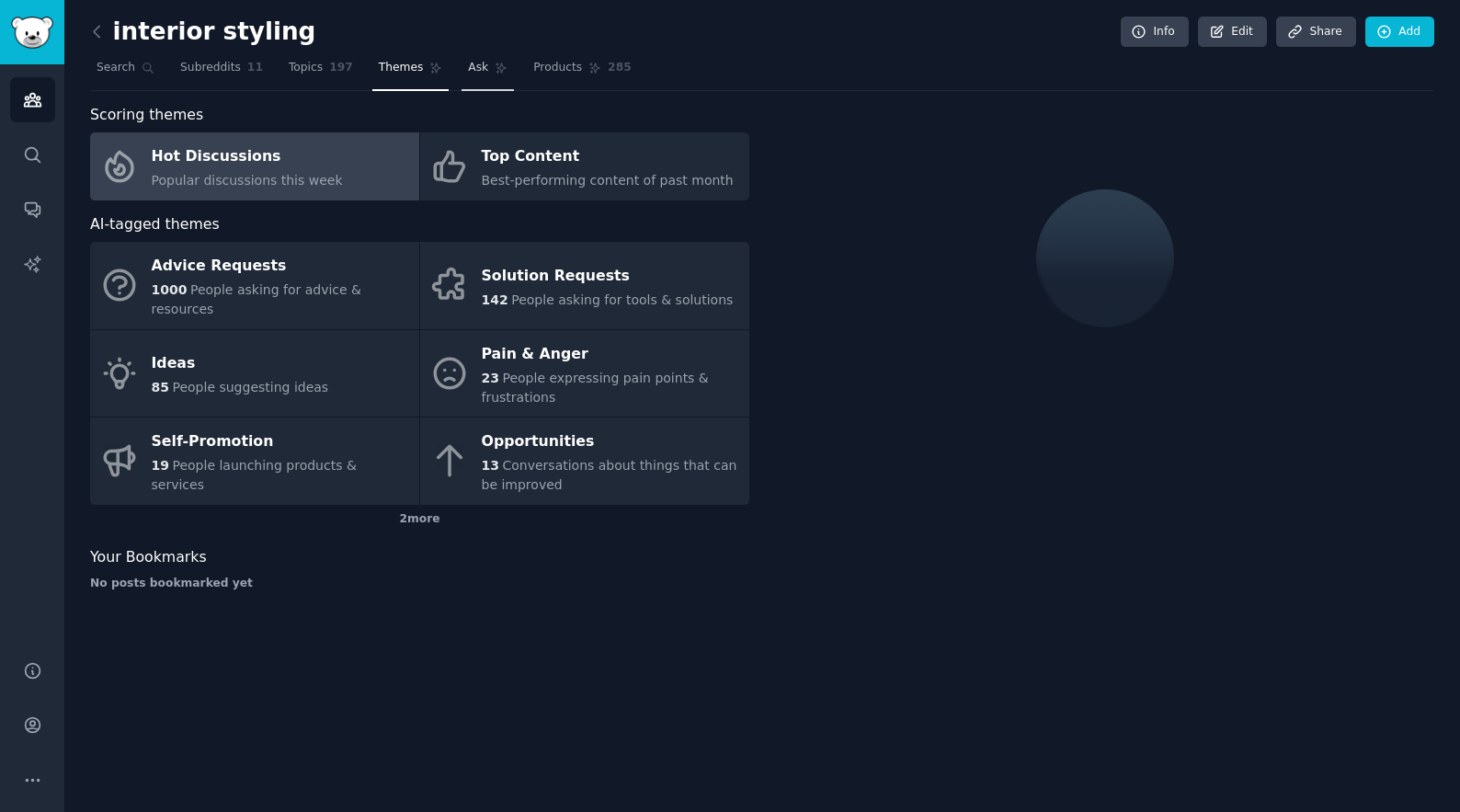
click at [469, 59] on link "Ask" at bounding box center [488, 72] width 53 height 38
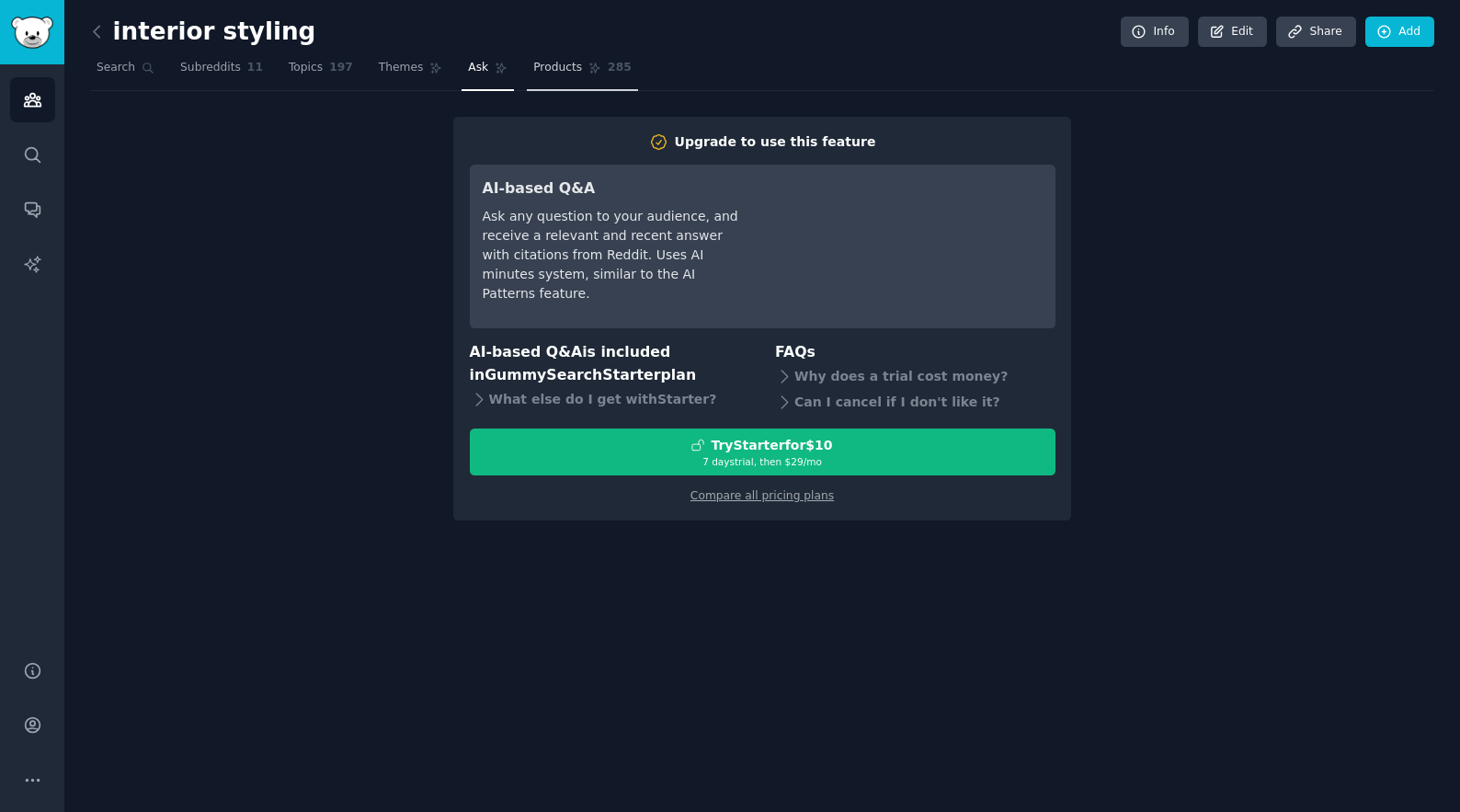
click at [549, 58] on link "Products 285" at bounding box center [582, 72] width 111 height 38
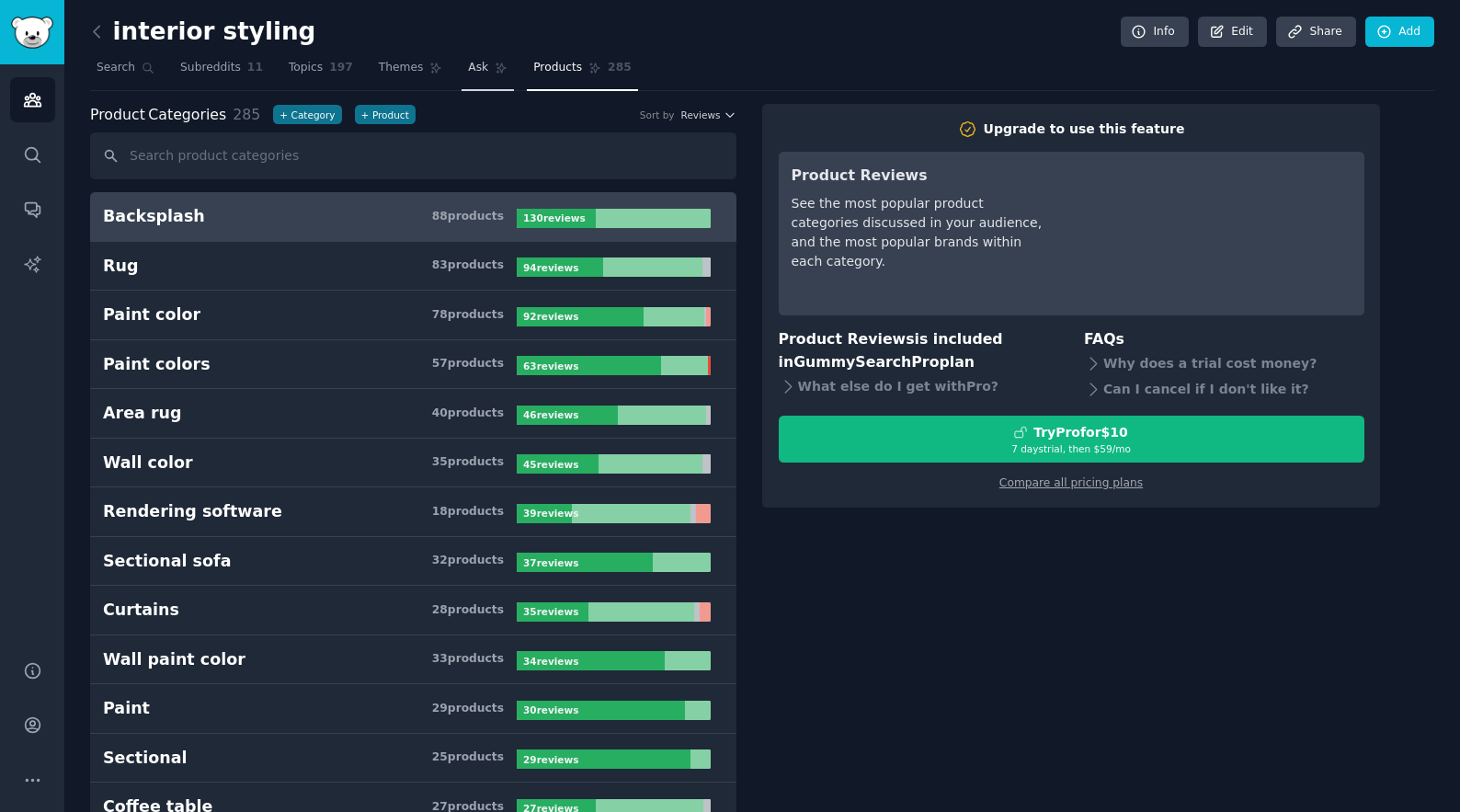
click at [475, 61] on span "Ask" at bounding box center [478, 68] width 21 height 17
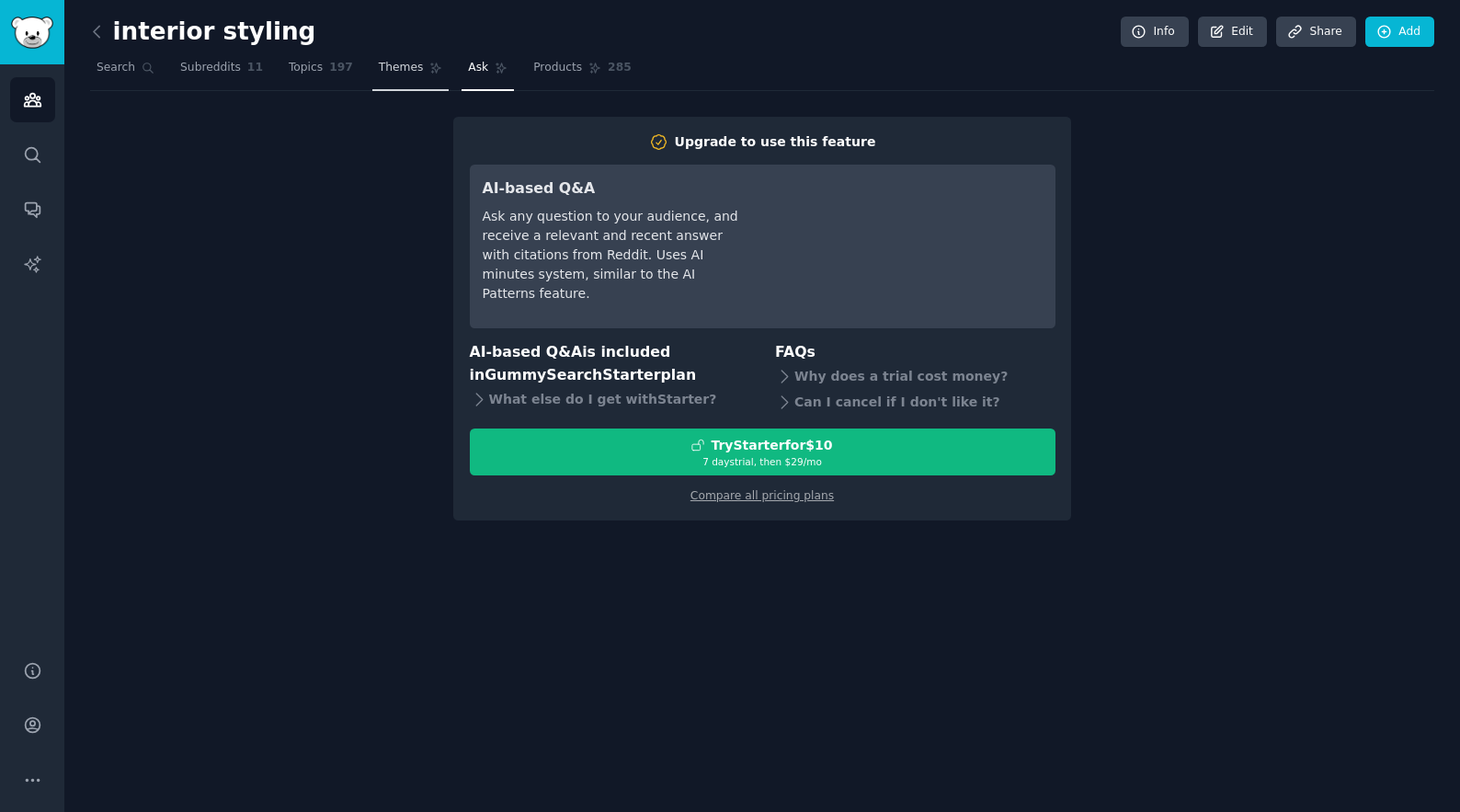
click at [402, 76] on link "Themes" at bounding box center [411, 72] width 77 height 38
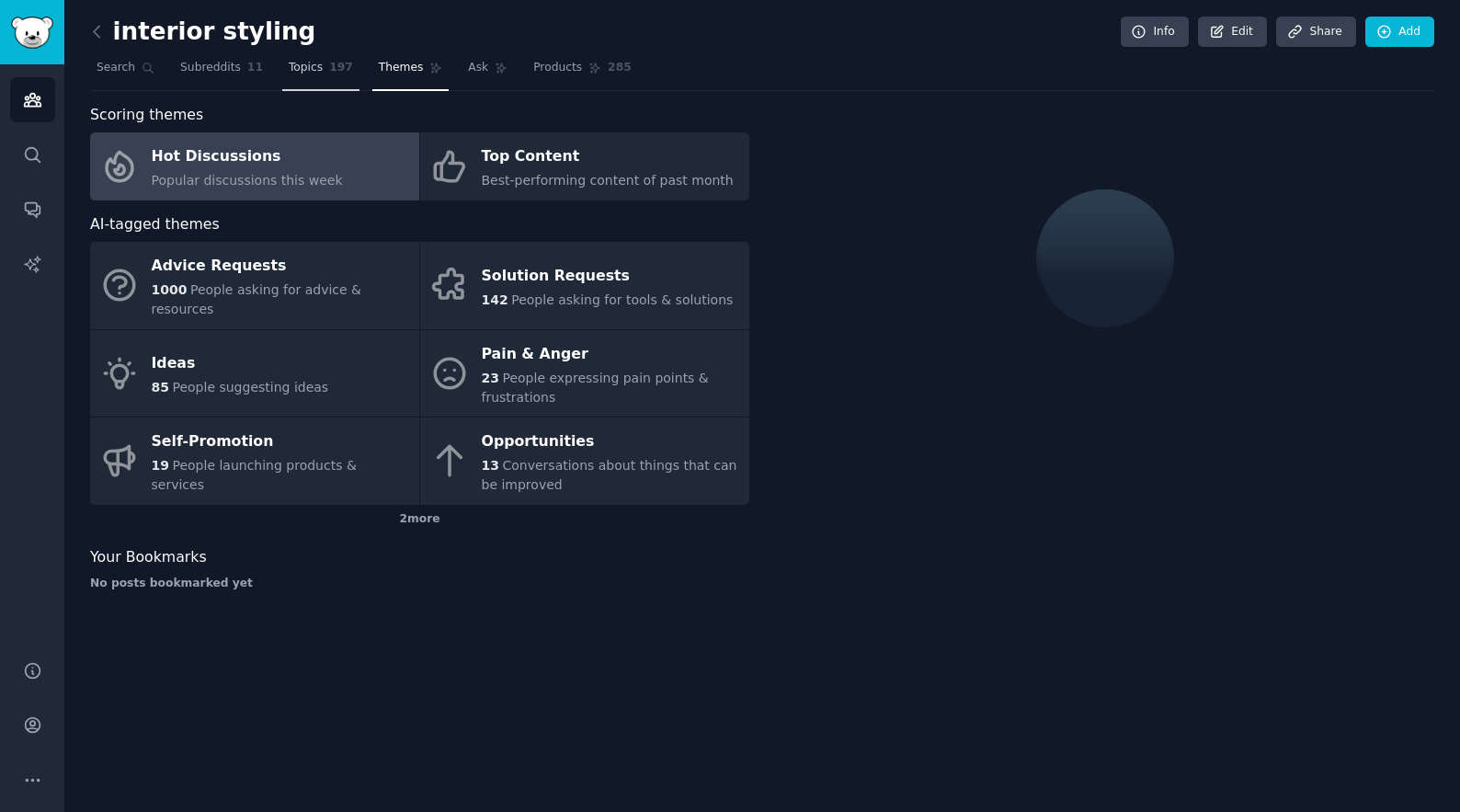
click at [322, 77] on link "Topics 197" at bounding box center [321, 72] width 77 height 38
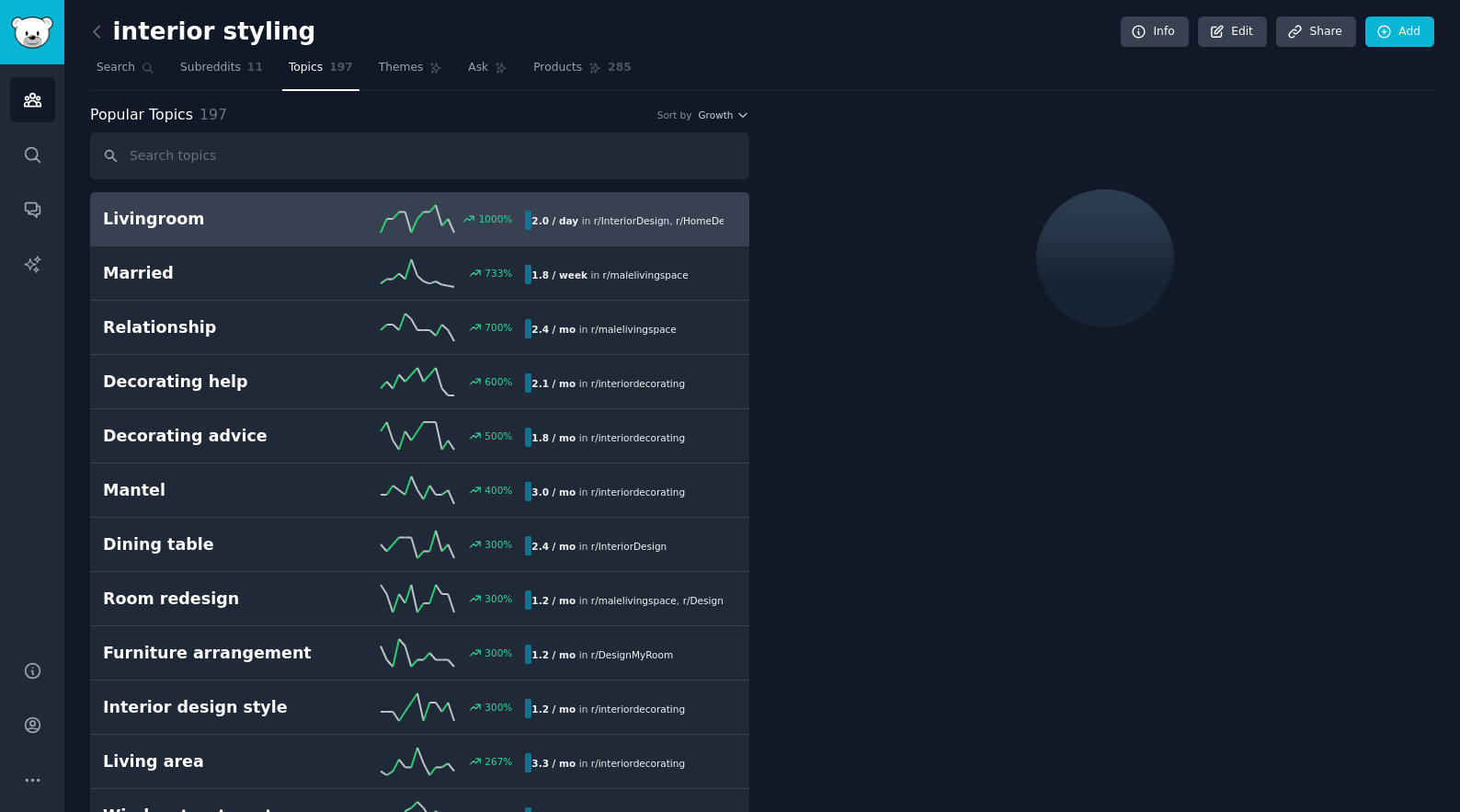
click at [442, 67] on nav "Search Subreddits 11 Topics 197 Themes Ask Products 285" at bounding box center [761, 72] width 1344 height 38
click at [390, 79] on link "Themes" at bounding box center [411, 72] width 77 height 38
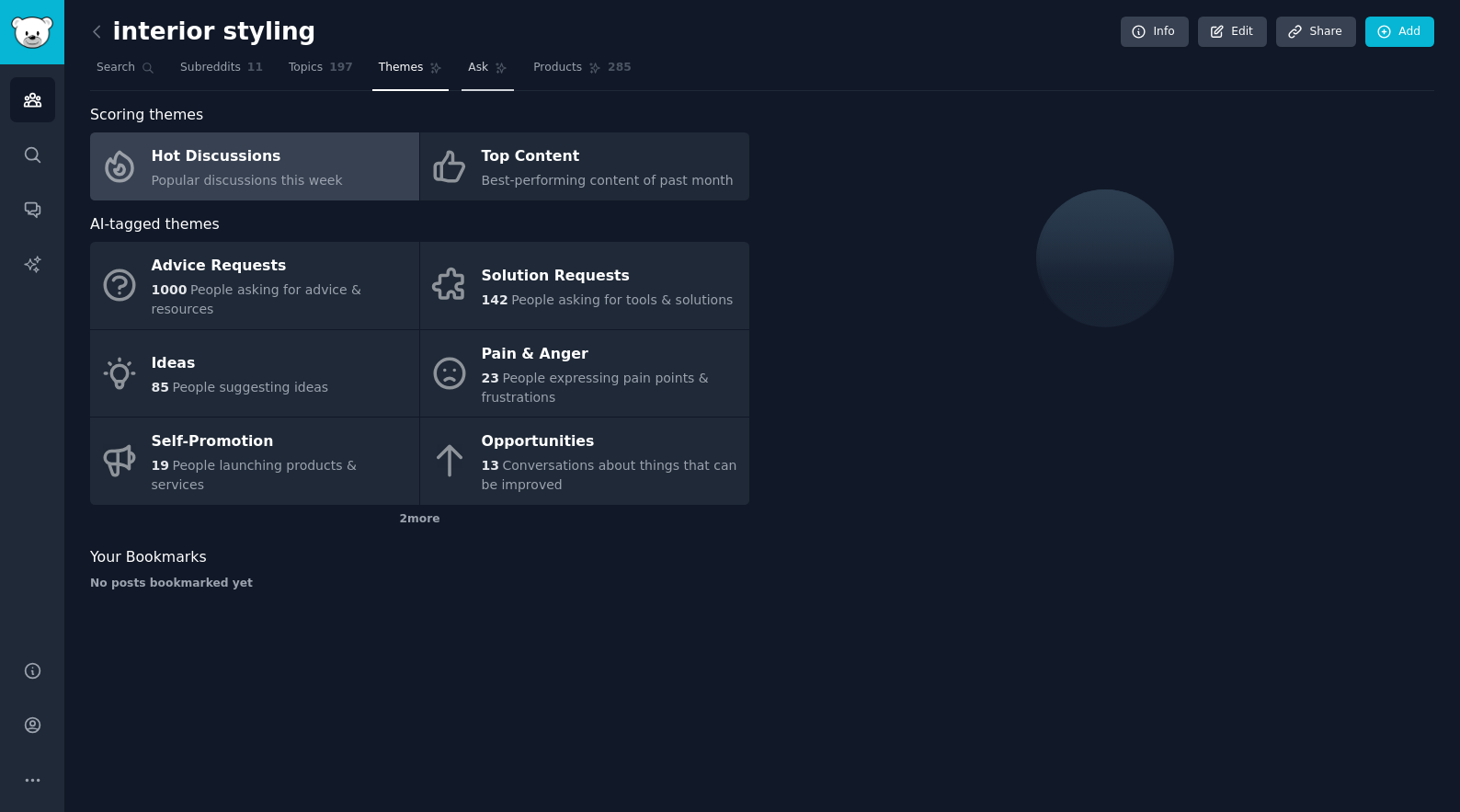
click at [479, 68] on link "Ask" at bounding box center [488, 72] width 53 height 38
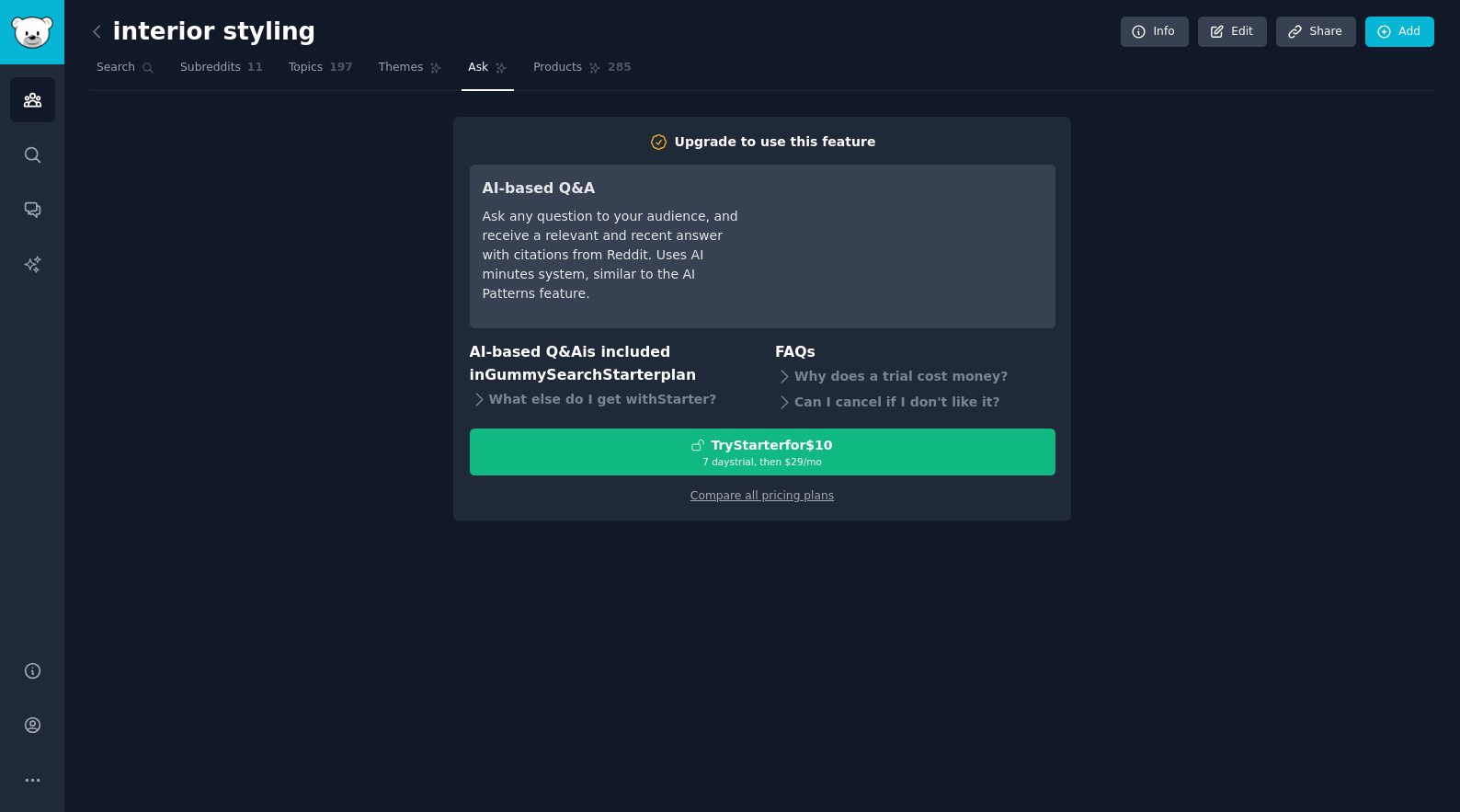
click at [406, 30] on div "interior styling Info Edit Share Add" at bounding box center [761, 36] width 1344 height 38
click at [384, 74] on span "Themes" at bounding box center [401, 68] width 45 height 17
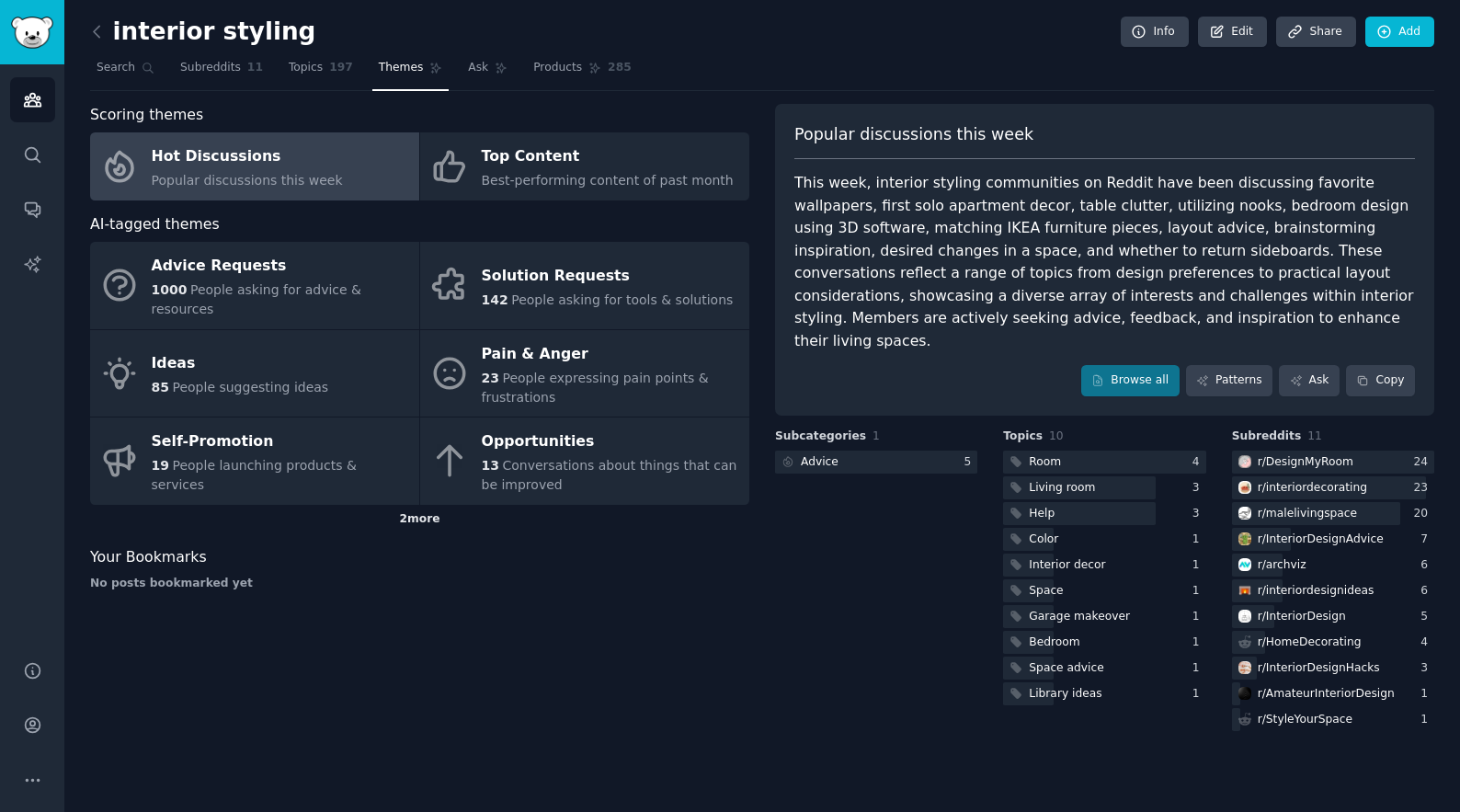
click at [430, 504] on div "2 more" at bounding box center [419, 519] width 659 height 29
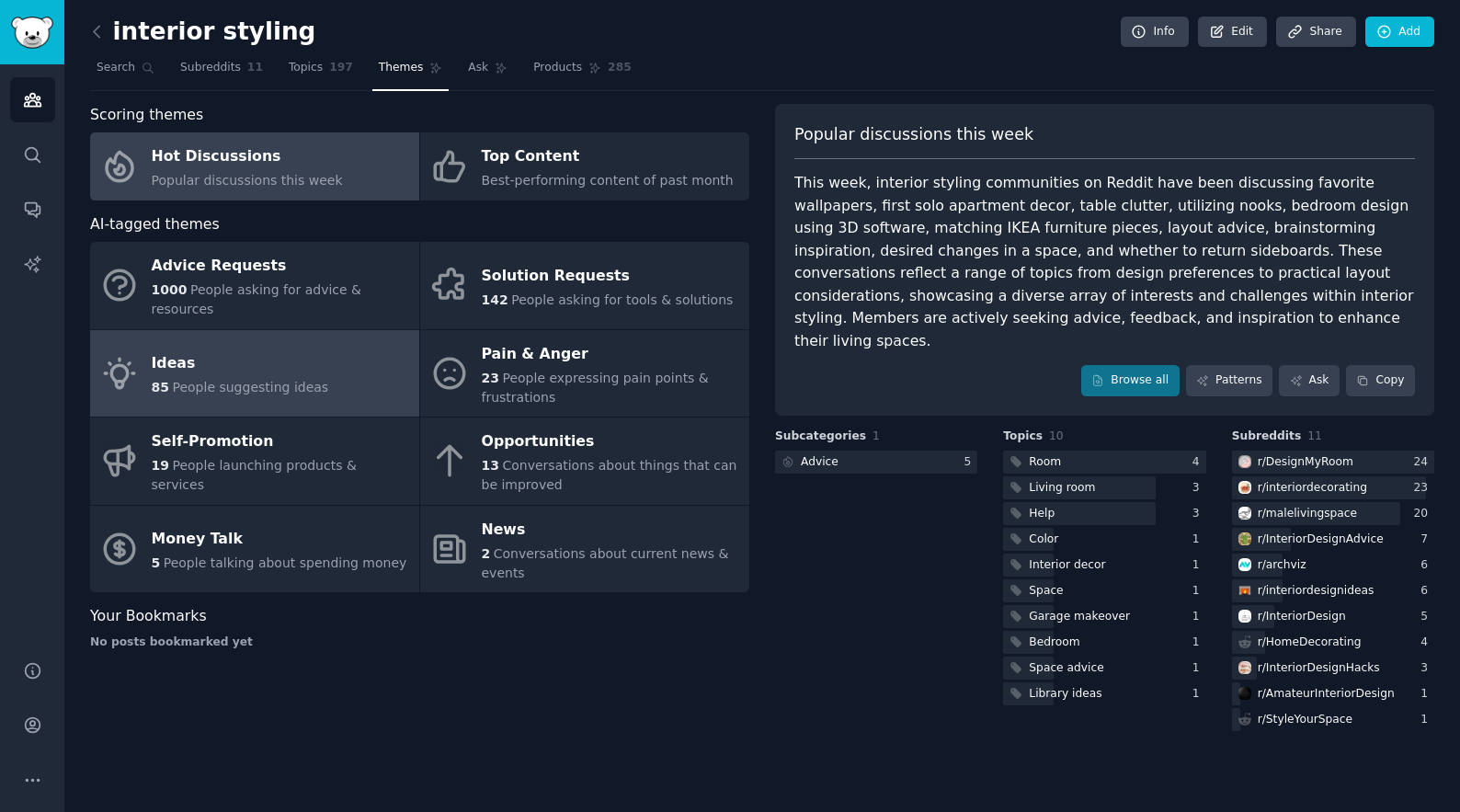
click at [291, 380] on span "People suggesting ideas" at bounding box center [249, 387] width 157 height 15
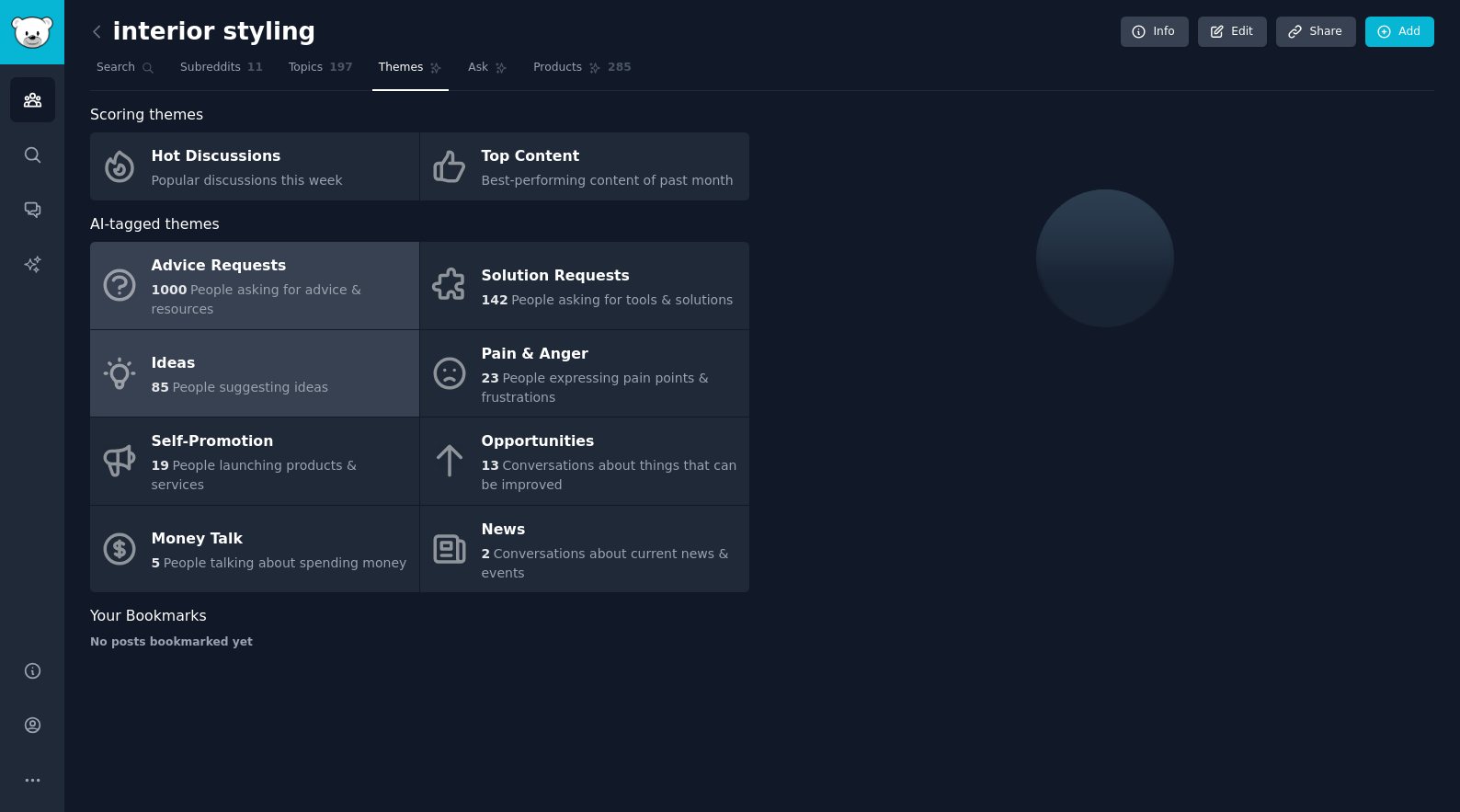
click at [287, 293] on span "People asking for advice & resources" at bounding box center [257, 299] width 211 height 34
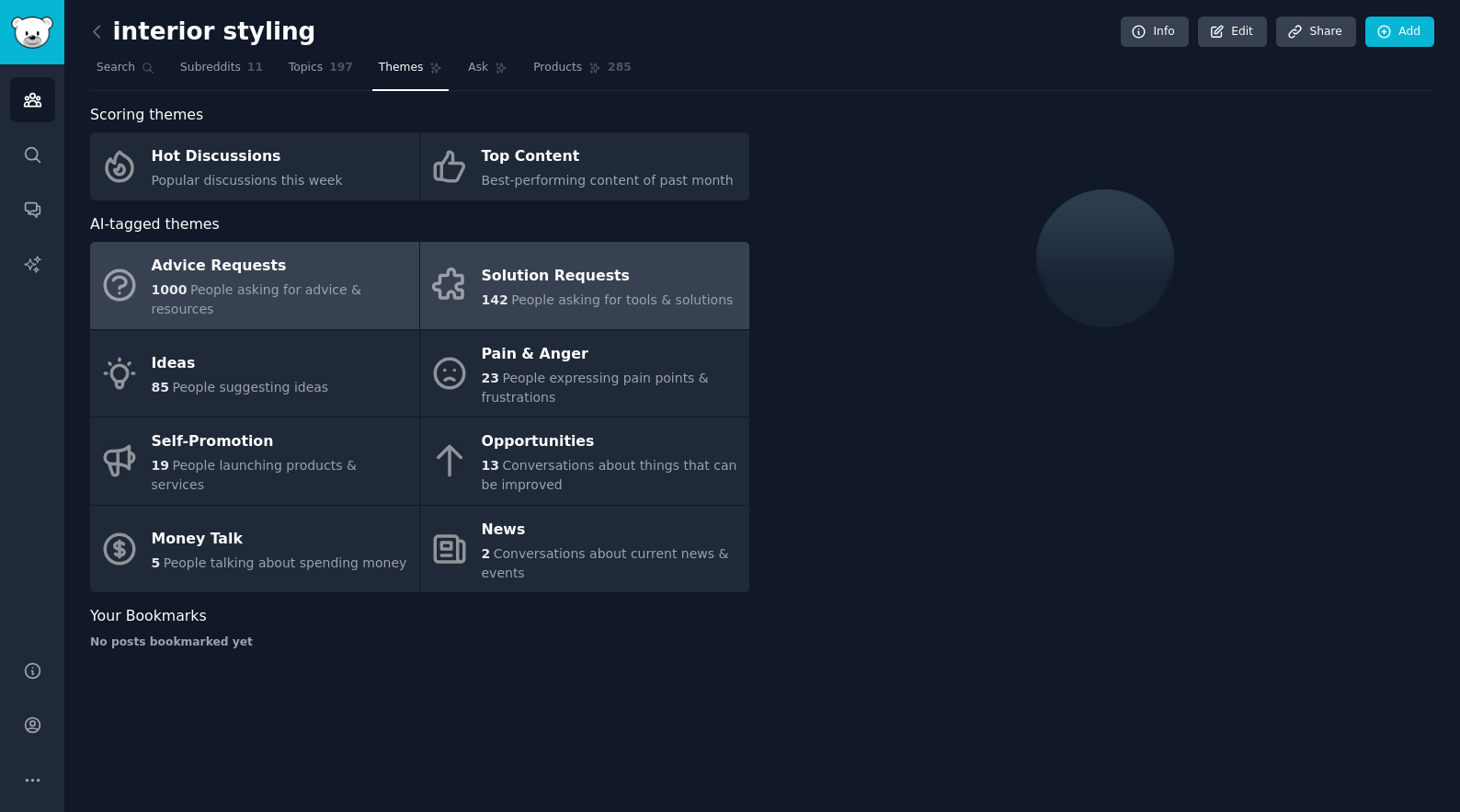
click at [549, 276] on div "Solution Requests" at bounding box center [608, 275] width 252 height 29
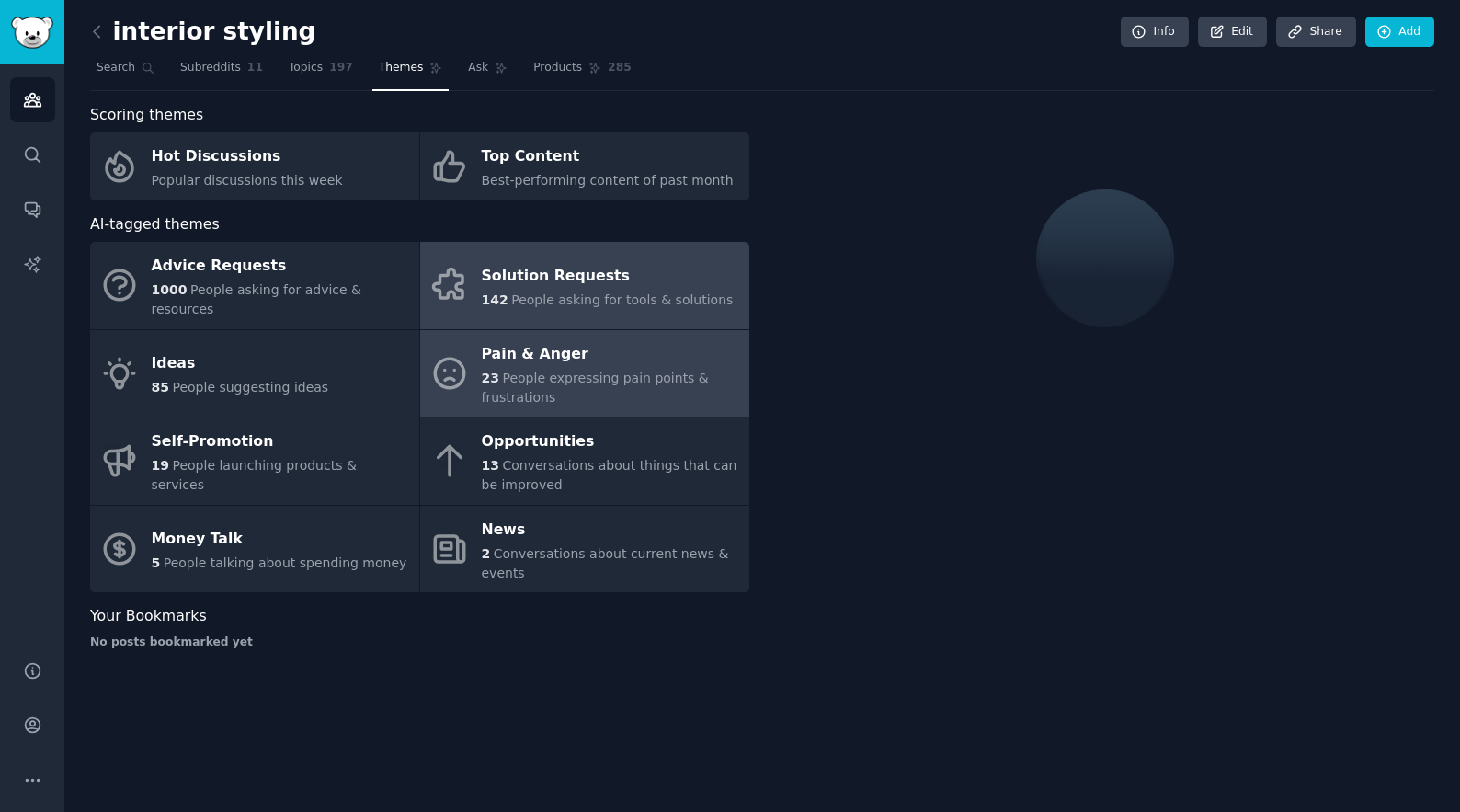
click at [518, 370] on span "People expressing pain points & frustrations" at bounding box center [595, 387] width 227 height 34
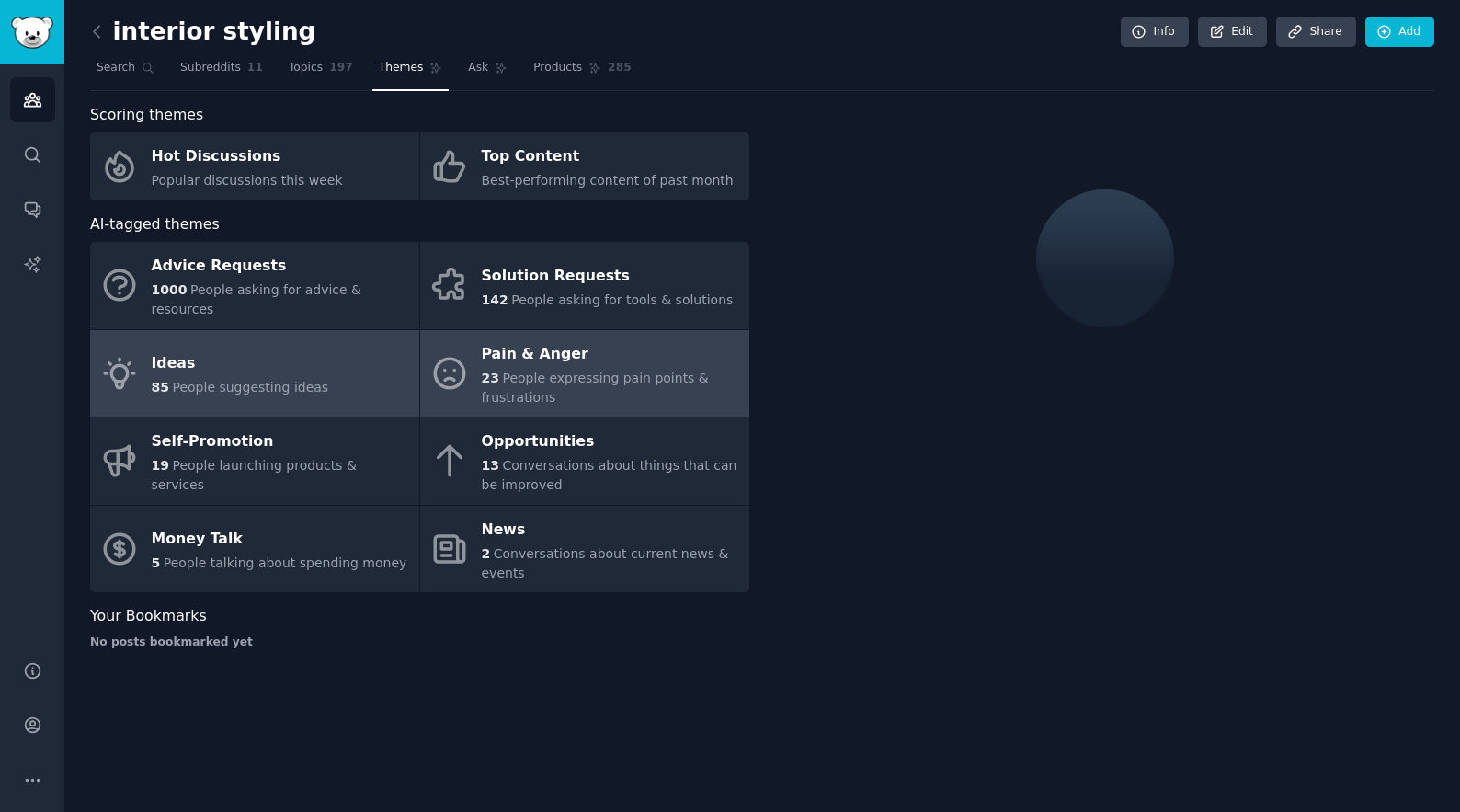
click at [363, 363] on link "Ideas 85 People suggesting ideas" at bounding box center [254, 373] width 329 height 87
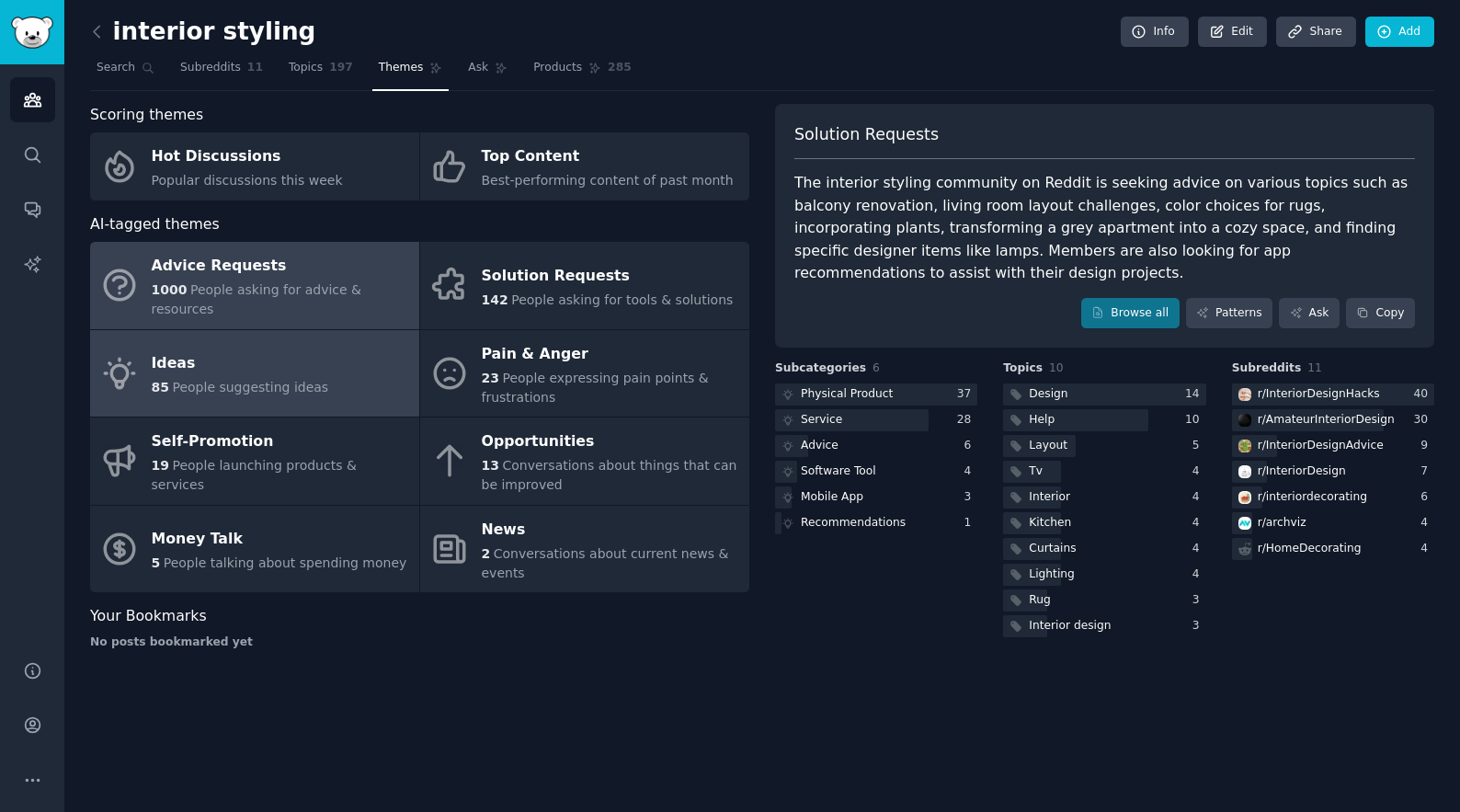
click at [314, 287] on span "People asking for advice & resources" at bounding box center [257, 299] width 211 height 34
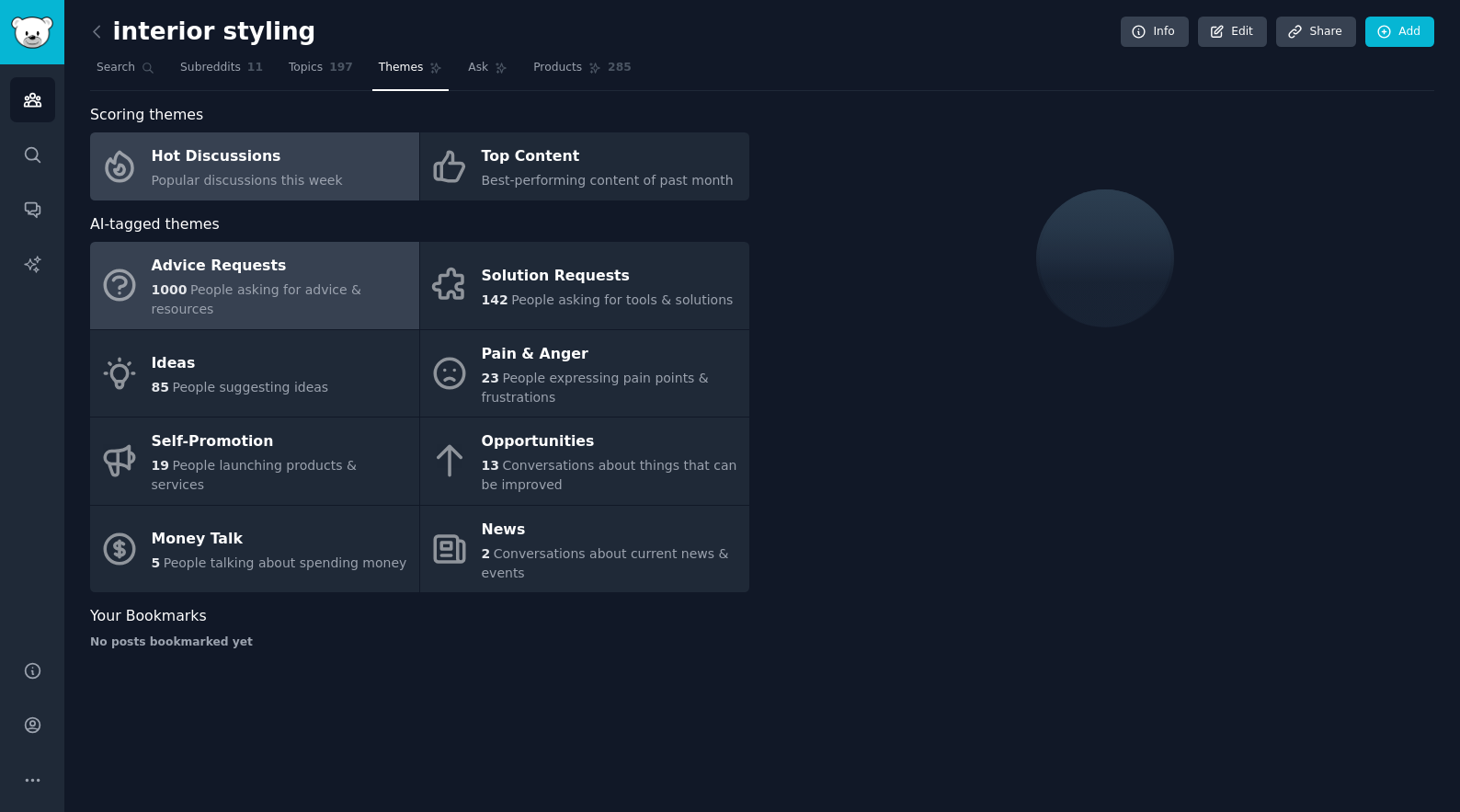
click at [282, 162] on div "Hot Discussions" at bounding box center [248, 157] width 191 height 29
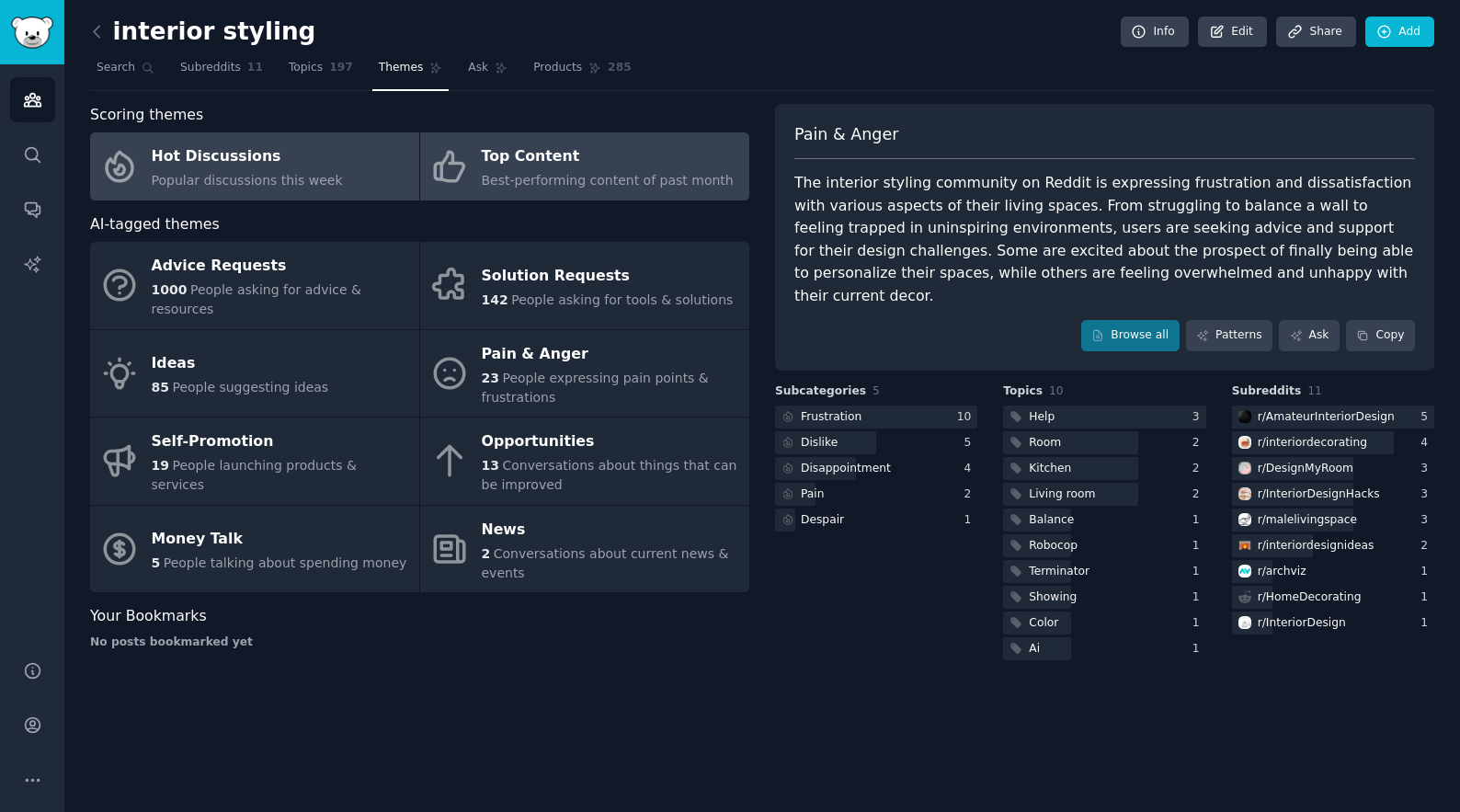
click at [634, 151] on div "Top Content" at bounding box center [608, 157] width 252 height 29
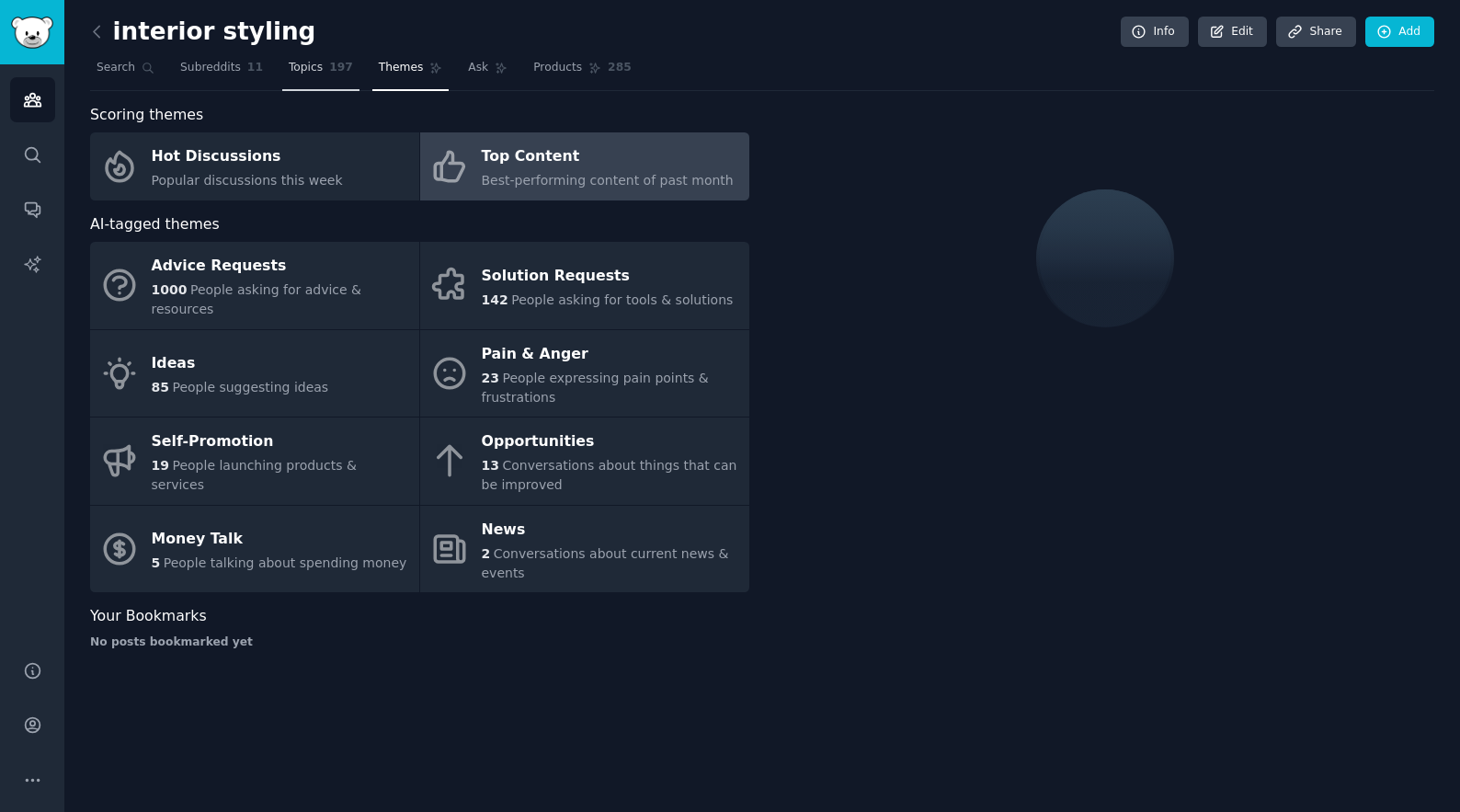
click at [292, 68] on span "Topics" at bounding box center [306, 68] width 34 height 17
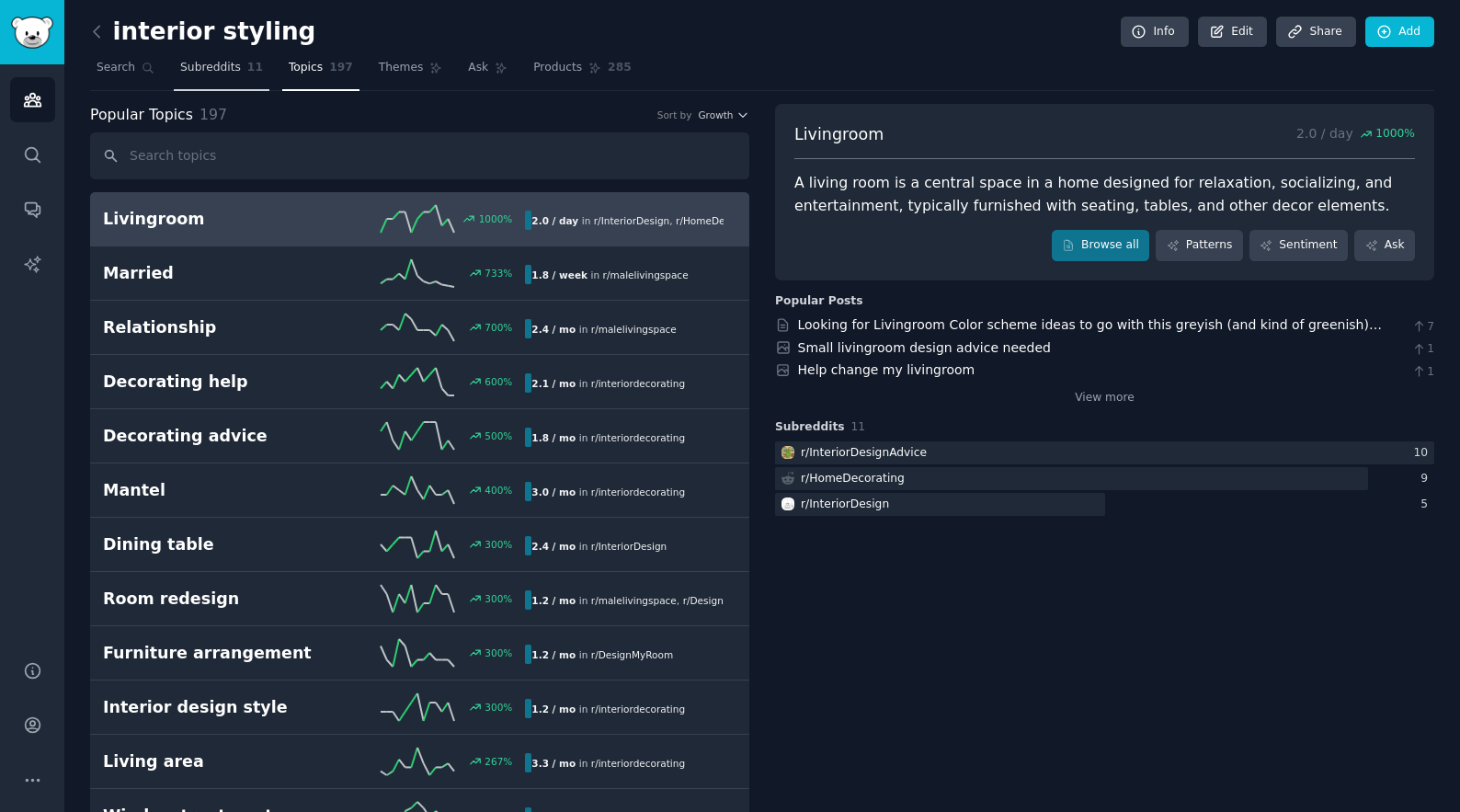
click at [210, 64] on span "Subreddits" at bounding box center [210, 68] width 61 height 17
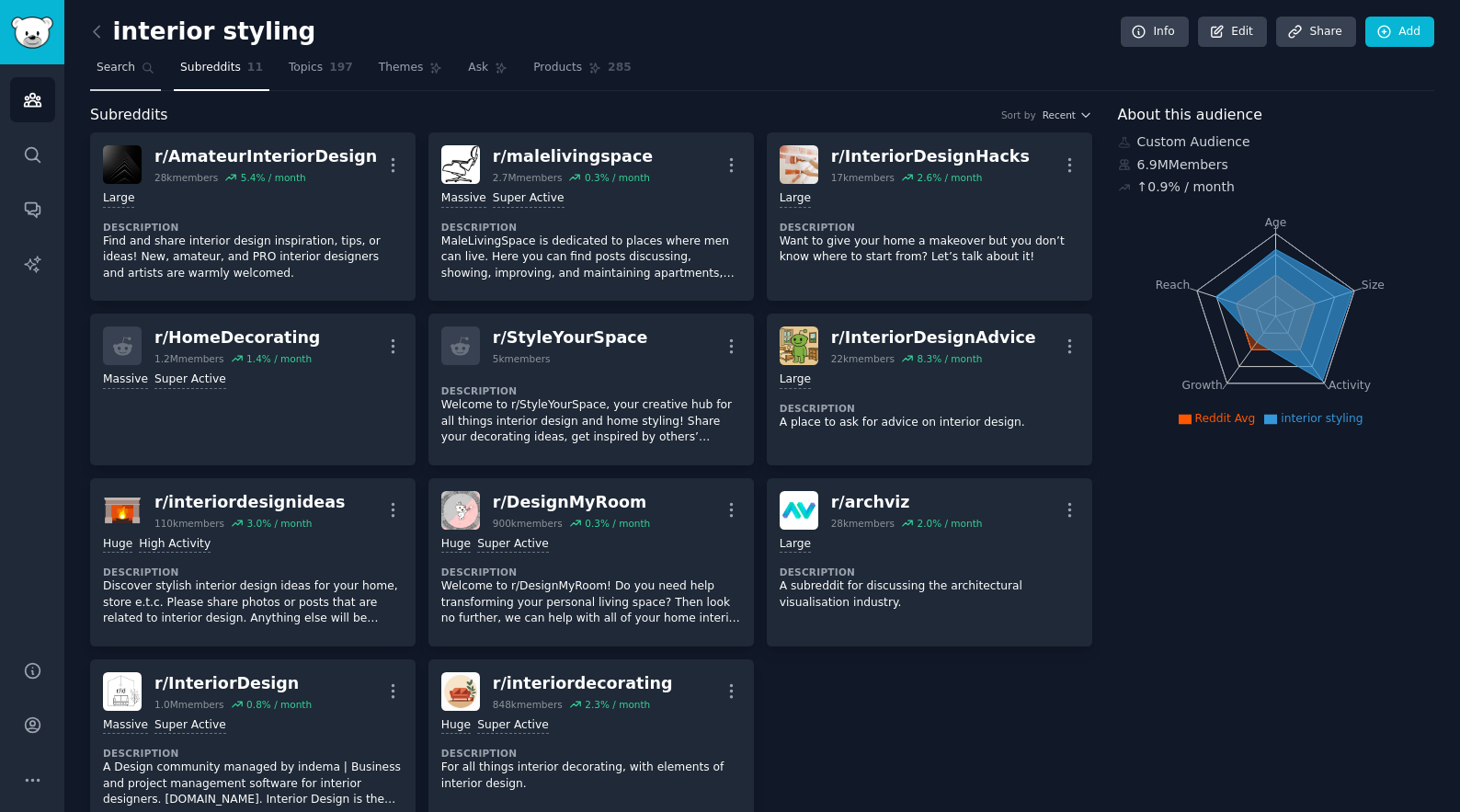
click at [127, 73] on span "Search" at bounding box center [115, 68] width 38 height 17
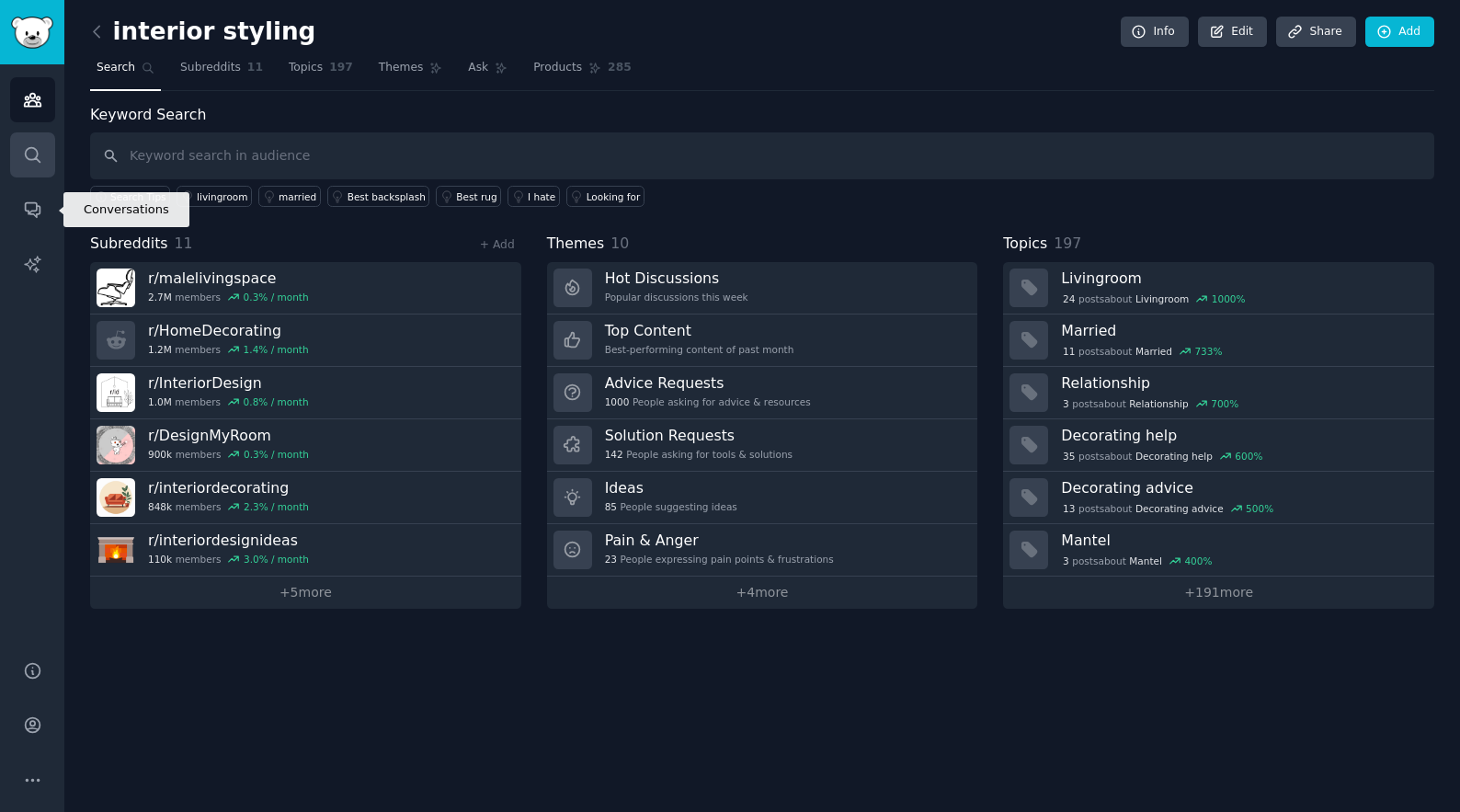
click at [39, 162] on icon "Sidebar" at bounding box center [33, 155] width 20 height 20
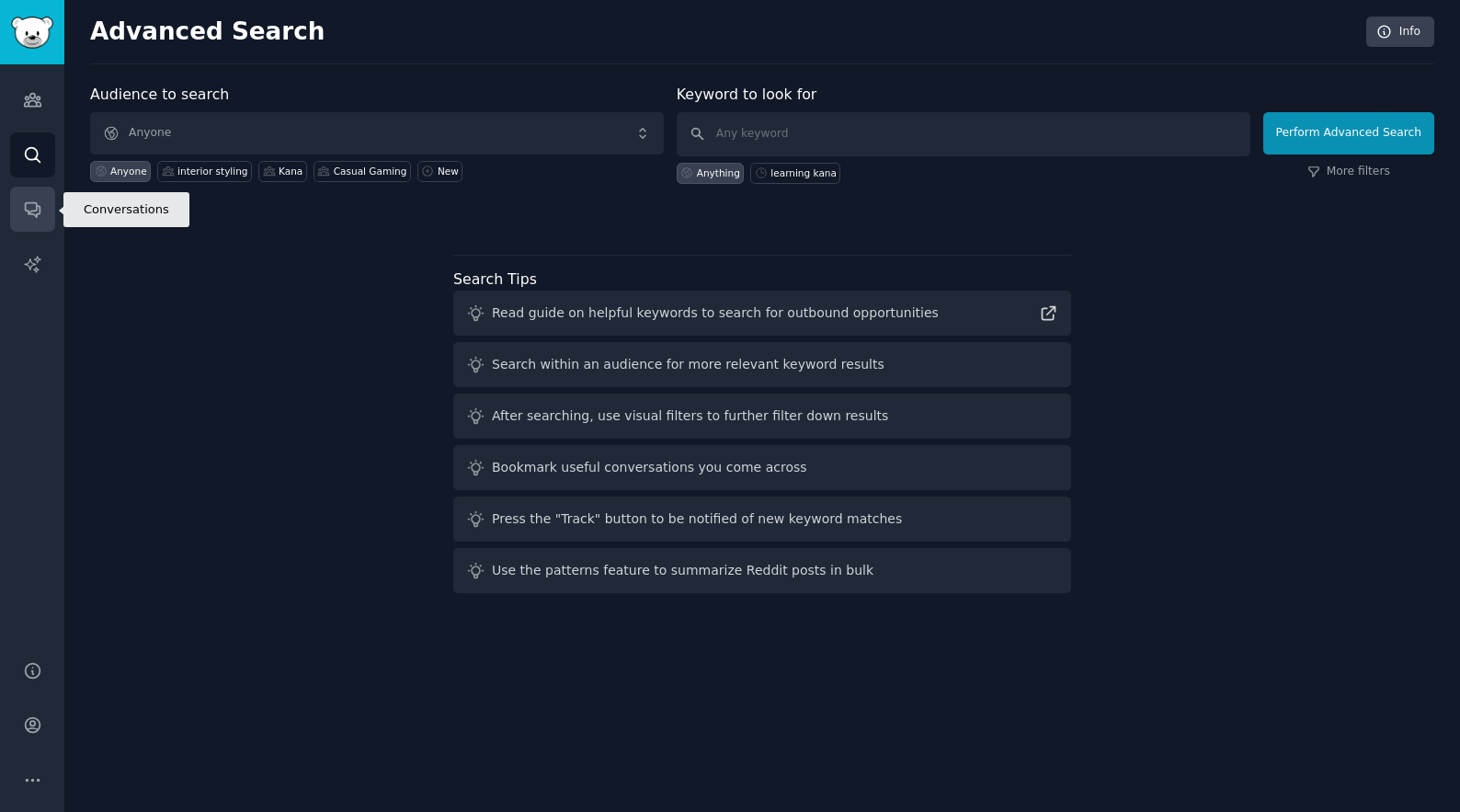
click at [22, 207] on link "Conversations" at bounding box center [33, 209] width 45 height 45
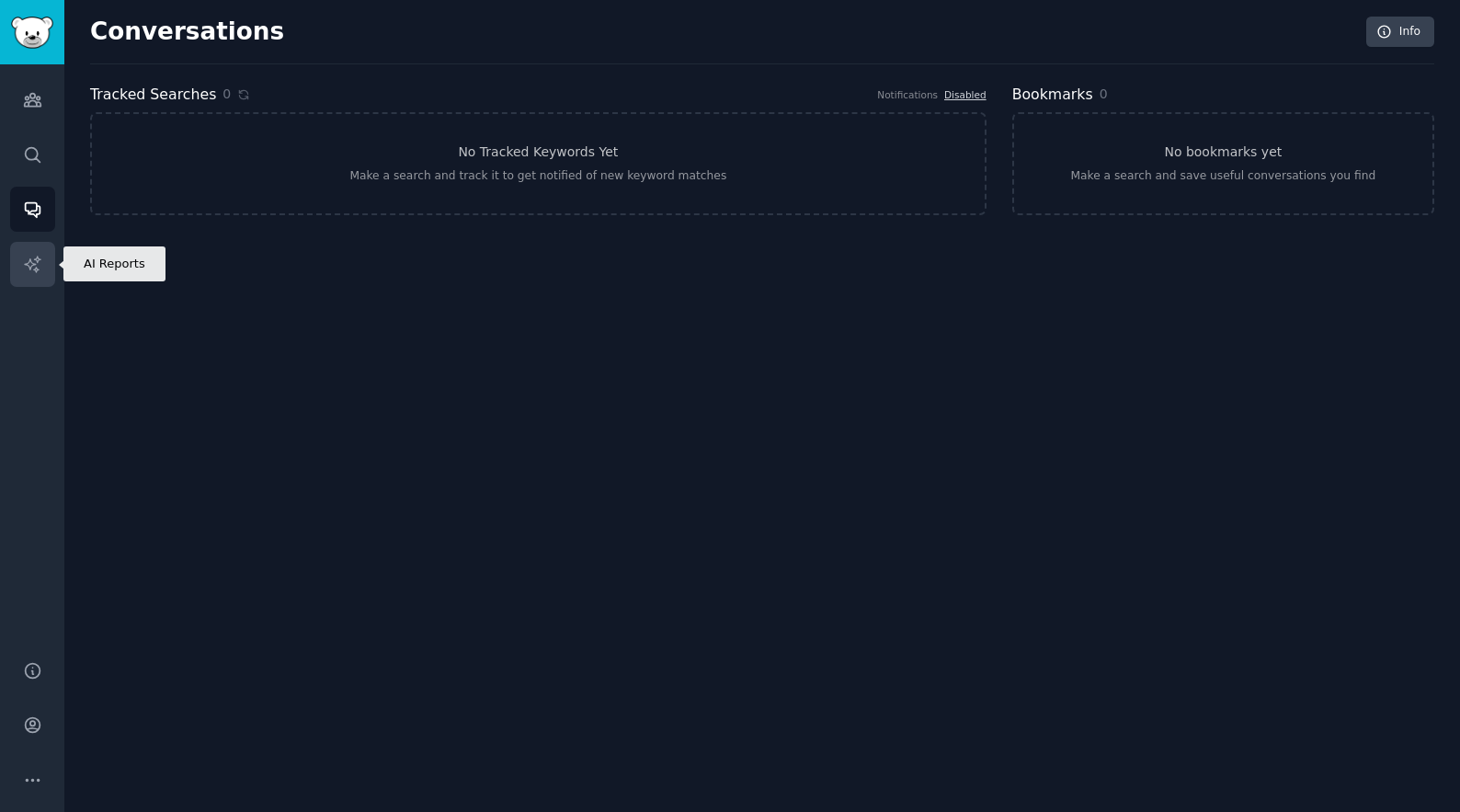
click at [30, 268] on icon "Sidebar" at bounding box center [33, 264] width 20 height 20
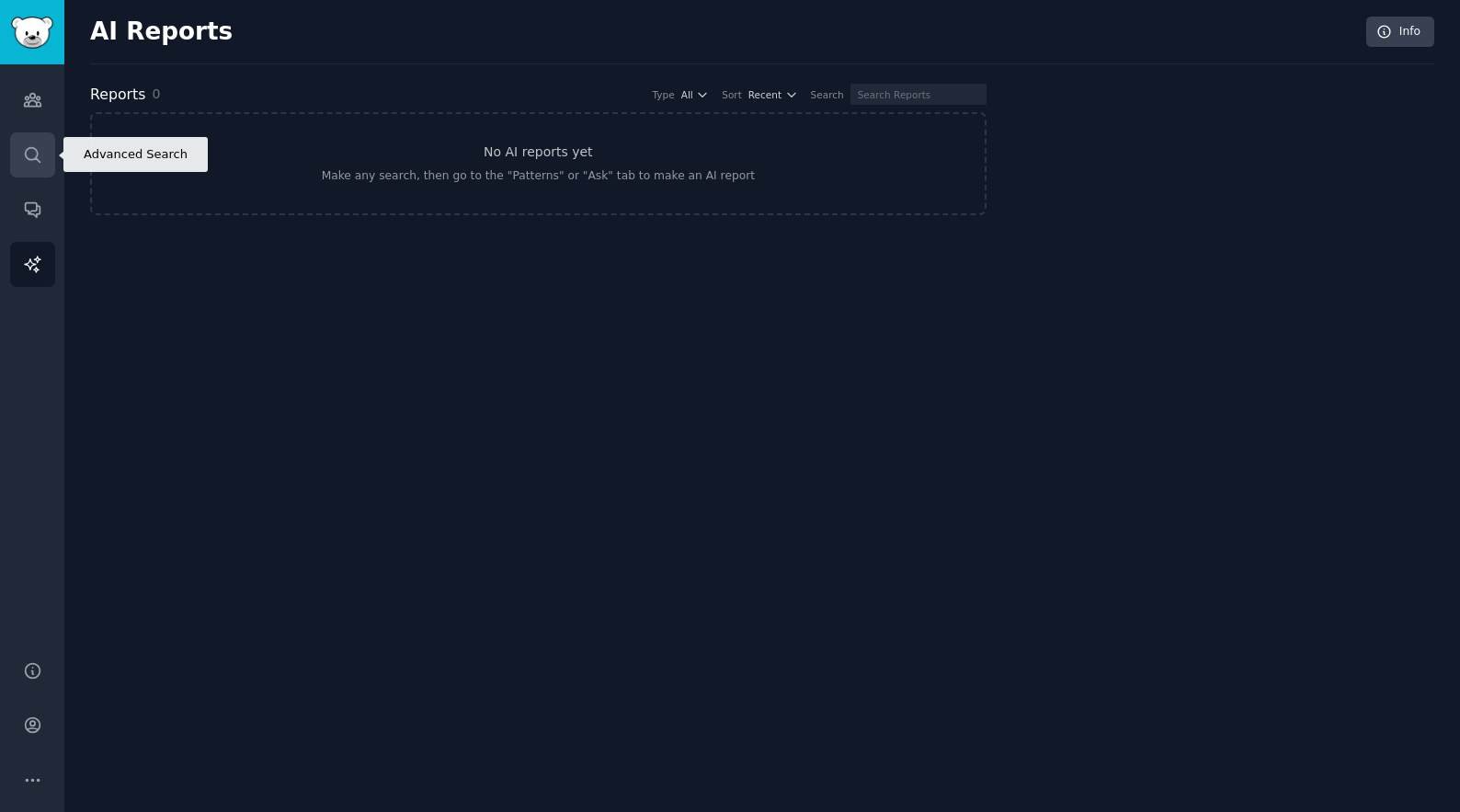
click at [37, 156] on icon "Sidebar" at bounding box center [33, 155] width 20 height 20
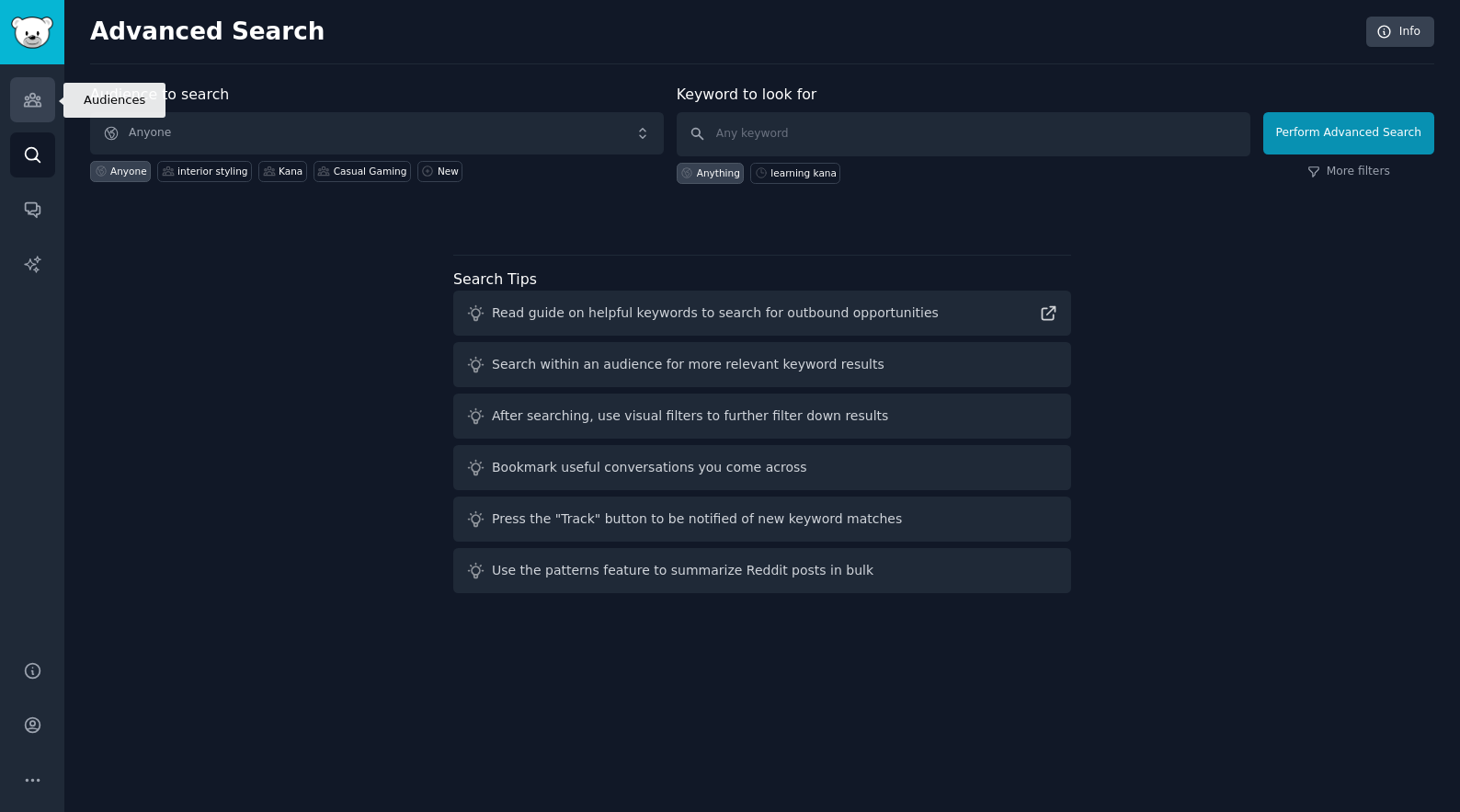
click at [25, 93] on icon "Sidebar" at bounding box center [33, 99] width 20 height 20
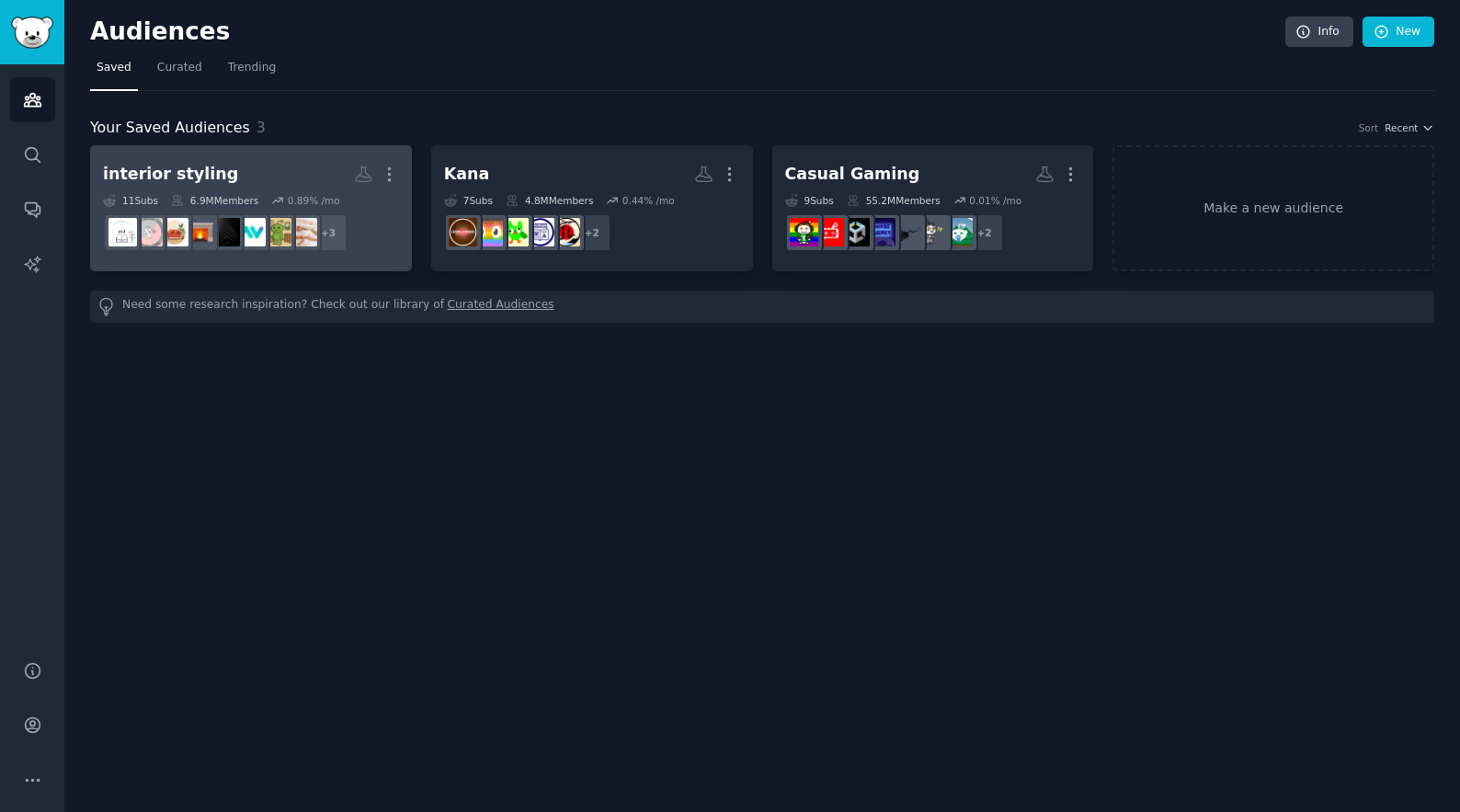
click at [286, 183] on h2 "interior styling Custom Audience More" at bounding box center [251, 174] width 296 height 32
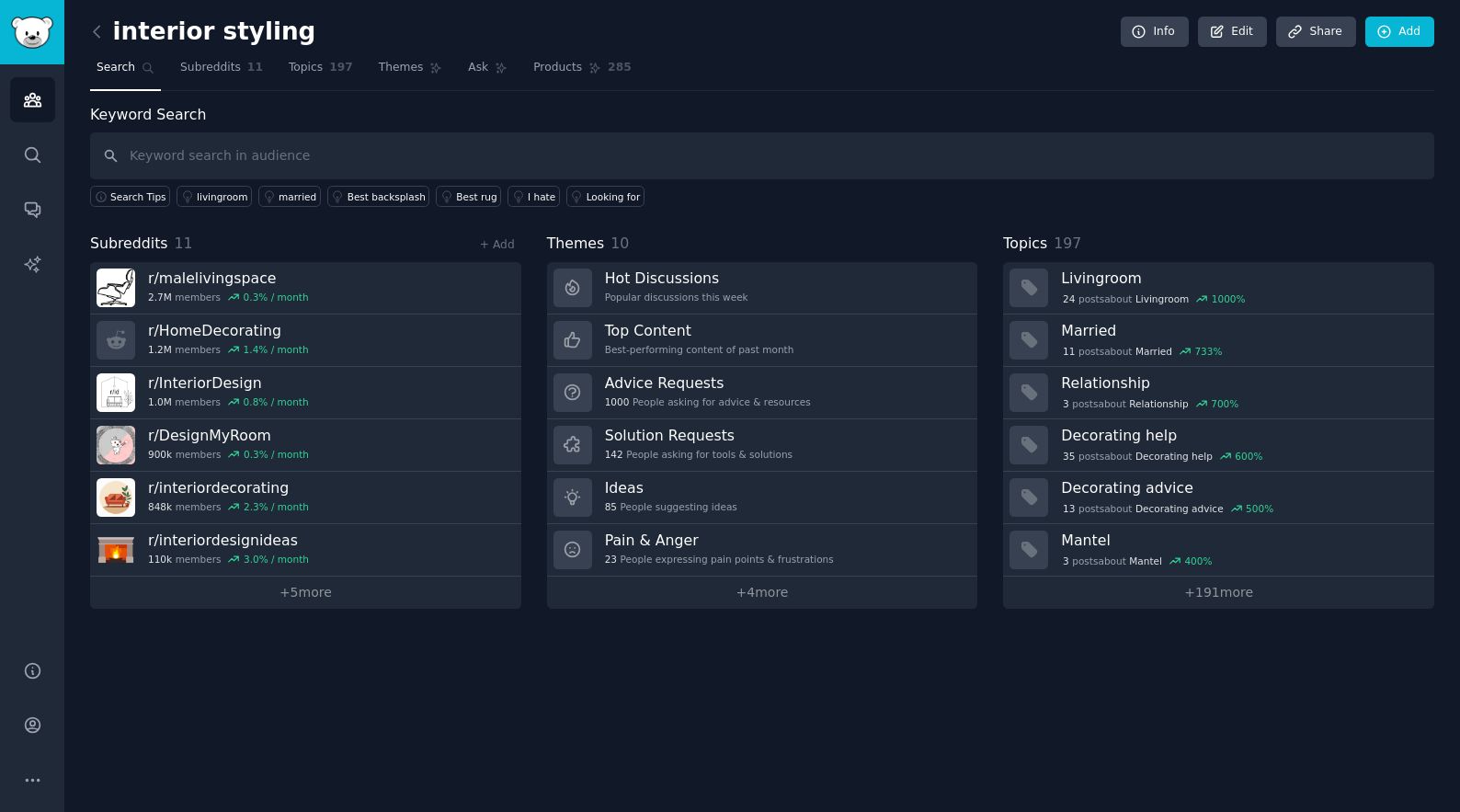
click at [484, 163] on input "text" at bounding box center [761, 156] width 1344 height 47
click at [227, 199] on div "livingroom" at bounding box center [222, 197] width 51 height 13
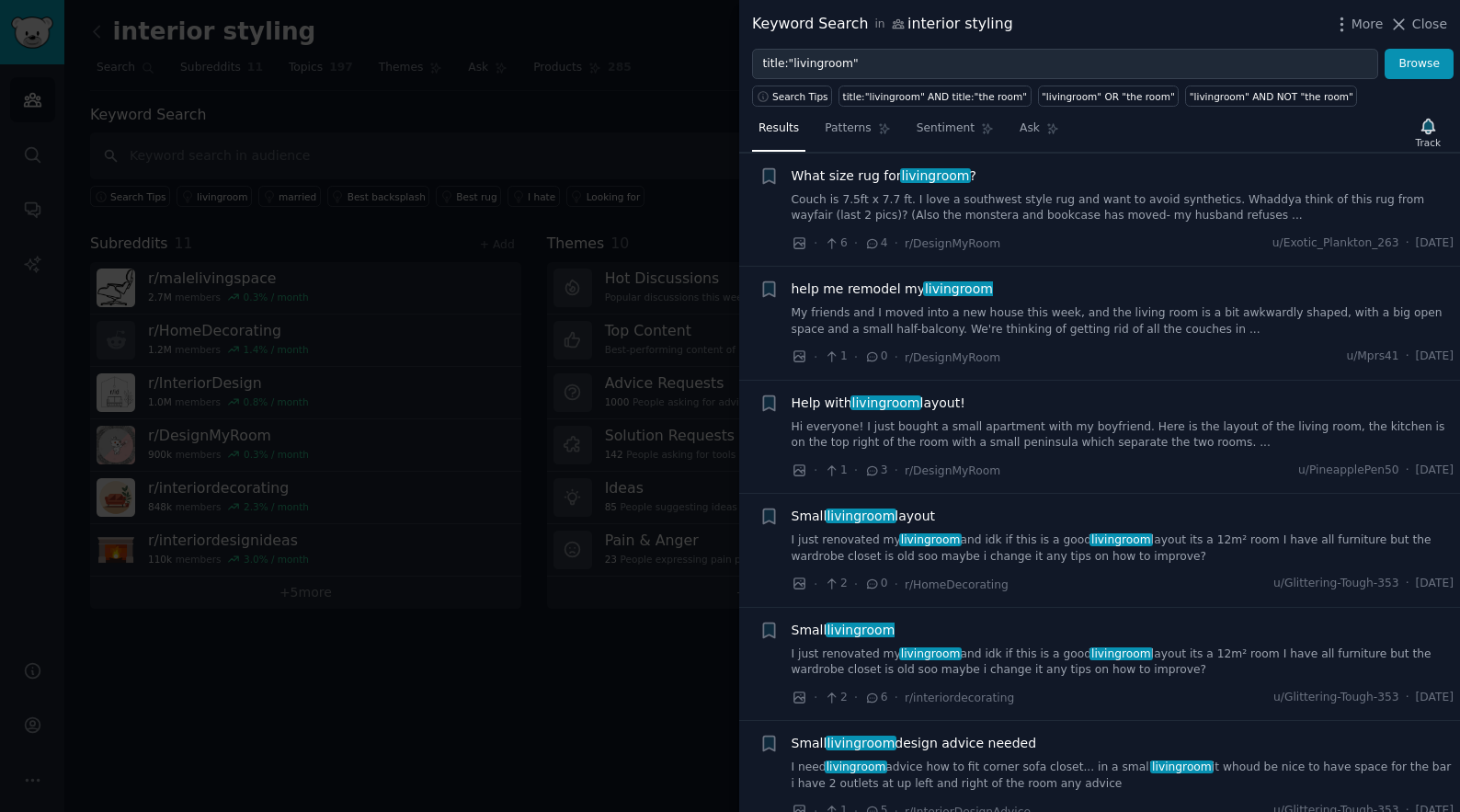
scroll to position [306, 0]
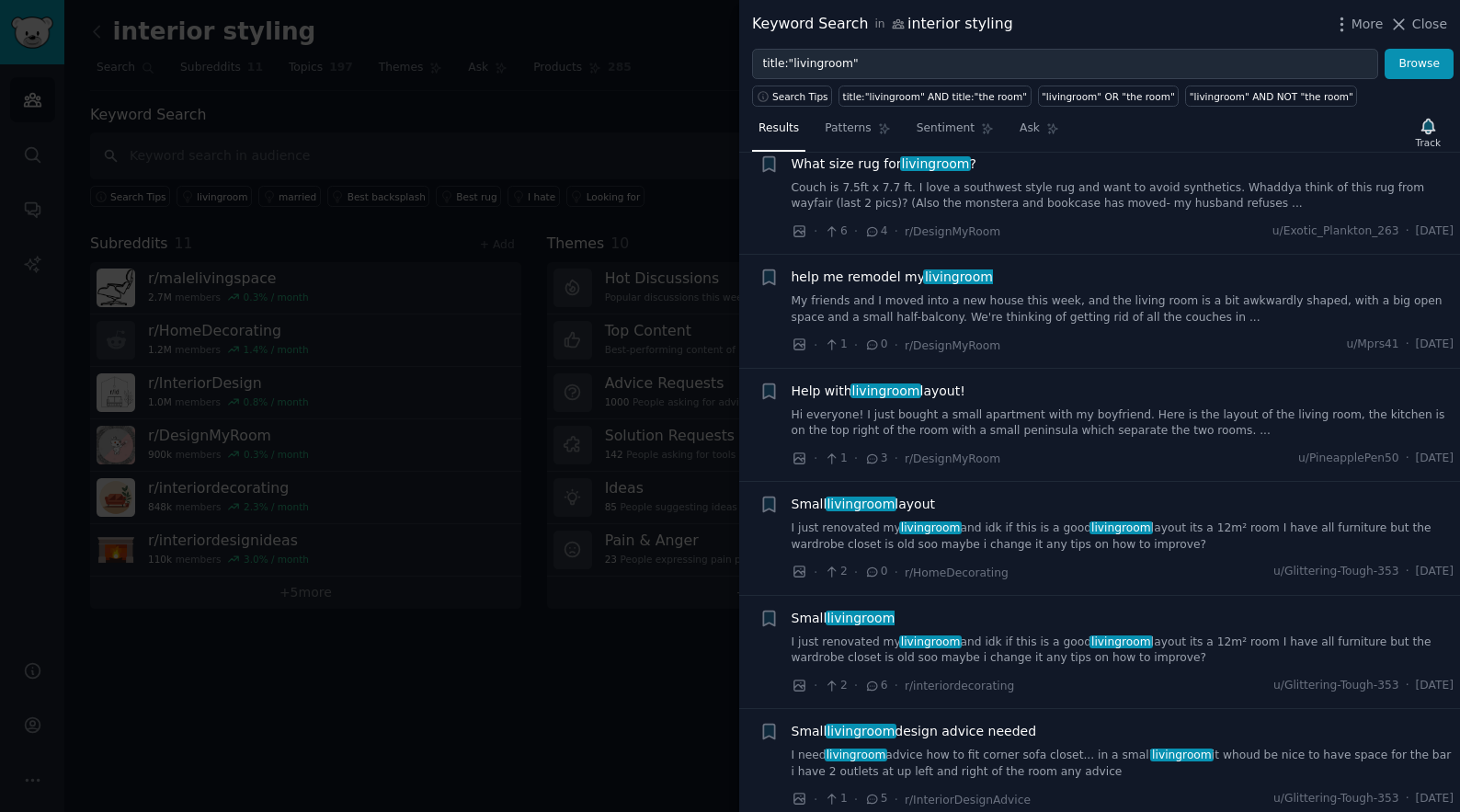
click at [871, 280] on span "help me remodel my livingroom" at bounding box center [892, 277] width 202 height 20
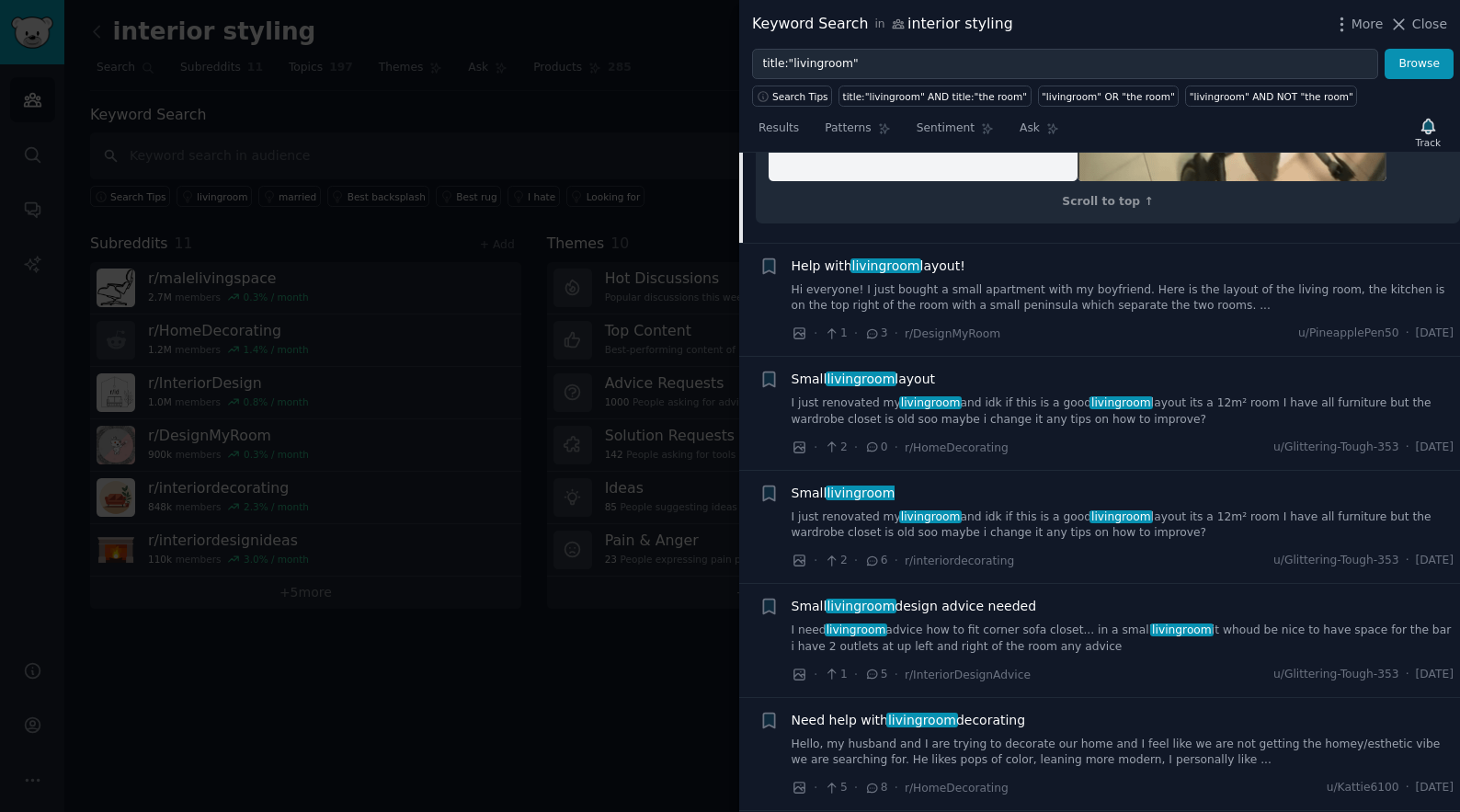
scroll to position [1834, 0]
click at [657, 665] on div at bounding box center [730, 406] width 1460 height 812
